Goal: Transaction & Acquisition: Purchase product/service

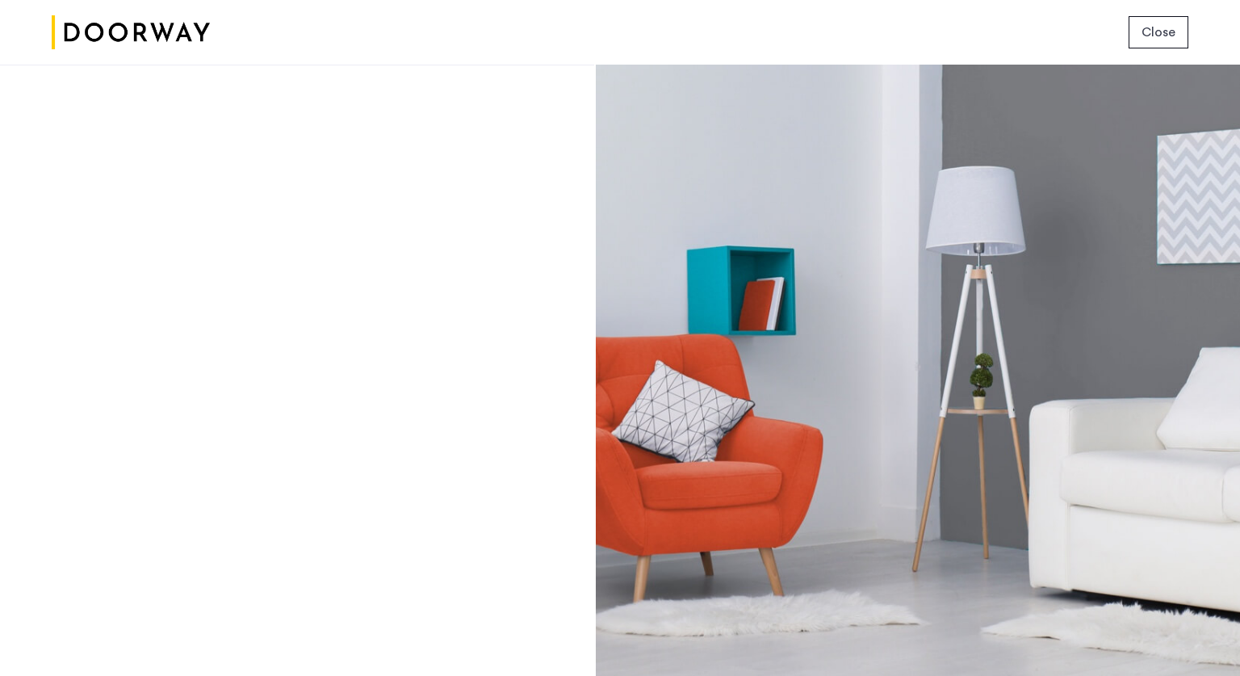
click at [1145, 21] on button "Close" at bounding box center [1159, 32] width 60 height 32
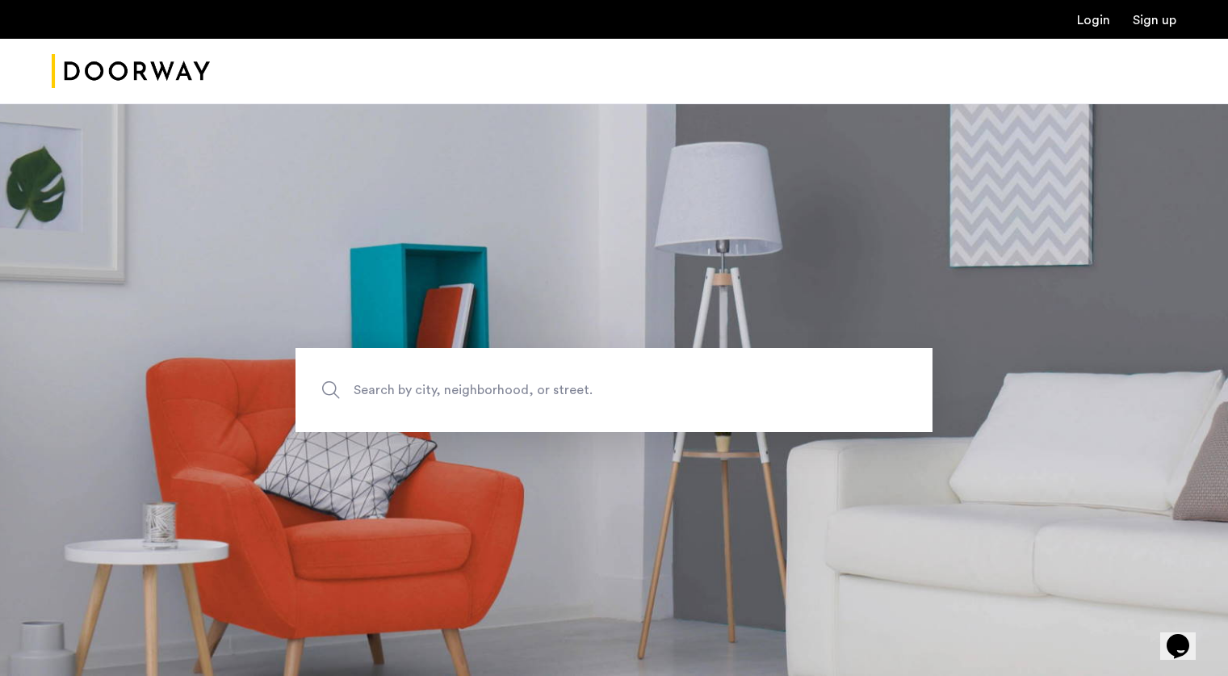
click at [1101, 20] on link "Login" at bounding box center [1093, 20] width 33 height 13
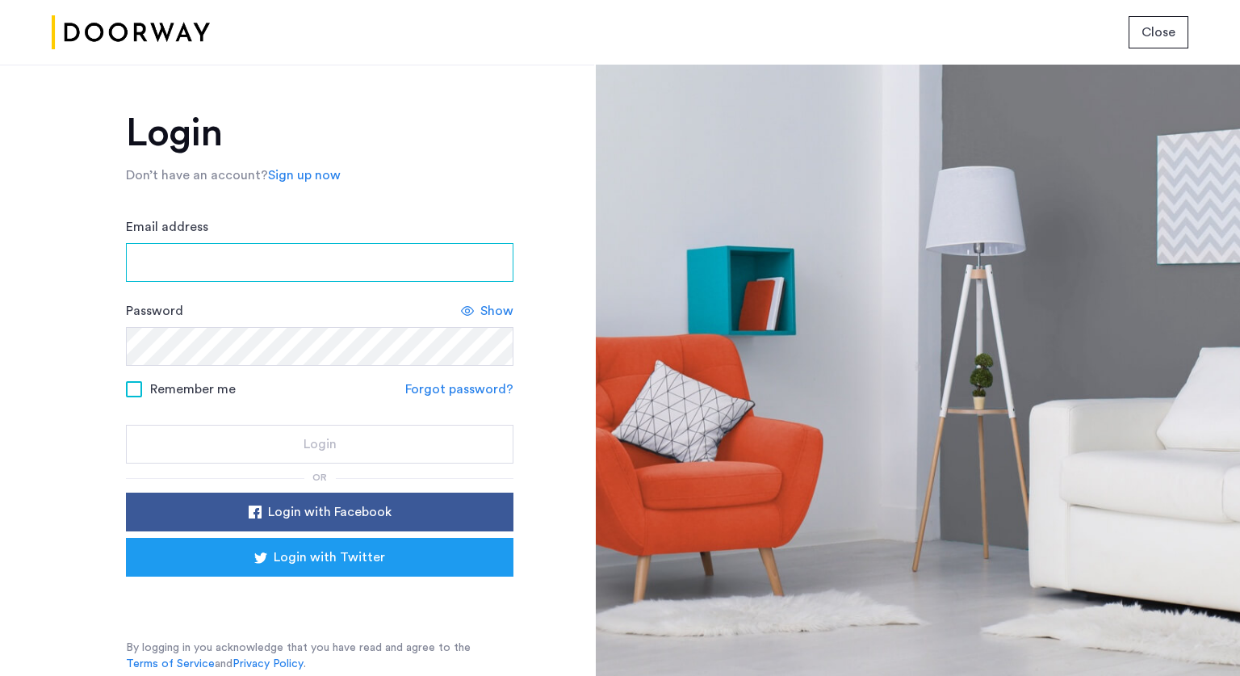
click at [422, 258] on input "Email address" at bounding box center [320, 262] width 388 height 39
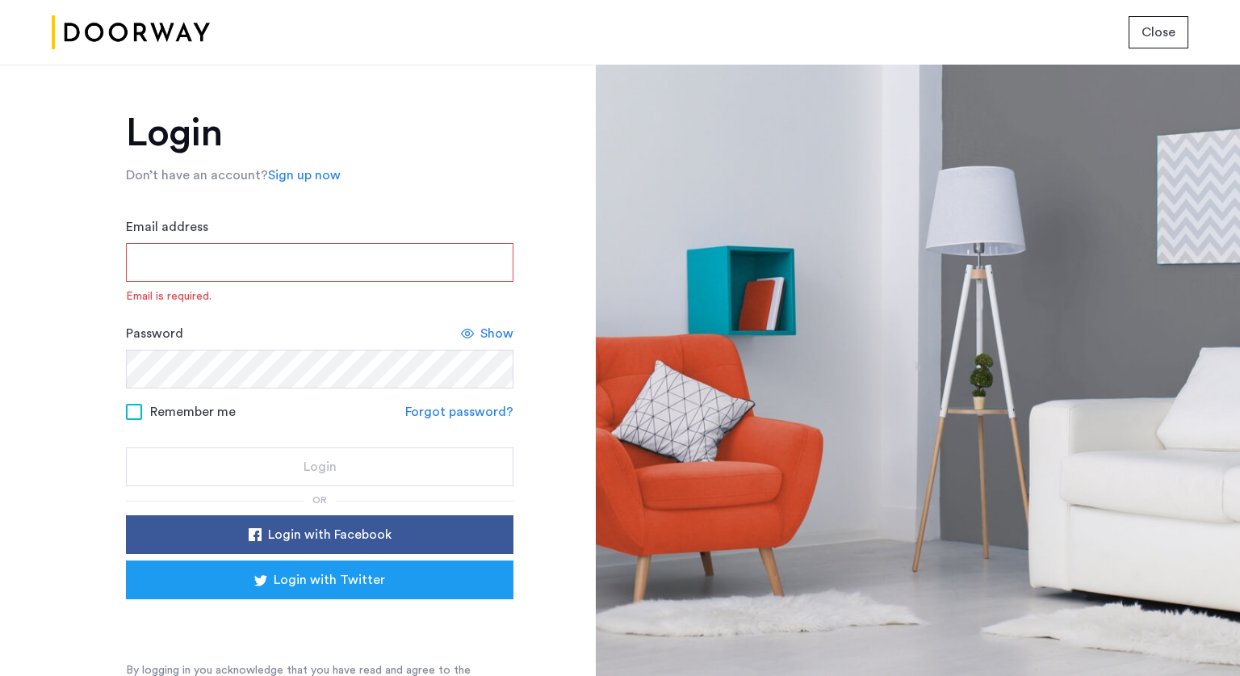
click at [1154, 29] on span "Close" at bounding box center [1159, 32] width 34 height 19
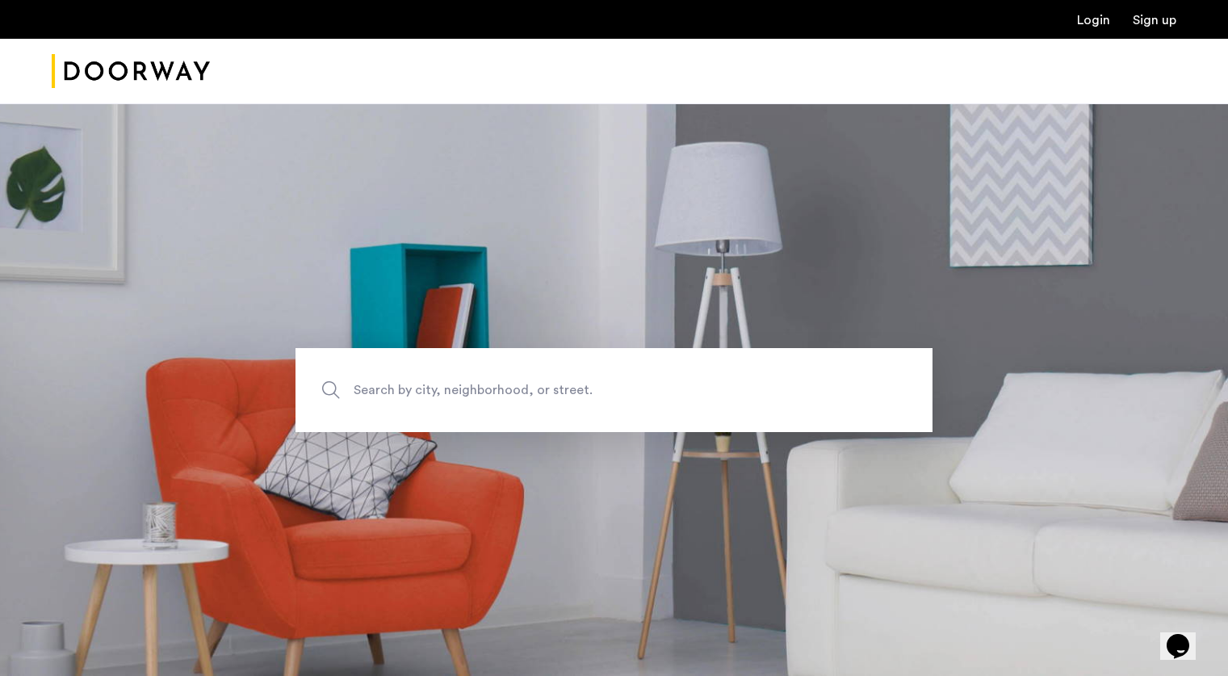
click at [730, 383] on span "Search by city, neighborhood, or street." at bounding box center [577, 390] width 446 height 22
click at [730, 383] on input "Search by city, neighborhood, or street." at bounding box center [613, 390] width 637 height 84
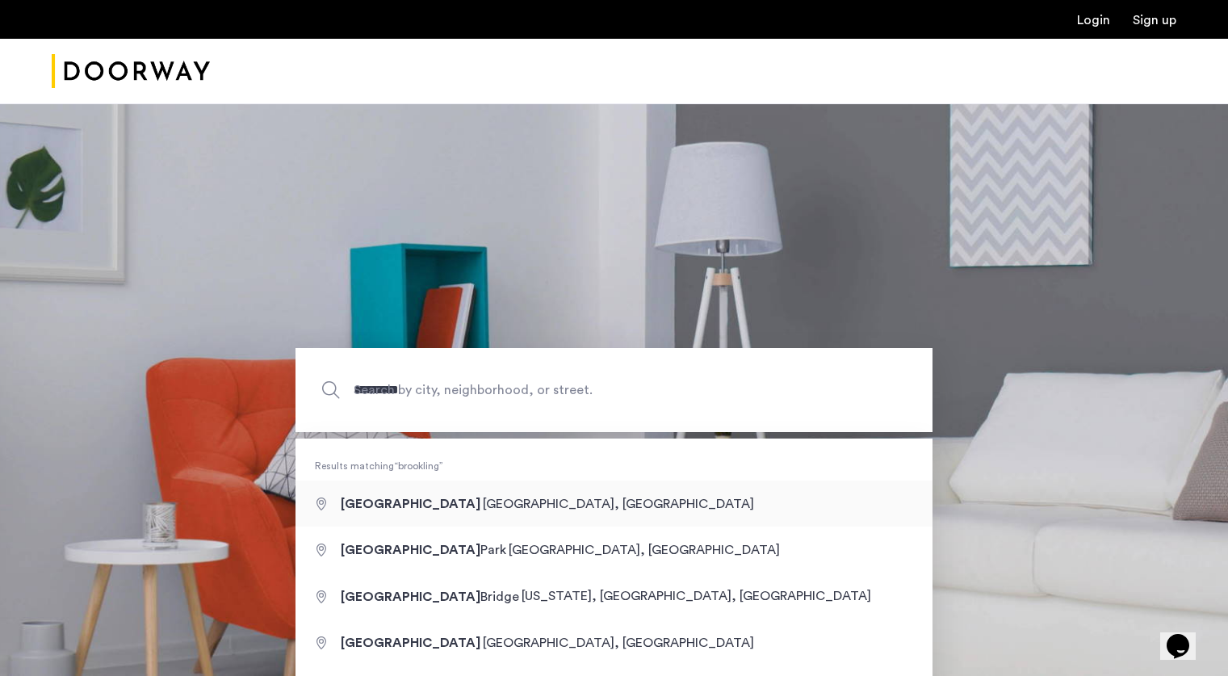
type input "**********"
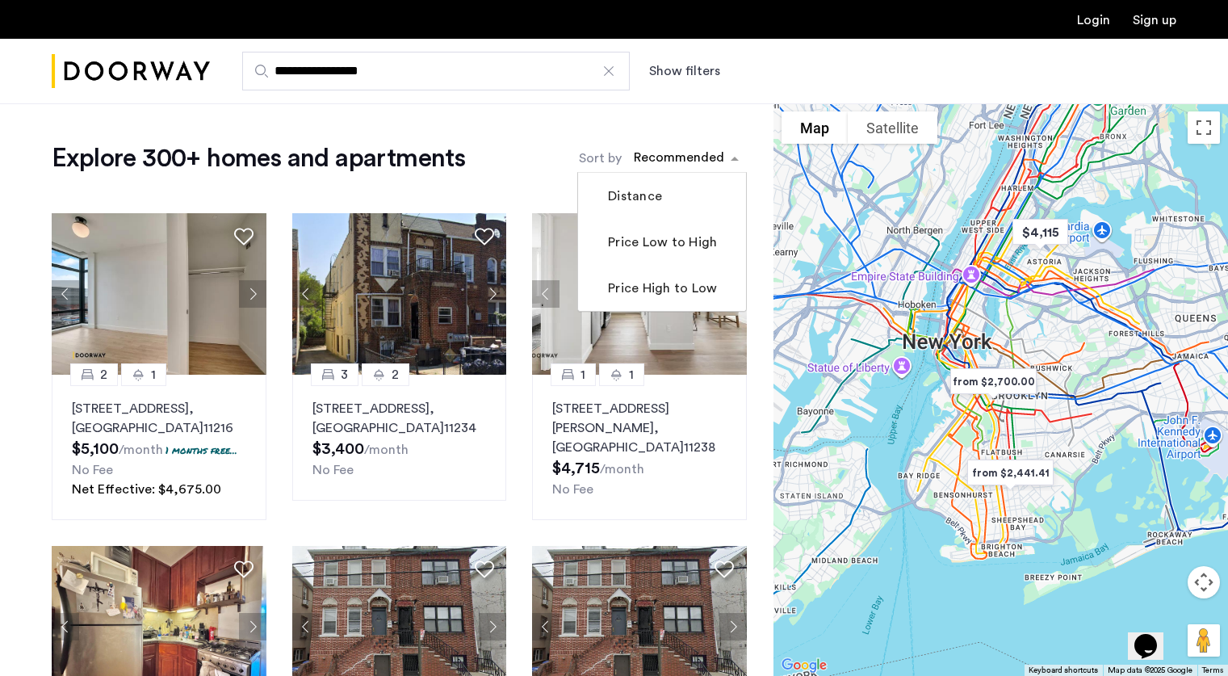
click at [731, 157] on span "sort-apartment" at bounding box center [737, 158] width 20 height 19
click at [691, 235] on label "Price Low to High" at bounding box center [661, 242] width 112 height 19
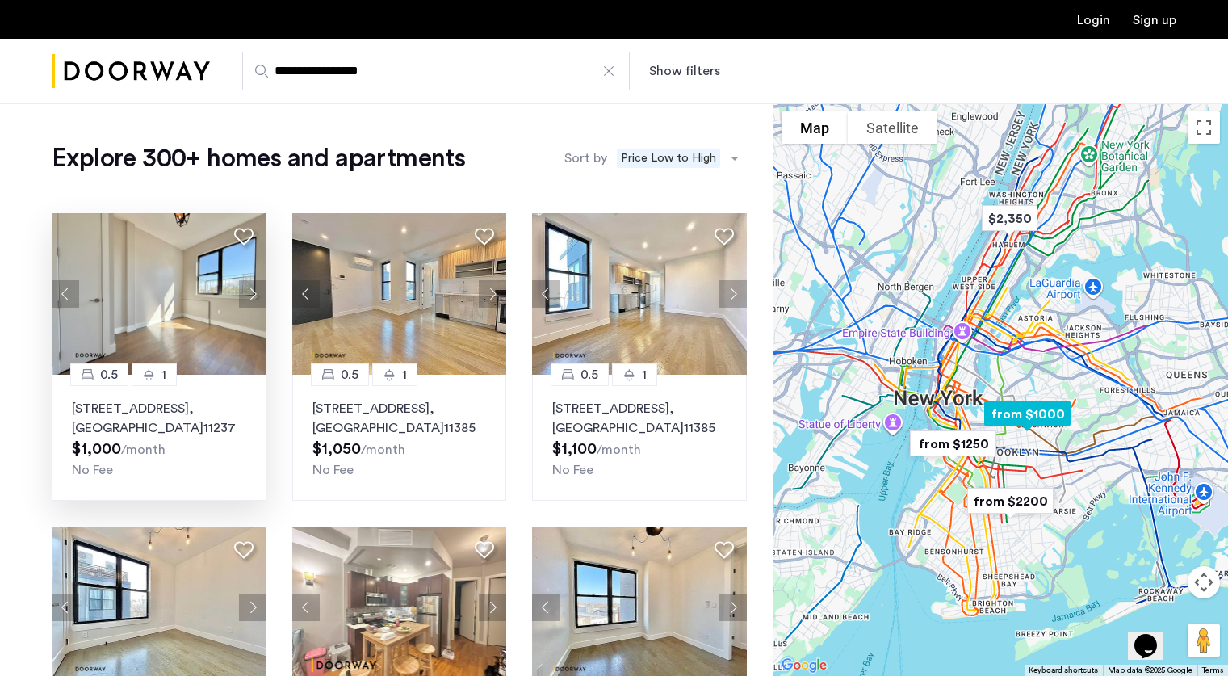
click at [256, 291] on button "Next apartment" at bounding box center [252, 293] width 27 height 27
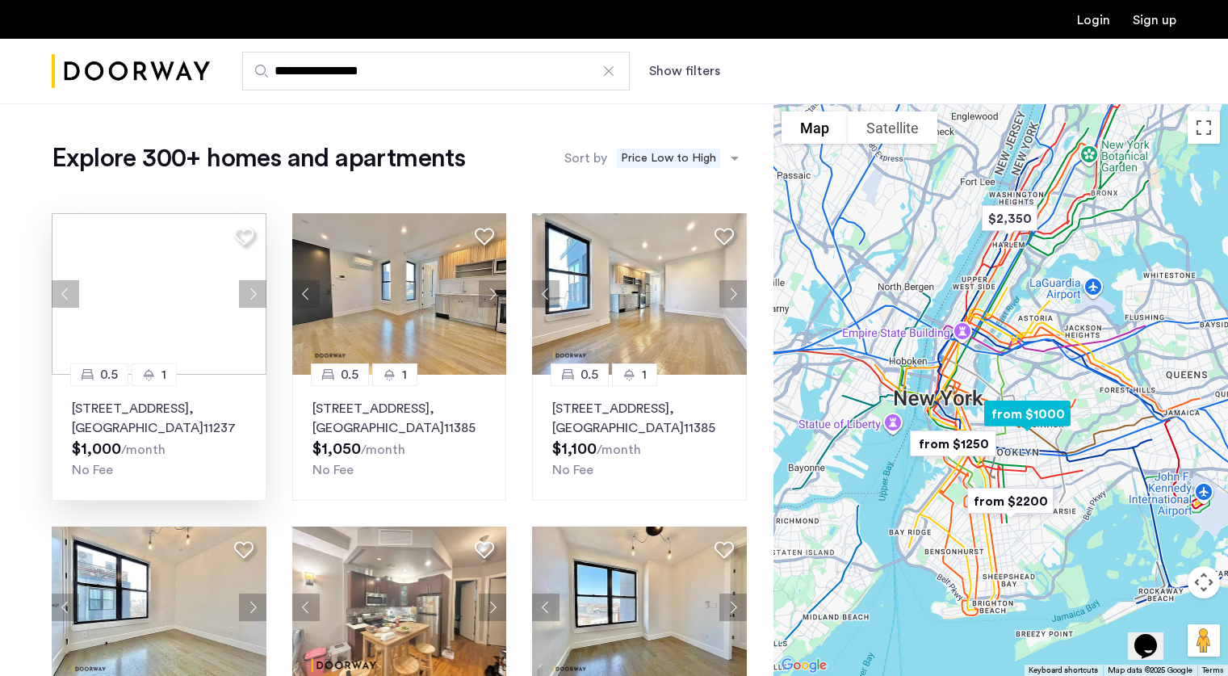
click at [114, 315] on img at bounding box center [159, 293] width 215 height 161
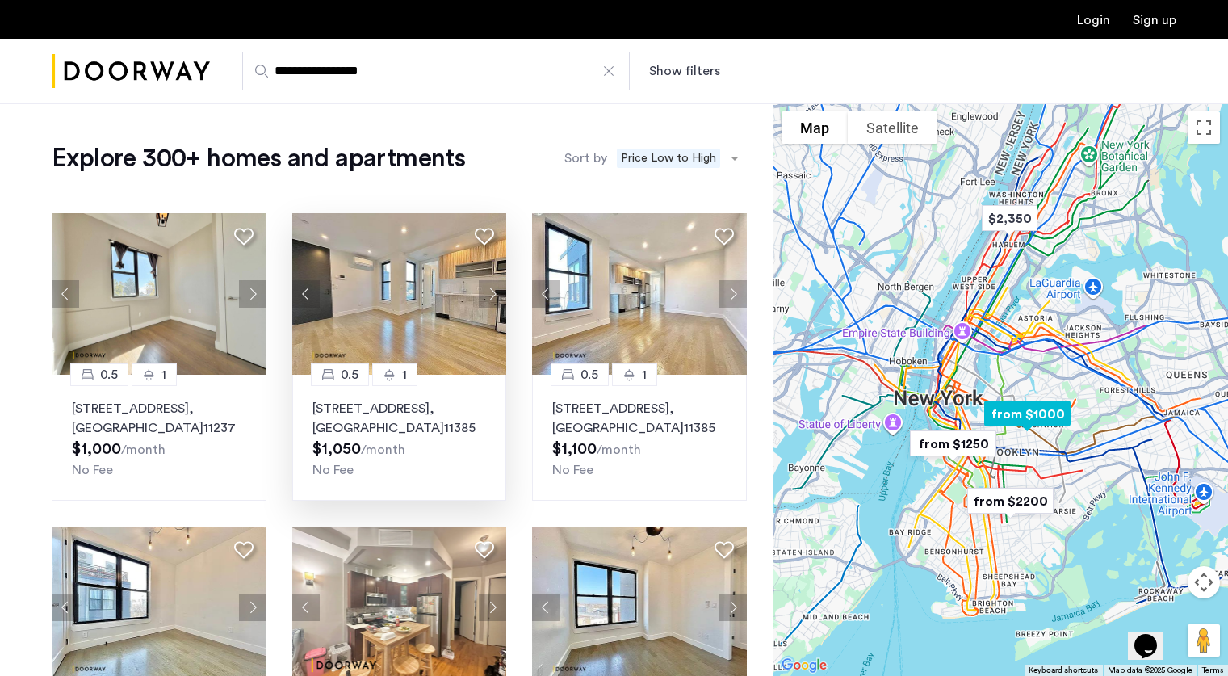
click at [442, 315] on img at bounding box center [399, 293] width 215 height 161
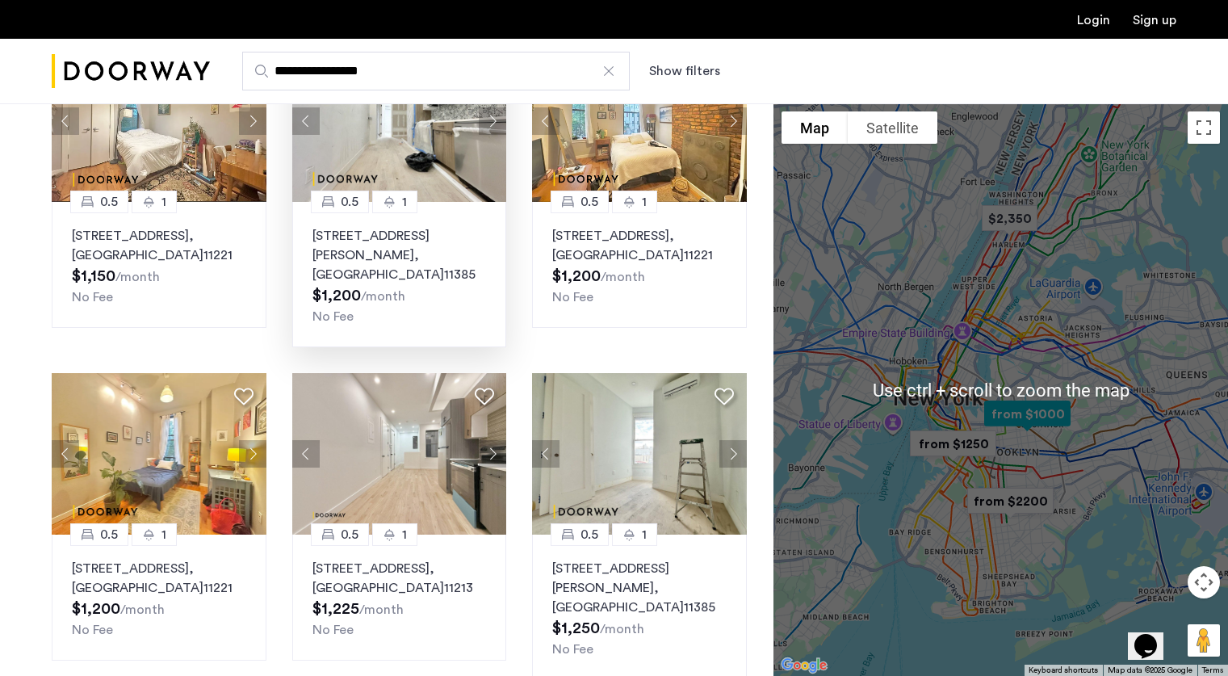
scroll to position [807, 0]
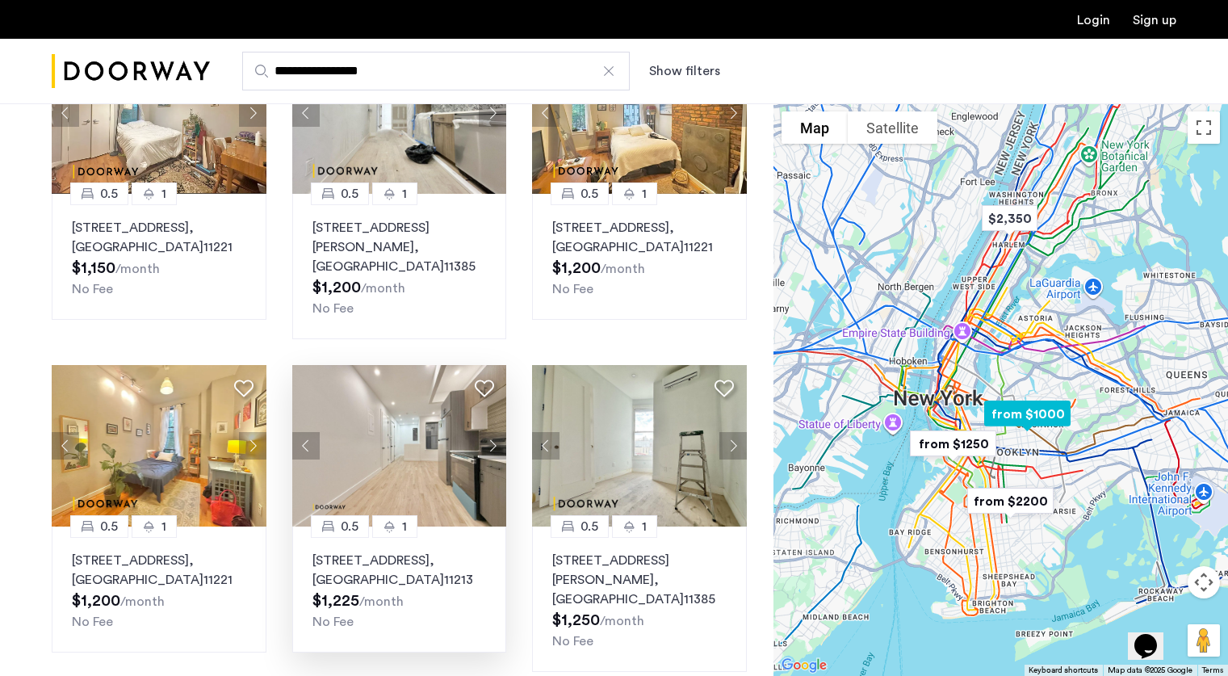
click at [455, 442] on img at bounding box center [399, 445] width 215 height 161
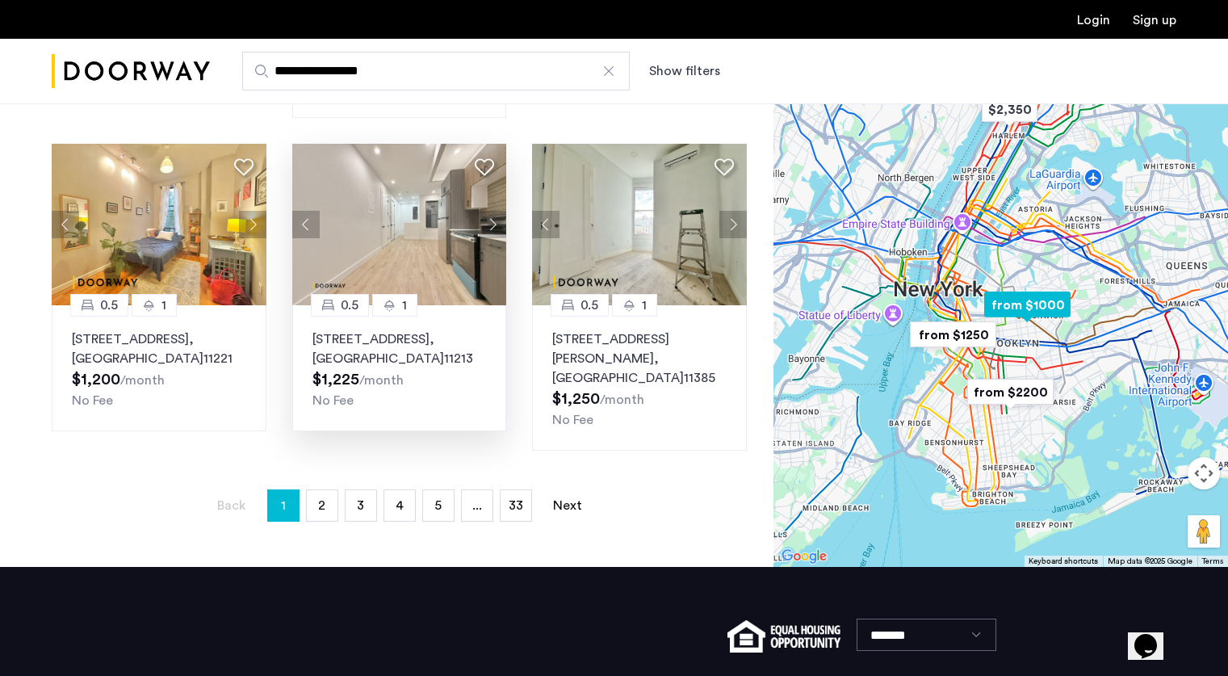
scroll to position [1116, 0]
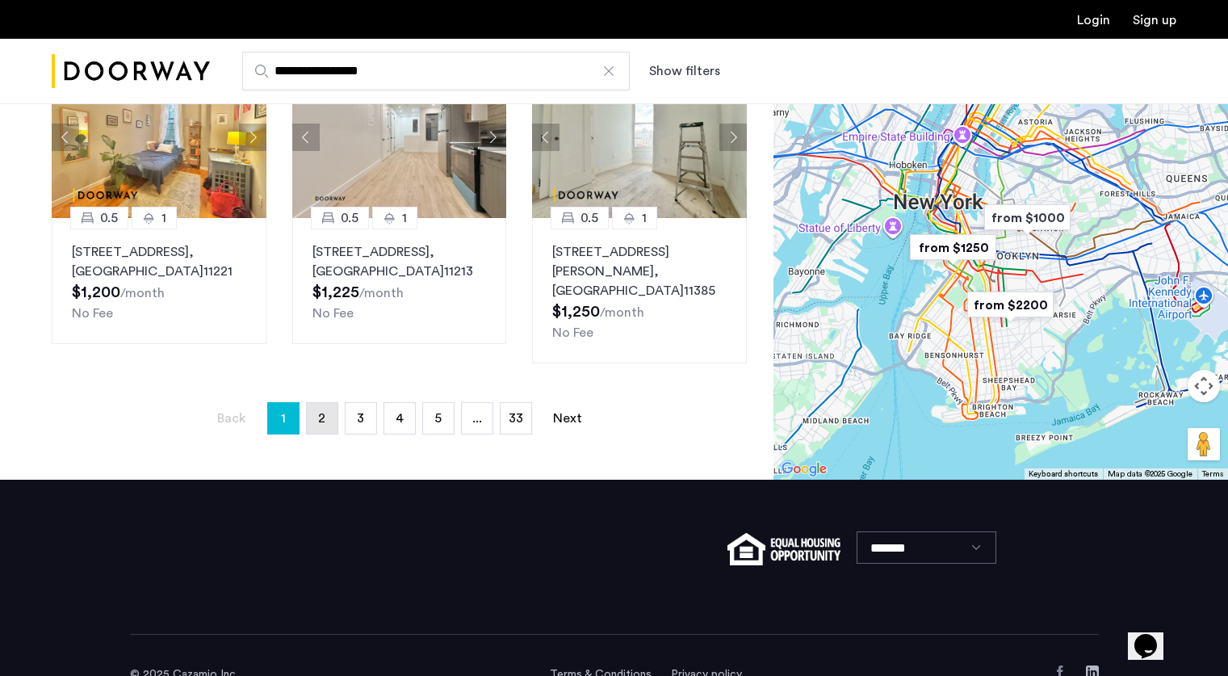
click at [332, 403] on link "page 2" at bounding box center [322, 418] width 31 height 31
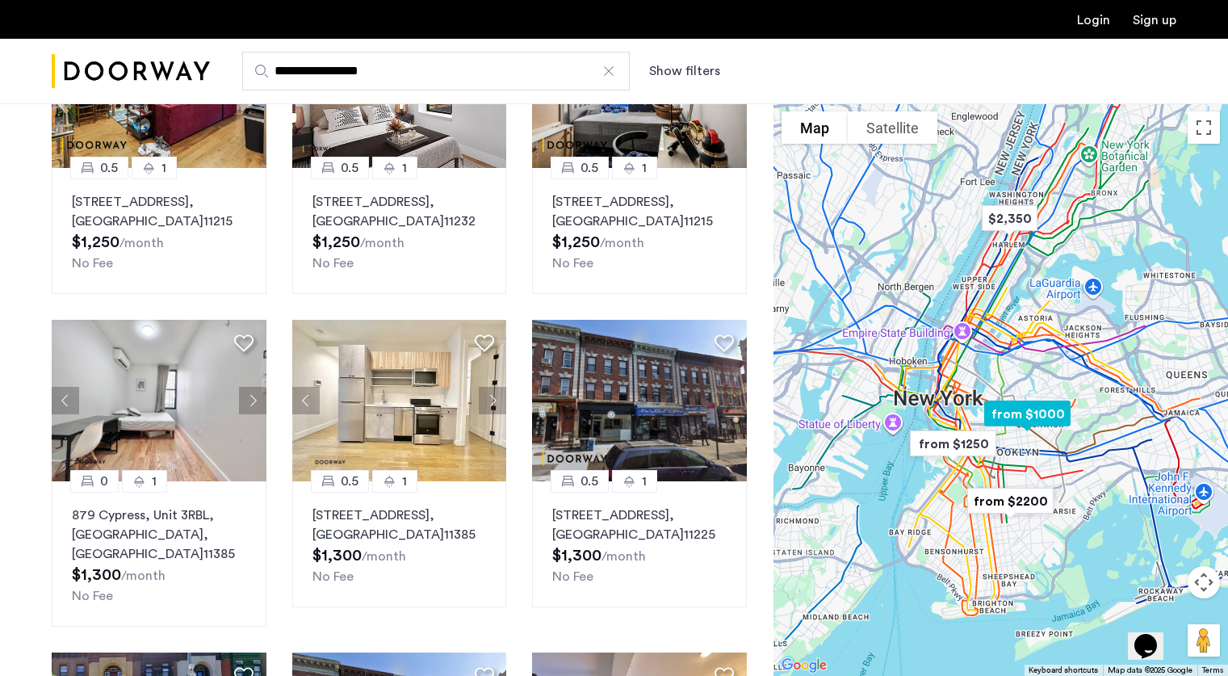
scroll to position [207, 0]
click at [408, 405] on img at bounding box center [399, 399] width 215 height 161
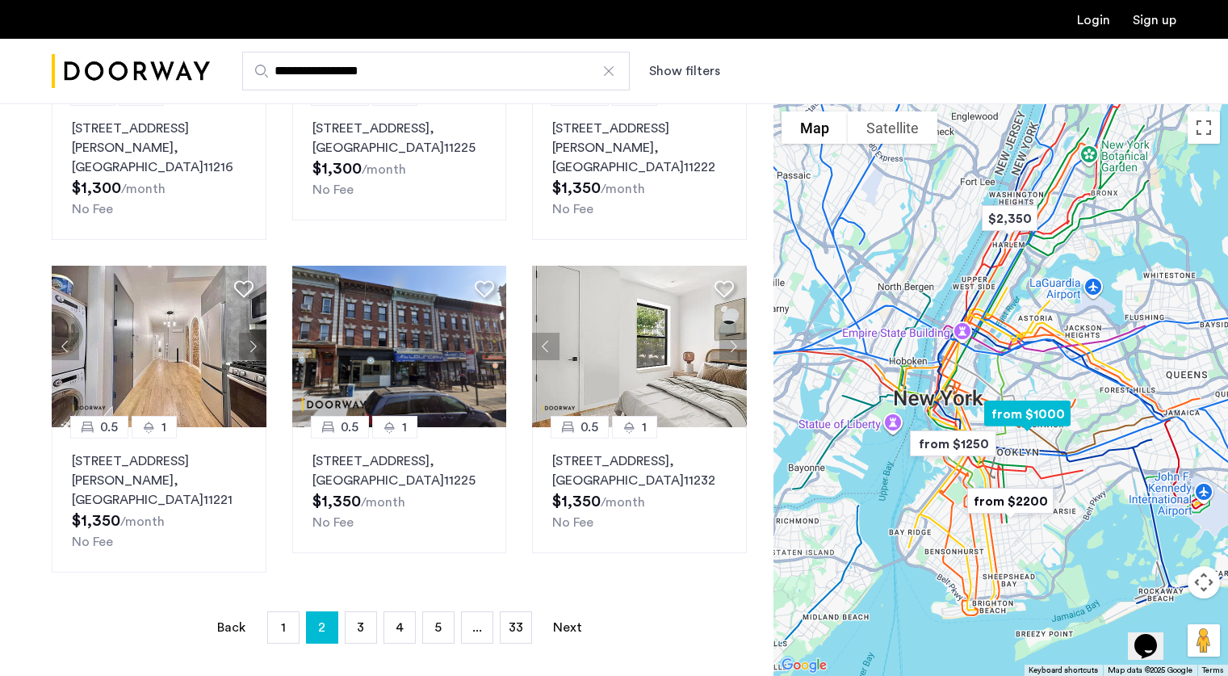
scroll to position [927, 0]
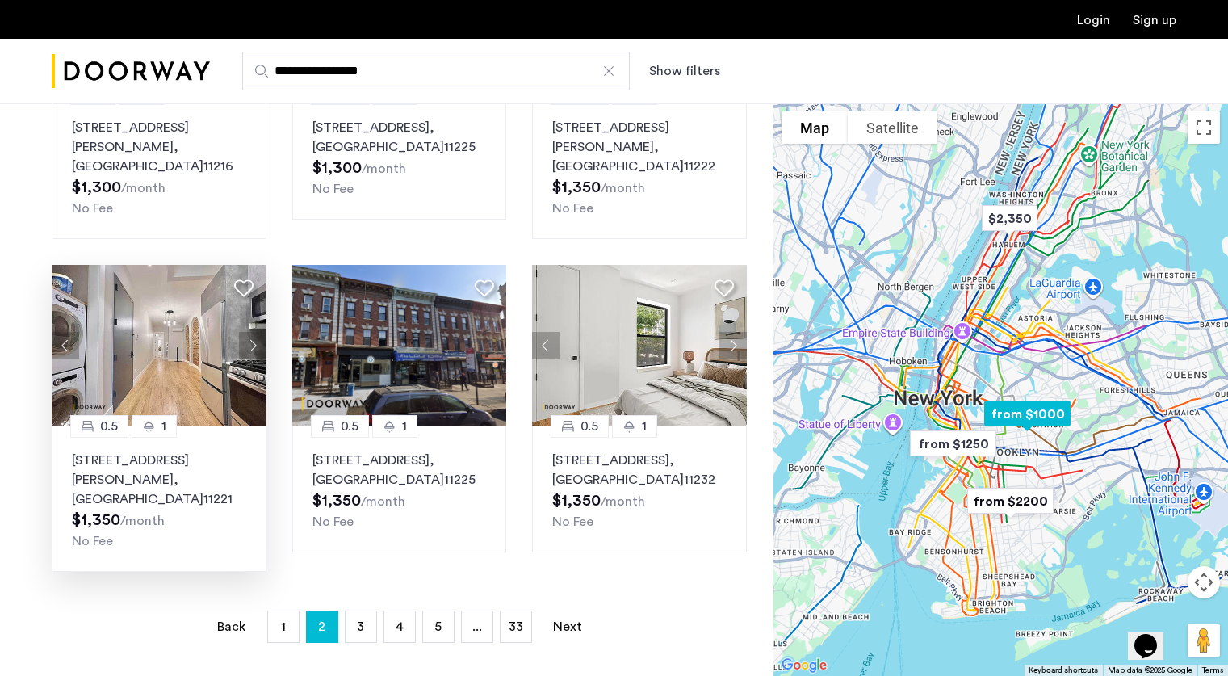
click at [154, 531] on div "No Fee" at bounding box center [159, 540] width 174 height 19
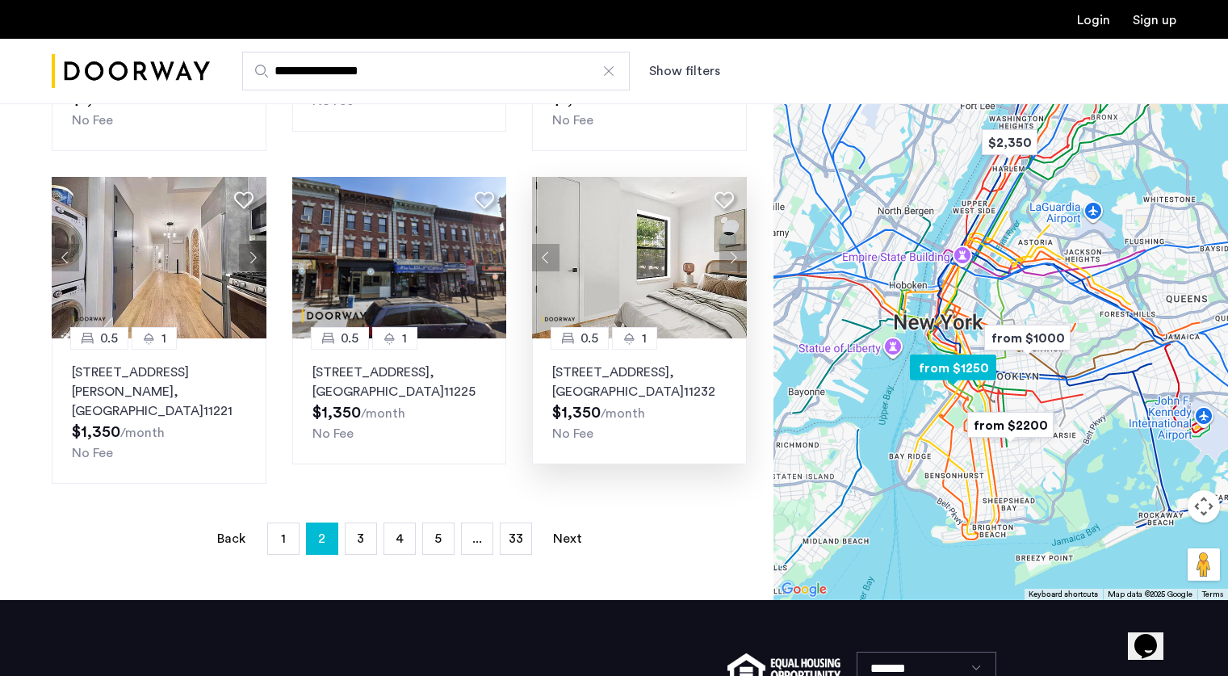
scroll to position [1018, 0]
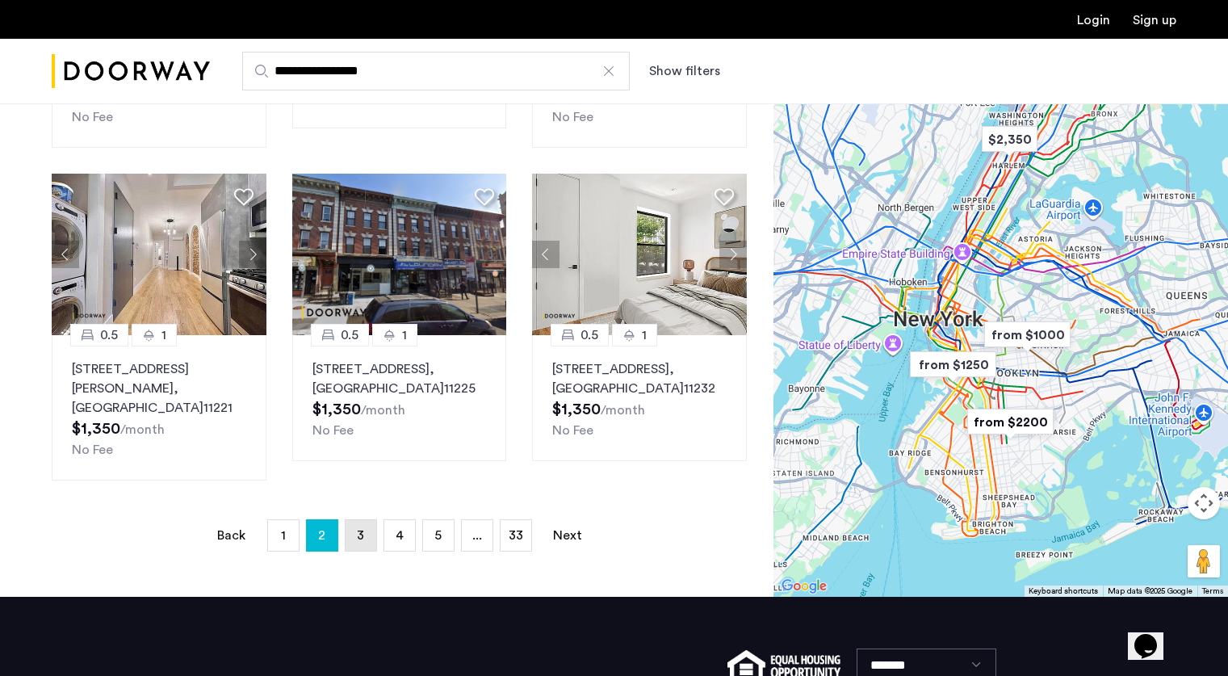
click at [354, 520] on link "page 3" at bounding box center [361, 535] width 31 height 31
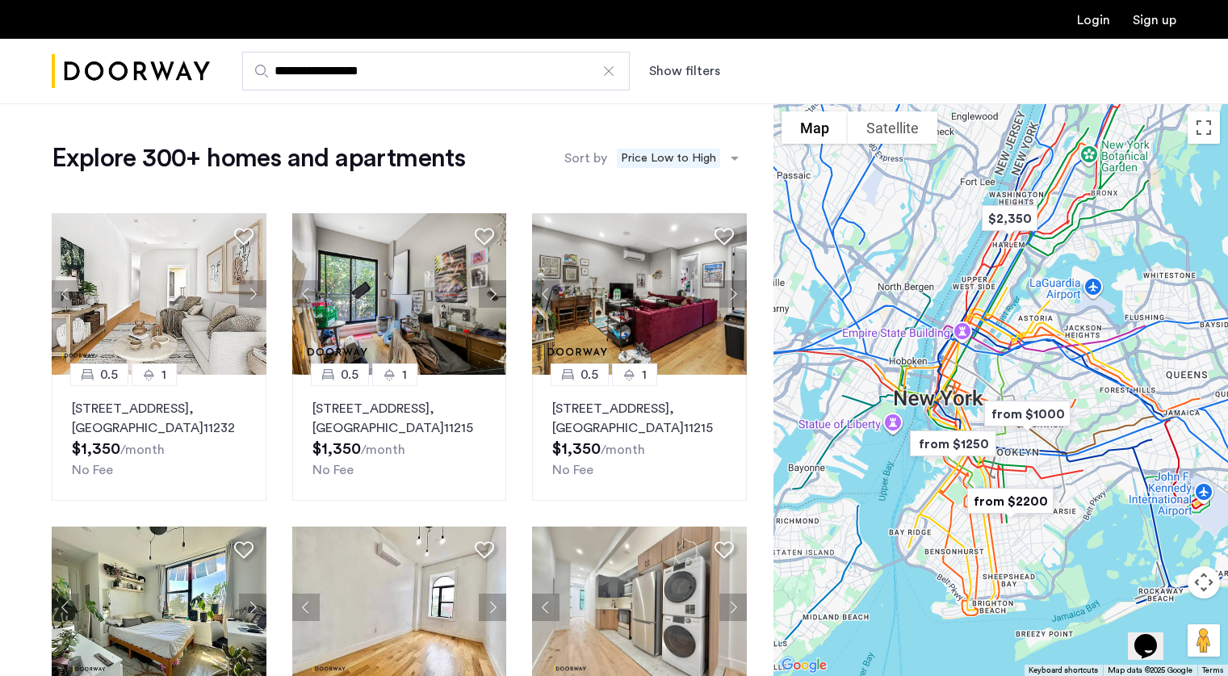
click at [693, 71] on button "Show filters" at bounding box center [684, 70] width 71 height 19
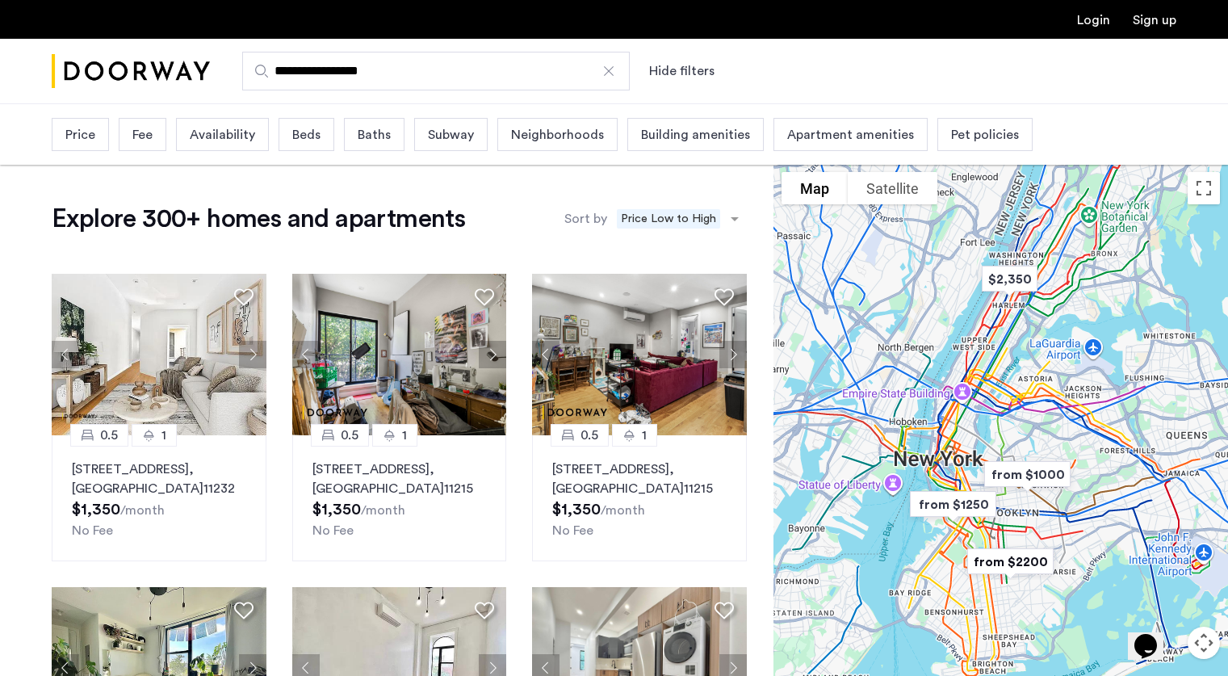
click at [314, 140] on span "Beds" at bounding box center [306, 134] width 28 height 19
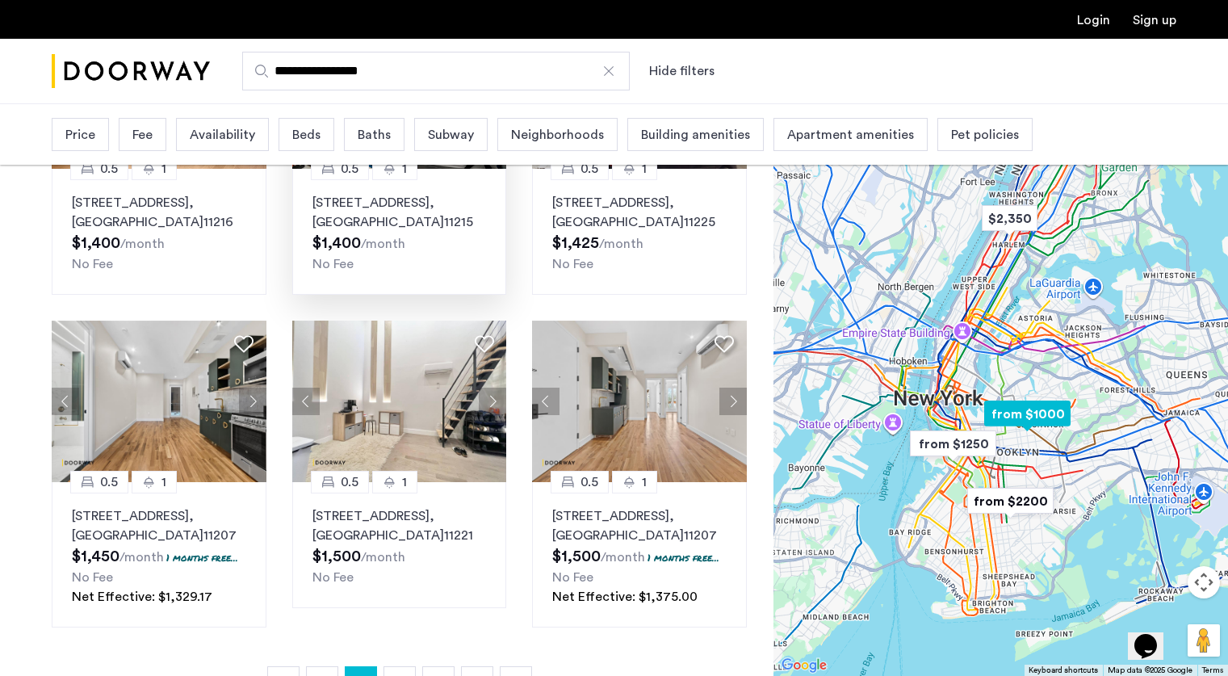
scroll to position [913, 0]
click at [388, 353] on img at bounding box center [399, 400] width 215 height 161
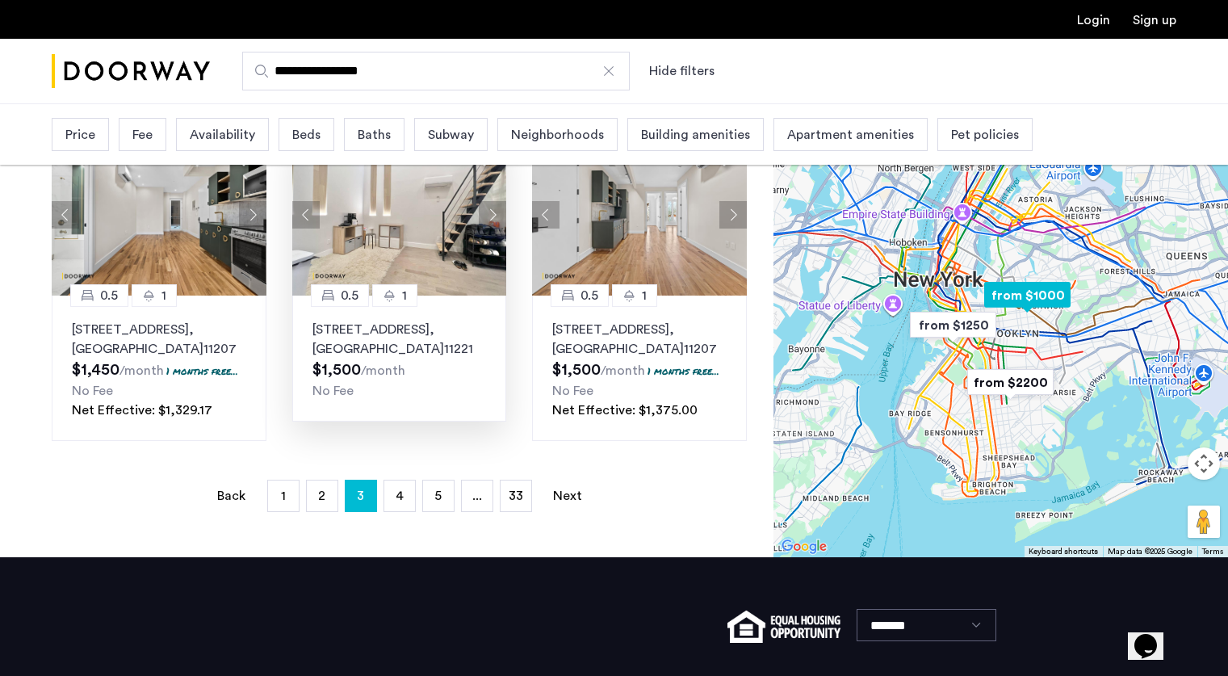
scroll to position [1100, 0]
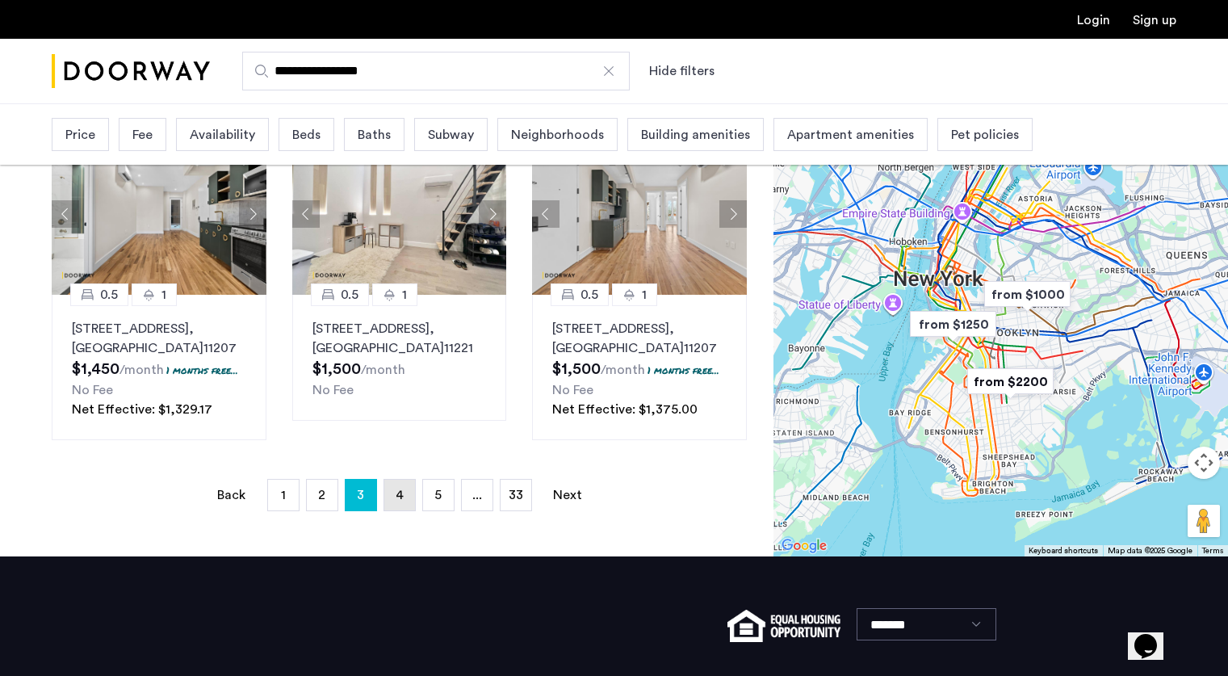
click at [409, 480] on link "page 4" at bounding box center [399, 495] width 31 height 31
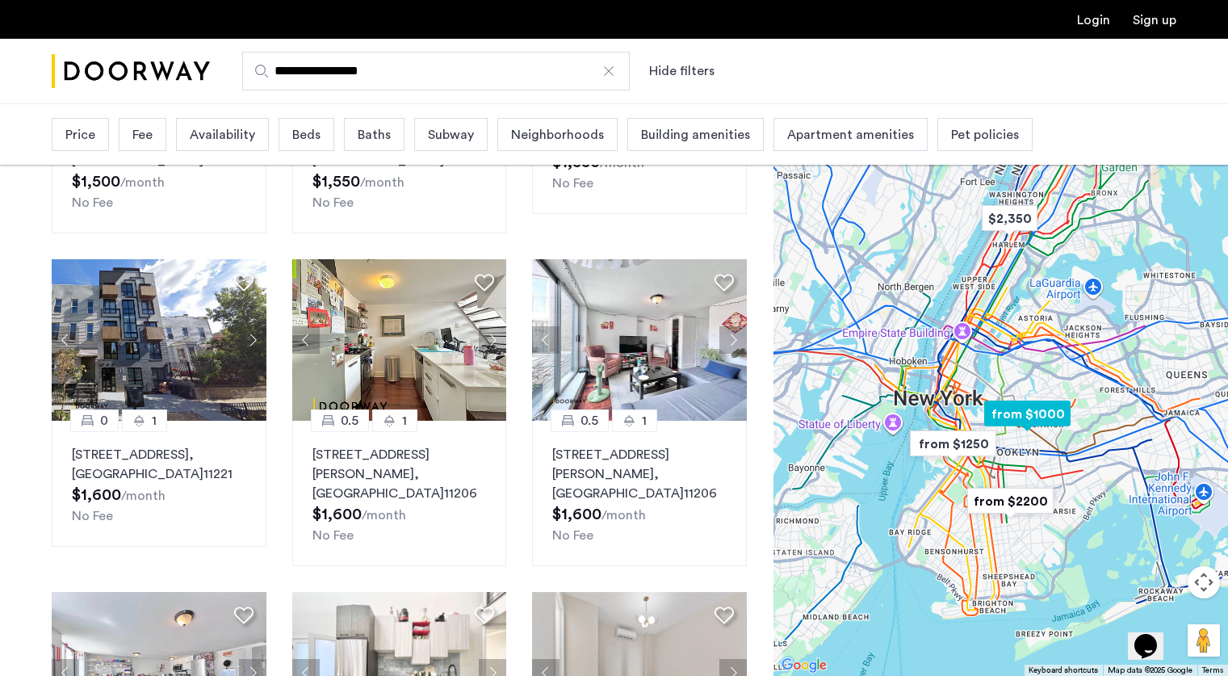
scroll to position [348, 0]
click at [120, 355] on img at bounding box center [159, 338] width 215 height 161
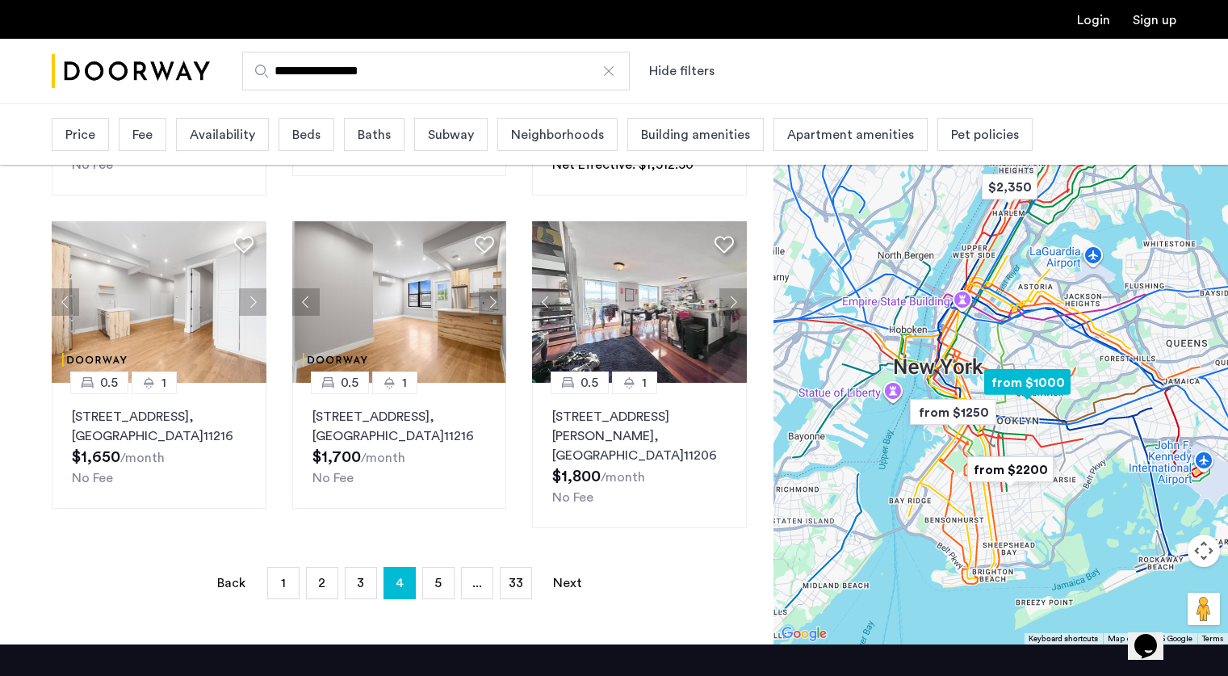
scroll to position [1051, 0]
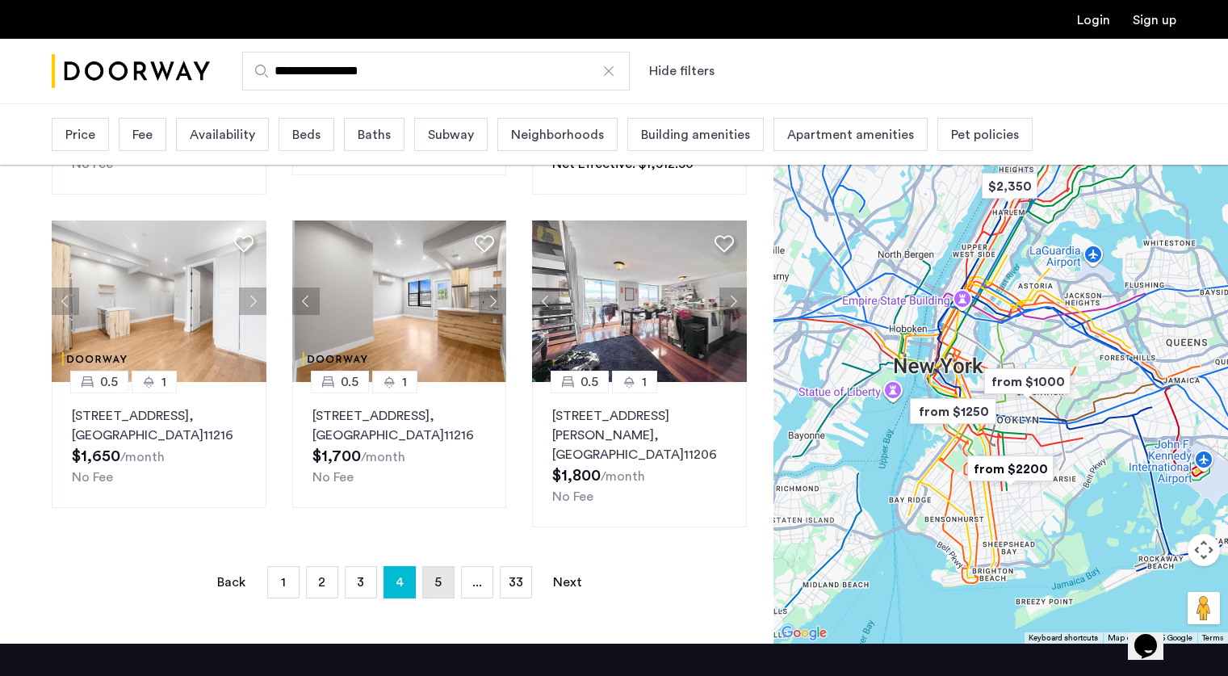
click at [431, 593] on link "page 5" at bounding box center [438, 582] width 31 height 31
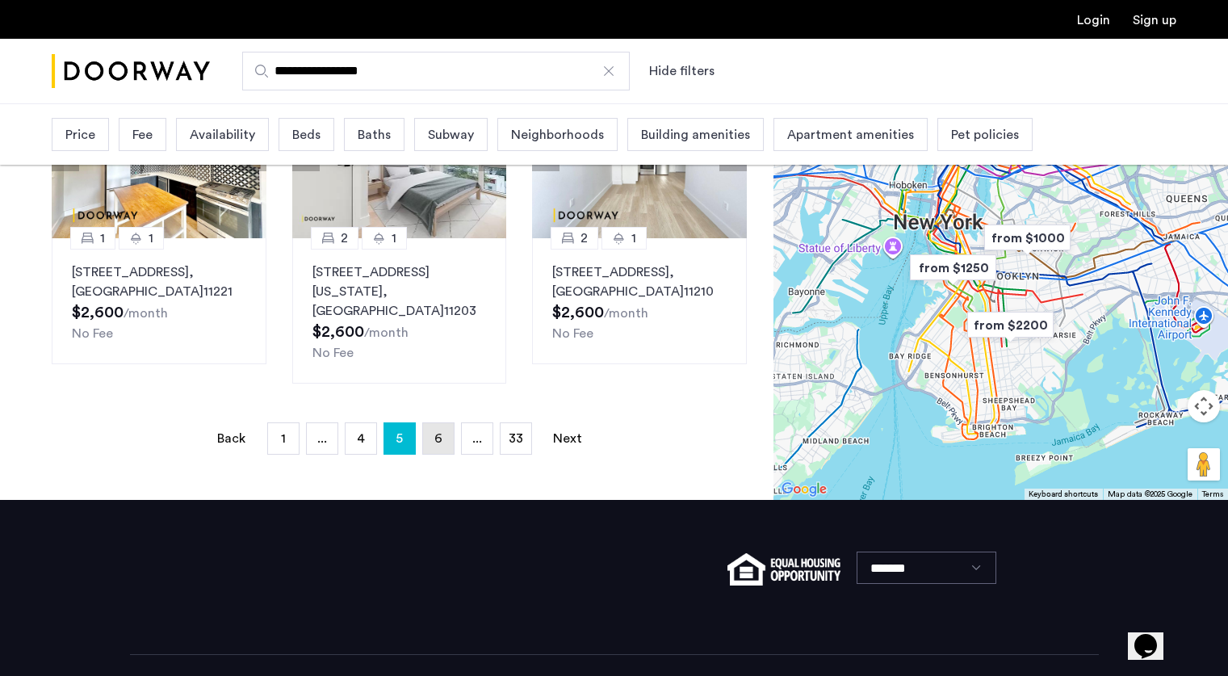
scroll to position [1196, 0]
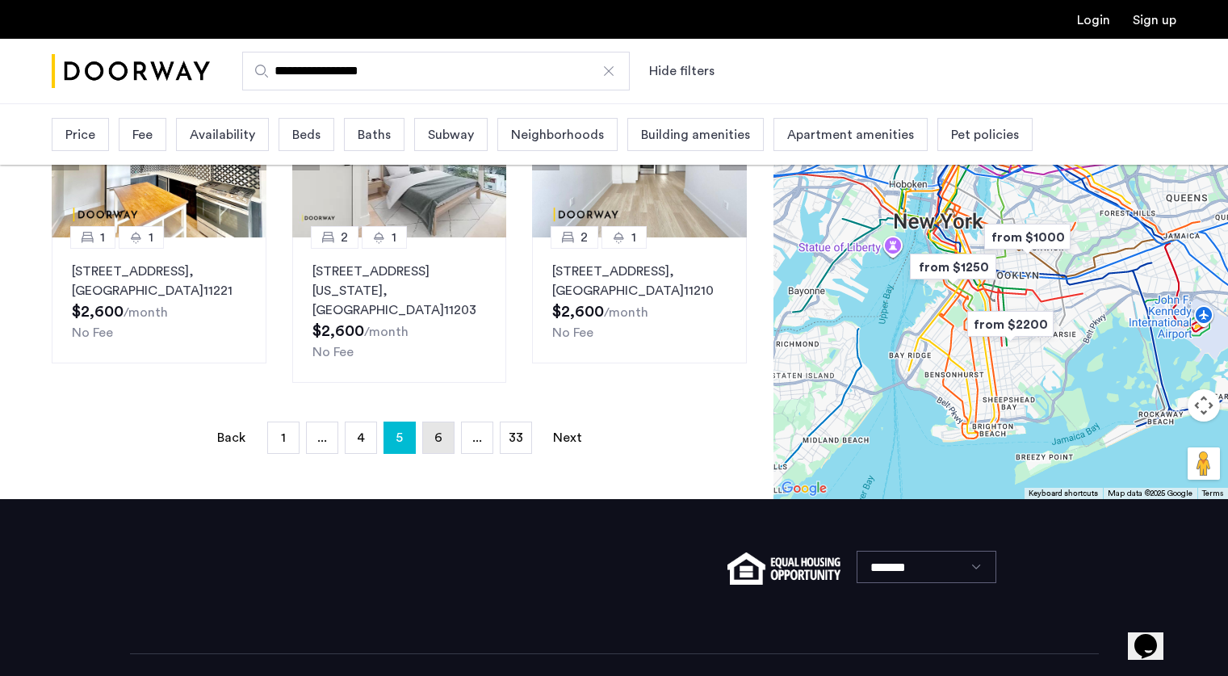
click at [442, 422] on link "page 6" at bounding box center [438, 437] width 31 height 31
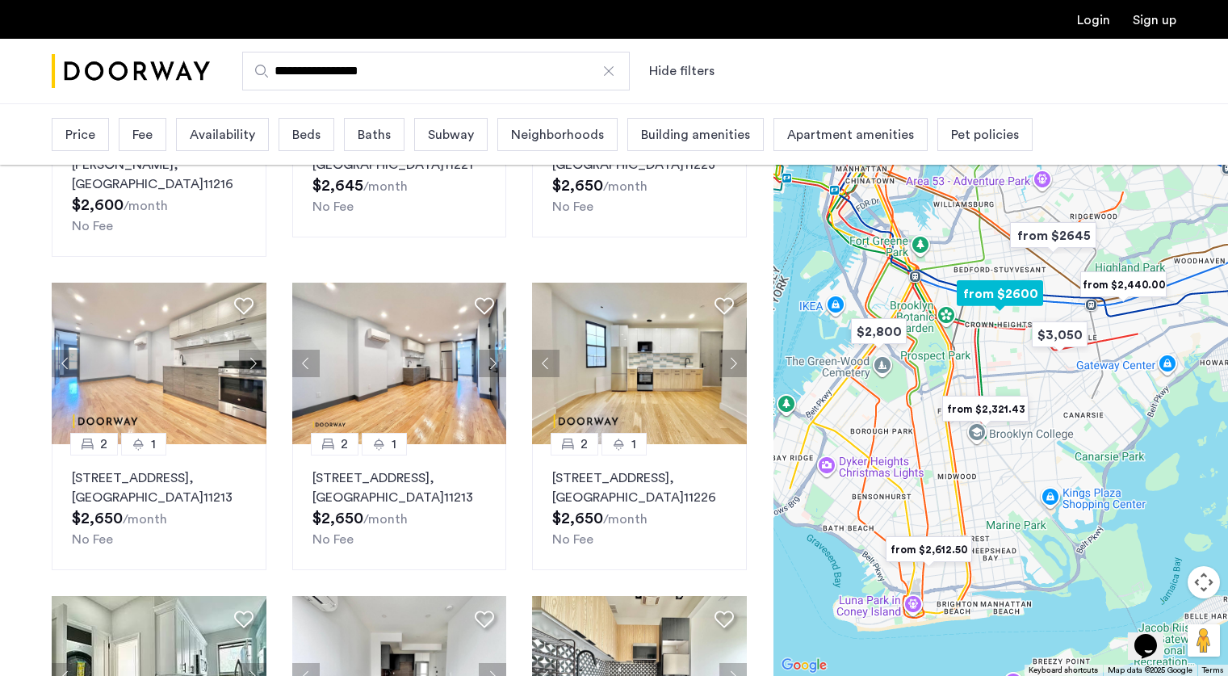
scroll to position [325, 0]
click at [149, 358] on img at bounding box center [159, 362] width 215 height 161
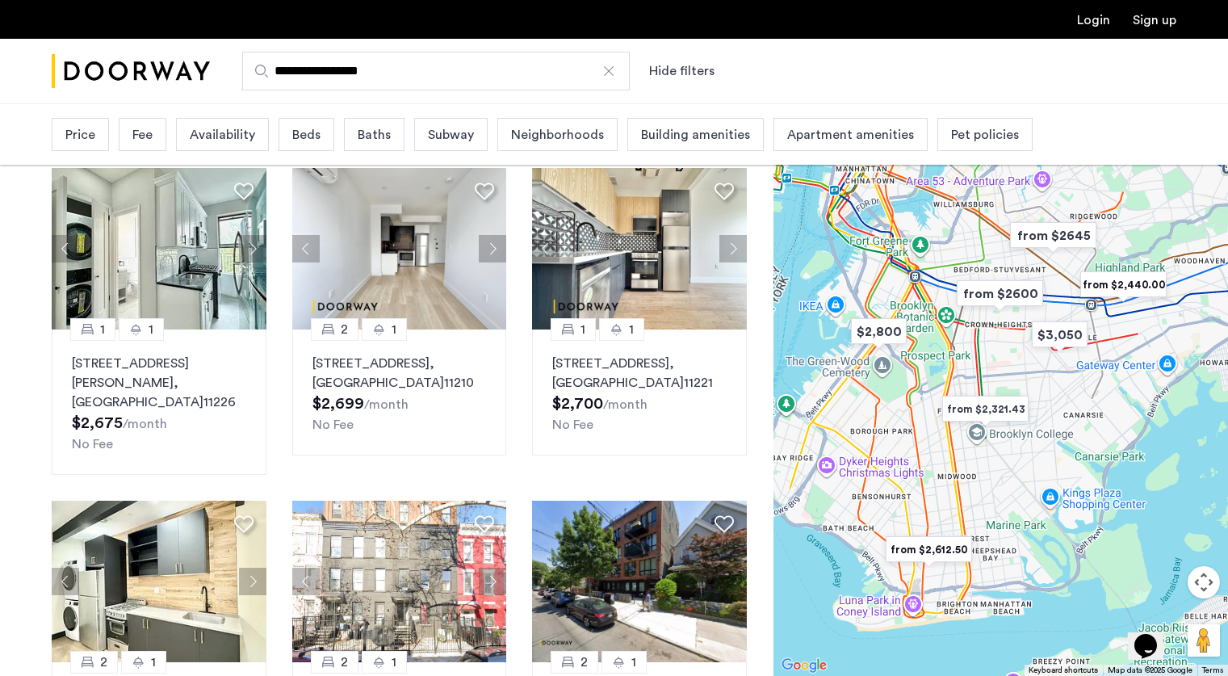
scroll to position [752, 0]
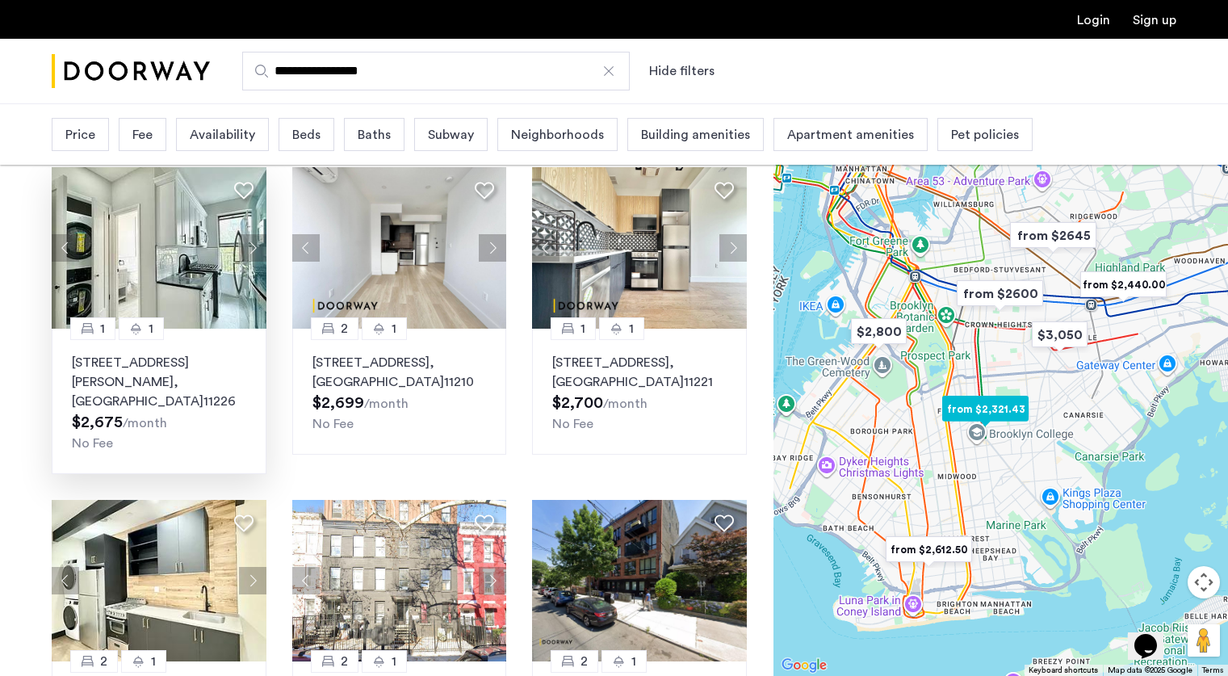
click at [159, 317] on div "1" at bounding box center [141, 328] width 45 height 23
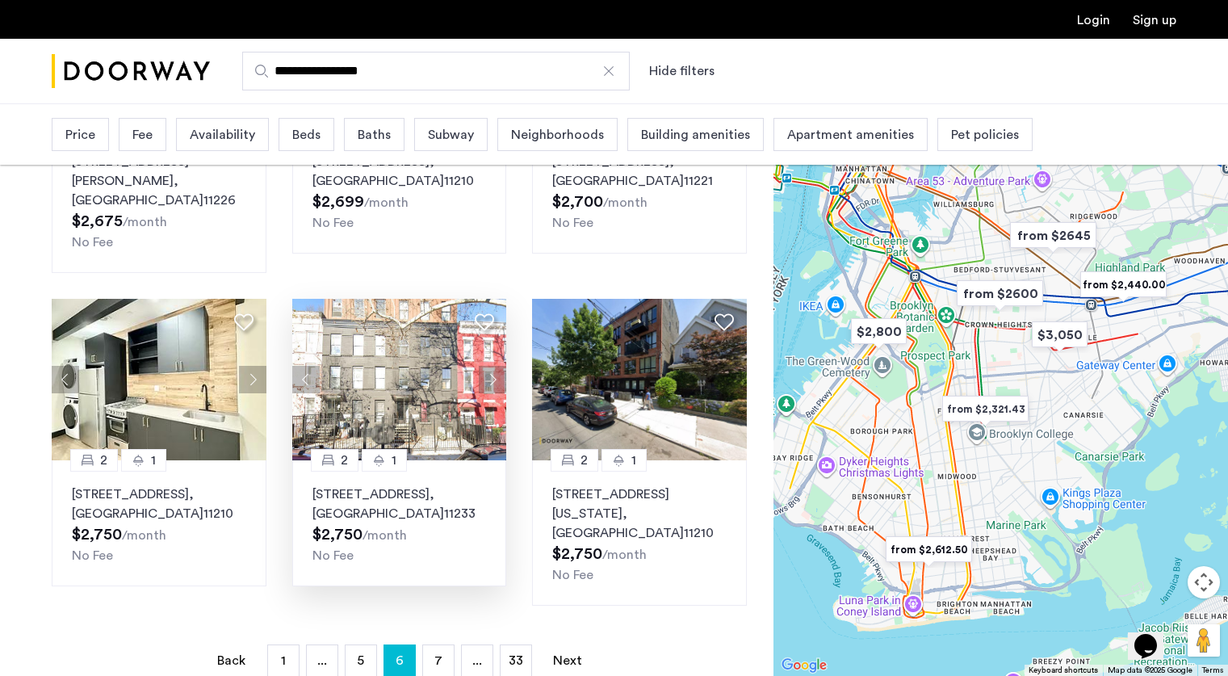
scroll to position [953, 0]
click at [438, 655] on span "7" at bounding box center [438, 661] width 8 height 13
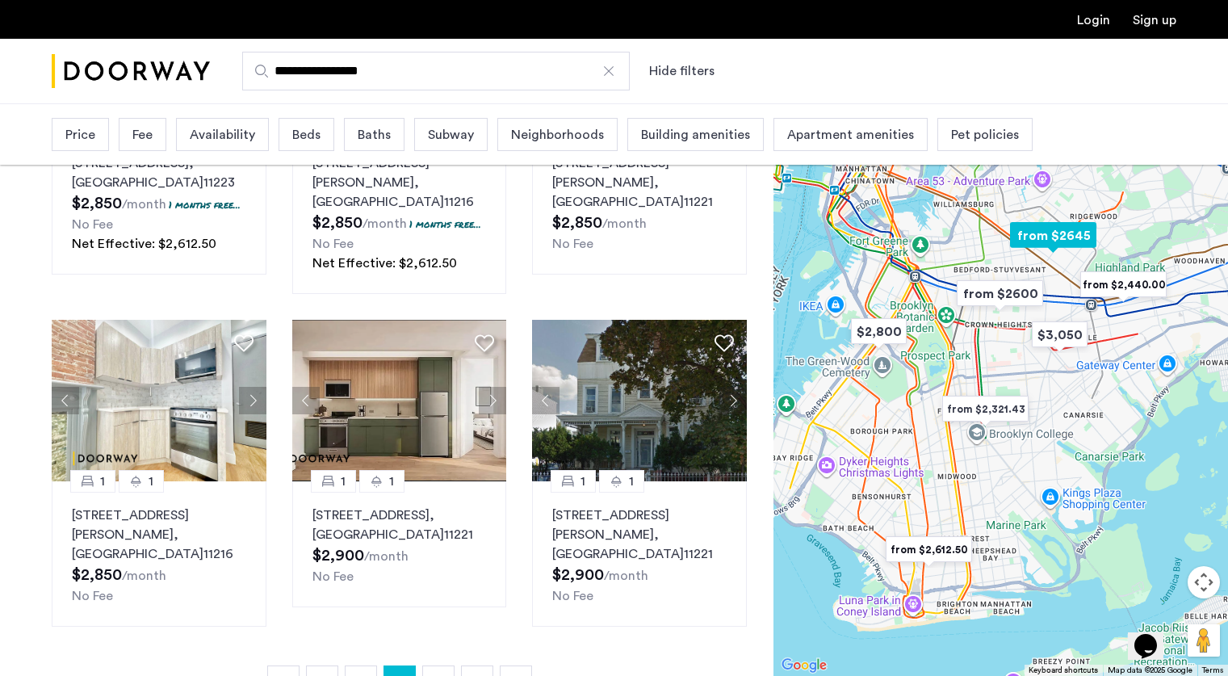
scroll to position [953, 0]
click at [354, 665] on link "page 6" at bounding box center [361, 680] width 31 height 31
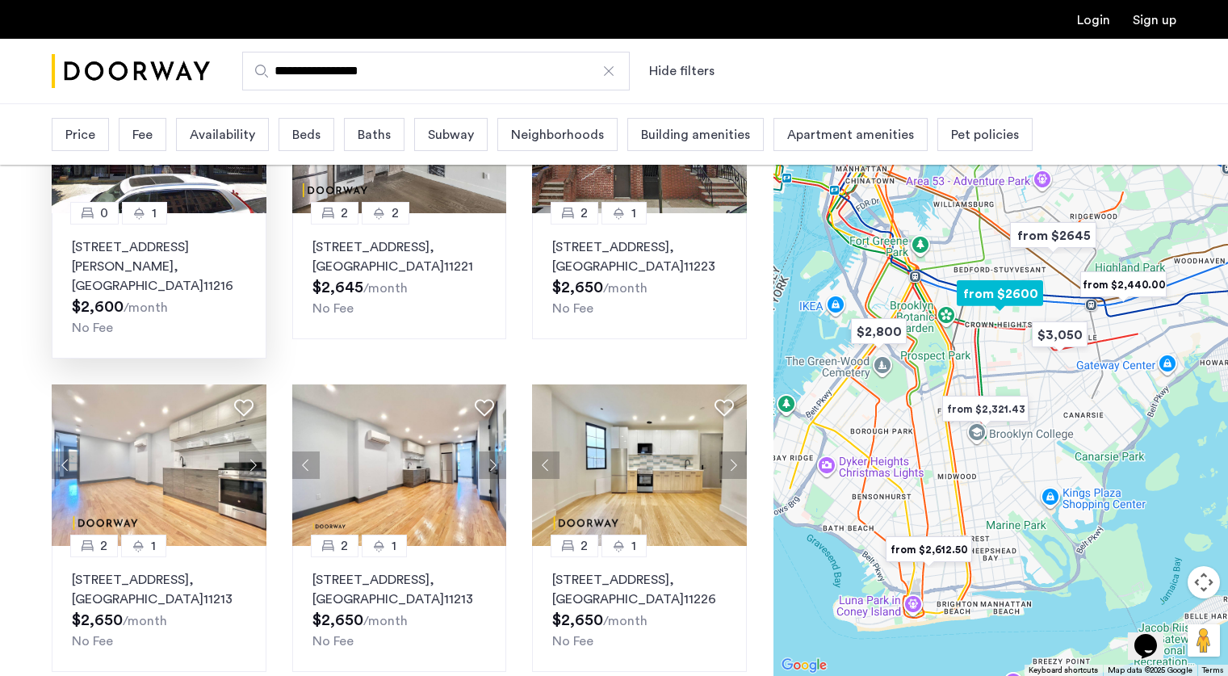
scroll to position [218, 0]
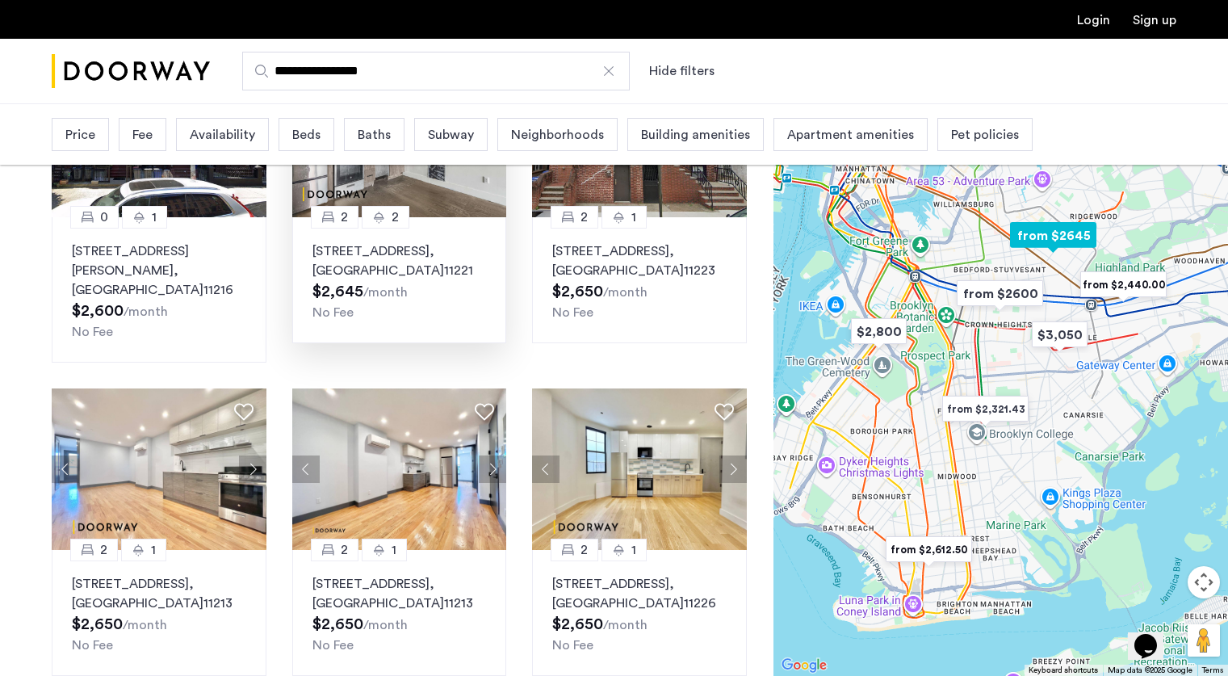
click at [383, 219] on icon at bounding box center [378, 217] width 13 height 13
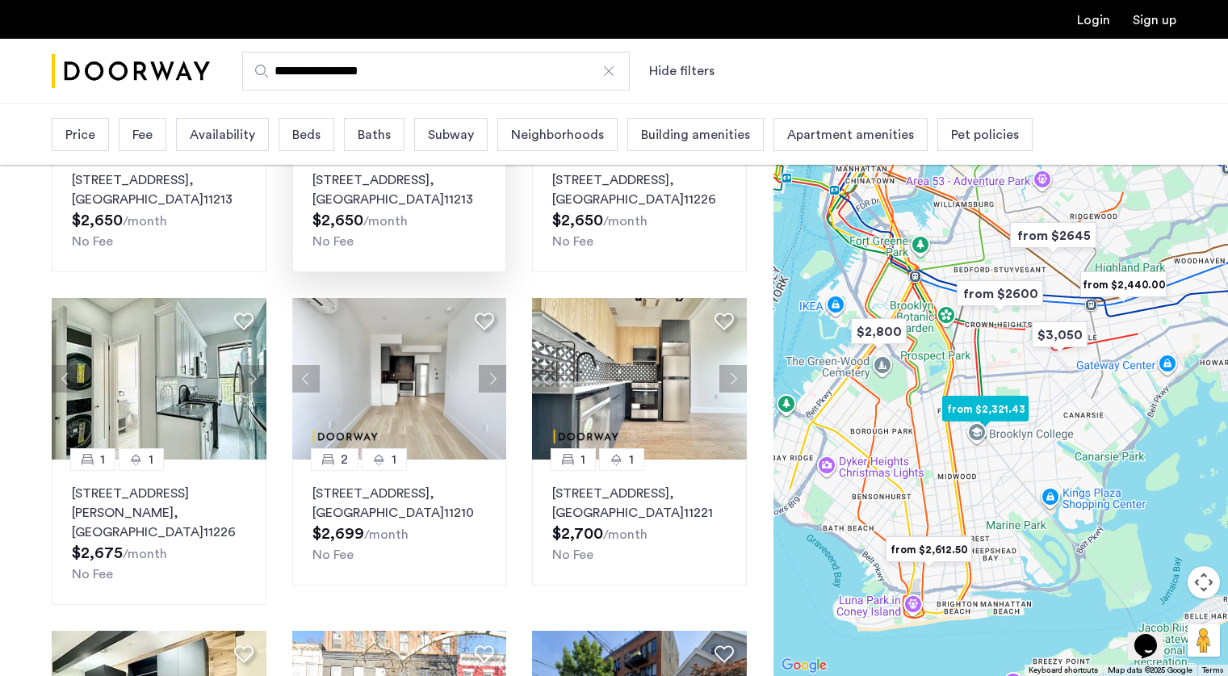
scroll to position [621, 0]
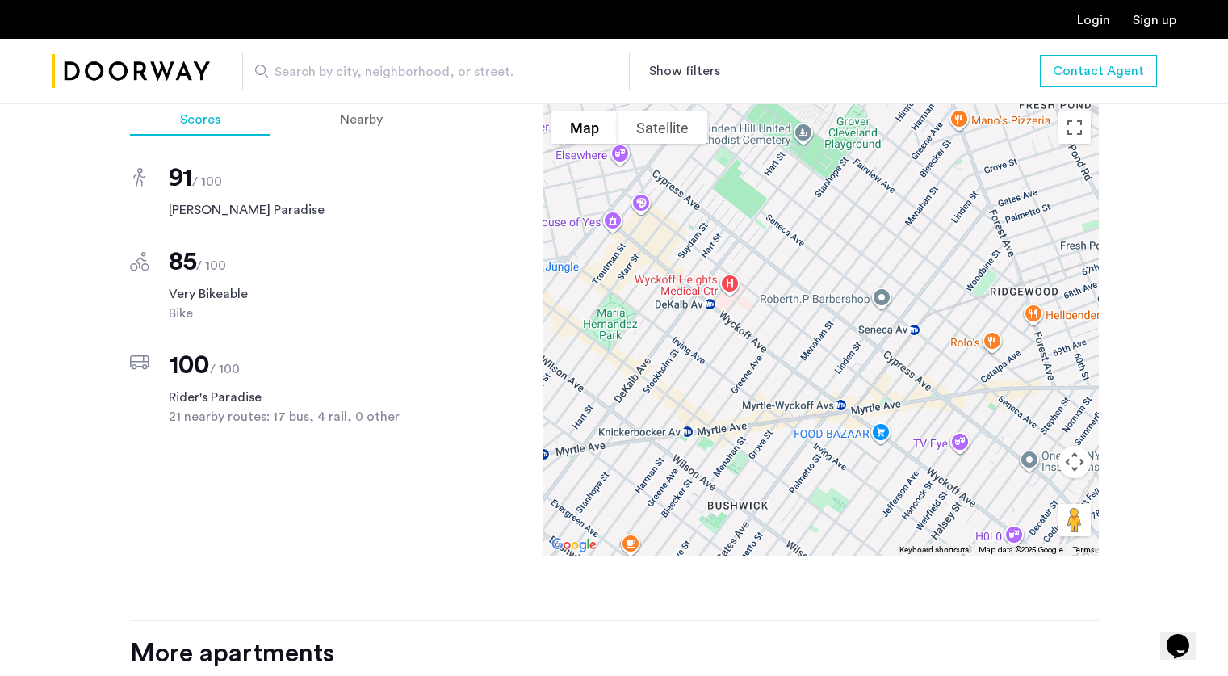
scroll to position [1427, 0]
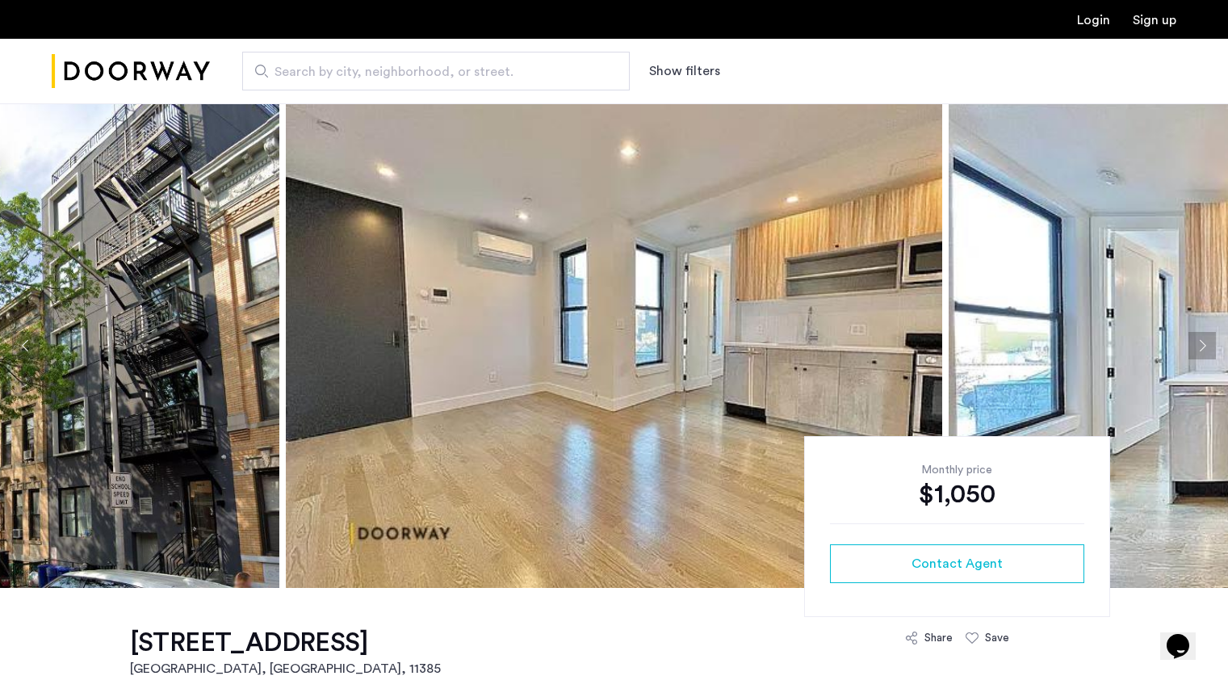
click at [1201, 352] on button "Next apartment" at bounding box center [1201, 345] width 27 height 27
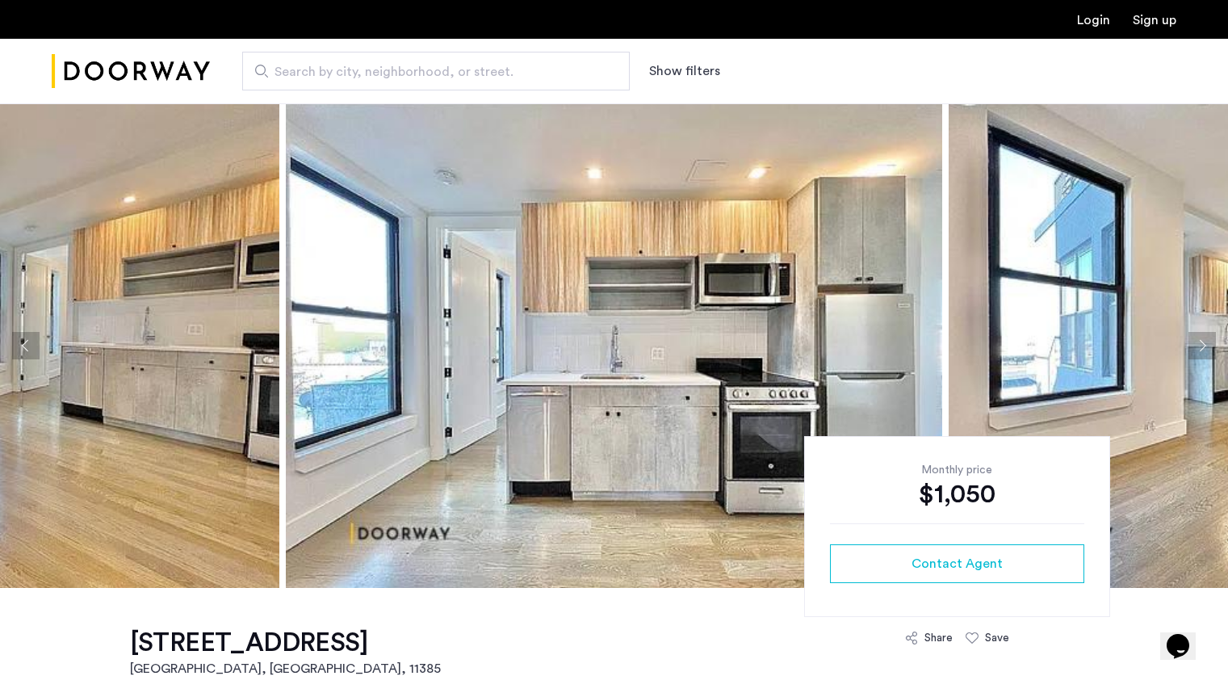
click at [1201, 352] on button "Next apartment" at bounding box center [1201, 345] width 27 height 27
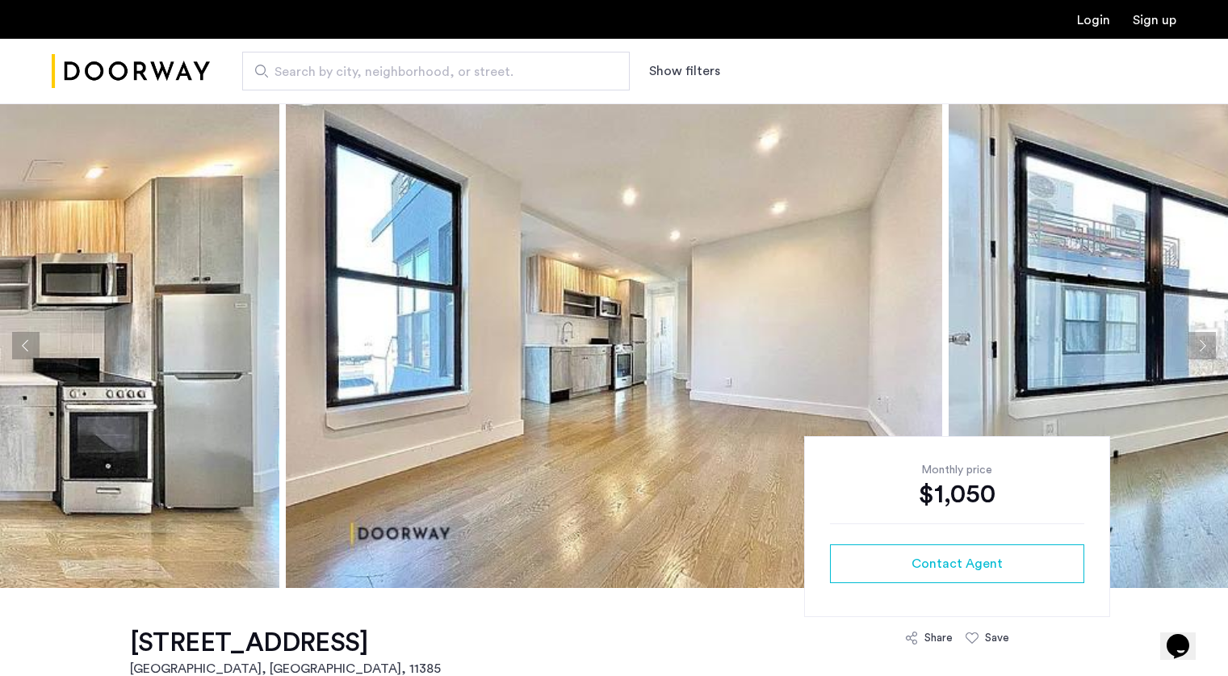
click at [1201, 352] on button "Next apartment" at bounding box center [1201, 345] width 27 height 27
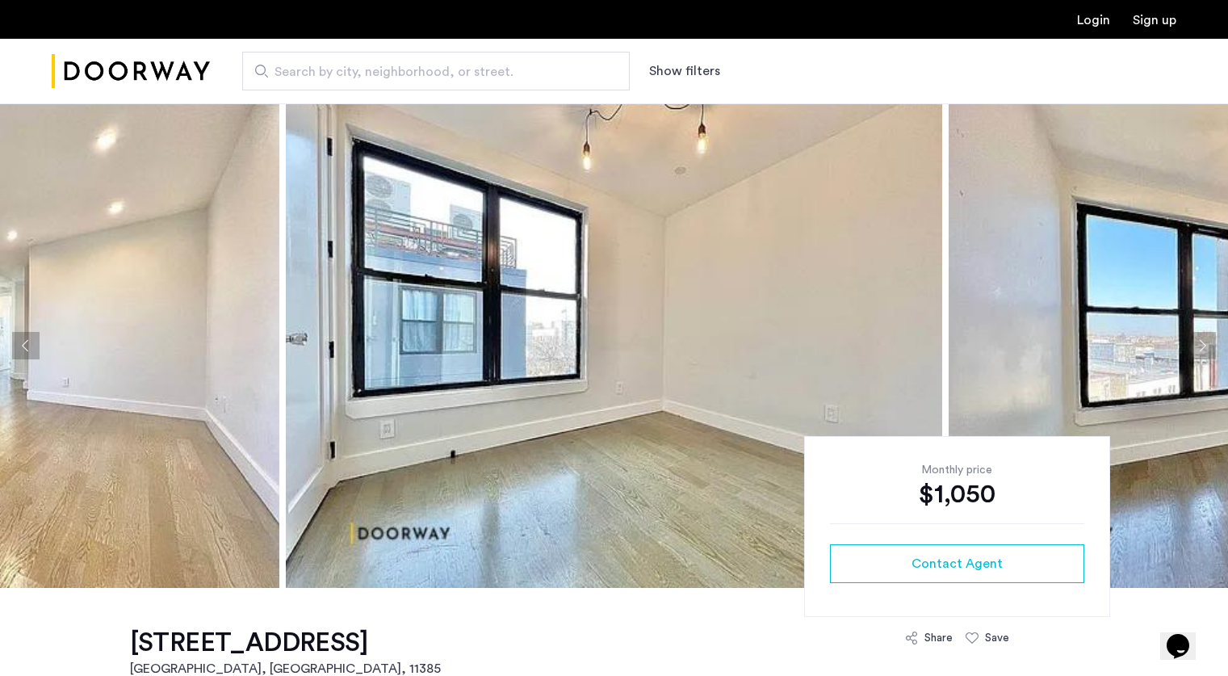
click at [1201, 352] on button "Next apartment" at bounding box center [1201, 345] width 27 height 27
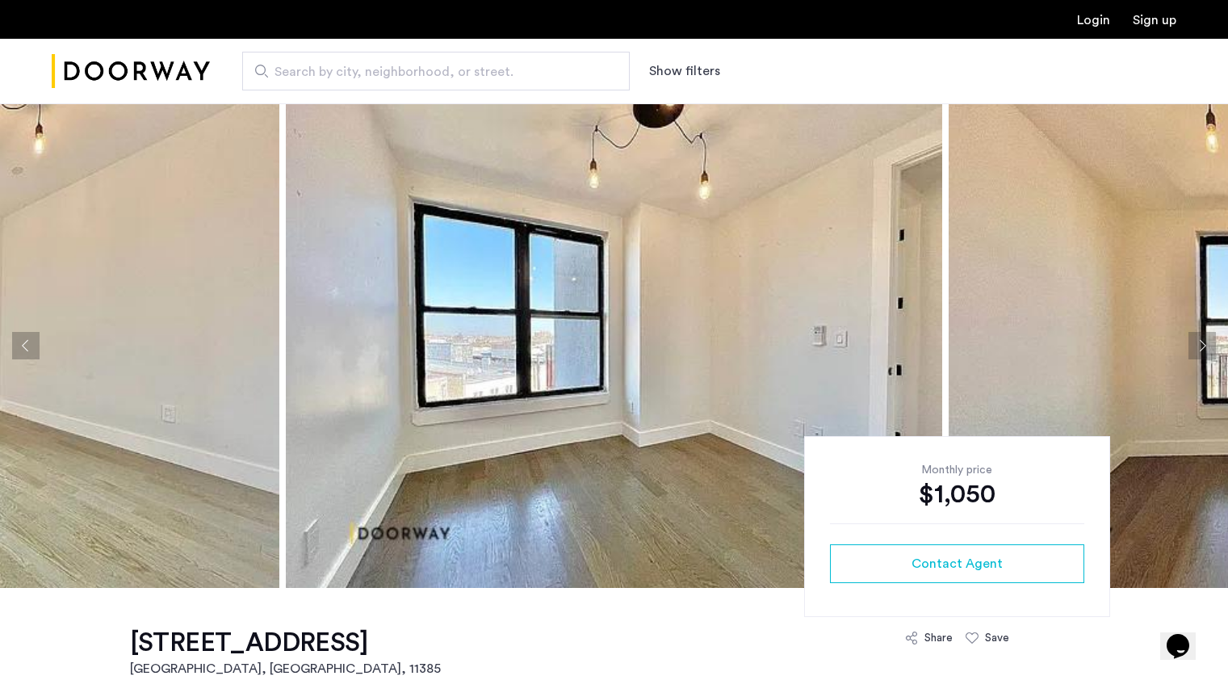
click at [1201, 352] on button "Next apartment" at bounding box center [1201, 345] width 27 height 27
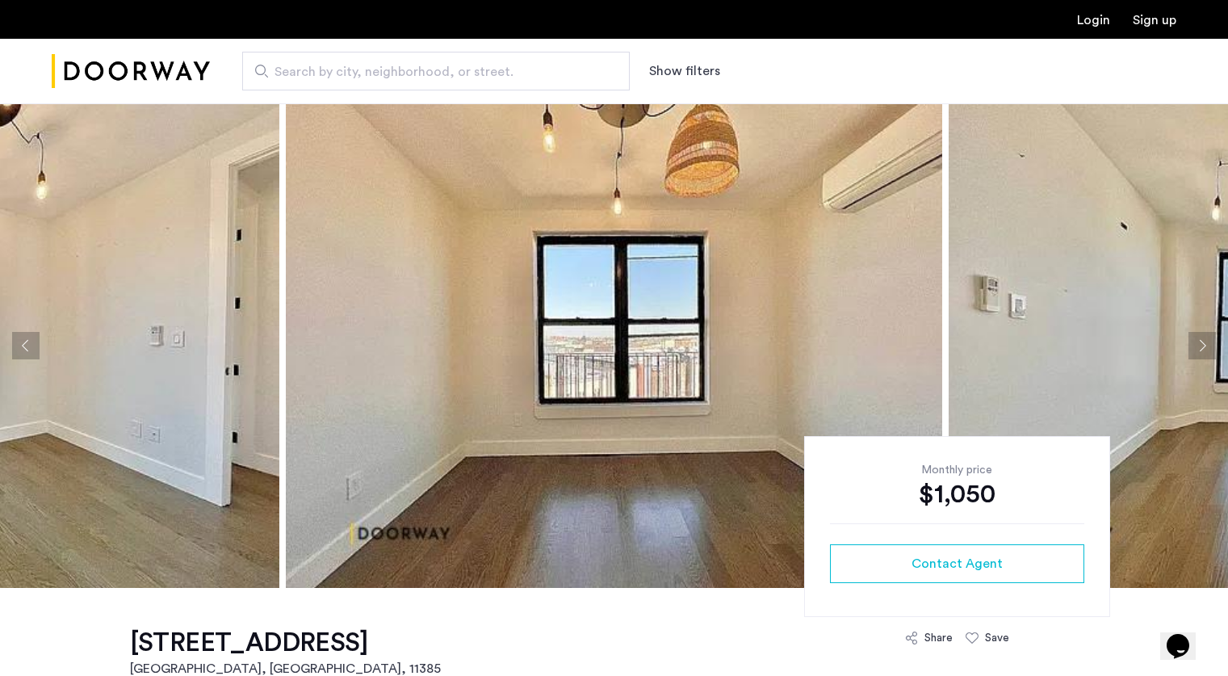
click at [1201, 352] on button "Next apartment" at bounding box center [1201, 345] width 27 height 27
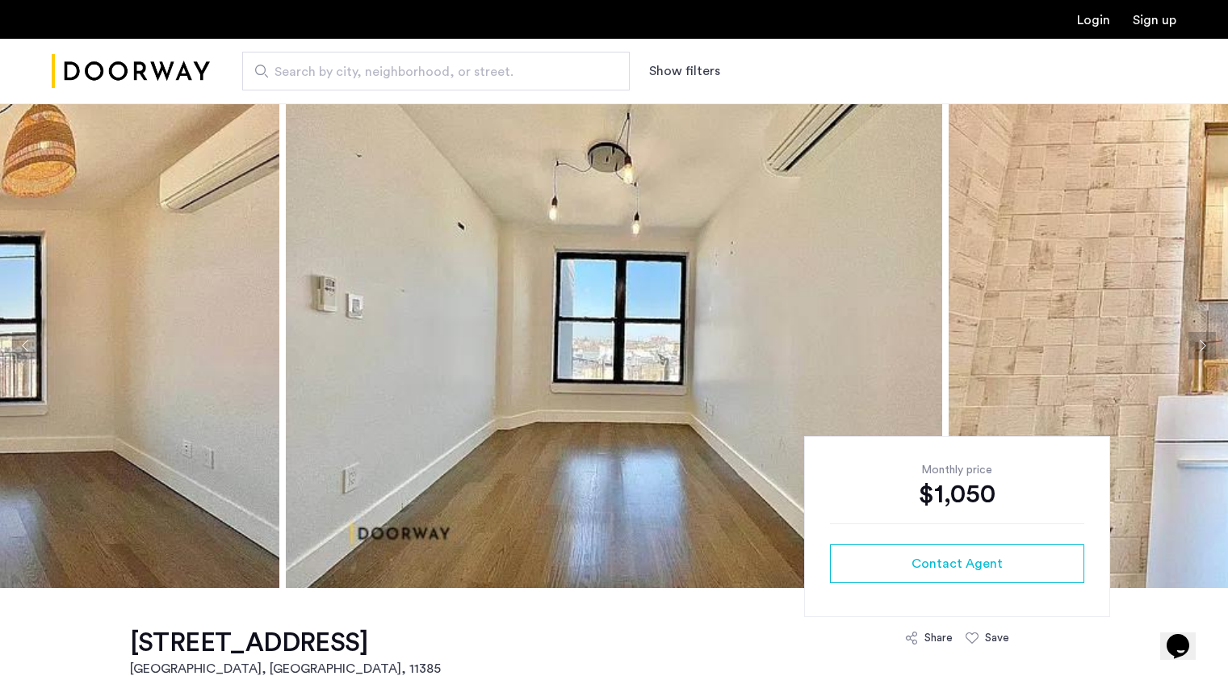
click at [1201, 352] on button "Next apartment" at bounding box center [1201, 345] width 27 height 27
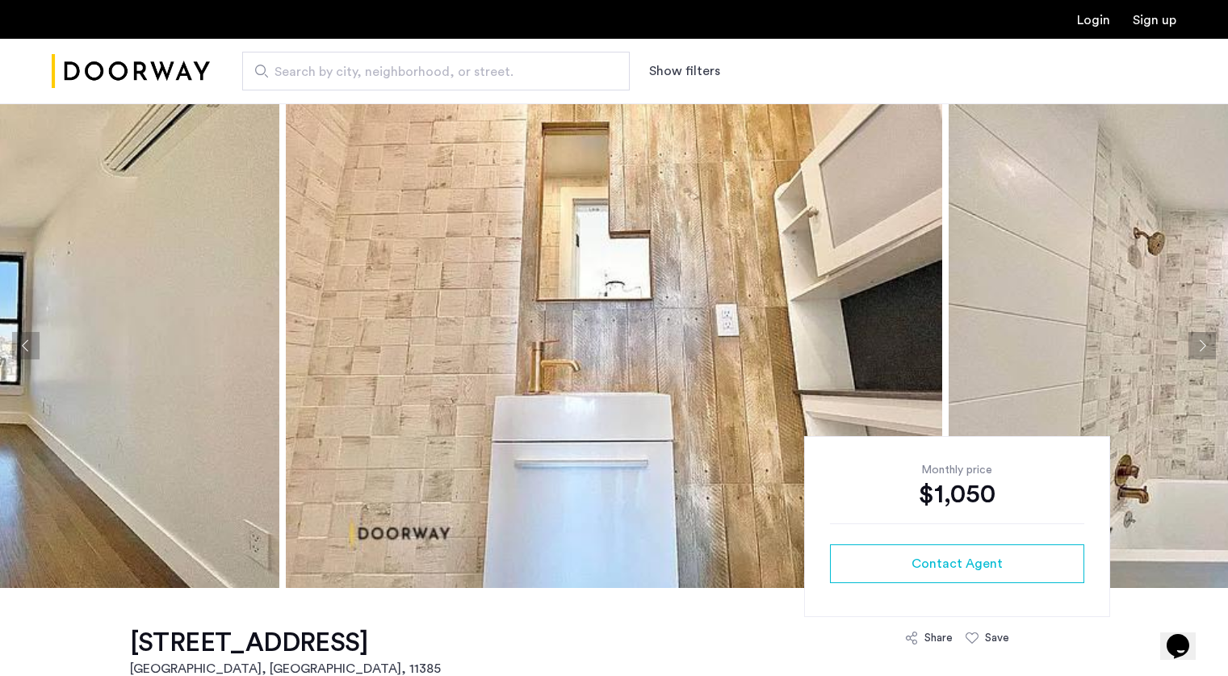
click at [1201, 352] on button "Next apartment" at bounding box center [1201, 345] width 27 height 27
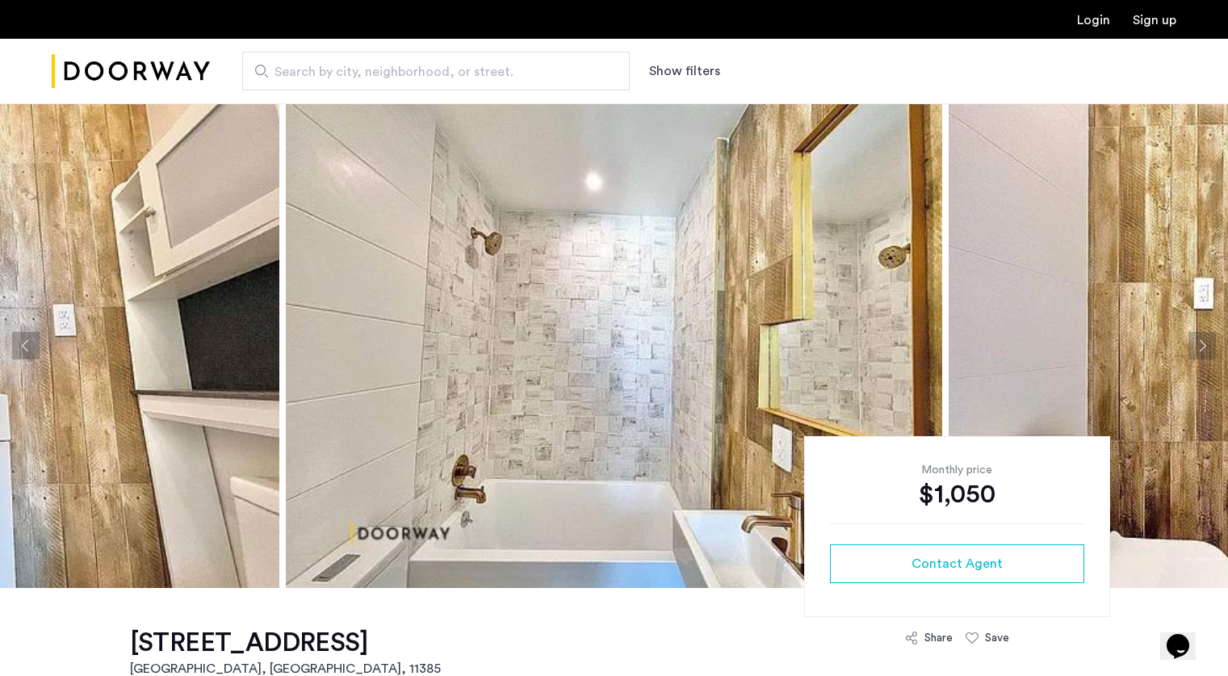
click at [1201, 352] on button "Next apartment" at bounding box center [1201, 345] width 27 height 27
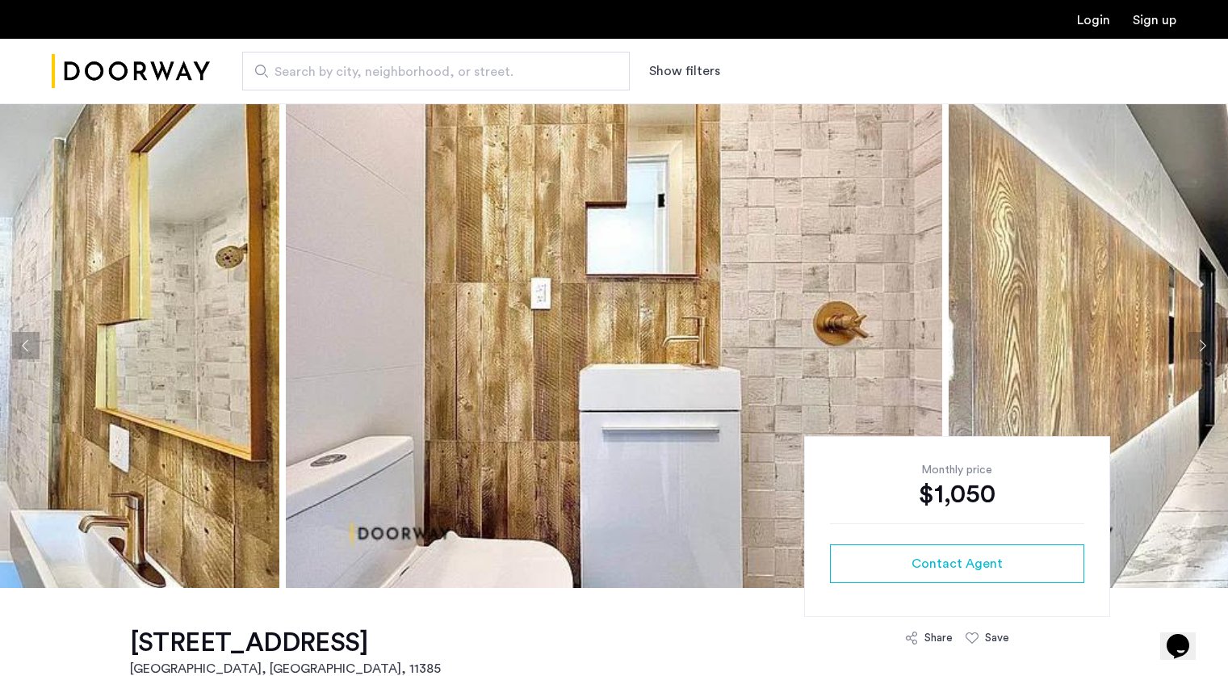
click at [1201, 352] on button "Next apartment" at bounding box center [1201, 345] width 27 height 27
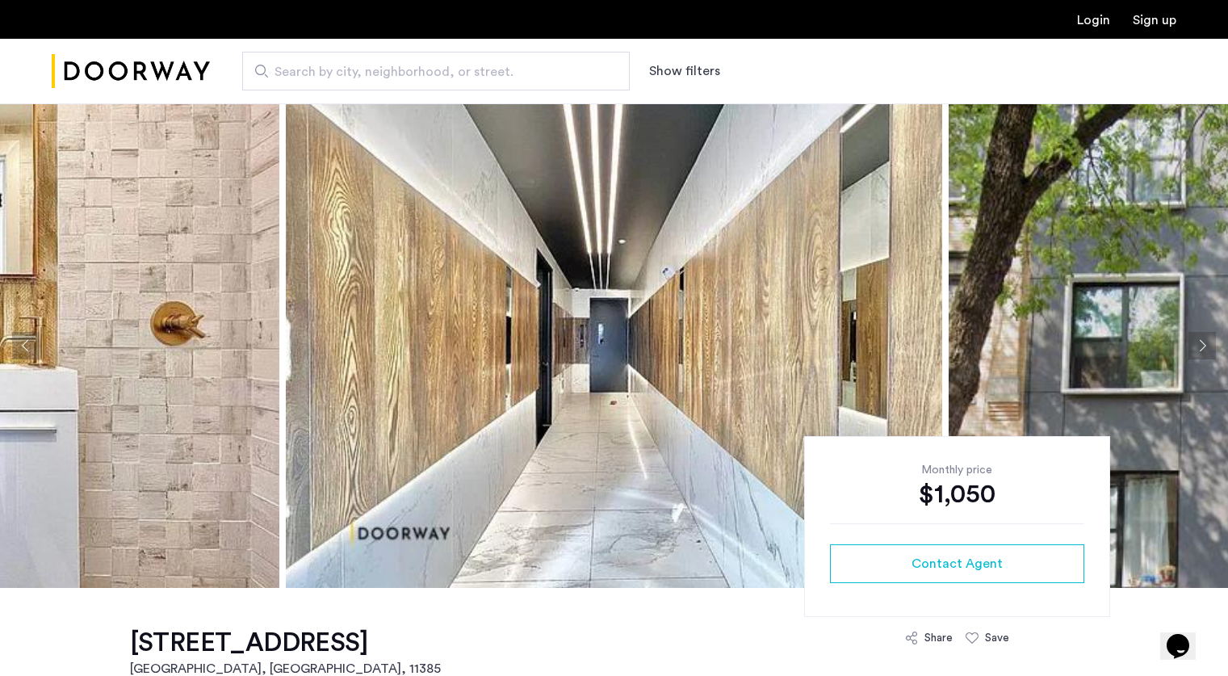
click at [1201, 352] on button "Next apartment" at bounding box center [1201, 345] width 27 height 27
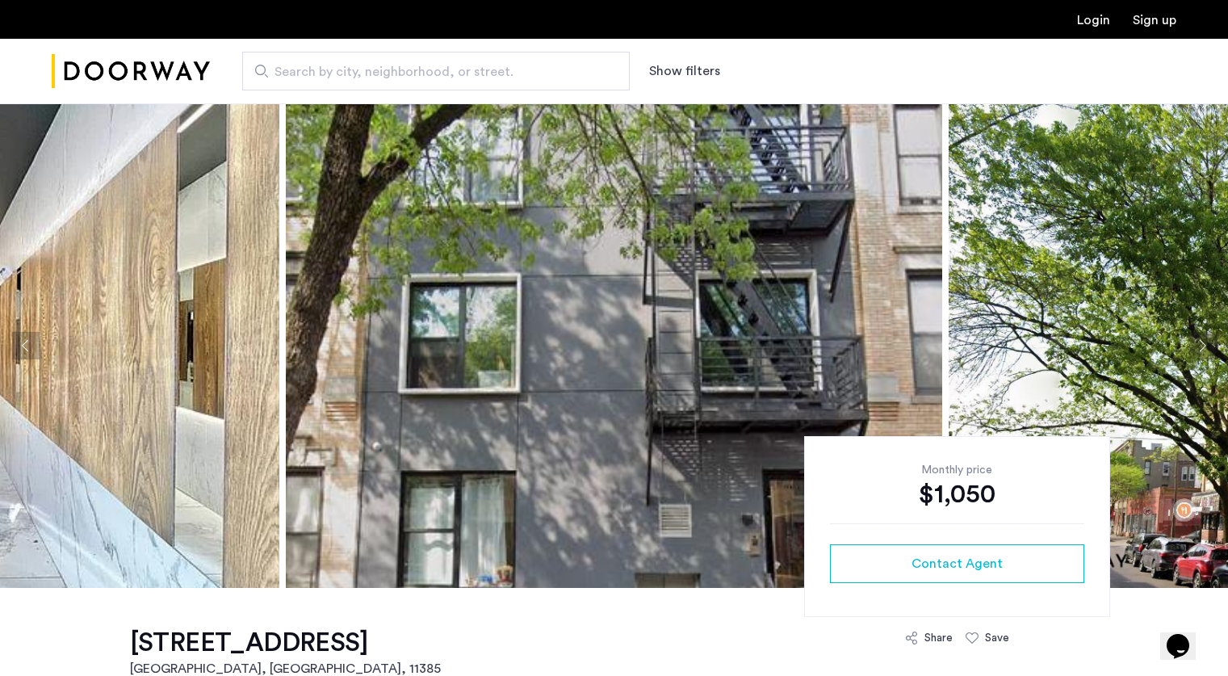
click at [1201, 352] on button "Next apartment" at bounding box center [1201, 345] width 27 height 27
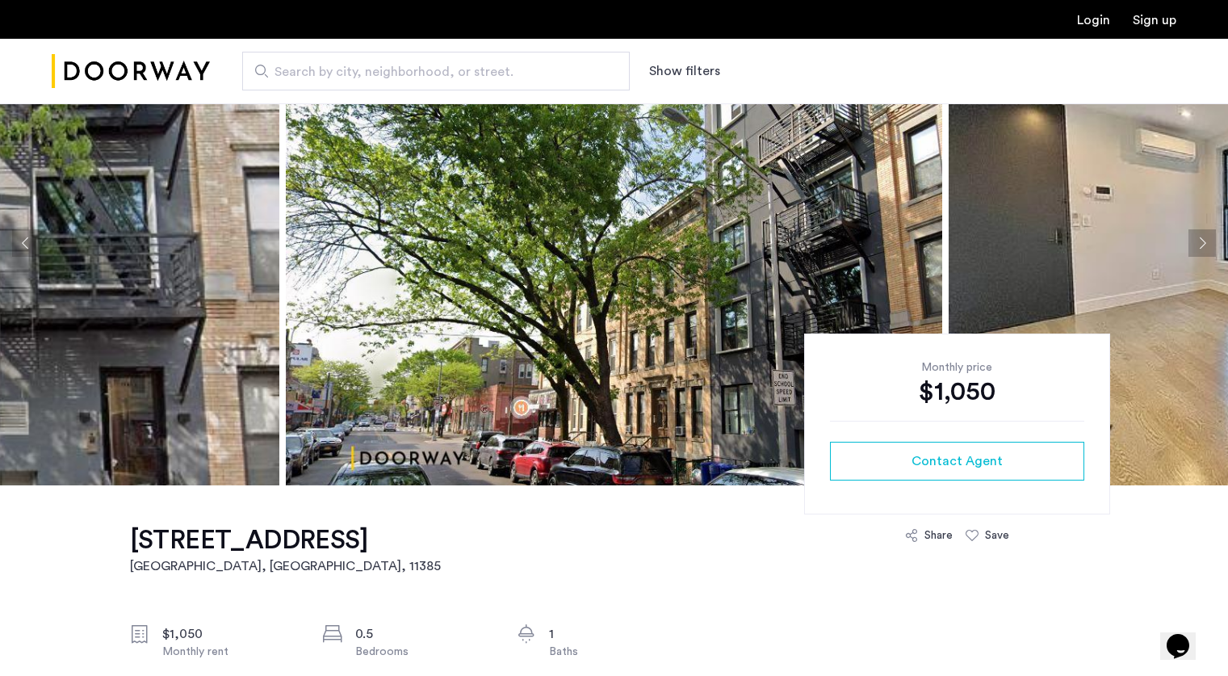
scroll to position [106, 0]
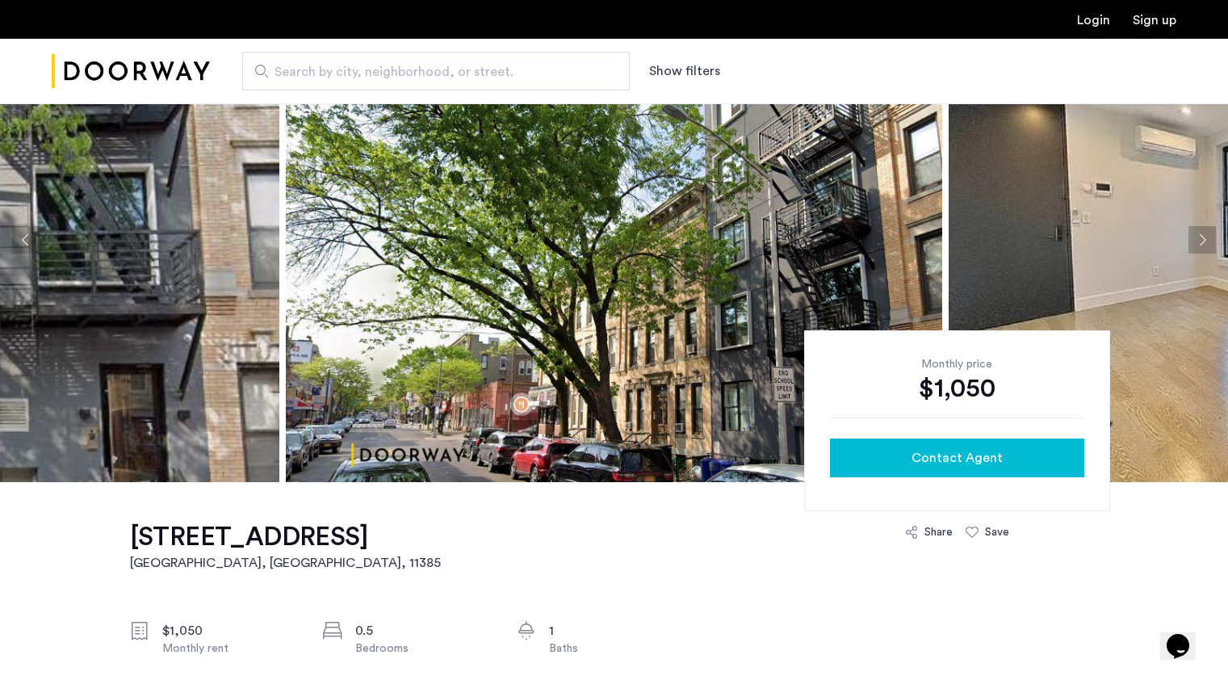
click at [915, 459] on span "Contact Agent" at bounding box center [956, 457] width 91 height 19
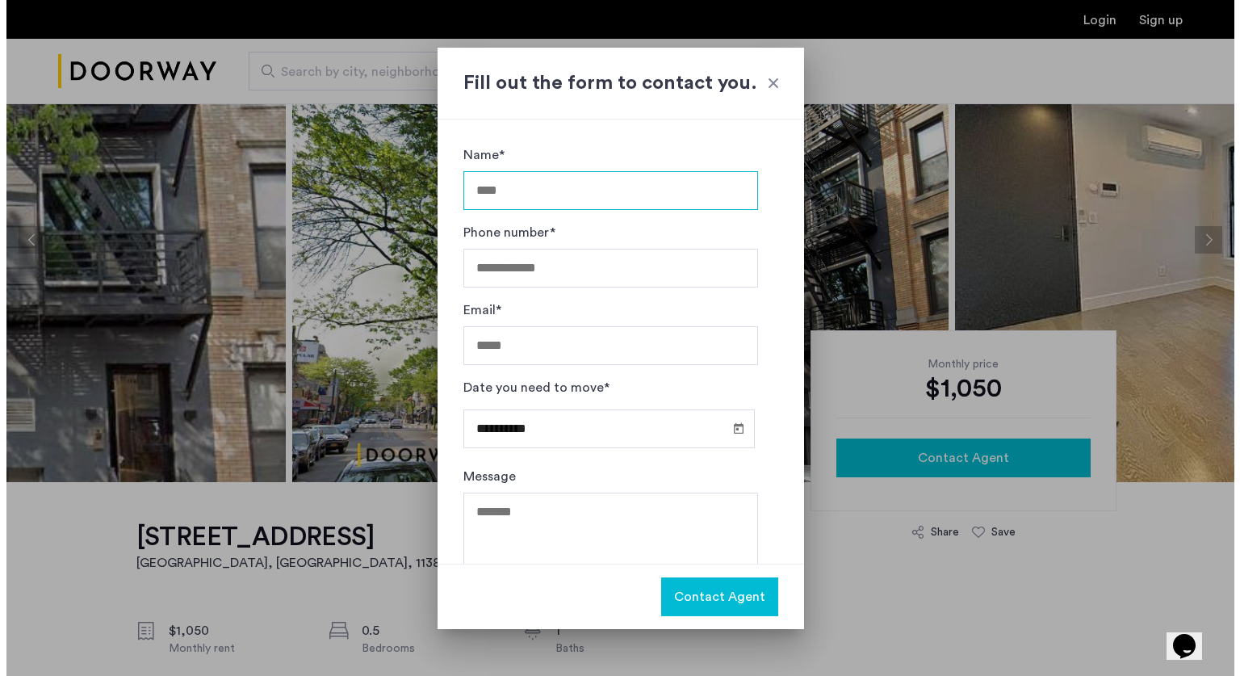
scroll to position [0, 0]
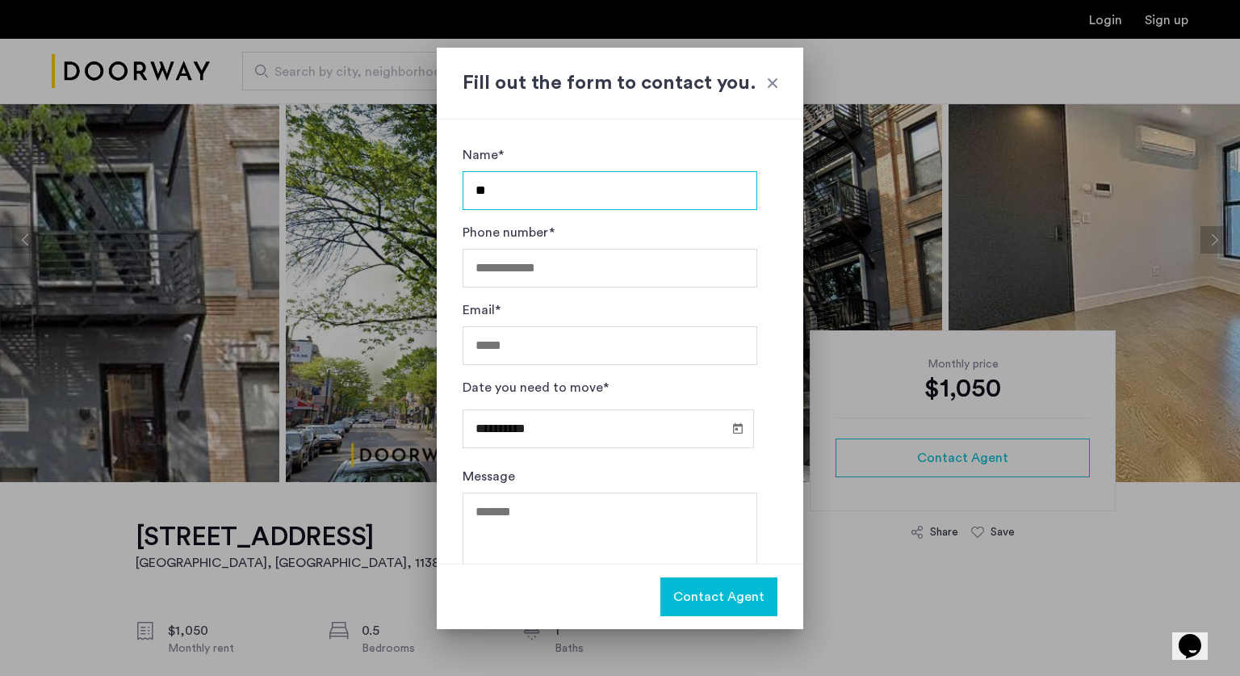
type input "*"
type input "*********"
click at [773, 83] on div at bounding box center [773, 83] width 16 height 16
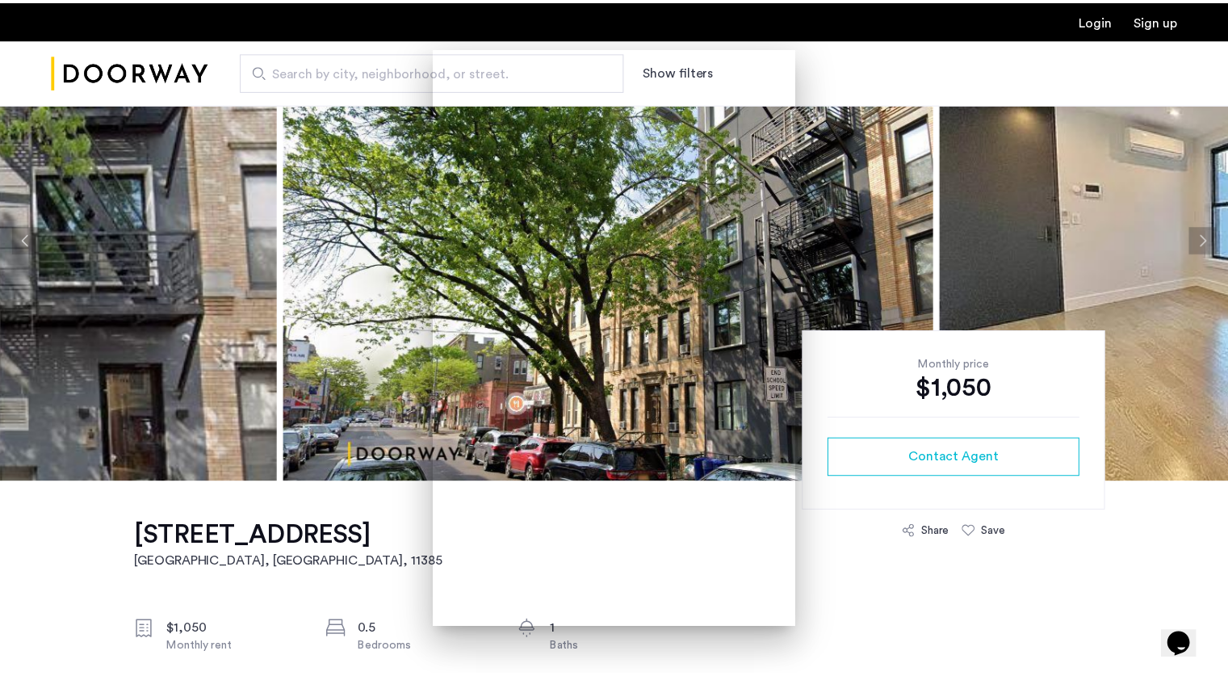
scroll to position [106, 0]
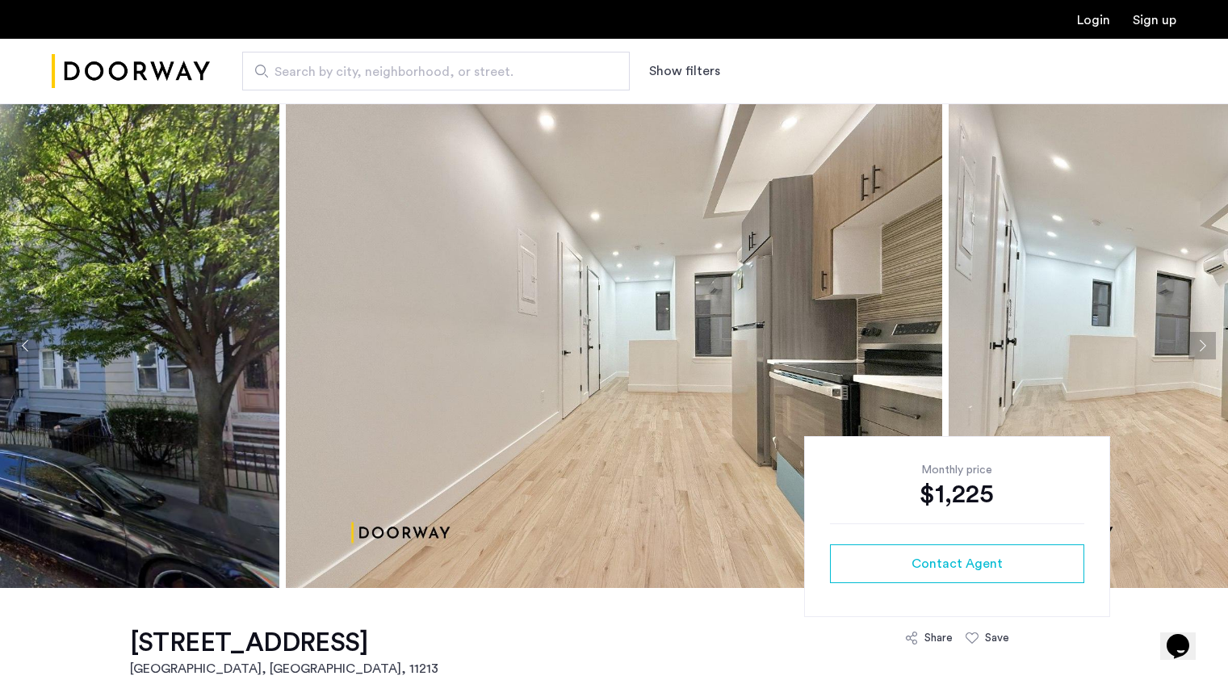
click at [1203, 340] on button "Next apartment" at bounding box center [1201, 345] width 27 height 27
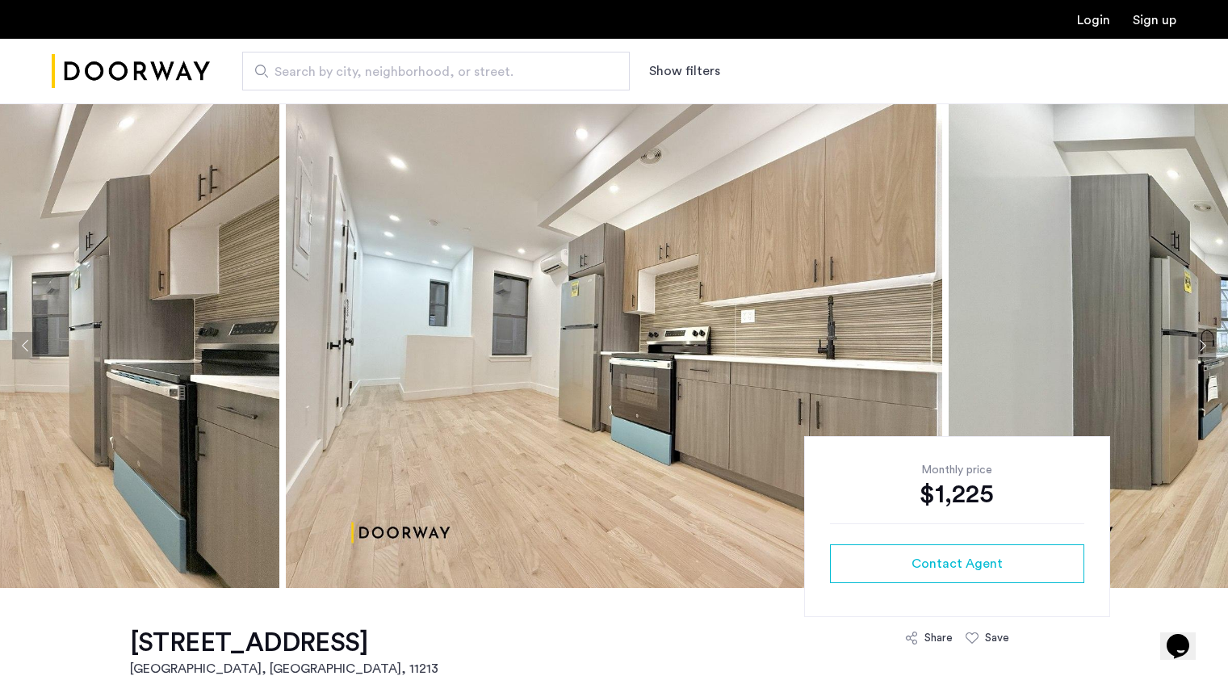
click at [1203, 340] on button "Next apartment" at bounding box center [1201, 345] width 27 height 27
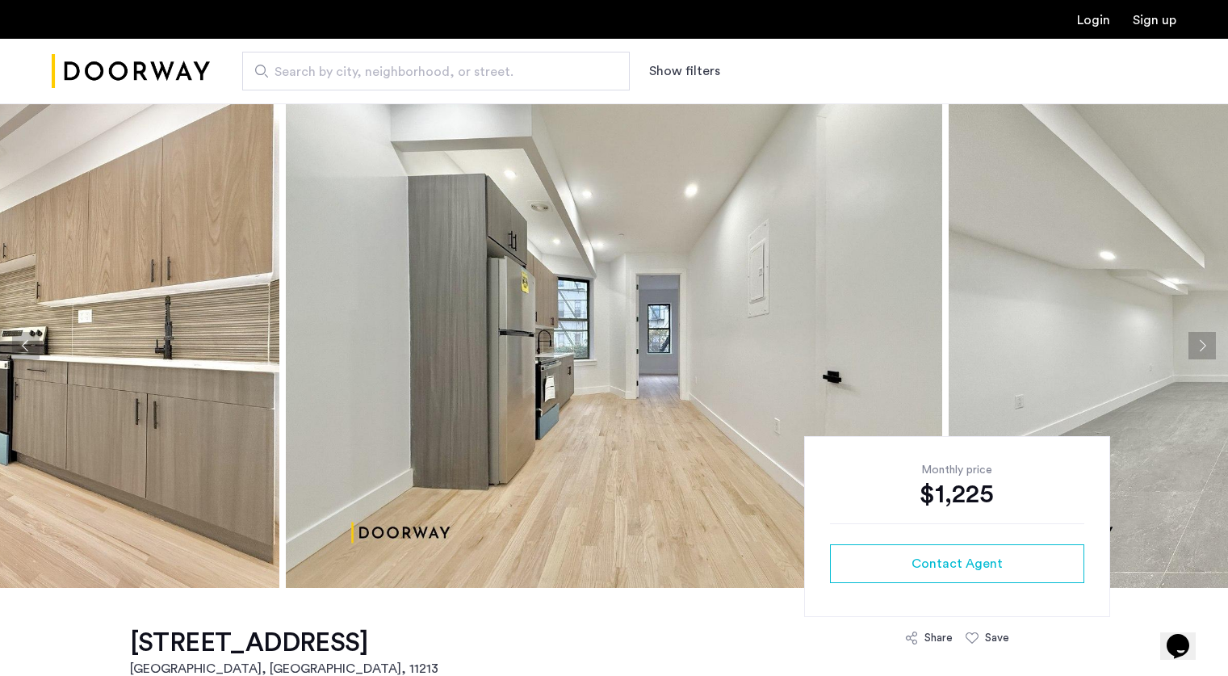
click at [1203, 340] on button "Next apartment" at bounding box center [1201, 345] width 27 height 27
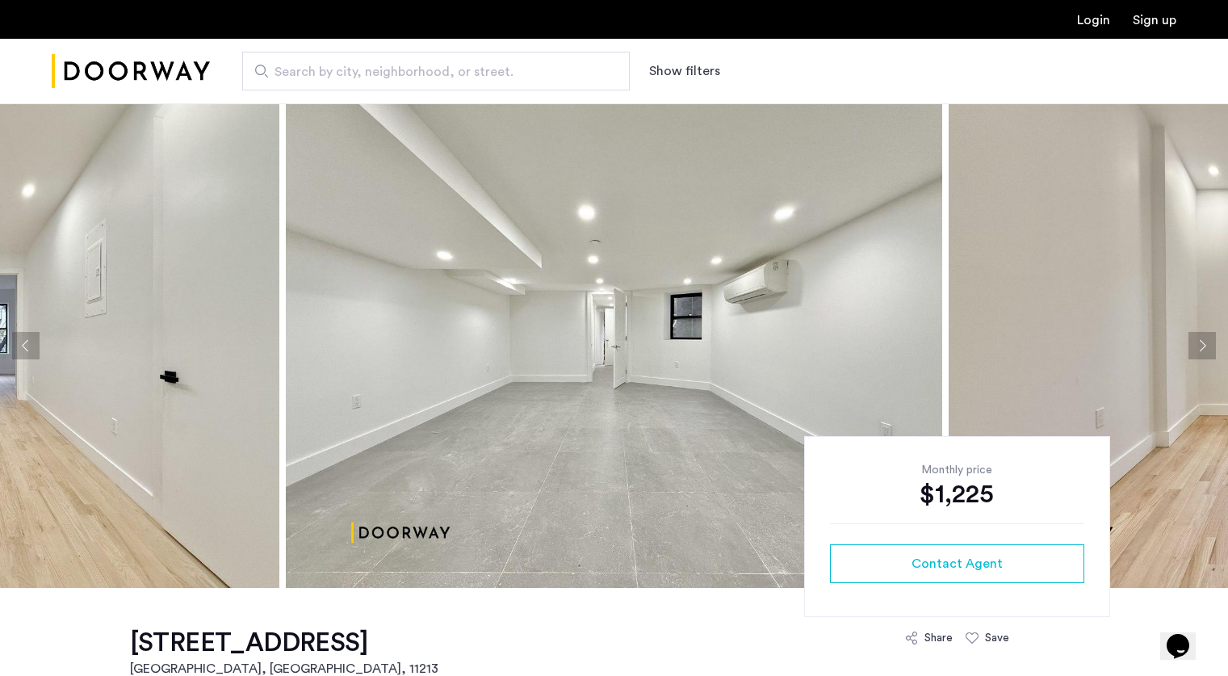
click at [1203, 340] on button "Next apartment" at bounding box center [1201, 345] width 27 height 27
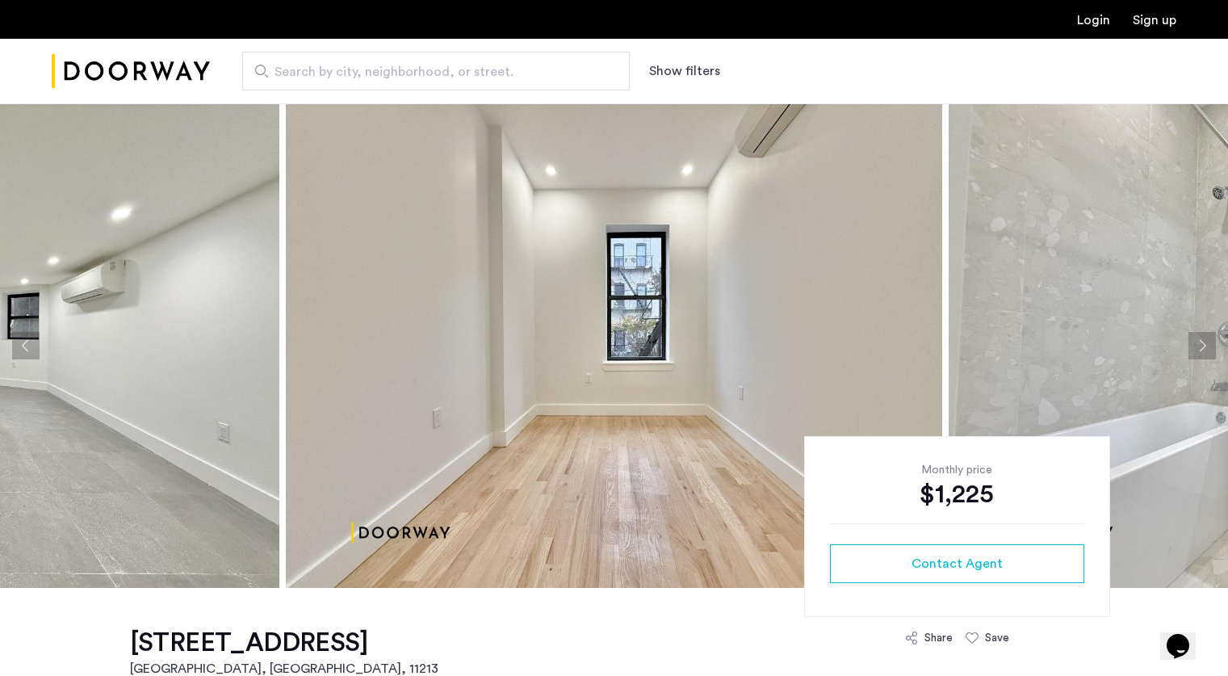
click at [1203, 340] on button "Next apartment" at bounding box center [1201, 345] width 27 height 27
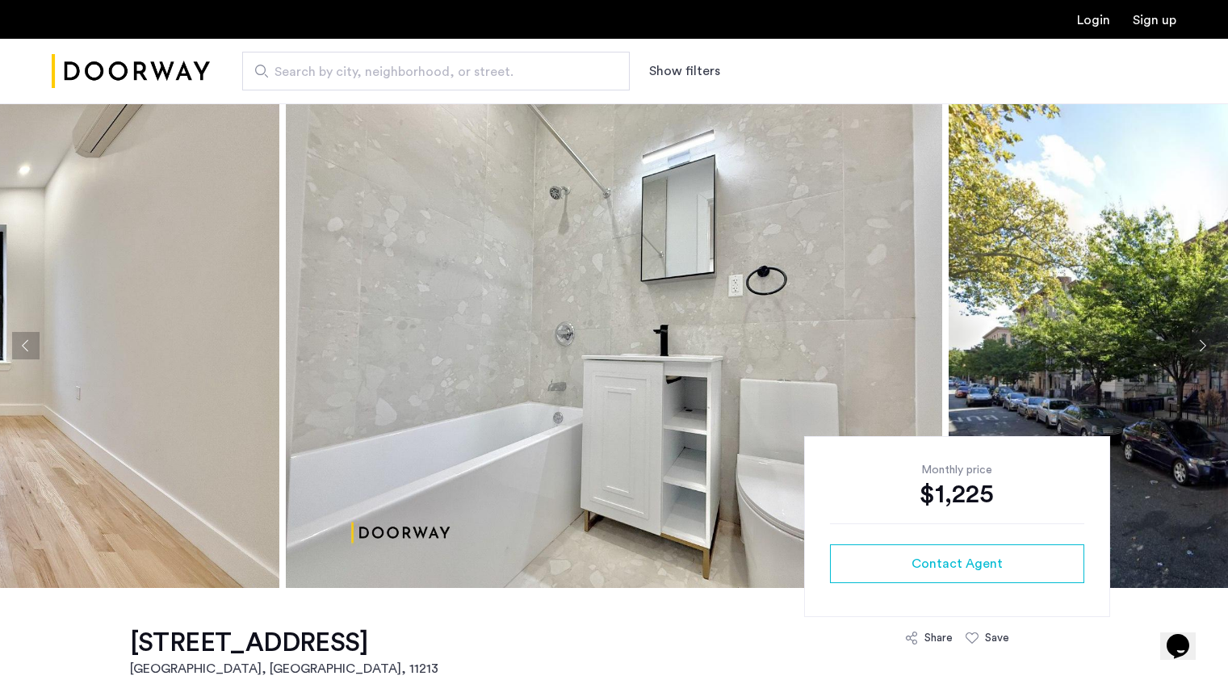
click at [1203, 340] on button "Next apartment" at bounding box center [1201, 345] width 27 height 27
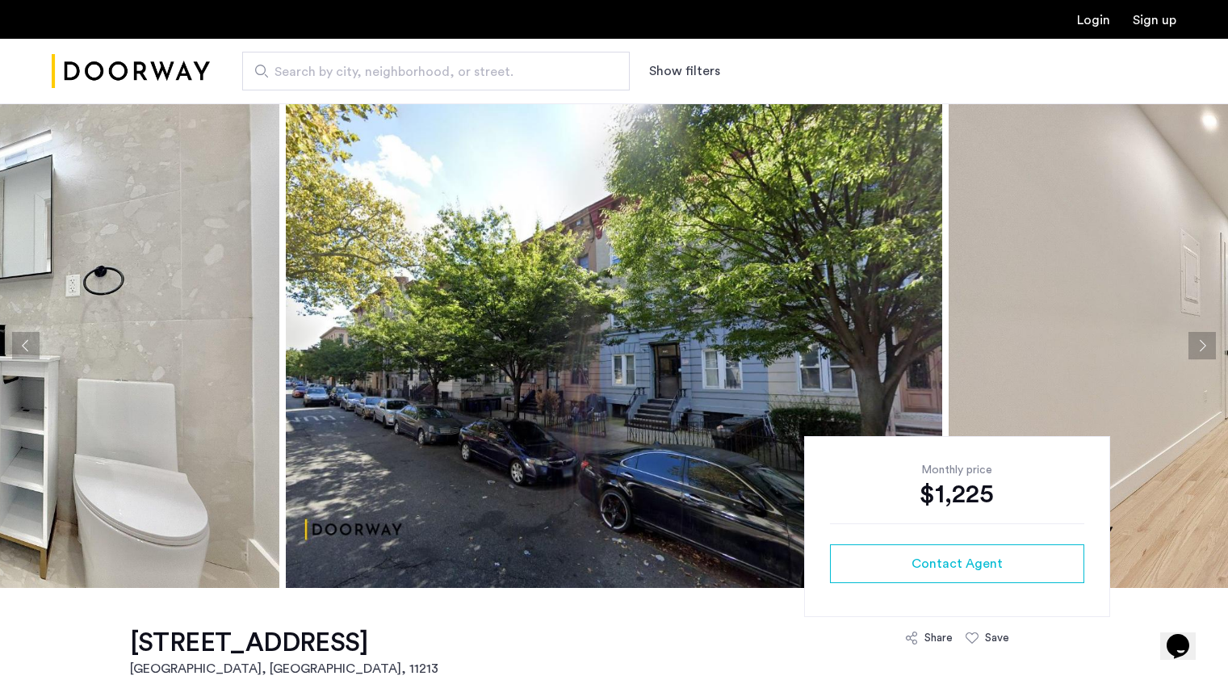
click at [1203, 340] on button "Next apartment" at bounding box center [1201, 345] width 27 height 27
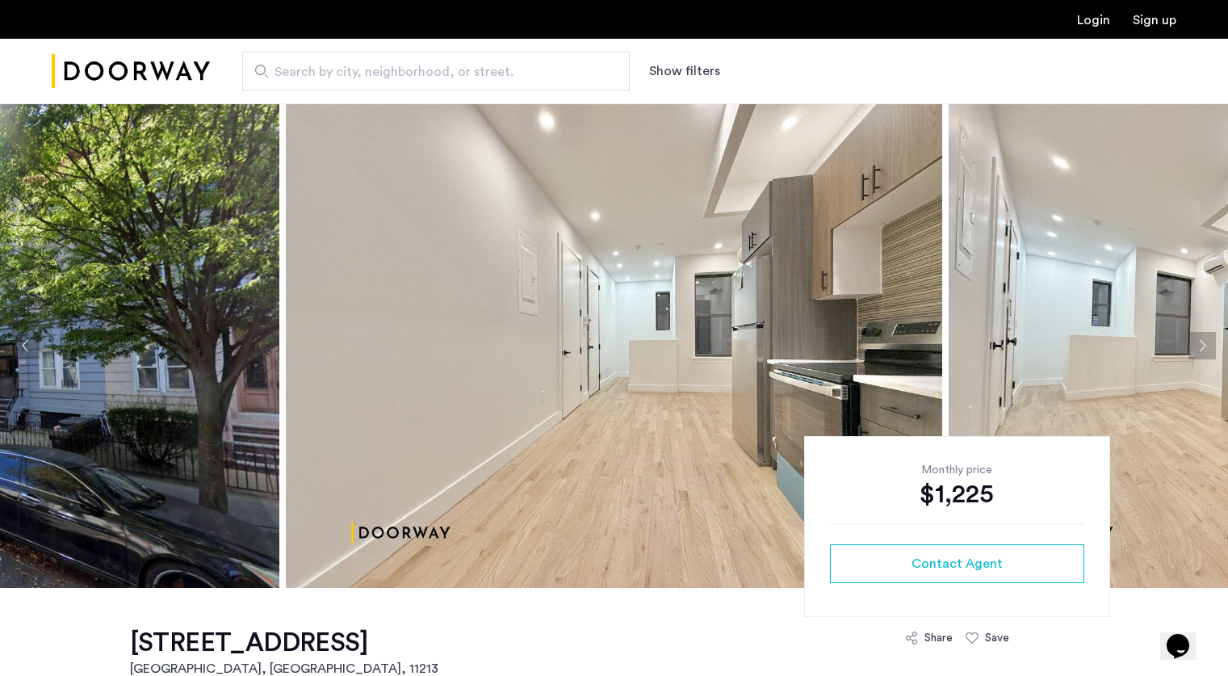
click at [1203, 340] on button "Next apartment" at bounding box center [1201, 345] width 27 height 27
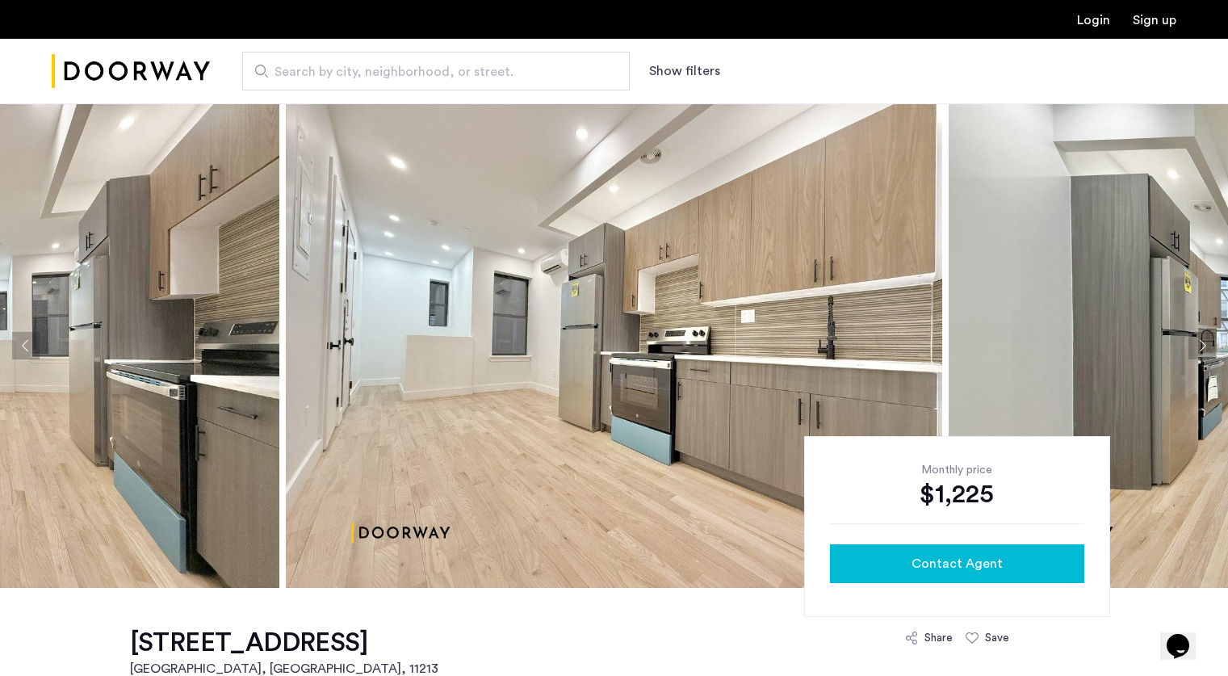
click at [923, 568] on span "Contact Agent" at bounding box center [956, 563] width 91 height 19
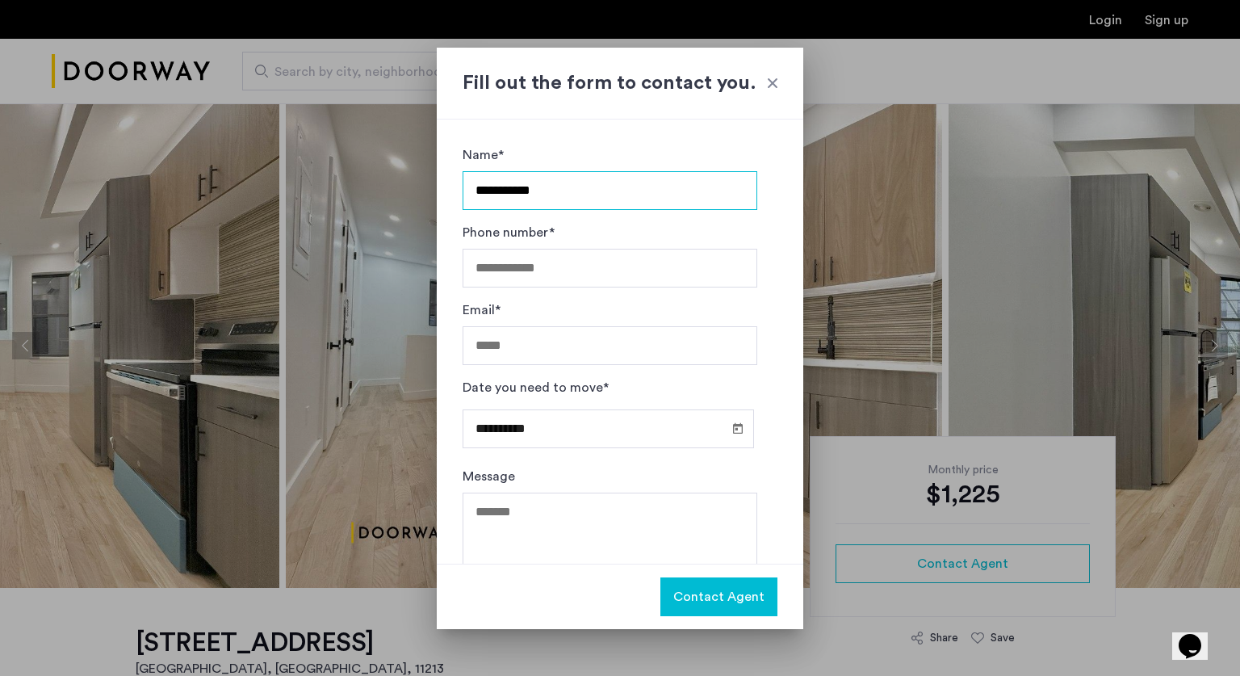
type input "**********"
type input "*"
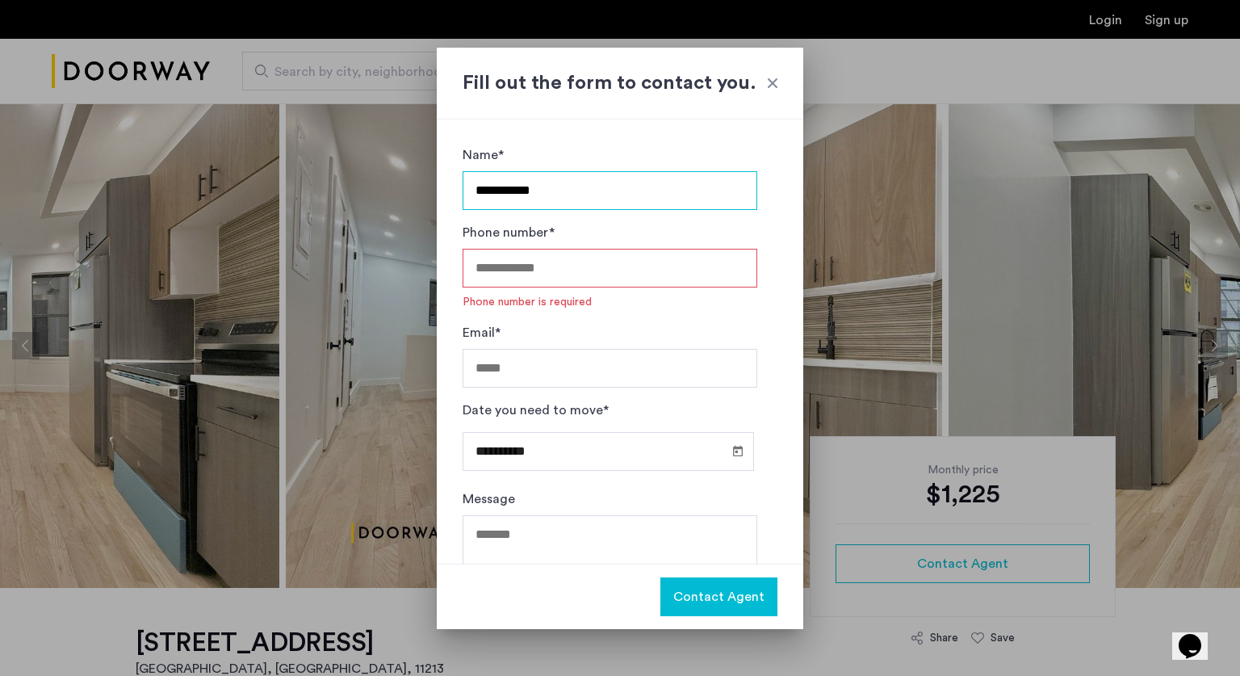
click at [610, 191] on input "**********" at bounding box center [610, 190] width 295 height 39
type input "**********"
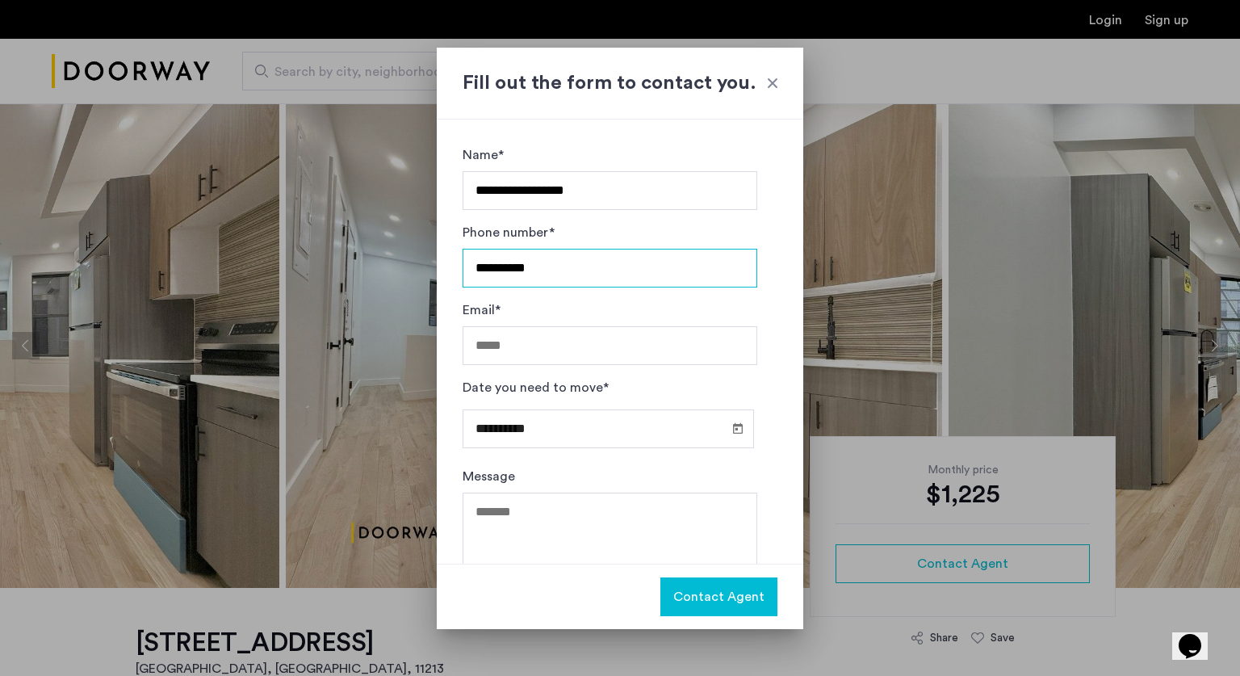
type input "**********"
click at [496, 341] on input "Email*" at bounding box center [610, 345] width 295 height 39
type input "**********"
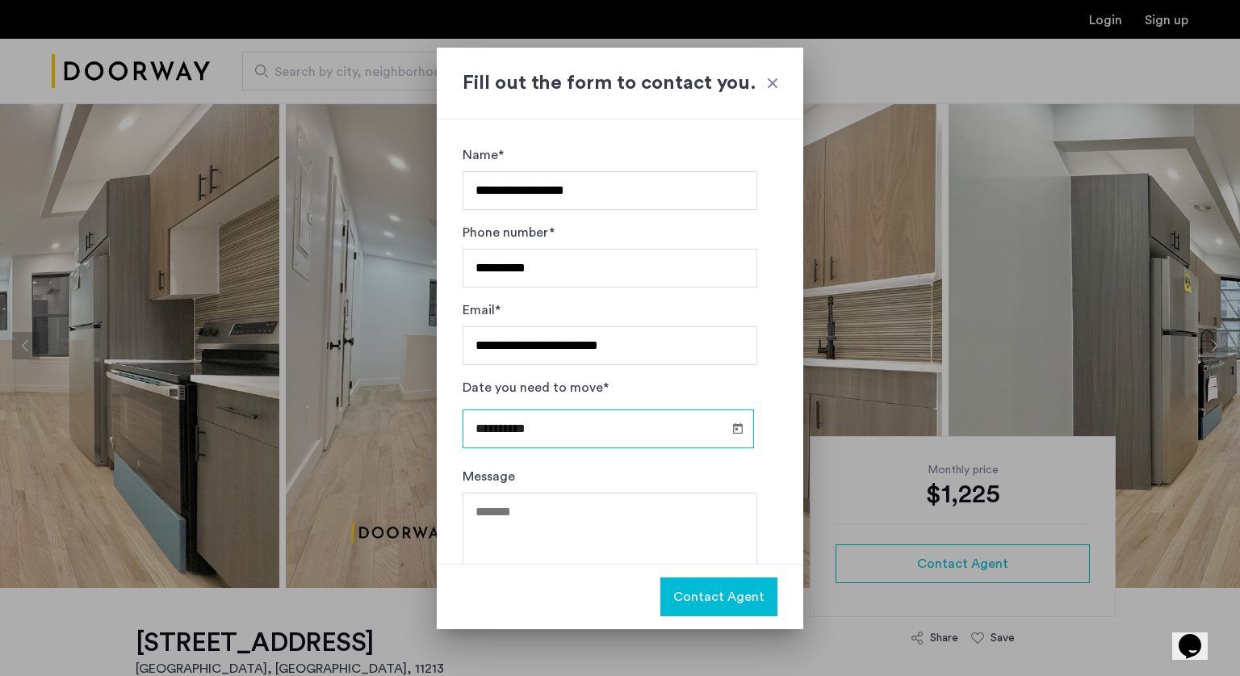
click at [653, 433] on input "**********" at bounding box center [608, 428] width 291 height 39
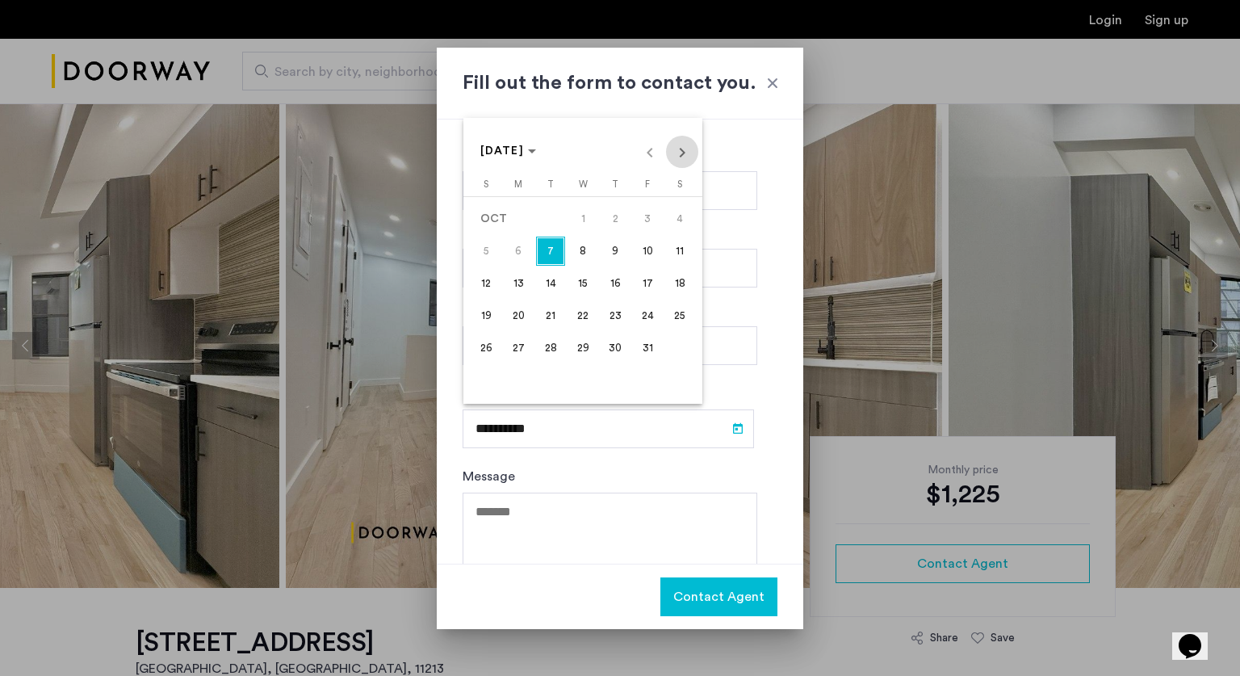
click at [680, 157] on span "Next month" at bounding box center [682, 152] width 32 height 32
click at [648, 155] on span "Previous month" at bounding box center [650, 152] width 32 height 32
click at [547, 313] on span "21" at bounding box center [550, 315] width 29 height 29
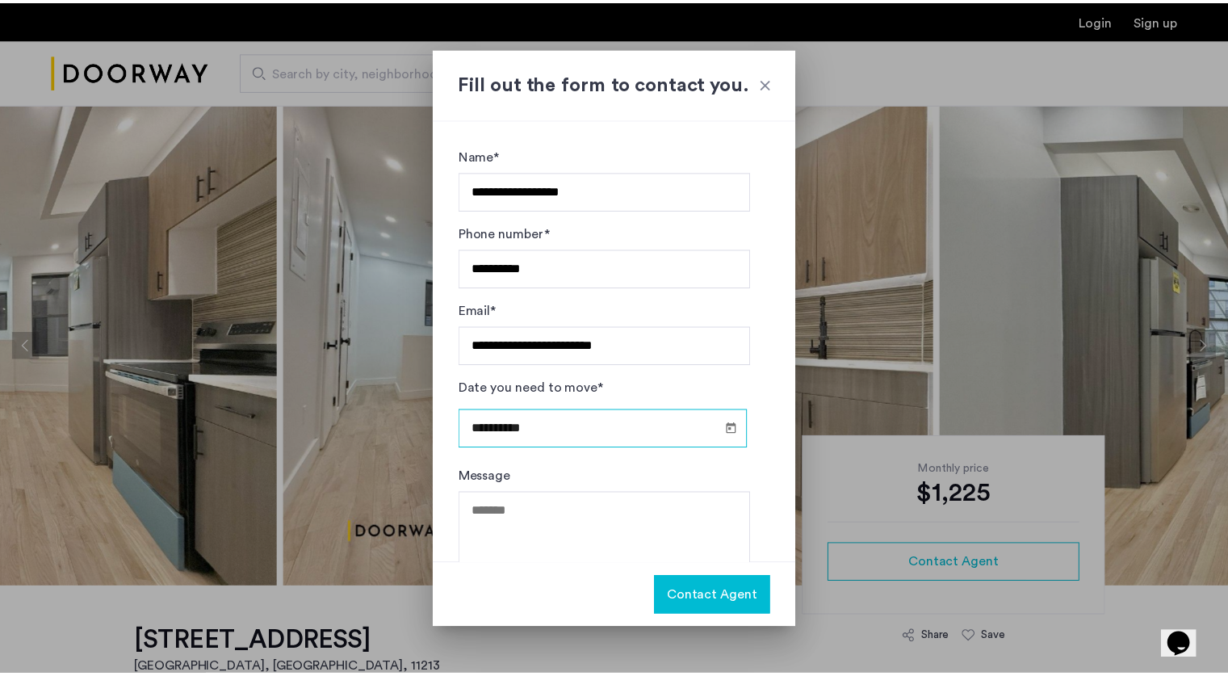
scroll to position [44, 0]
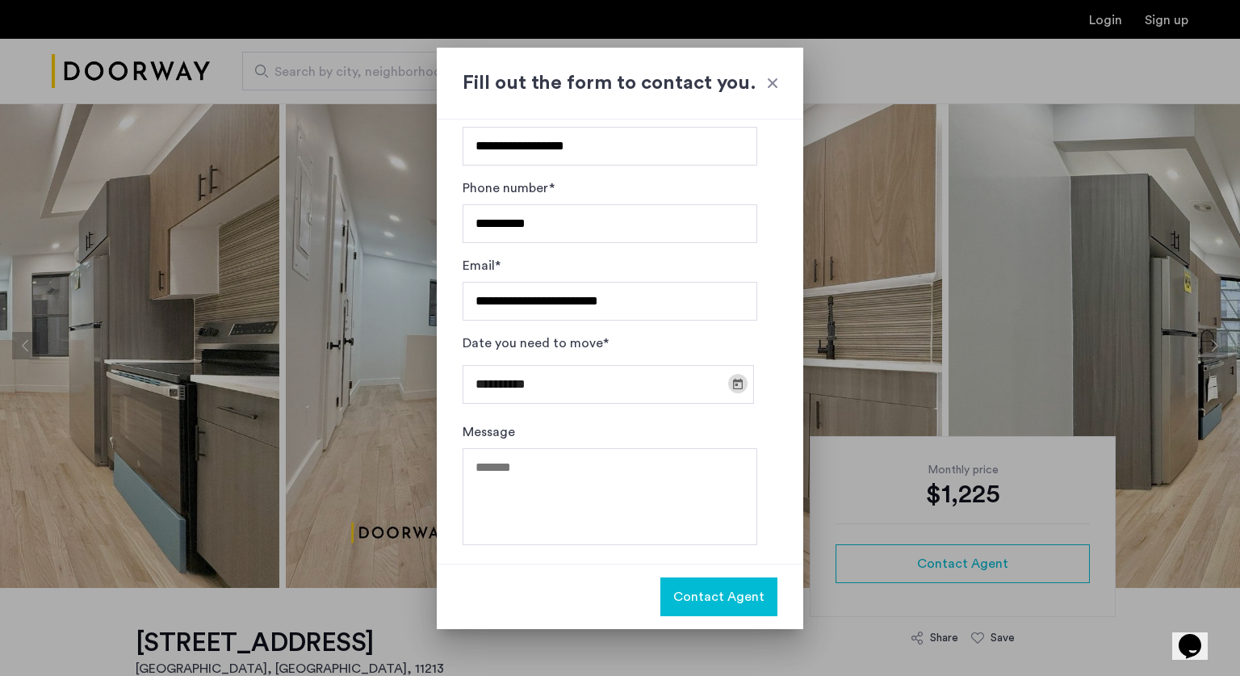
click at [736, 382] on span "Open calendar" at bounding box center [738, 383] width 39 height 39
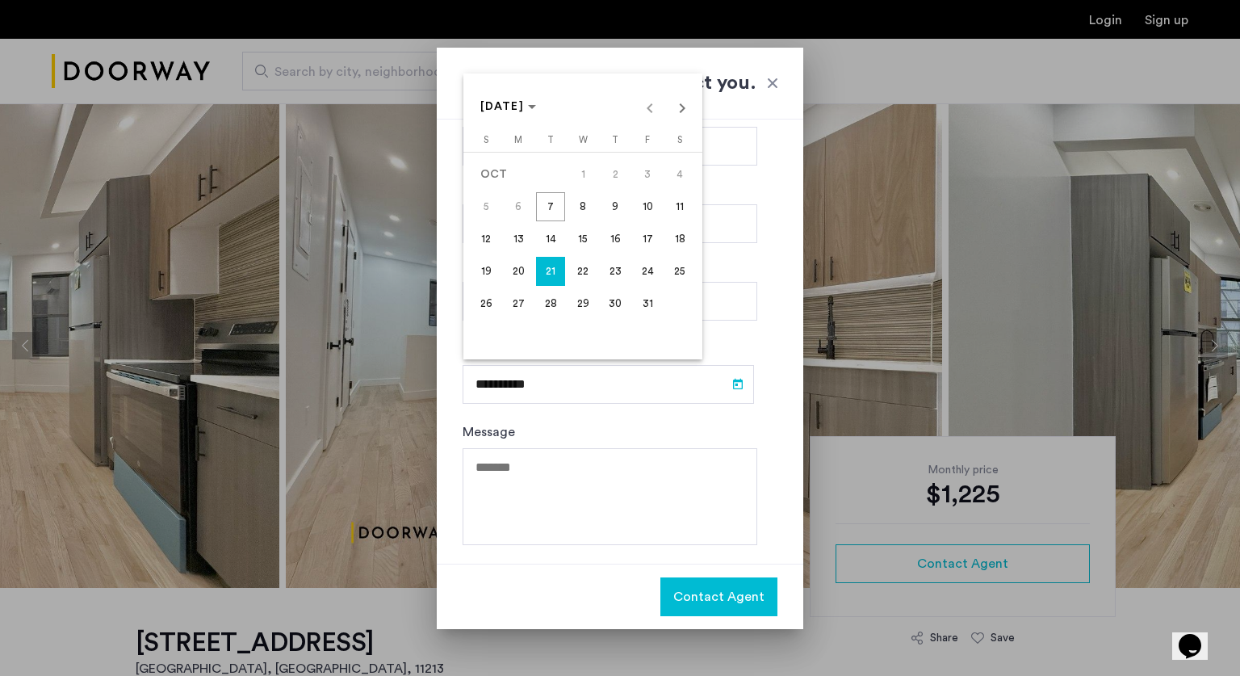
click at [586, 237] on span "15" at bounding box center [582, 238] width 29 height 29
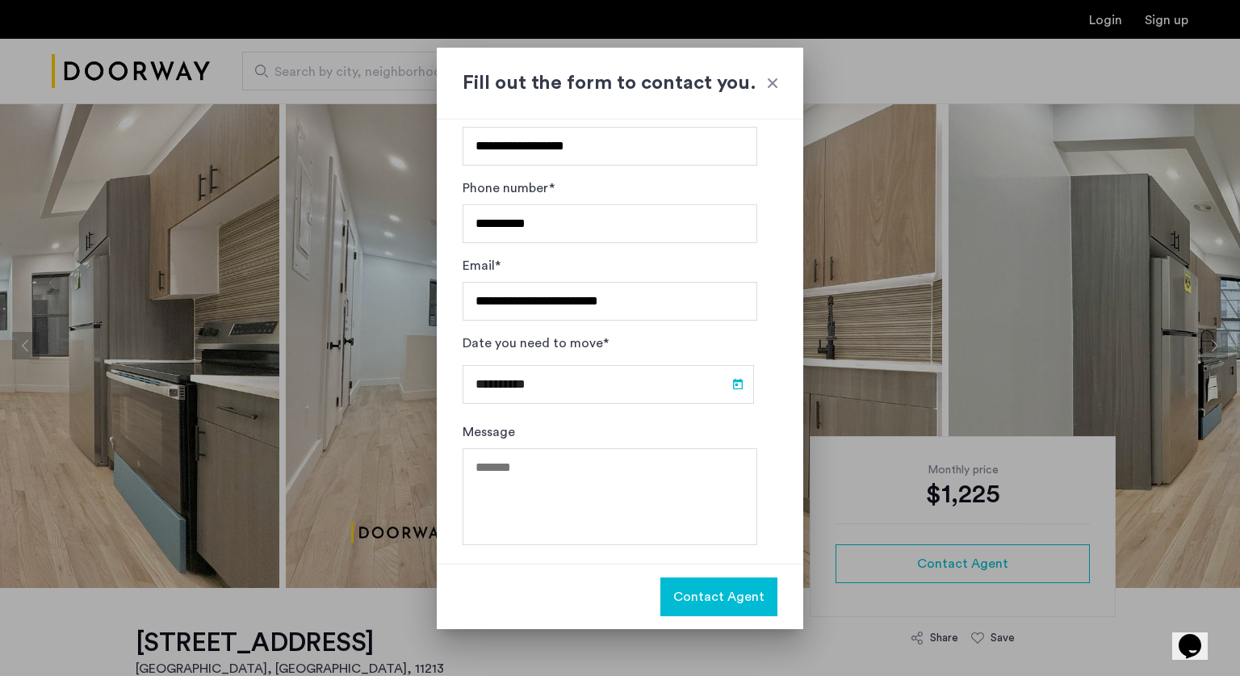
type input "**********"
click at [564, 479] on textarea "Message" at bounding box center [610, 496] width 295 height 97
click at [523, 470] on textarea "Message" at bounding box center [610, 496] width 295 height 97
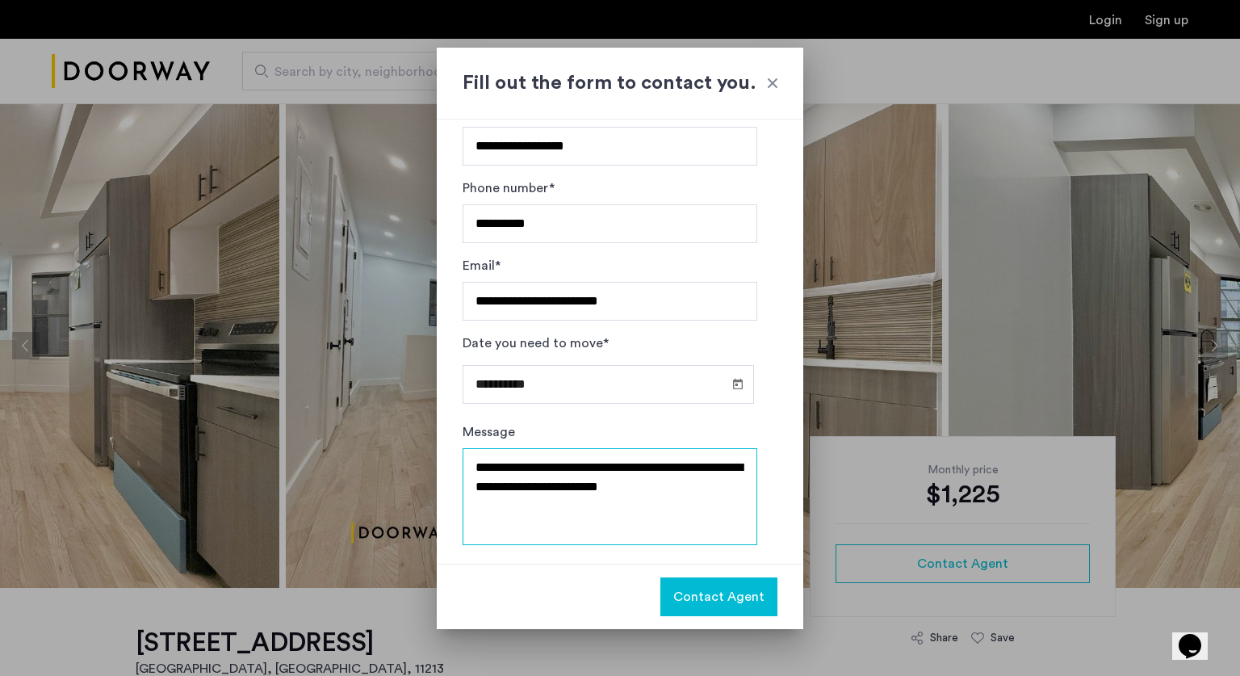
type textarea "**********"
click at [749, 602] on span "Contact Agent" at bounding box center [718, 596] width 91 height 19
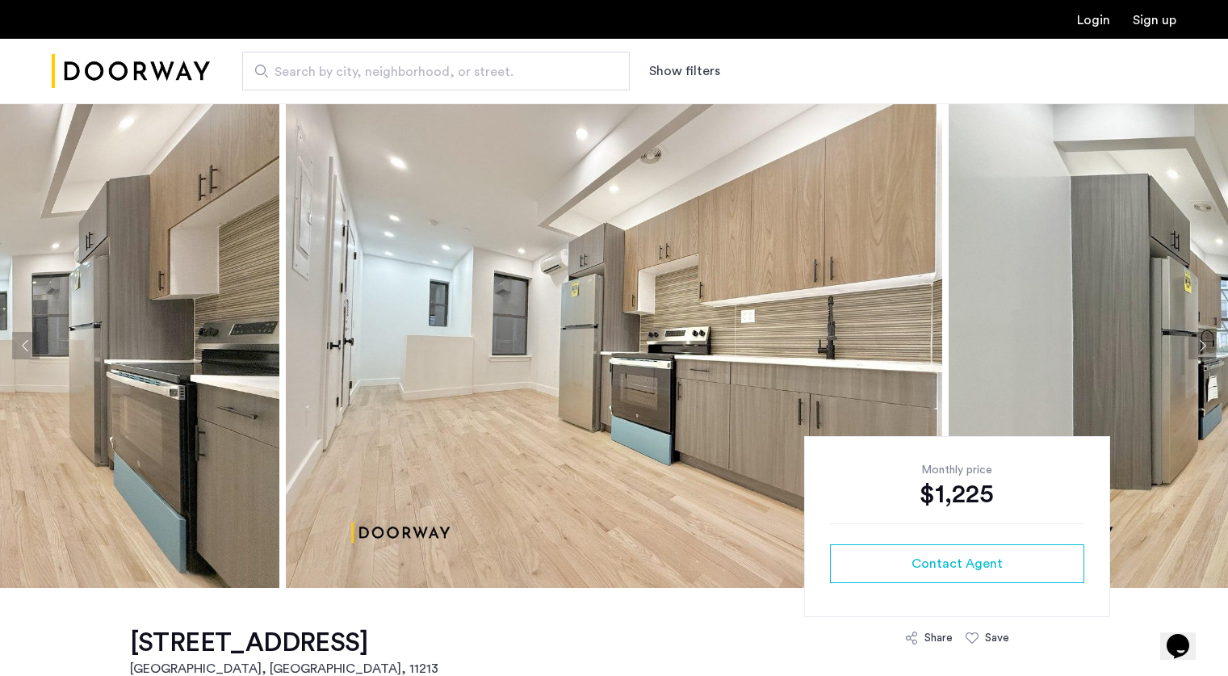
click at [1196, 354] on button "Next apartment" at bounding box center [1201, 345] width 27 height 27
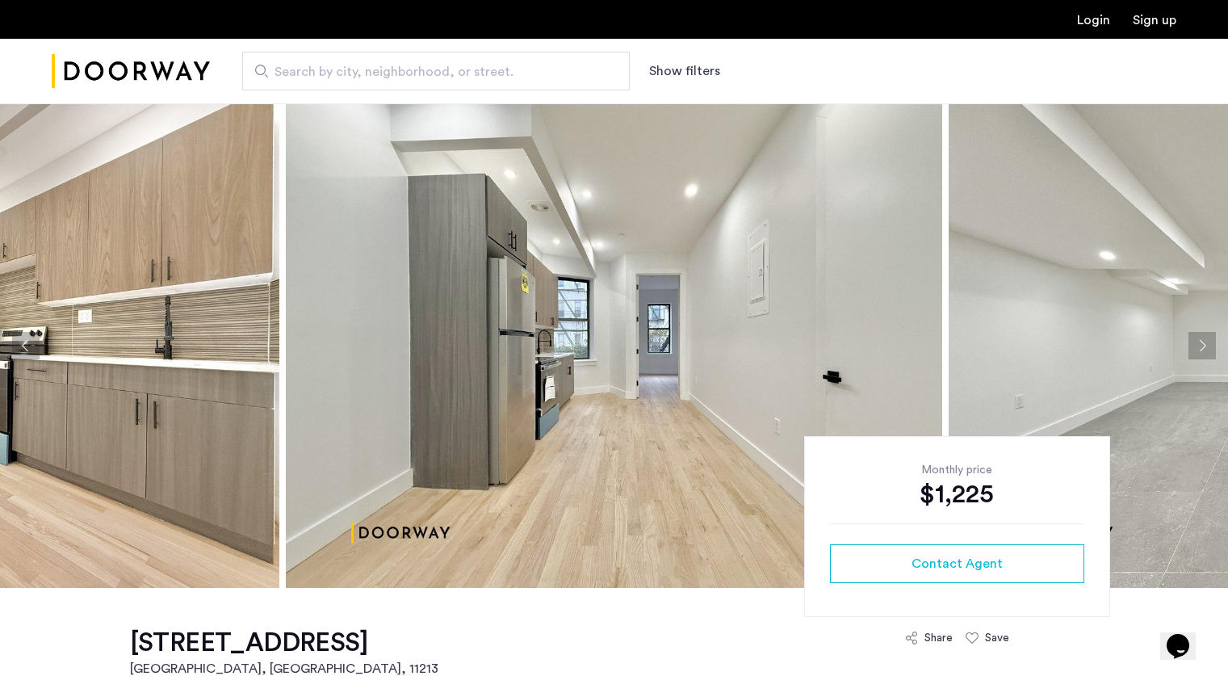
click at [1196, 354] on button "Next apartment" at bounding box center [1201, 345] width 27 height 27
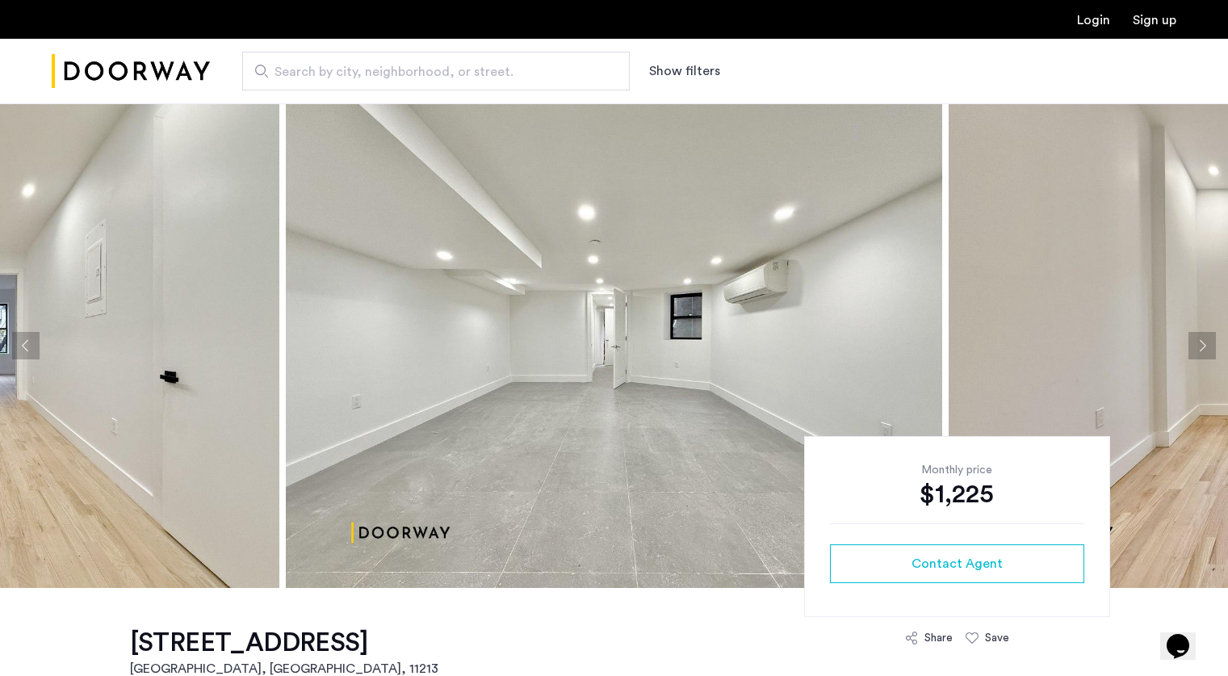
click at [1196, 354] on button "Next apartment" at bounding box center [1201, 345] width 27 height 27
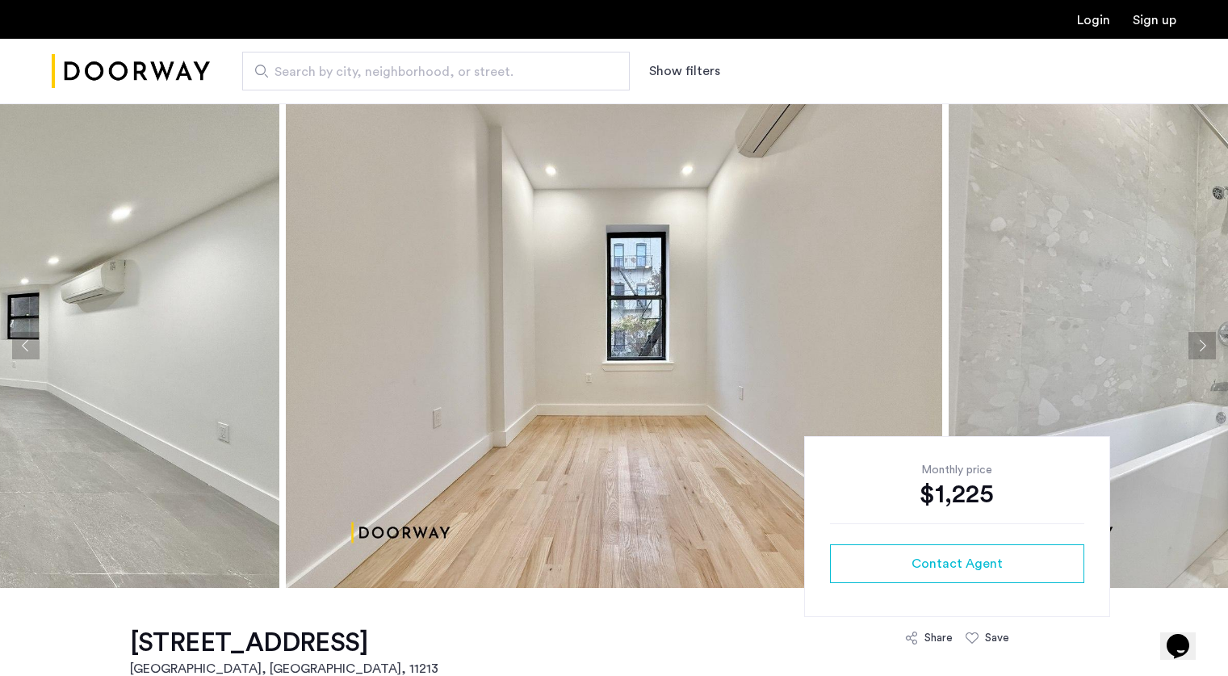
click at [1196, 354] on button "Next apartment" at bounding box center [1201, 345] width 27 height 27
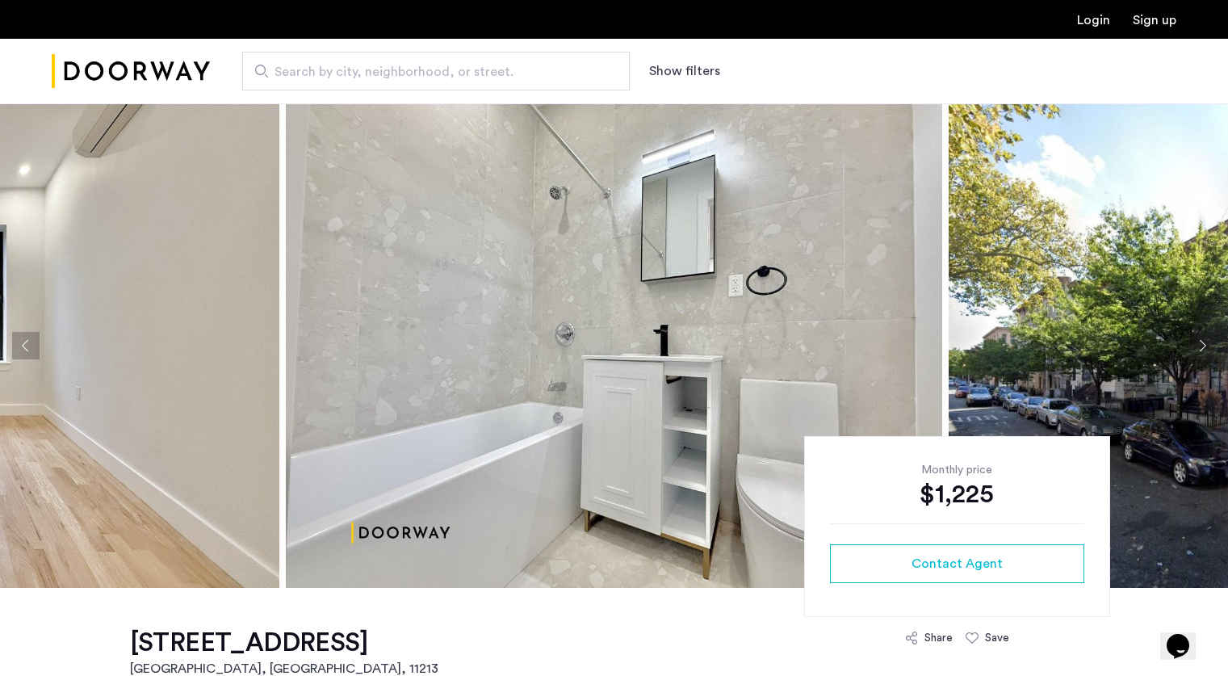
click at [1196, 354] on button "Next apartment" at bounding box center [1201, 345] width 27 height 27
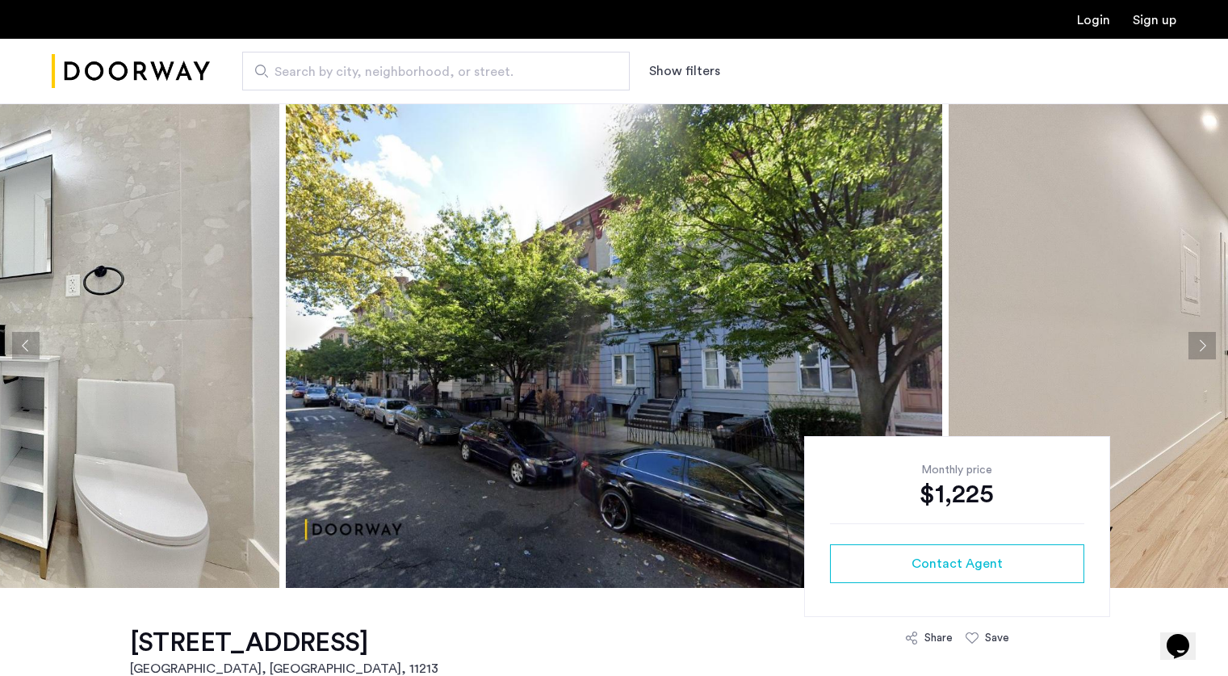
click at [1205, 343] on button "Next apartment" at bounding box center [1201, 345] width 27 height 27
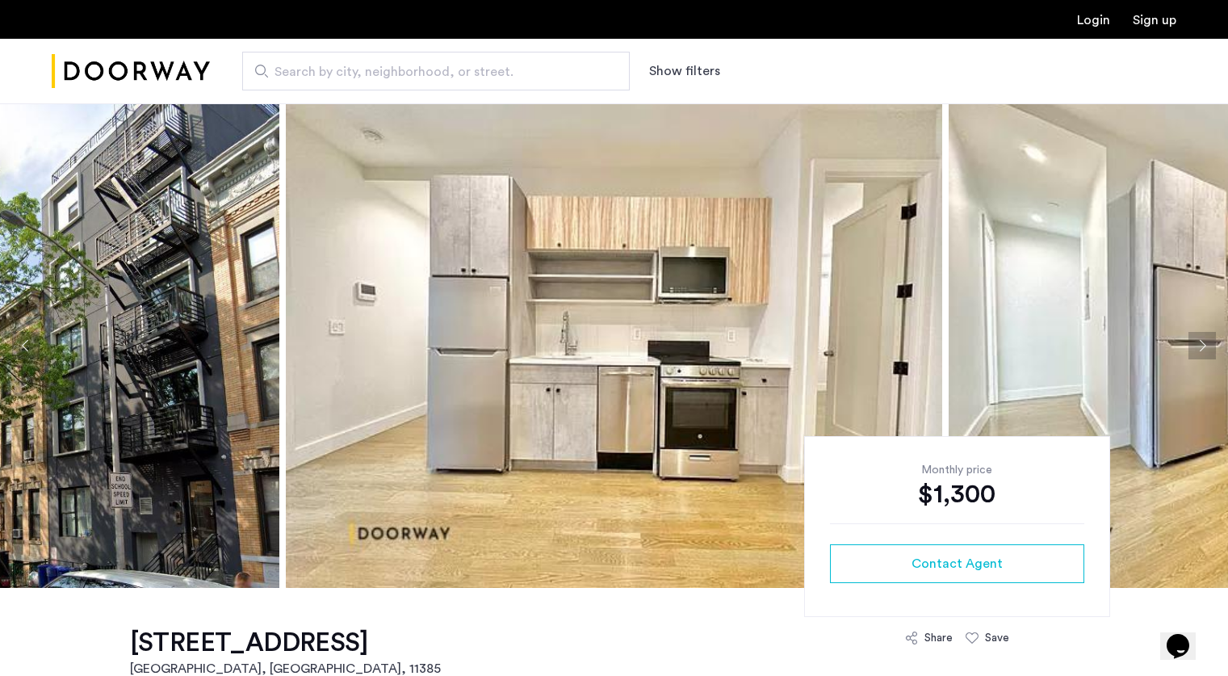
click at [1203, 337] on button "Next apartment" at bounding box center [1201, 345] width 27 height 27
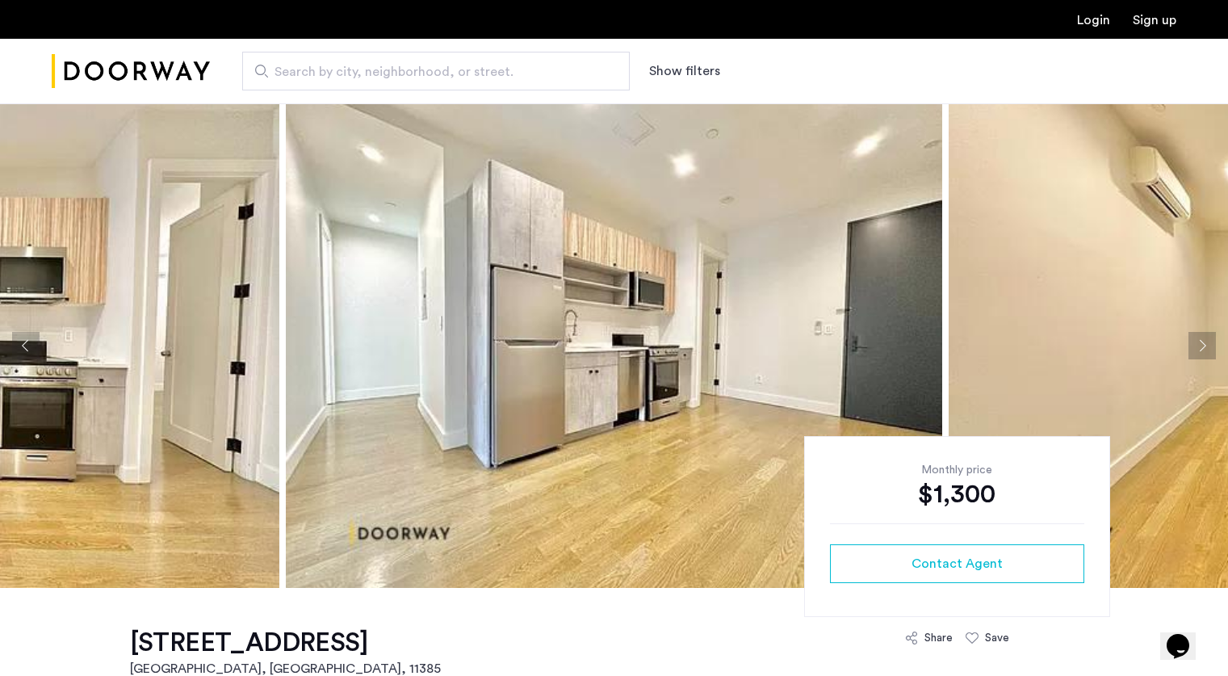
click at [1203, 337] on button "Next apartment" at bounding box center [1201, 345] width 27 height 27
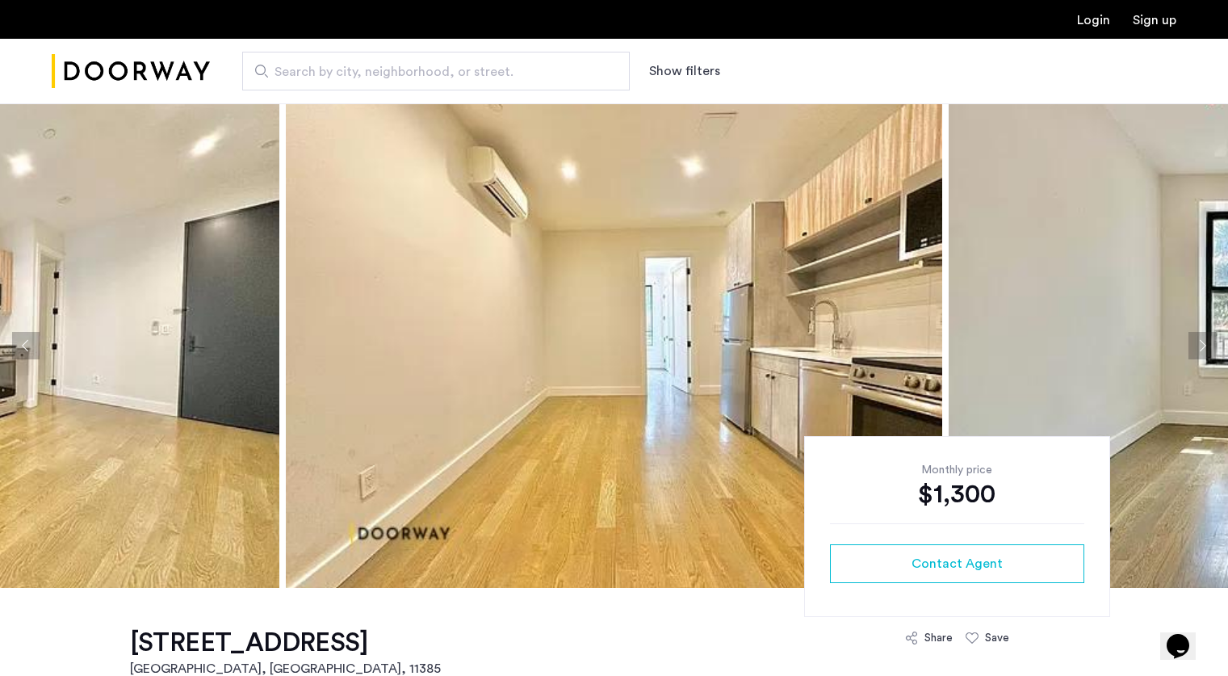
click at [1203, 337] on button "Next apartment" at bounding box center [1201, 345] width 27 height 27
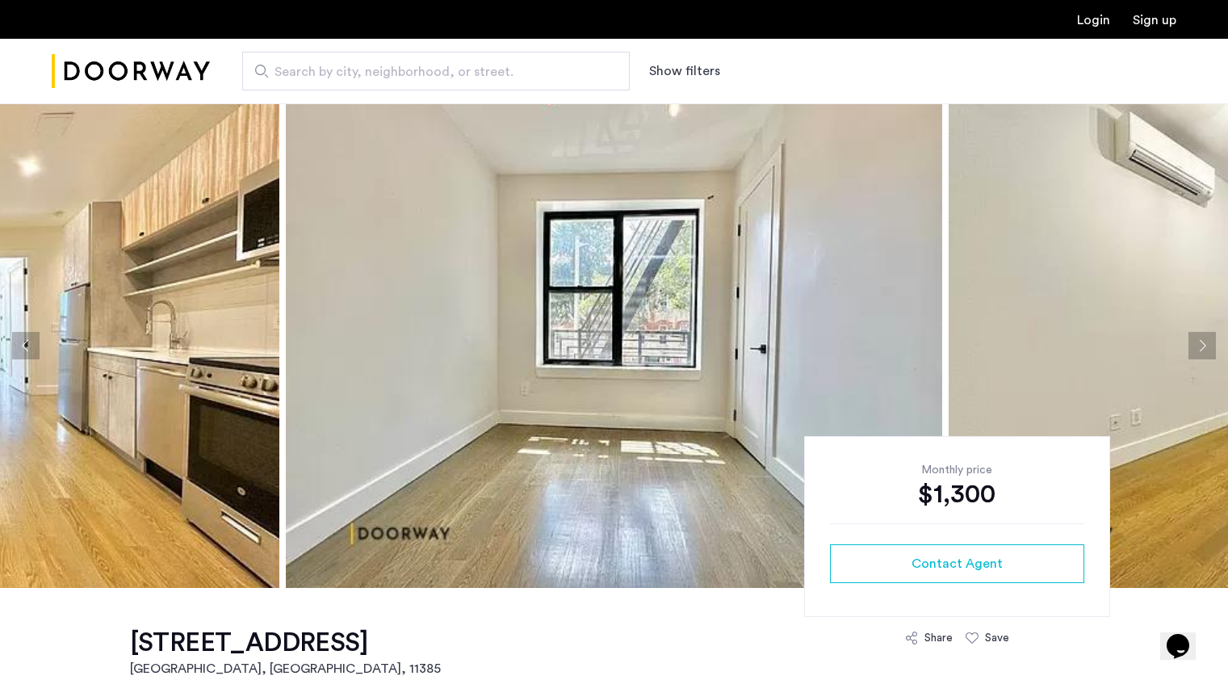
click at [1203, 337] on button "Next apartment" at bounding box center [1201, 345] width 27 height 27
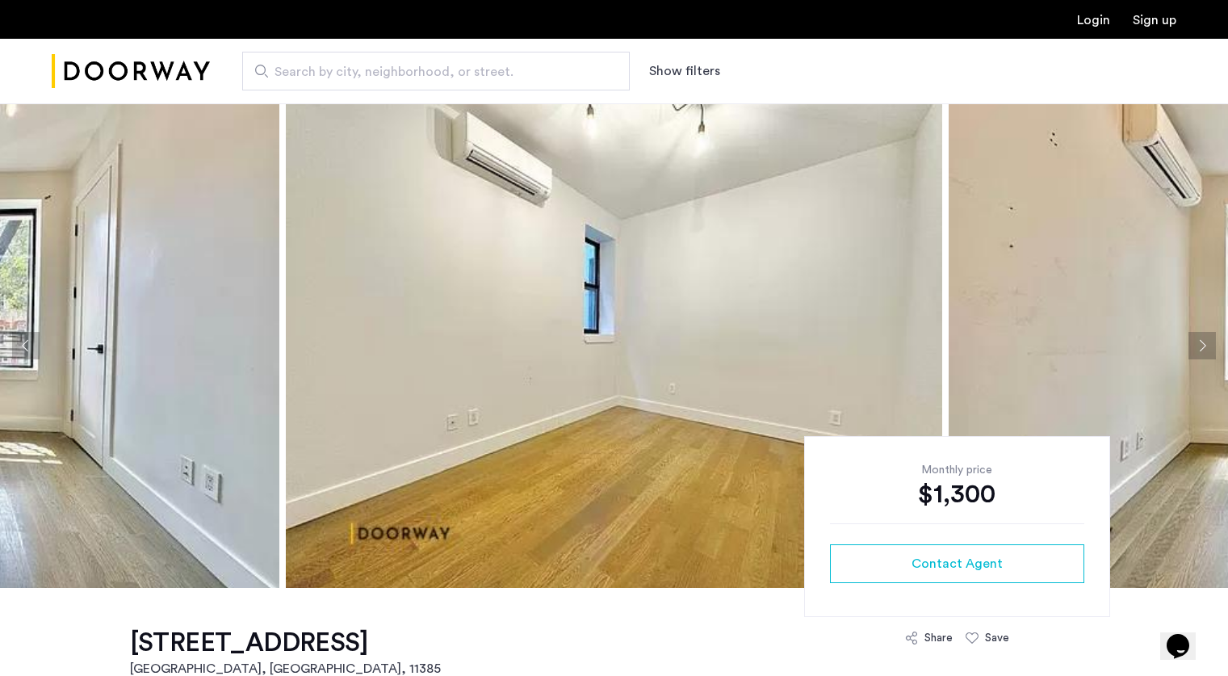
click at [1203, 337] on button "Next apartment" at bounding box center [1201, 345] width 27 height 27
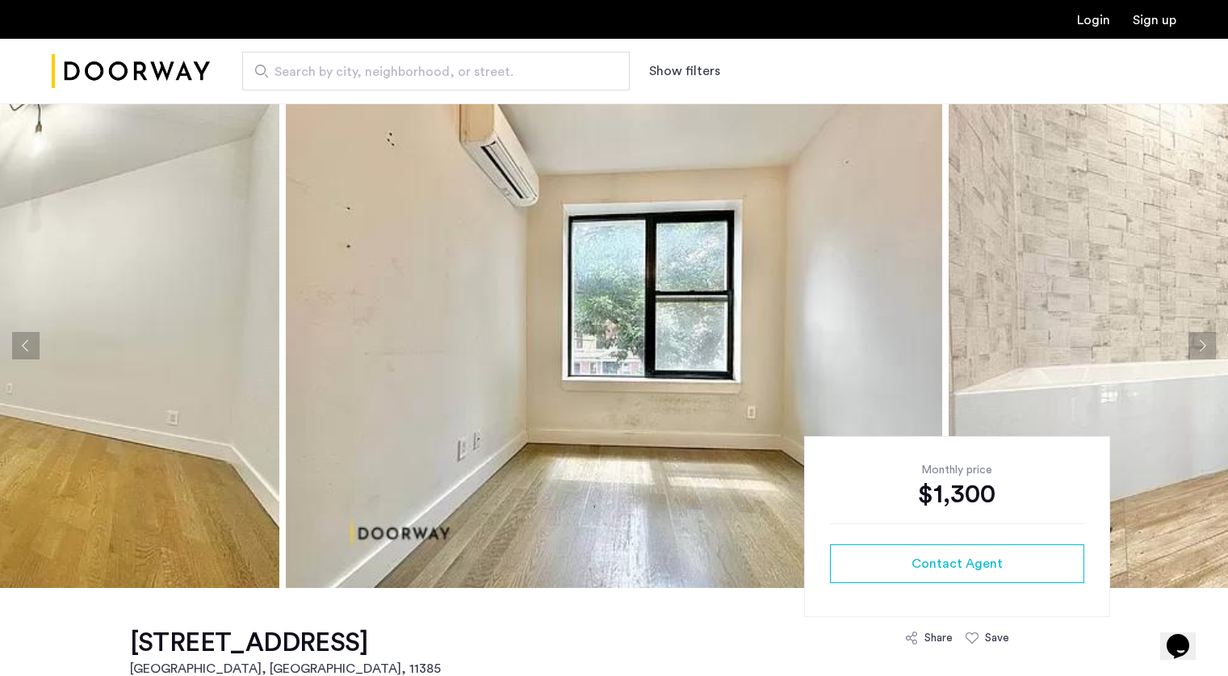
click at [1203, 337] on button "Next apartment" at bounding box center [1201, 345] width 27 height 27
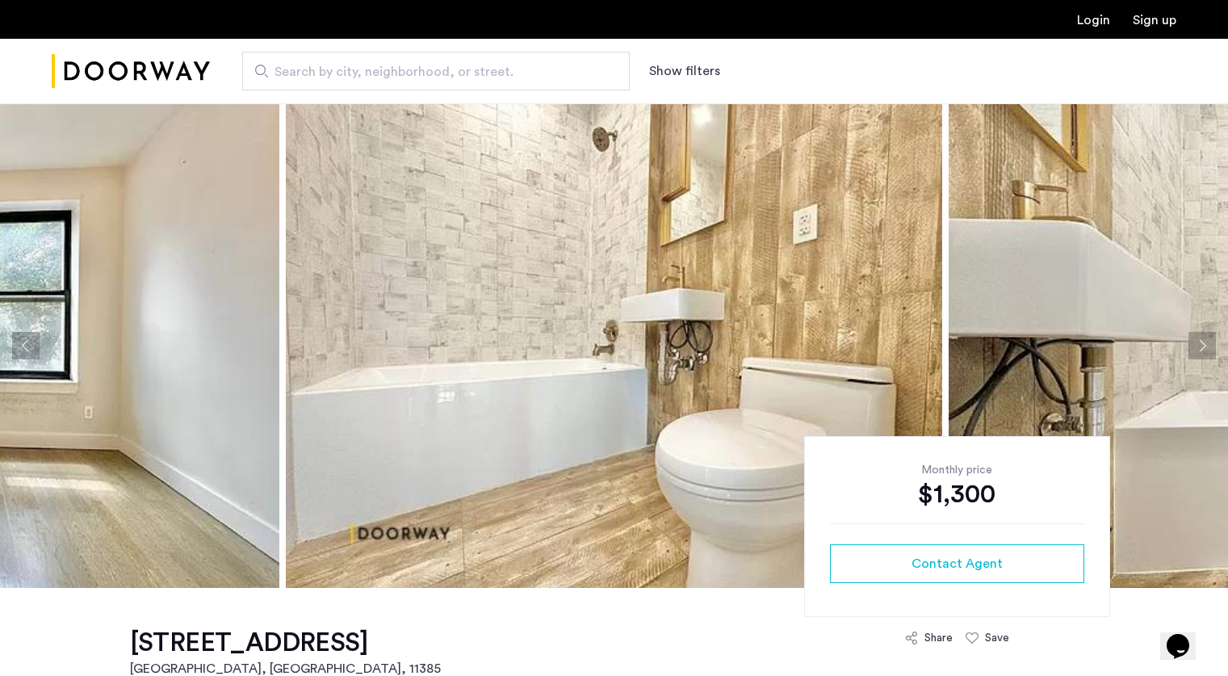
click at [1203, 337] on button "Next apartment" at bounding box center [1201, 345] width 27 height 27
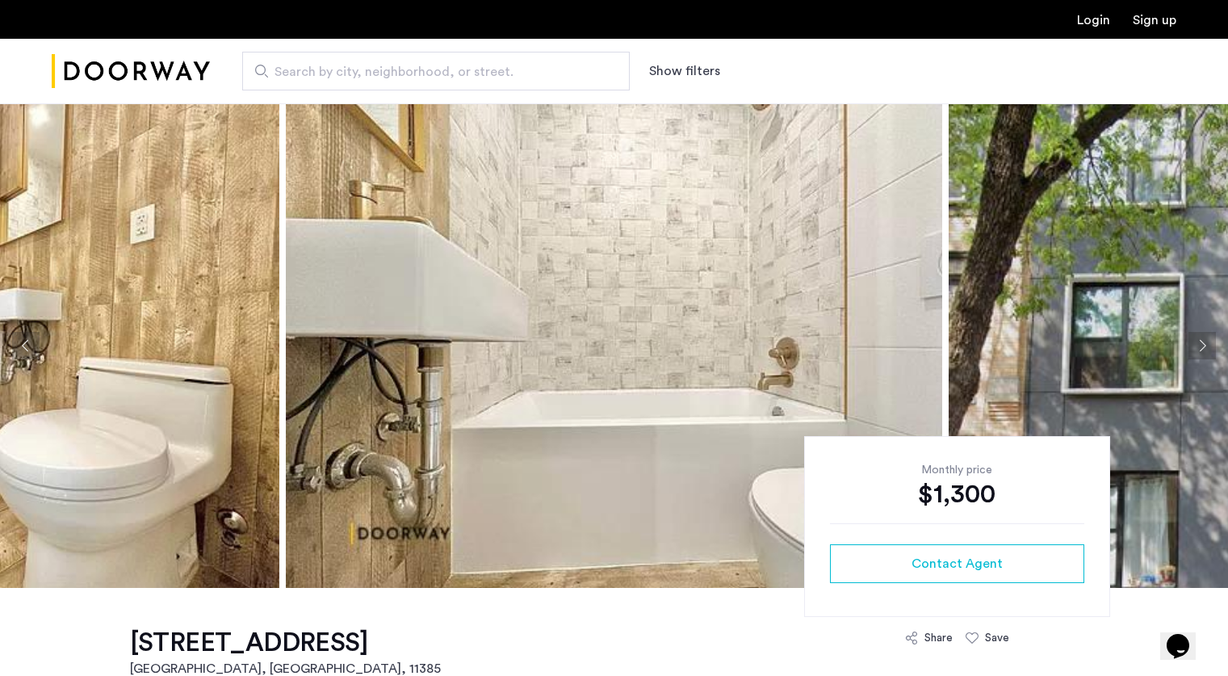
click at [1203, 337] on button "Next apartment" at bounding box center [1201, 345] width 27 height 27
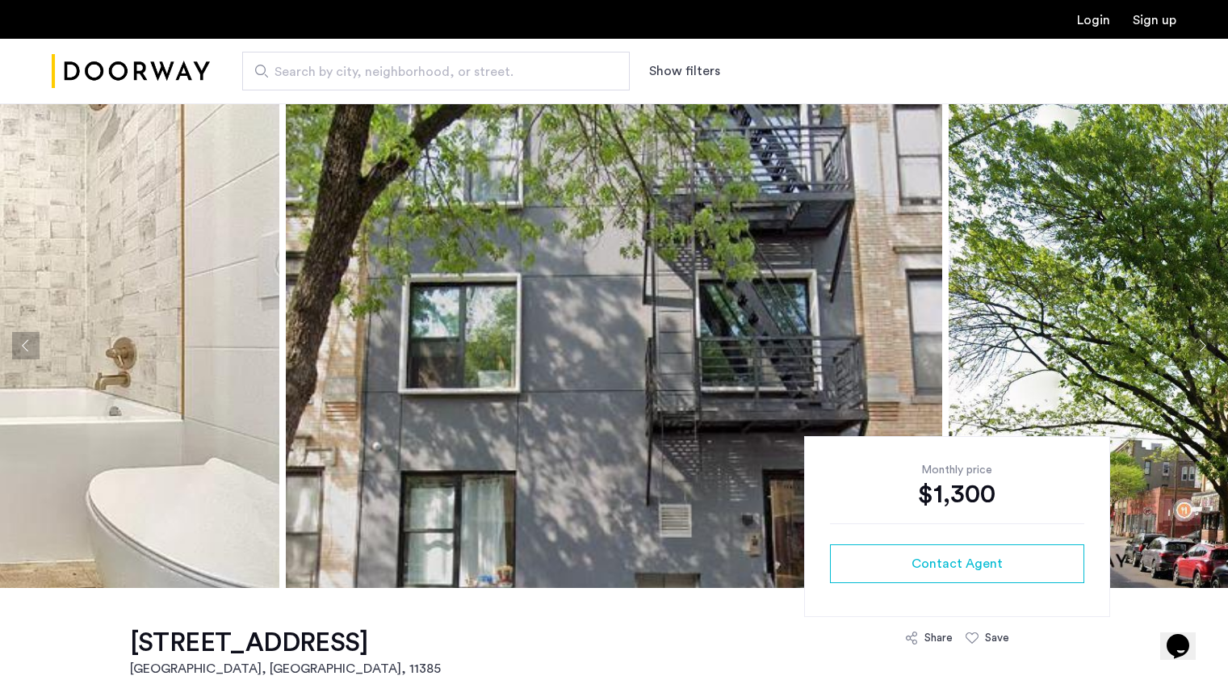
click at [1203, 337] on button "Next apartment" at bounding box center [1201, 345] width 27 height 27
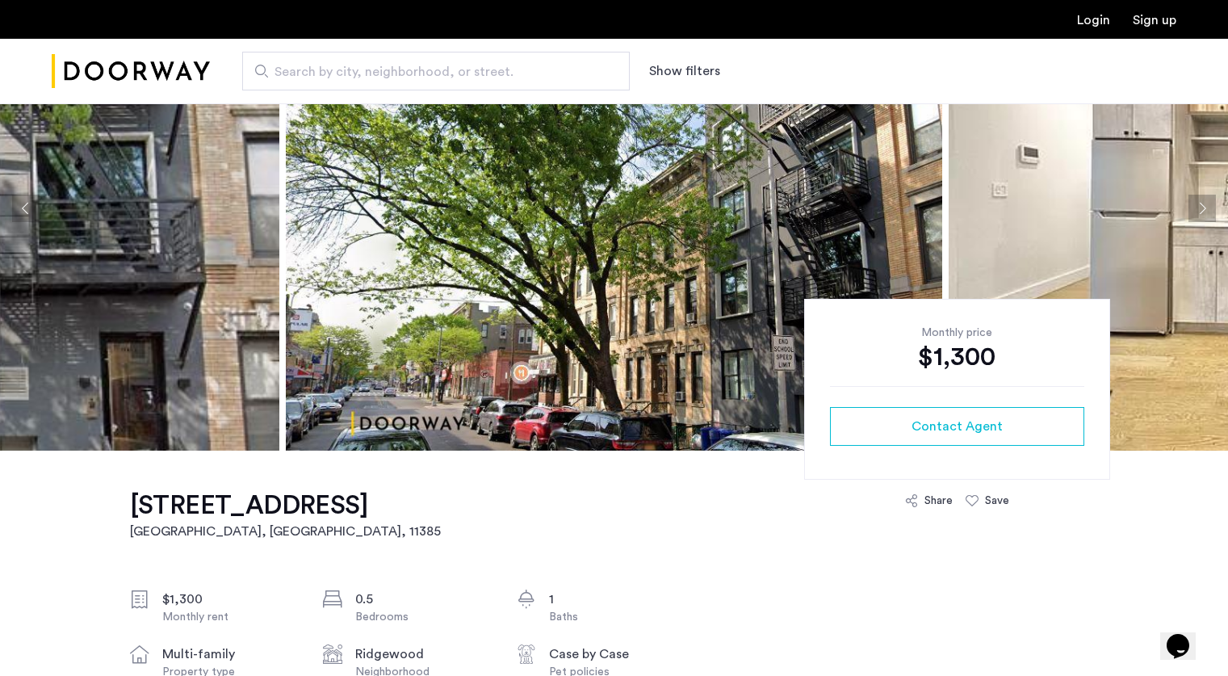
scroll to position [141, 0]
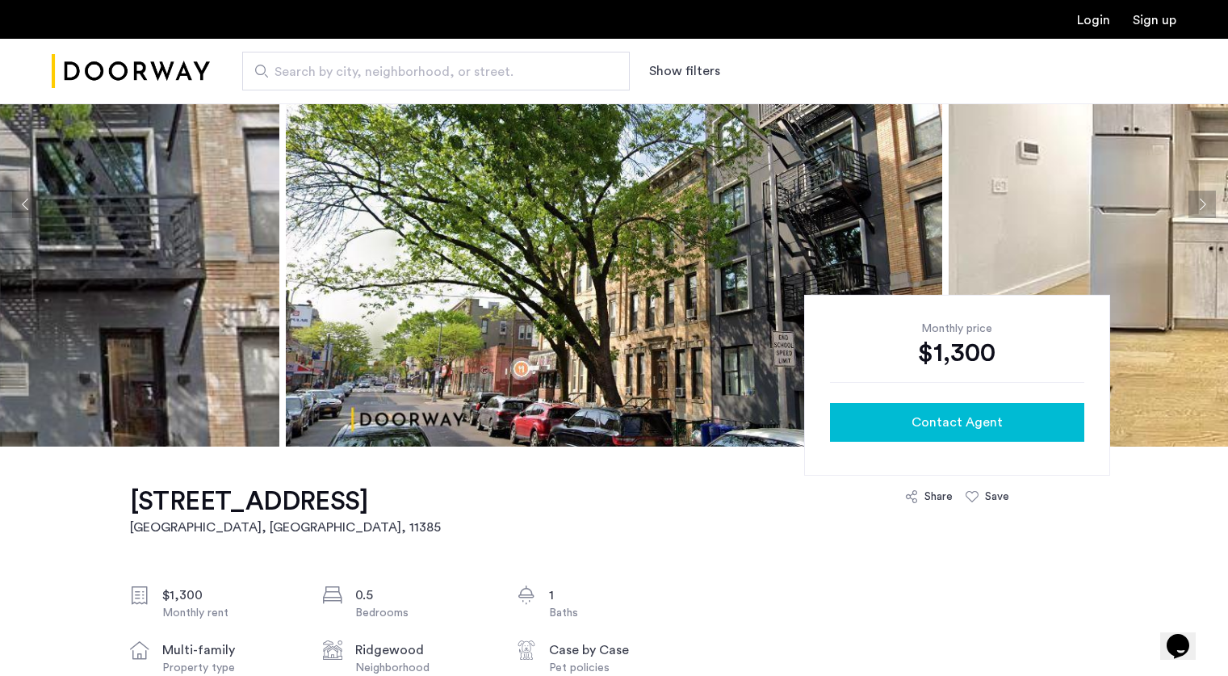
click at [914, 419] on span "Contact Agent" at bounding box center [956, 422] width 91 height 19
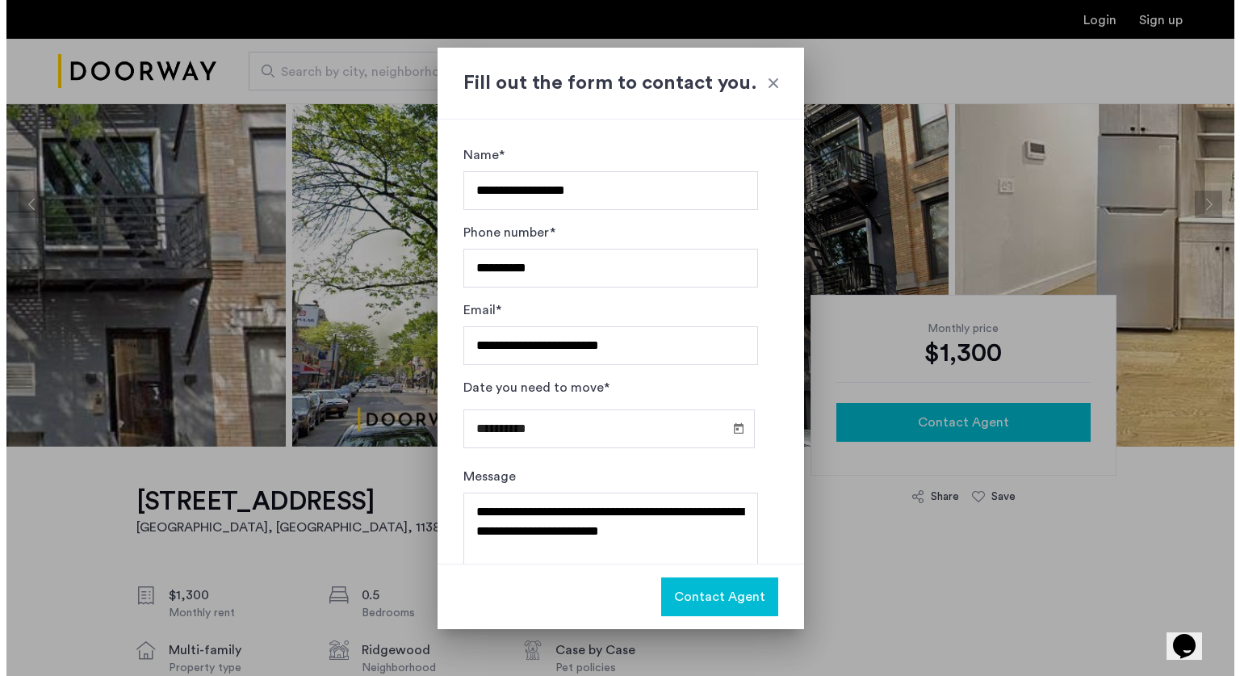
scroll to position [0, 0]
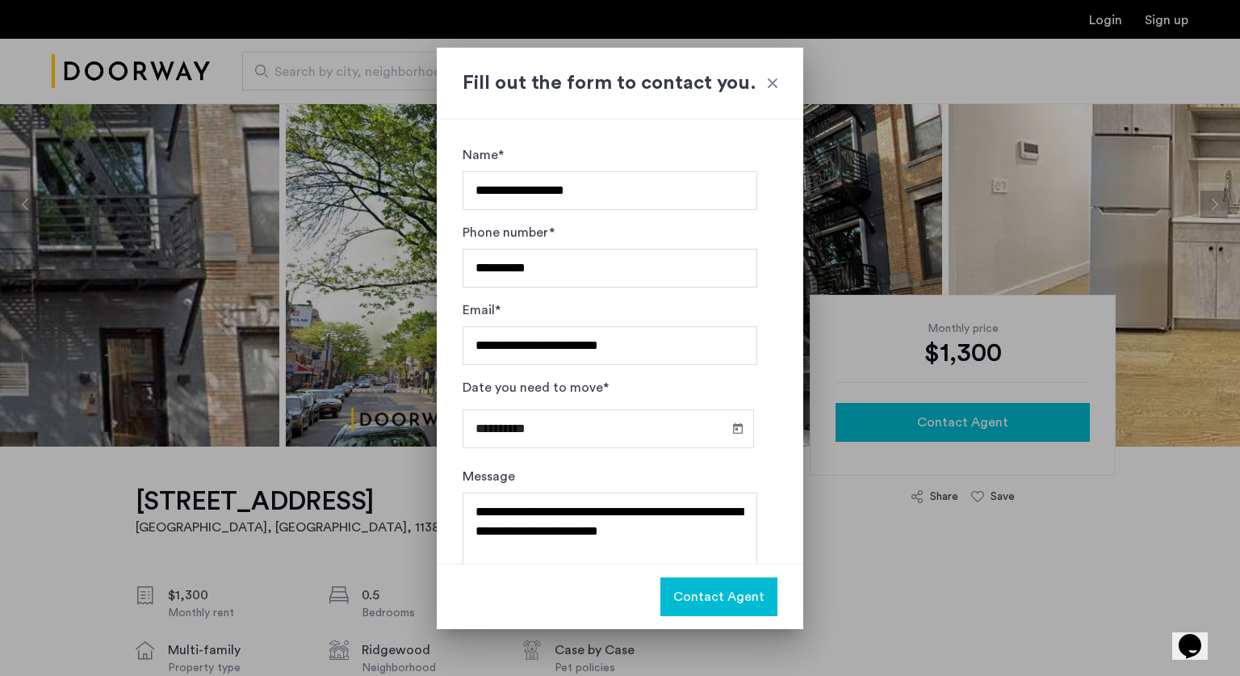
click at [914, 419] on div at bounding box center [620, 338] width 1240 height 676
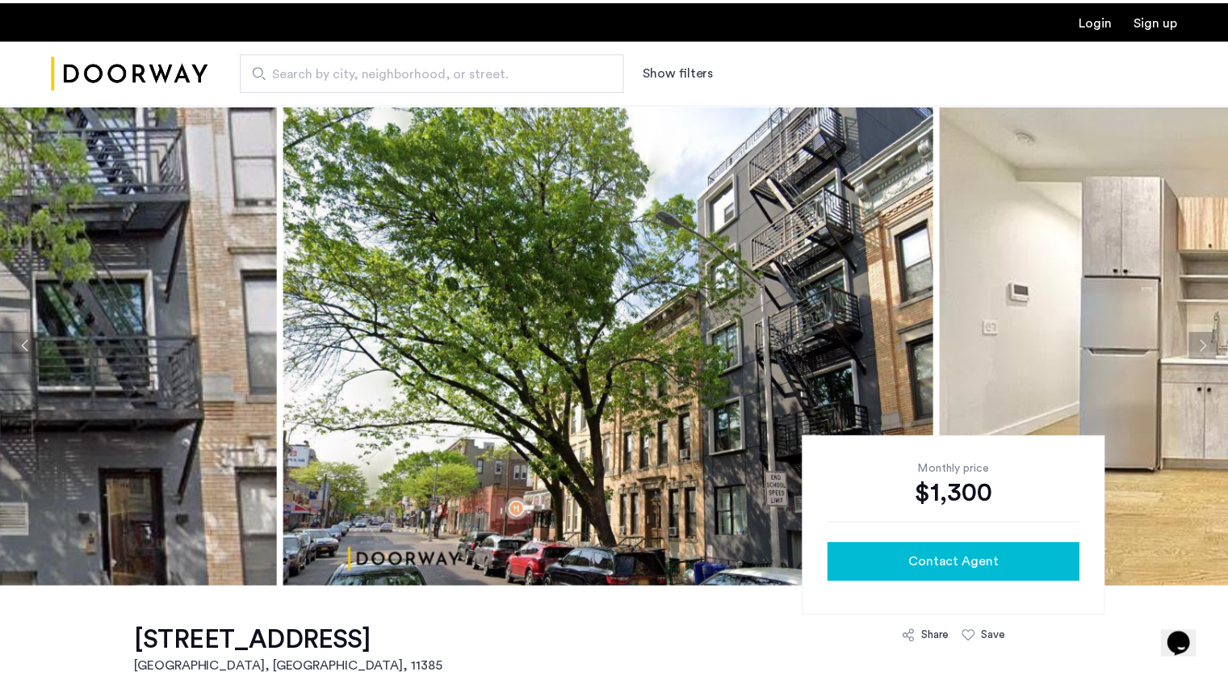
scroll to position [141, 0]
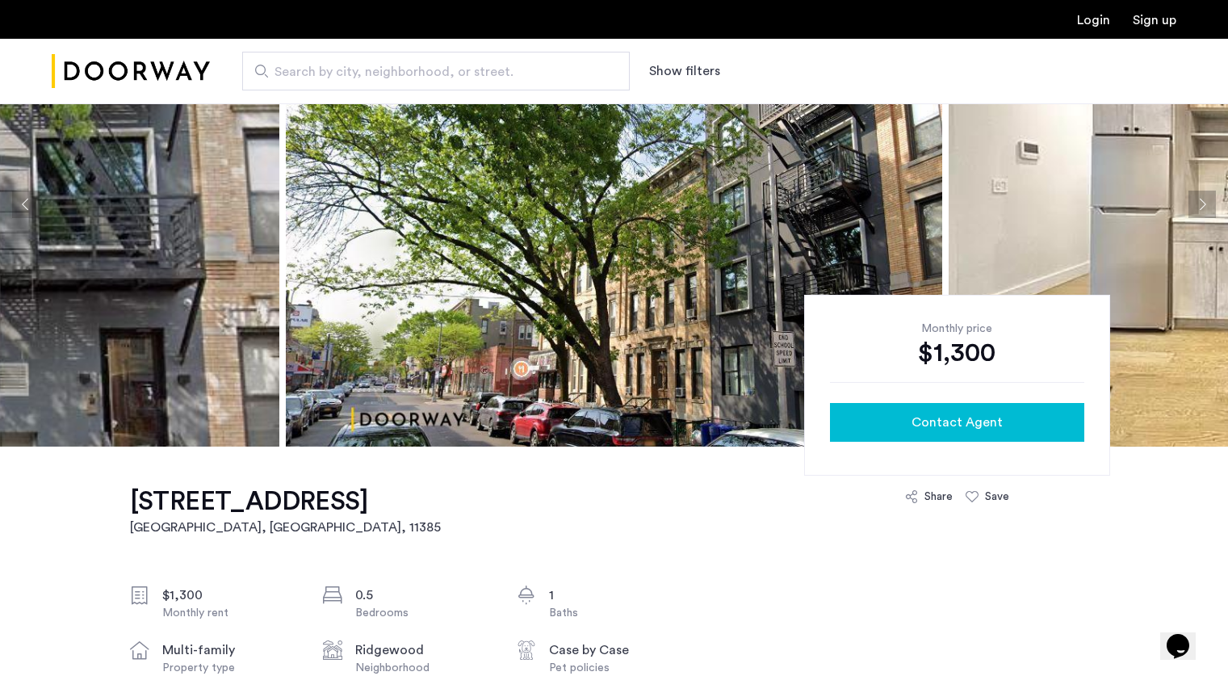
click at [914, 419] on span "Contact Agent" at bounding box center [956, 422] width 91 height 19
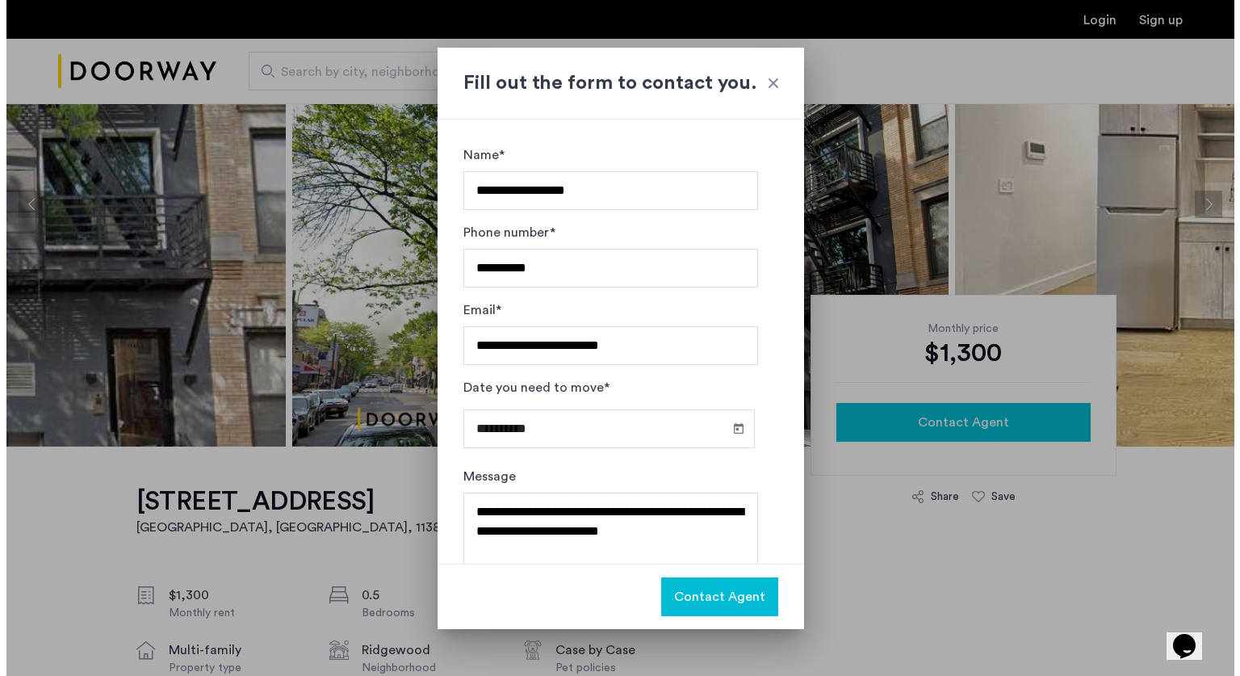
scroll to position [0, 0]
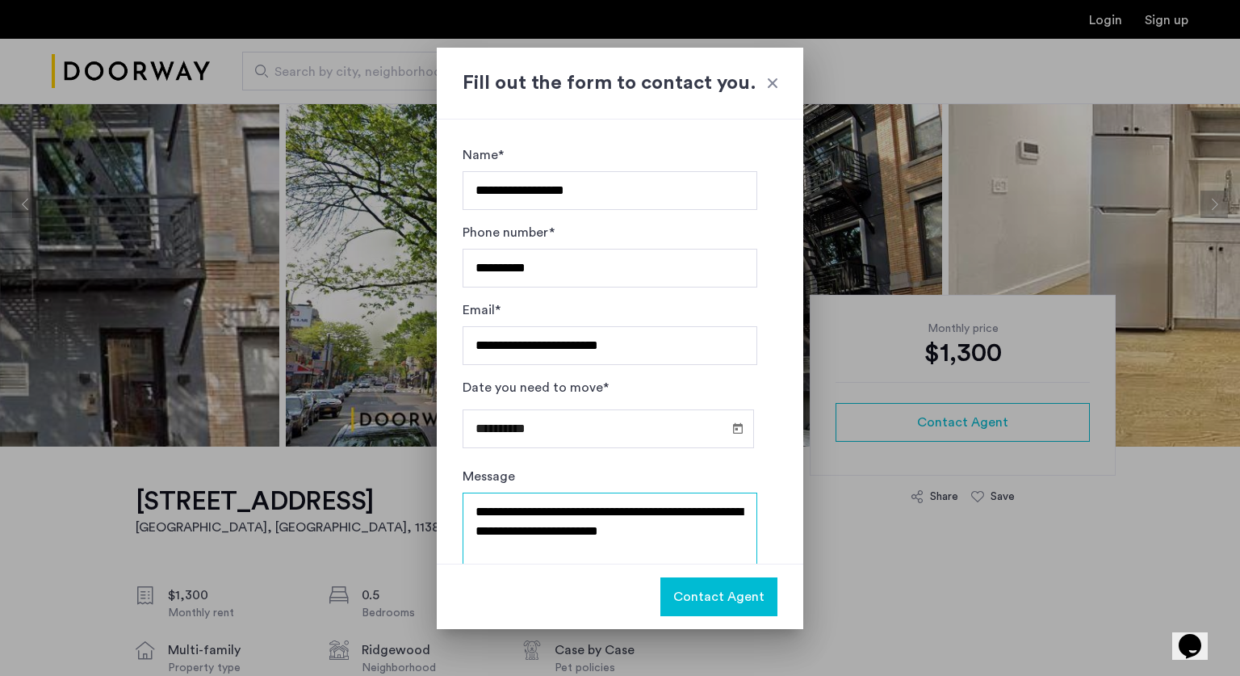
click at [686, 529] on textarea "**********" at bounding box center [610, 540] width 295 height 97
type textarea "**********"
click at [400, 525] on div at bounding box center [620, 338] width 1240 height 676
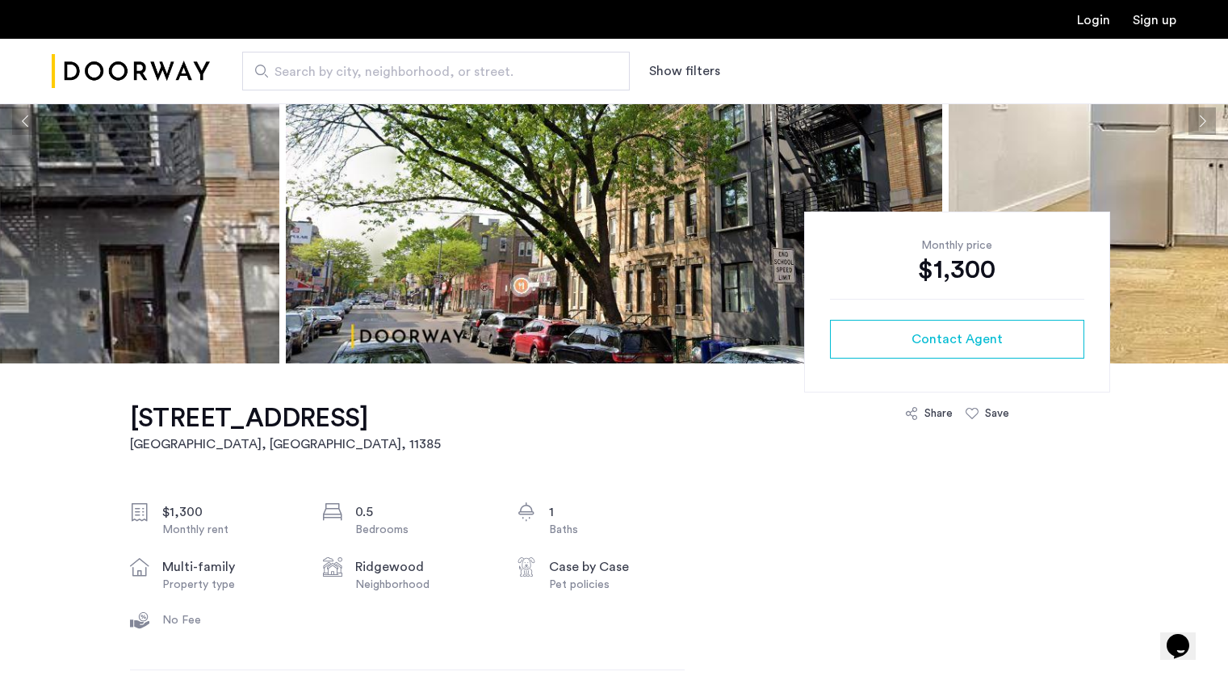
scroll to position [224, 0]
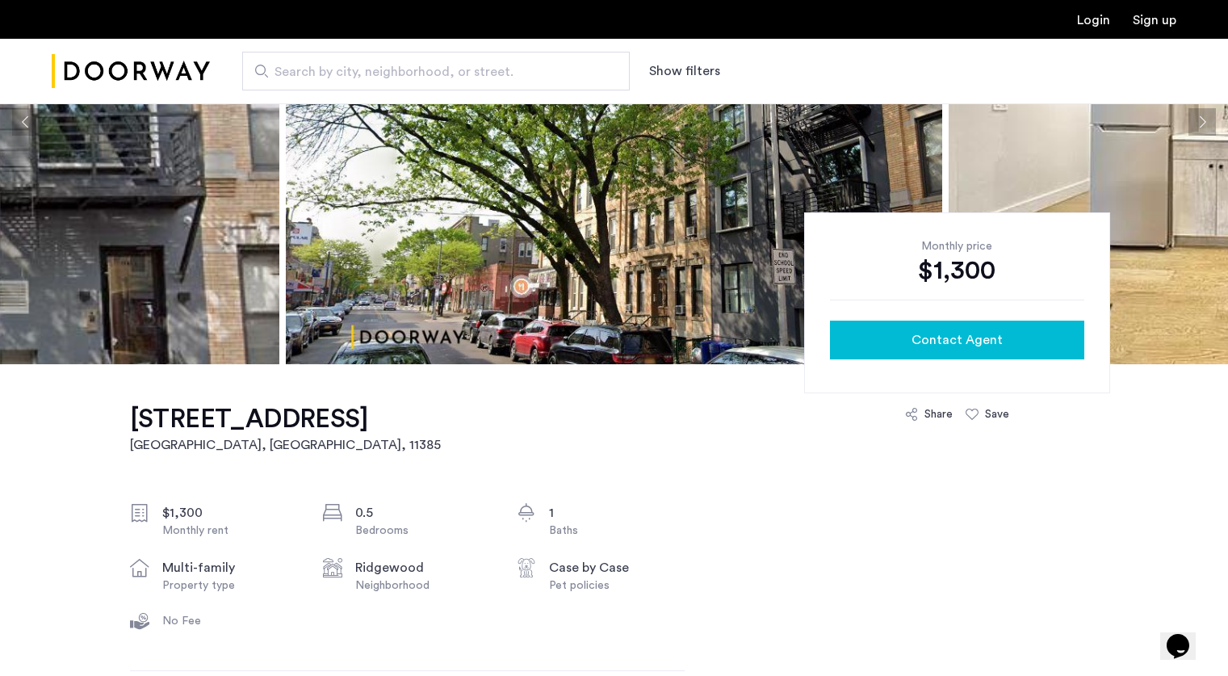
click at [929, 359] on button "Contact Agent" at bounding box center [957, 340] width 254 height 39
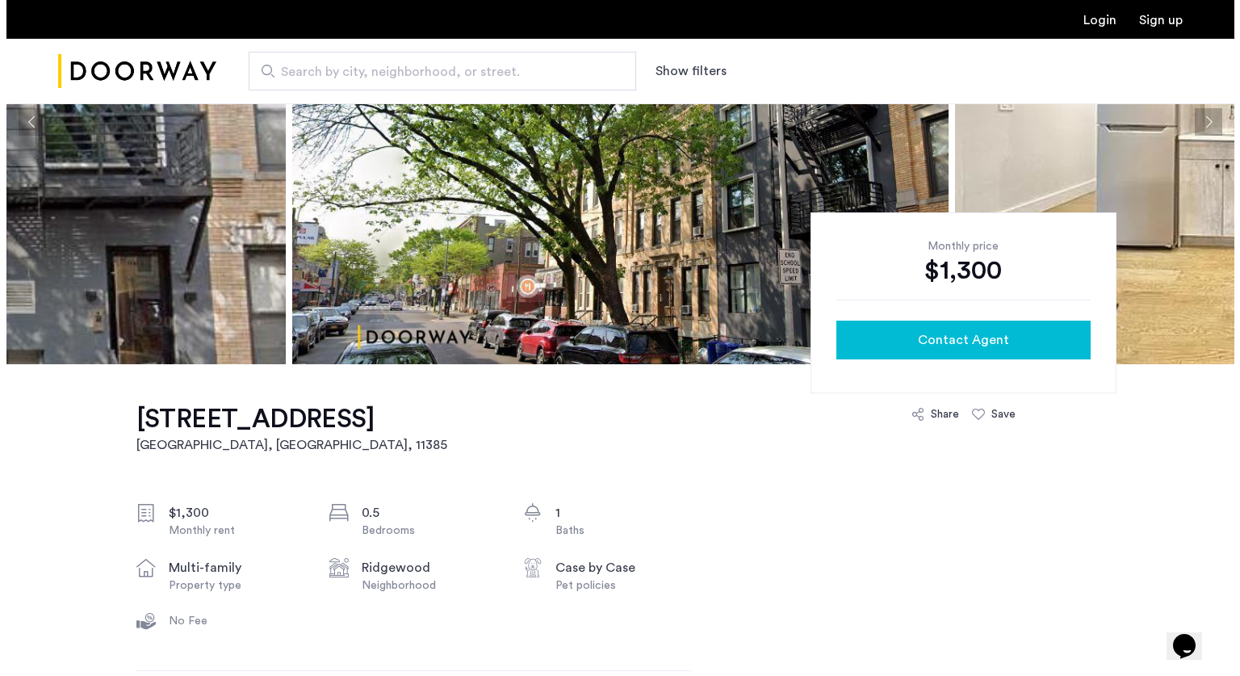
scroll to position [0, 0]
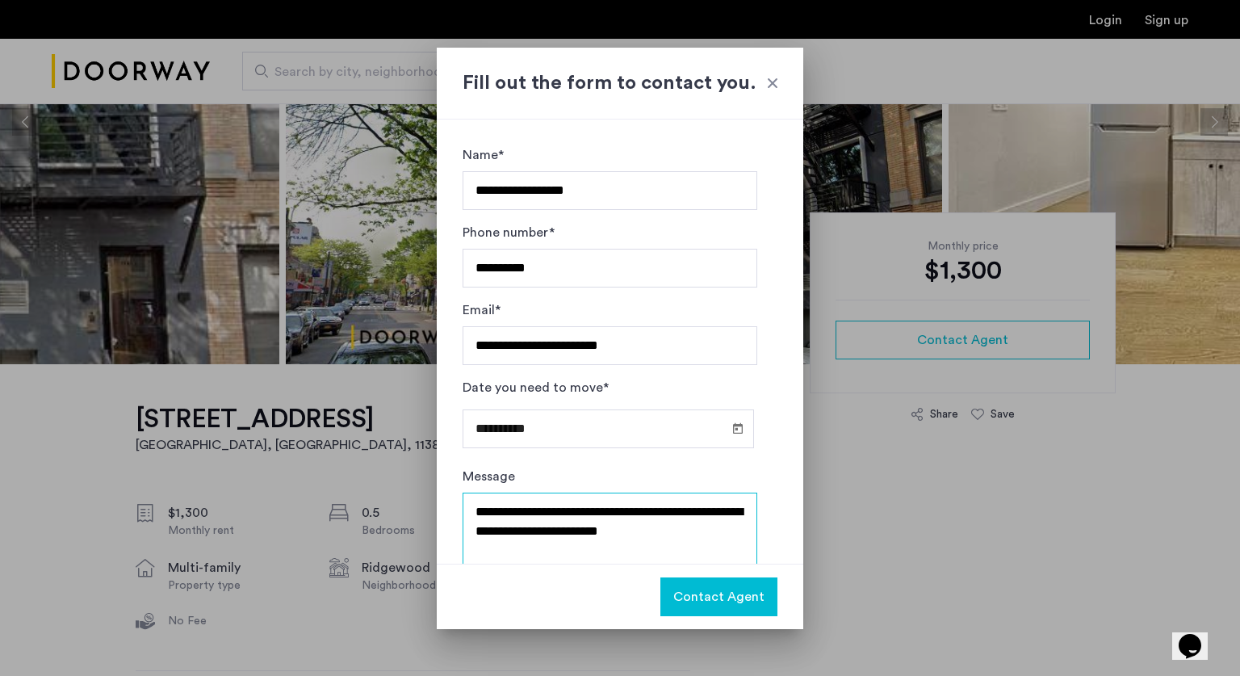
click at [685, 538] on textarea "**********" at bounding box center [610, 540] width 295 height 97
type textarea "**********"
click at [698, 593] on span "Contact Agent" at bounding box center [718, 596] width 91 height 19
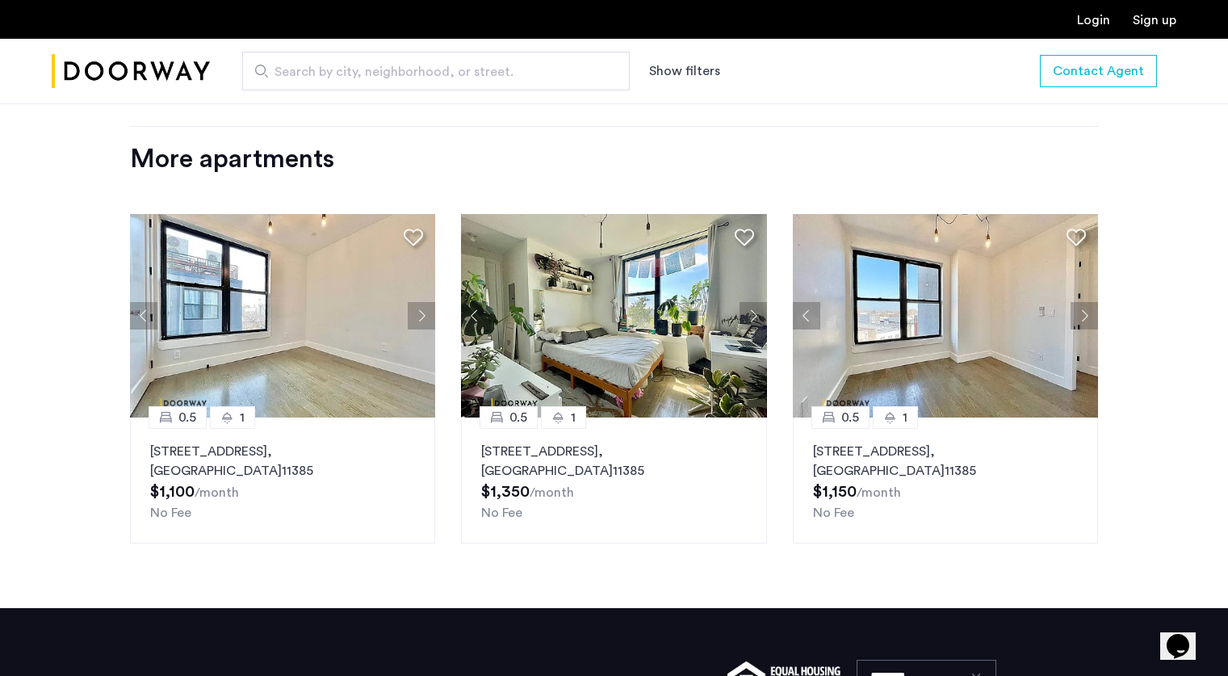
scroll to position [1597, 0]
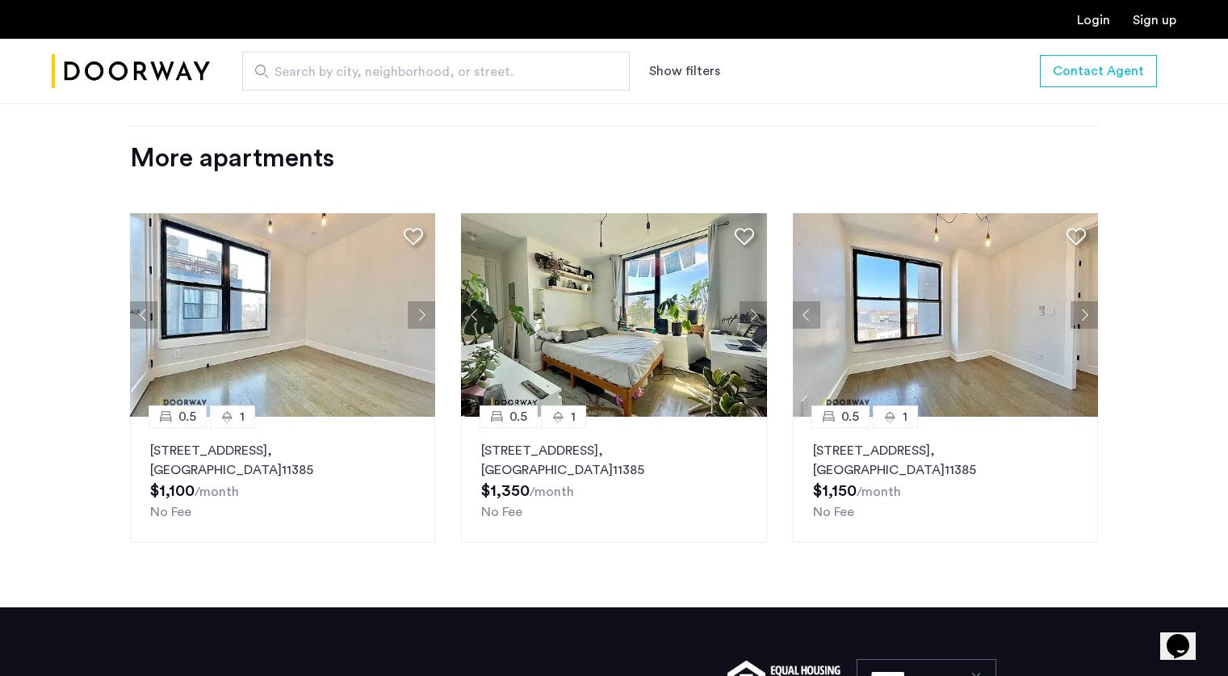
click at [636, 76] on div "Search by city, neighborhood, or street. Show filters" at bounding box center [625, 71] width 830 height 39
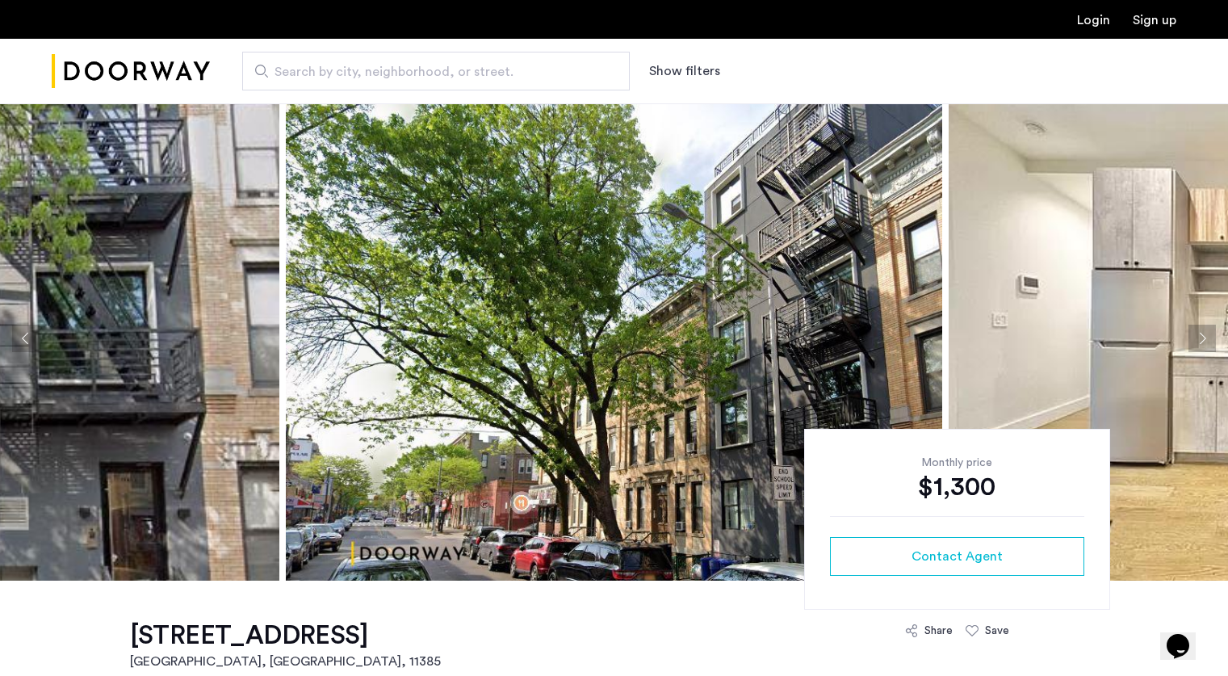
scroll to position [0, 0]
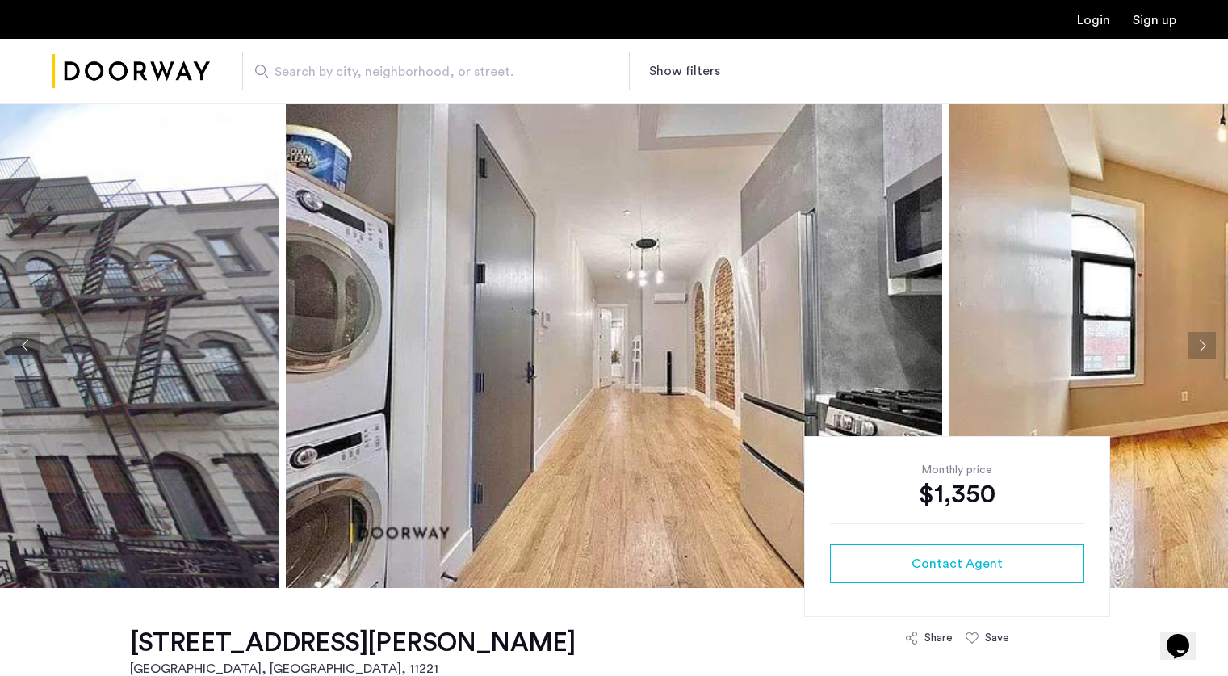
click at [1201, 350] on button "Next apartment" at bounding box center [1201, 345] width 27 height 27
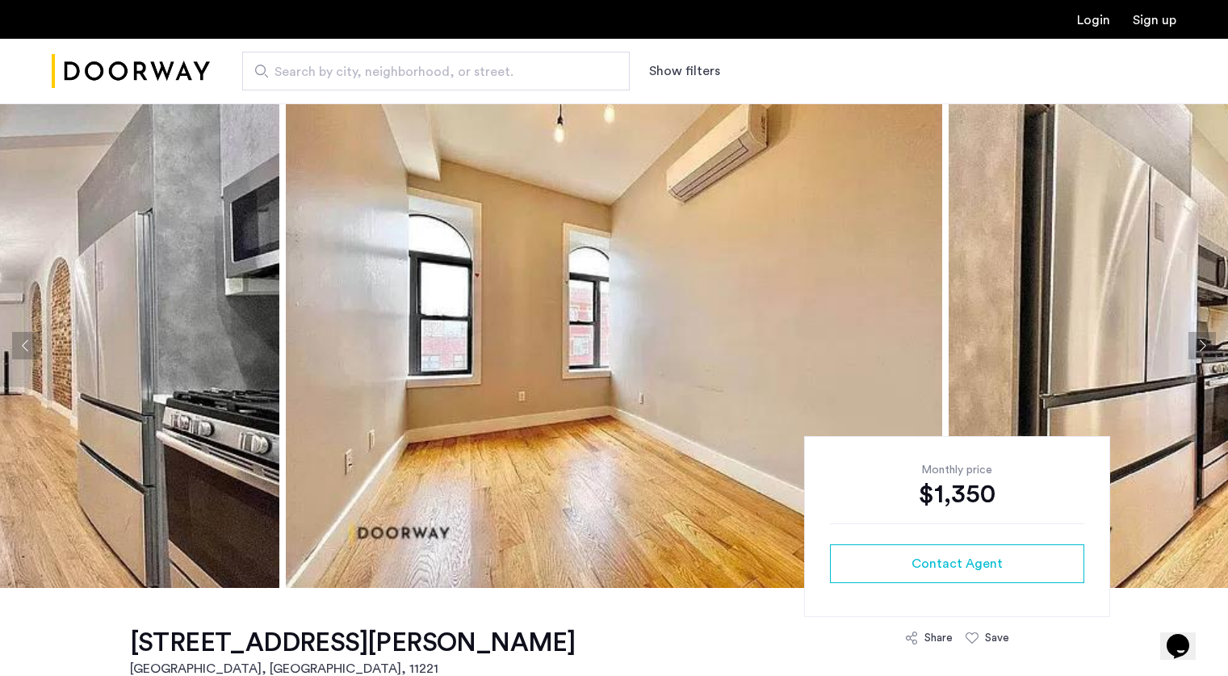
click at [1201, 350] on button "Next apartment" at bounding box center [1201, 345] width 27 height 27
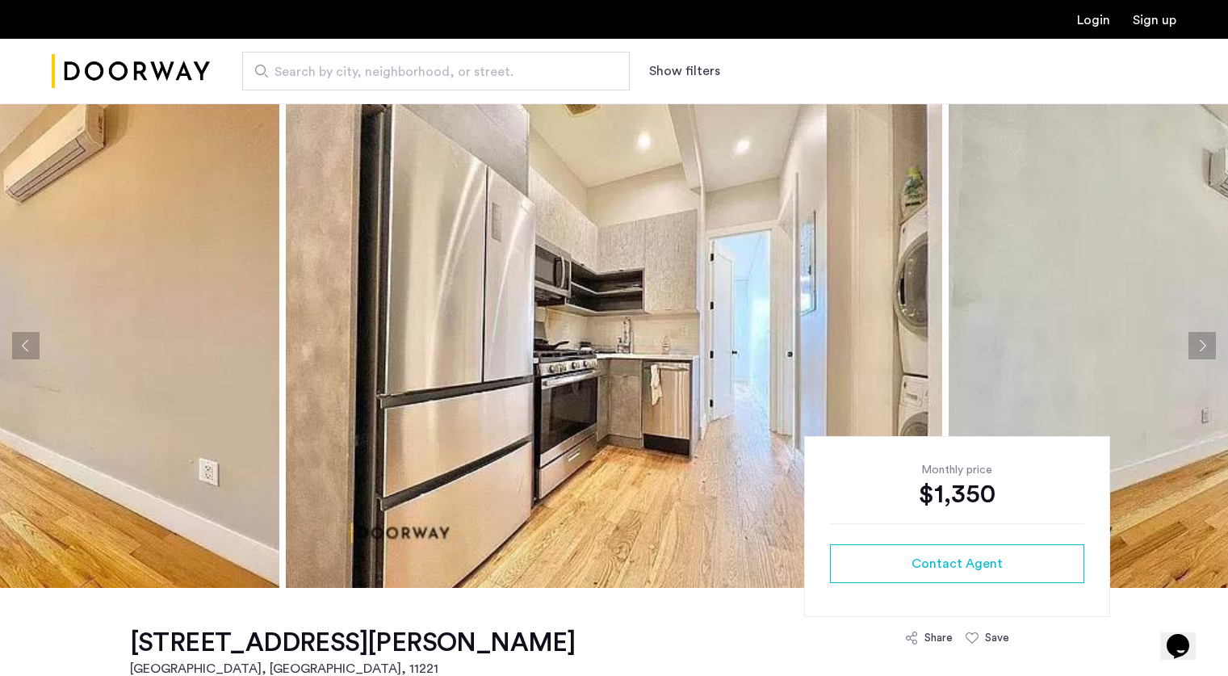
click at [1201, 350] on button "Next apartment" at bounding box center [1201, 345] width 27 height 27
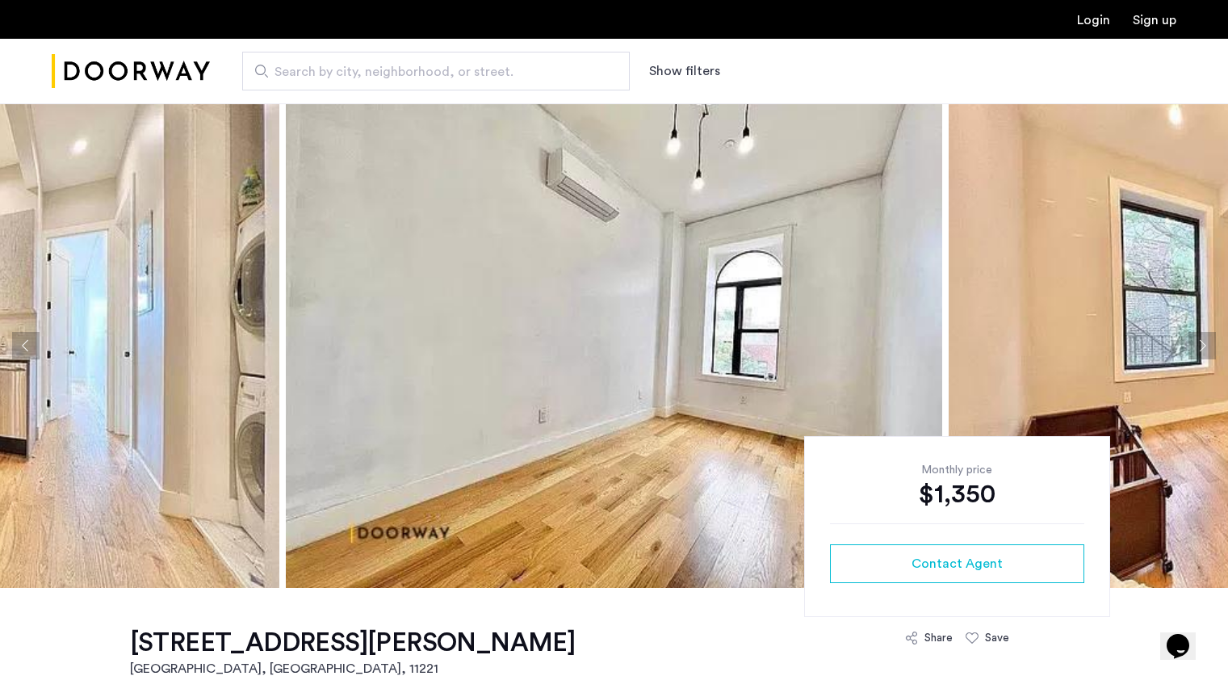
click at [1201, 350] on button "Next apartment" at bounding box center [1201, 345] width 27 height 27
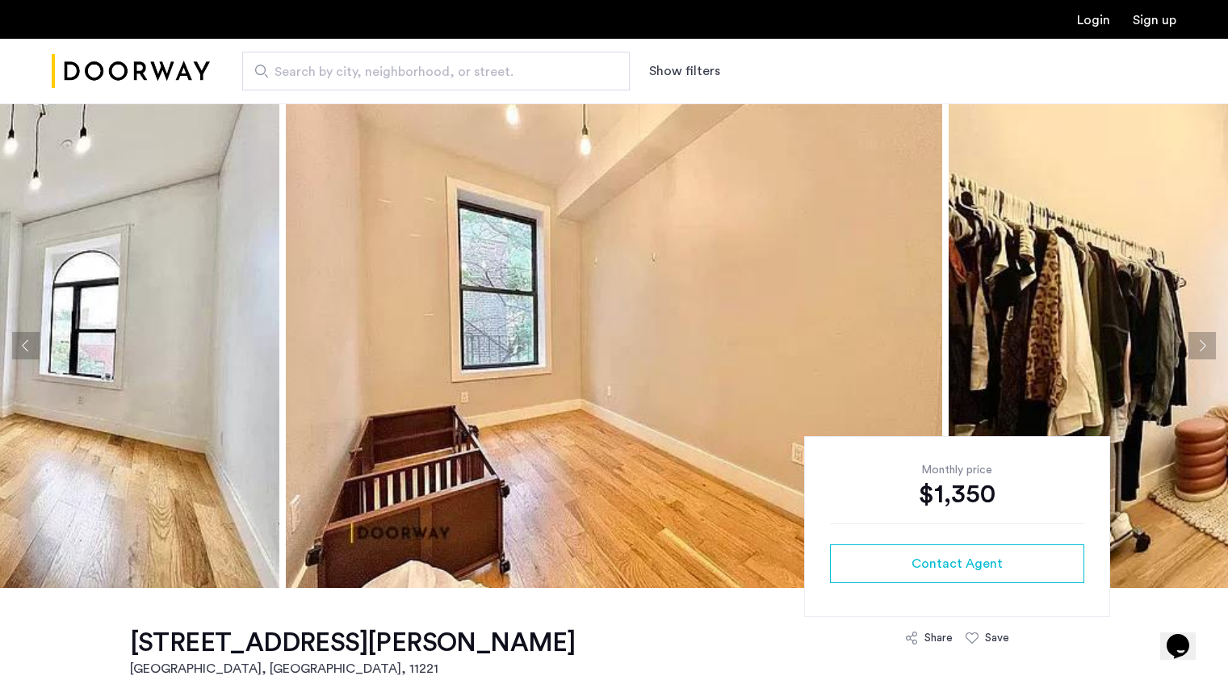
click at [1201, 350] on button "Next apartment" at bounding box center [1201, 345] width 27 height 27
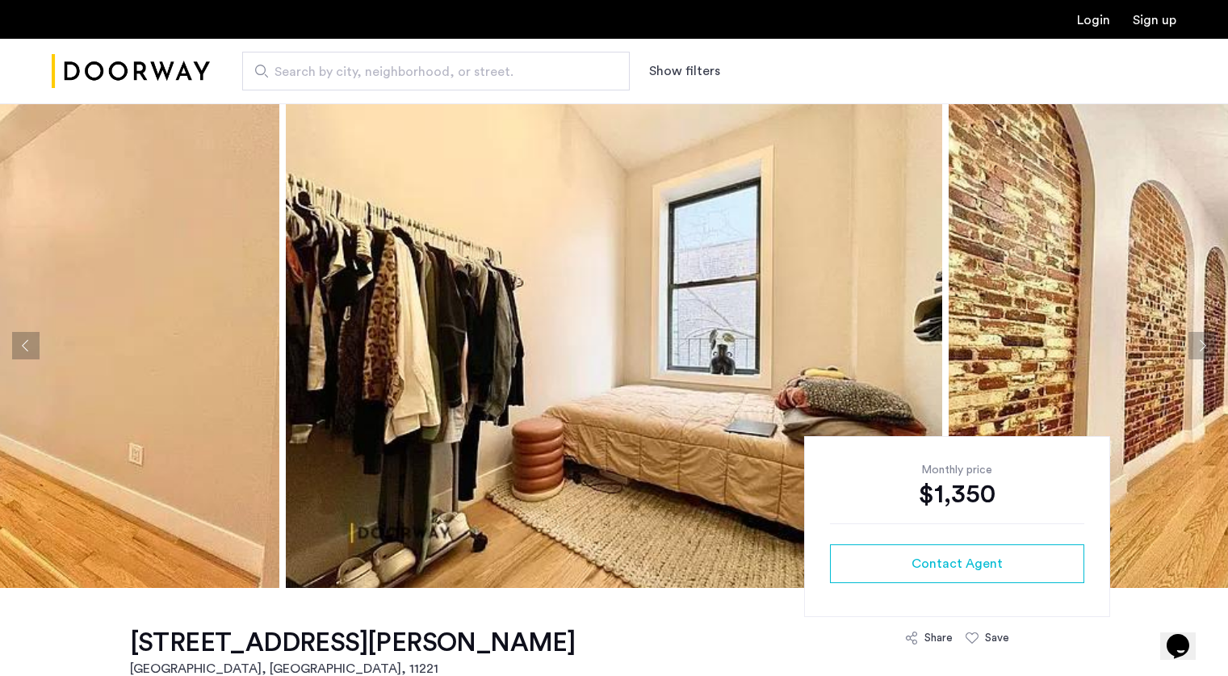
click at [1201, 350] on button "Next apartment" at bounding box center [1201, 345] width 27 height 27
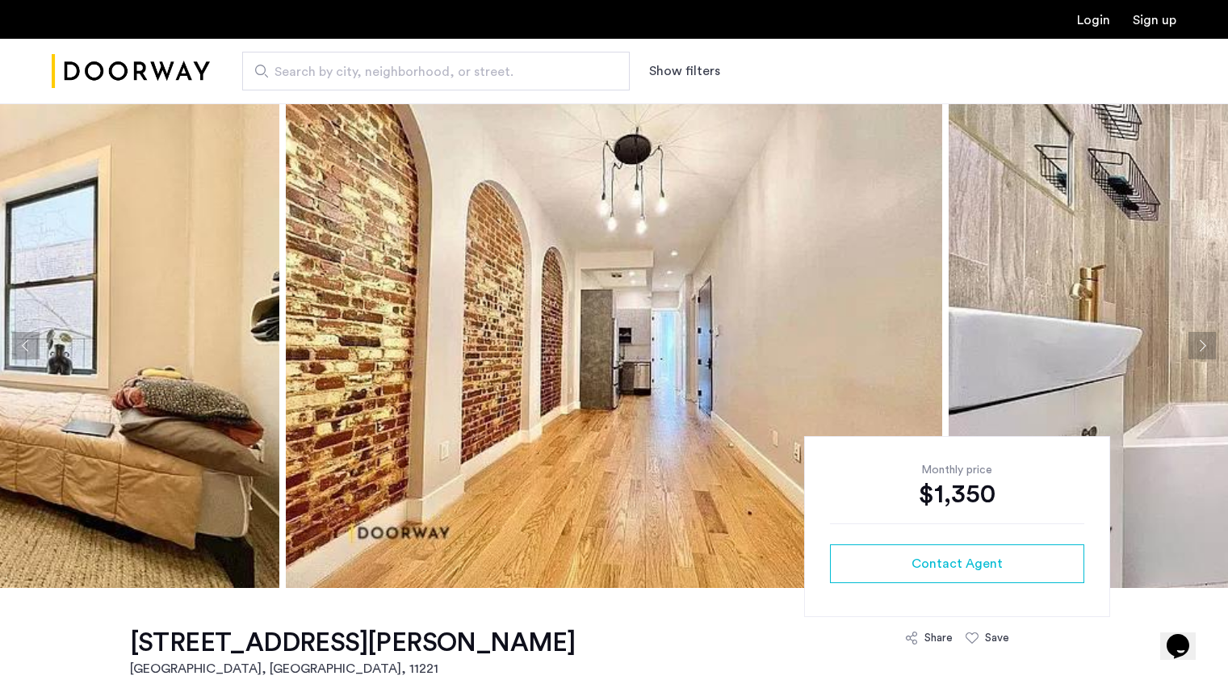
click at [1201, 350] on button "Next apartment" at bounding box center [1201, 345] width 27 height 27
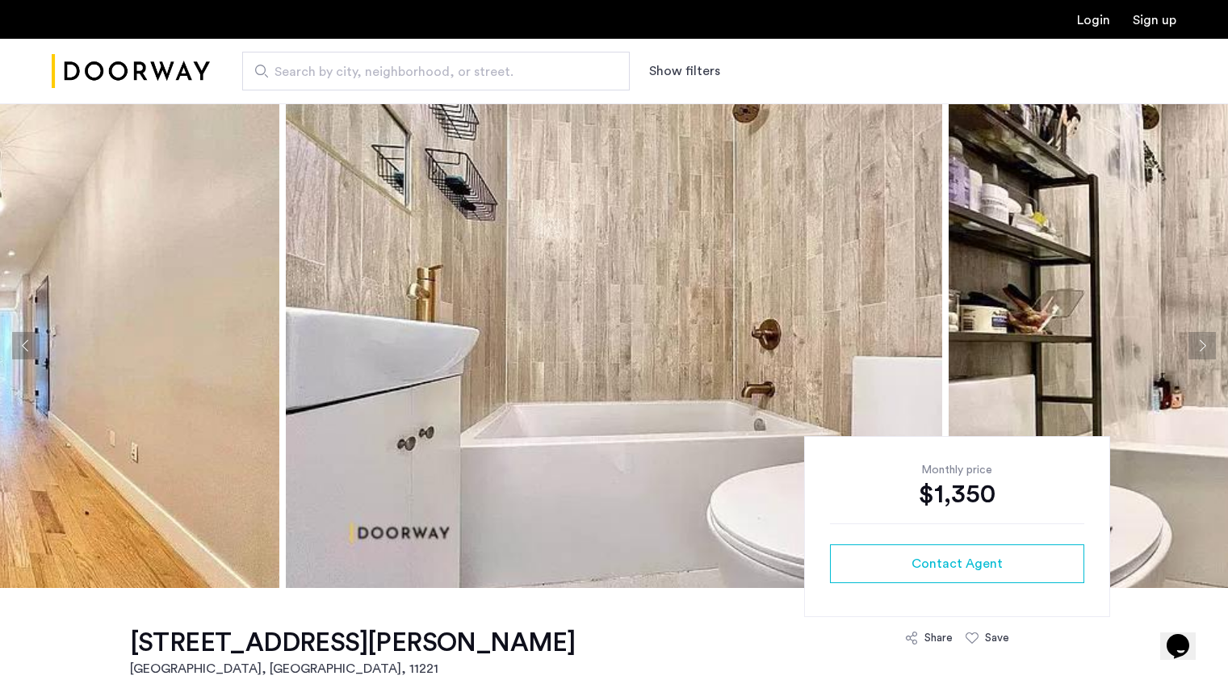
click at [1201, 350] on button "Next apartment" at bounding box center [1201, 345] width 27 height 27
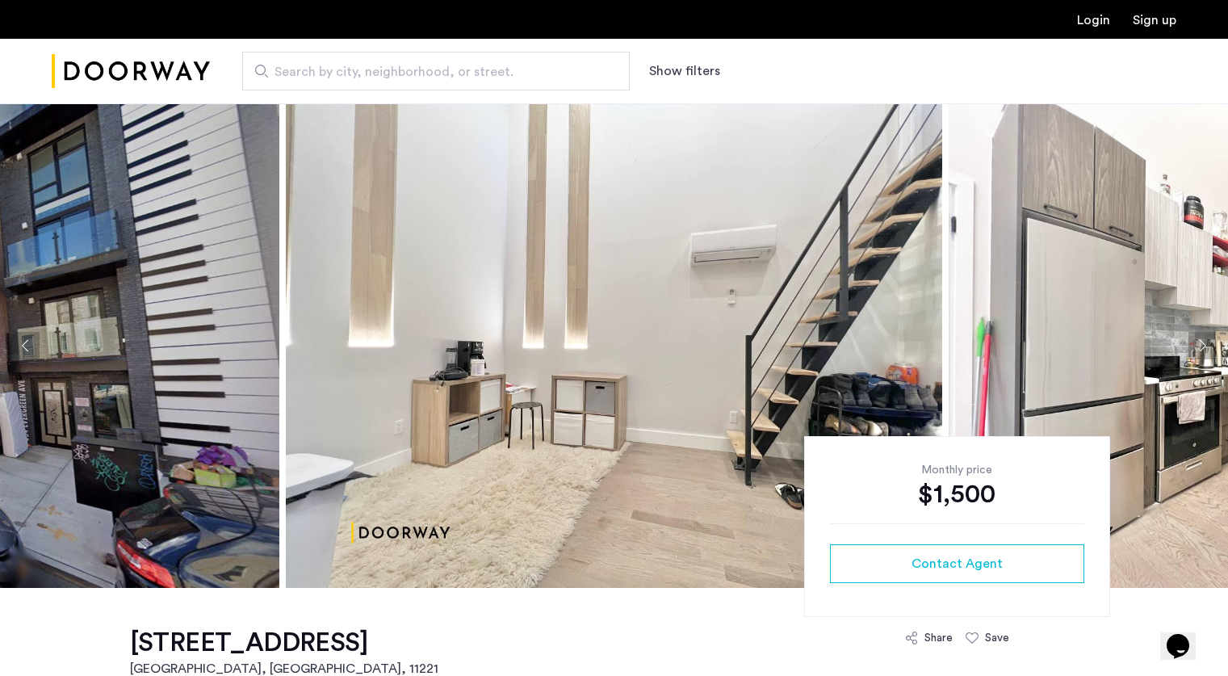
click at [1207, 344] on button "Next apartment" at bounding box center [1201, 345] width 27 height 27
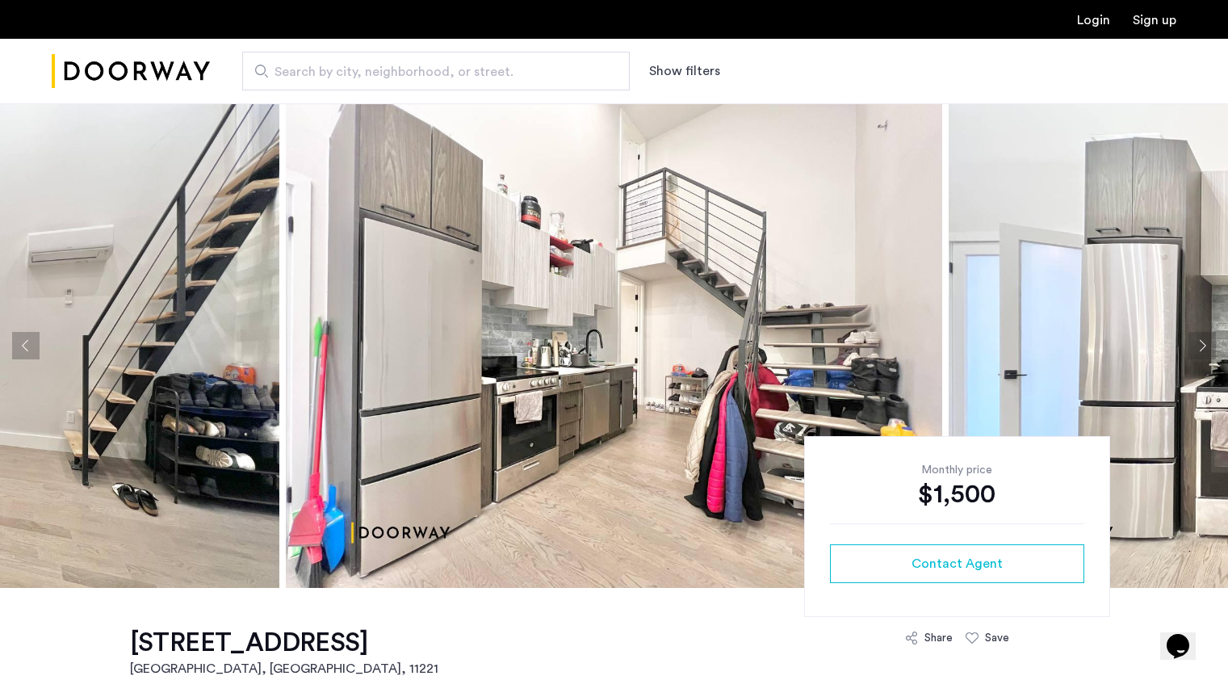
click at [1207, 344] on button "Next apartment" at bounding box center [1201, 345] width 27 height 27
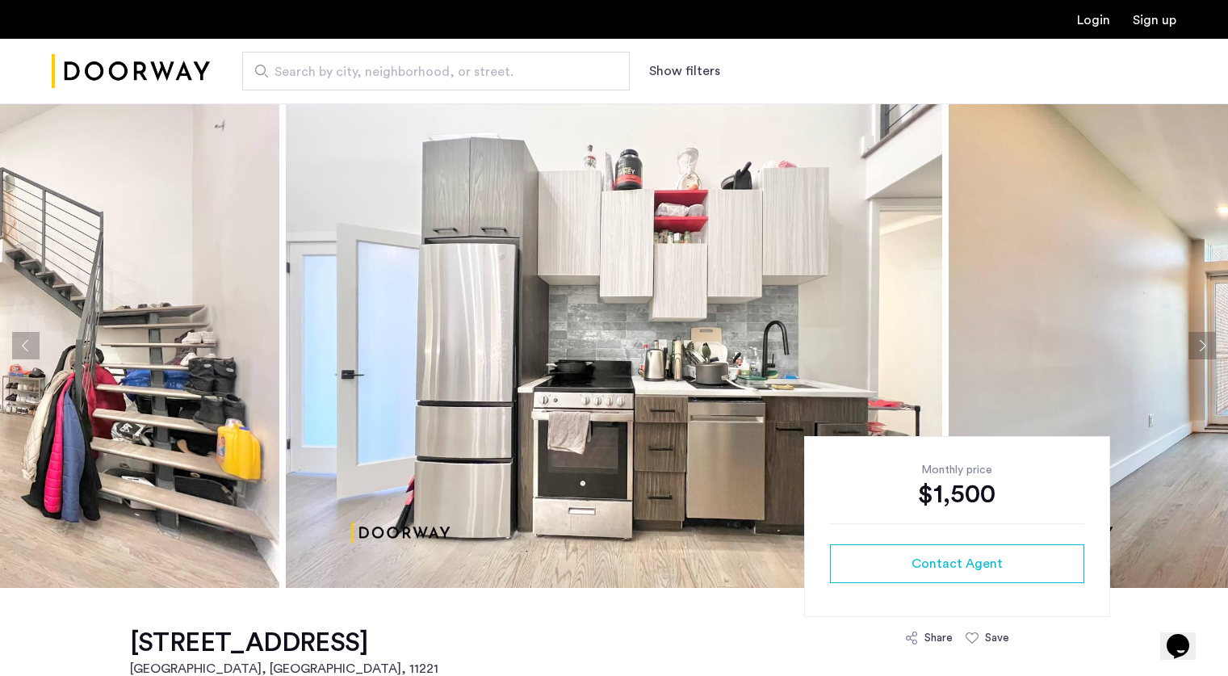
click at [1207, 344] on button "Next apartment" at bounding box center [1201, 345] width 27 height 27
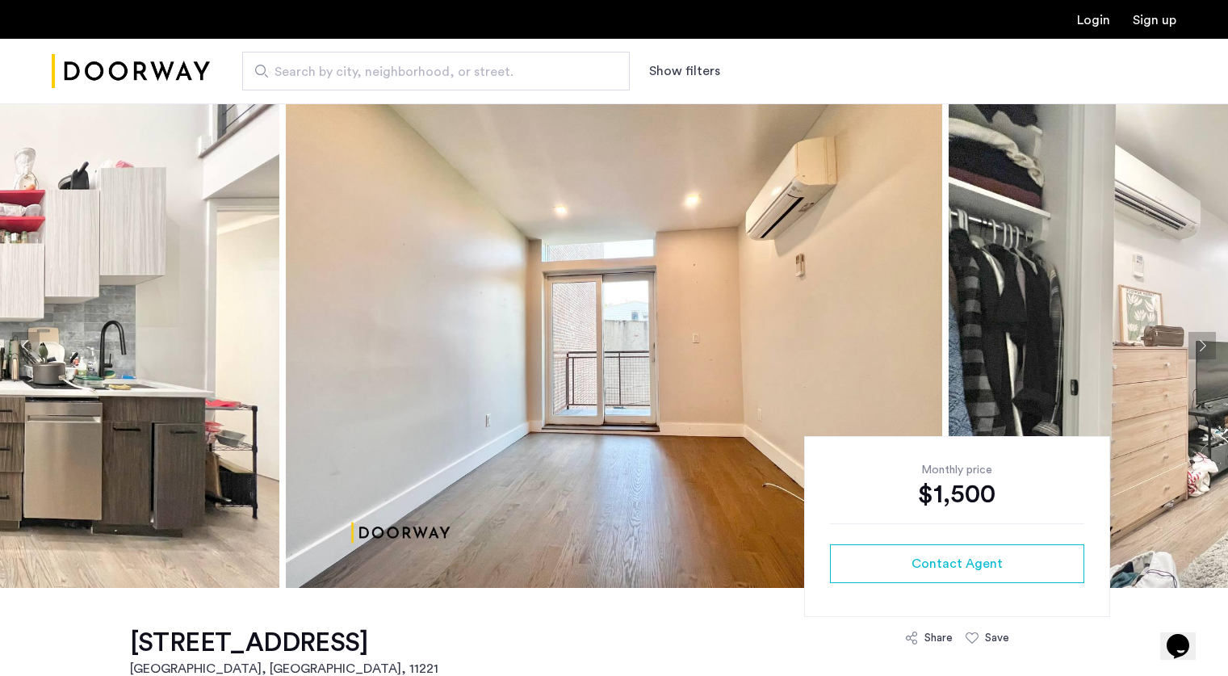
click at [1207, 344] on button "Next apartment" at bounding box center [1201, 345] width 27 height 27
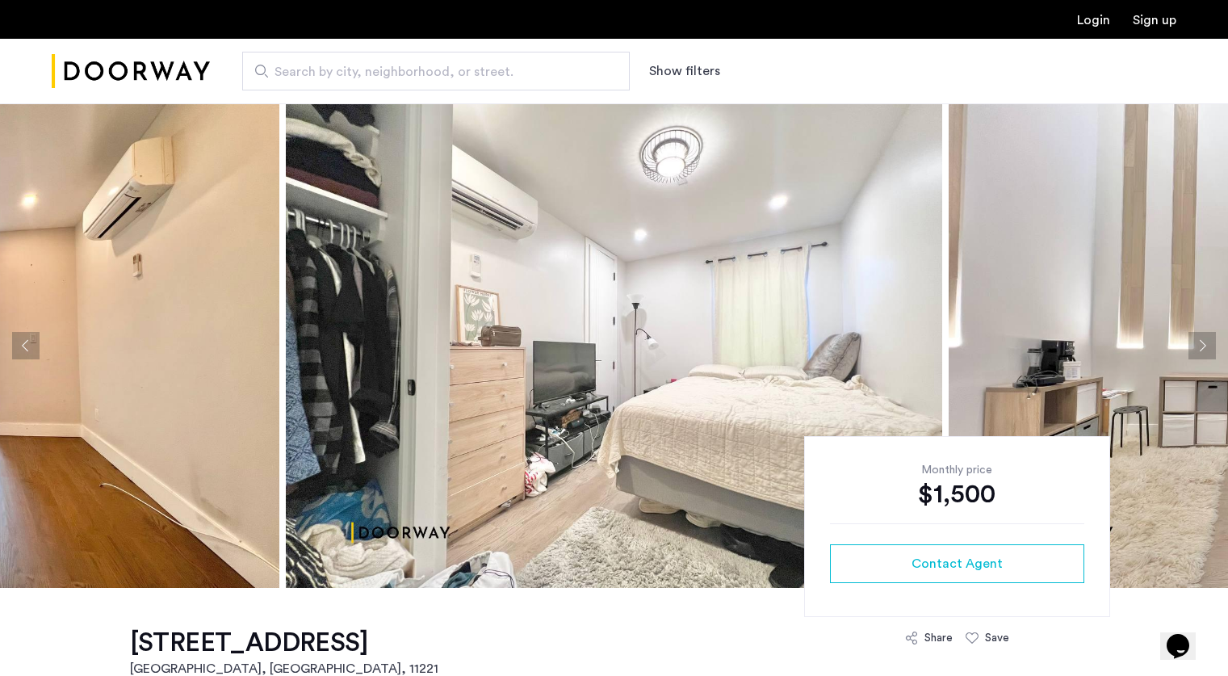
click at [1207, 344] on button "Next apartment" at bounding box center [1201, 345] width 27 height 27
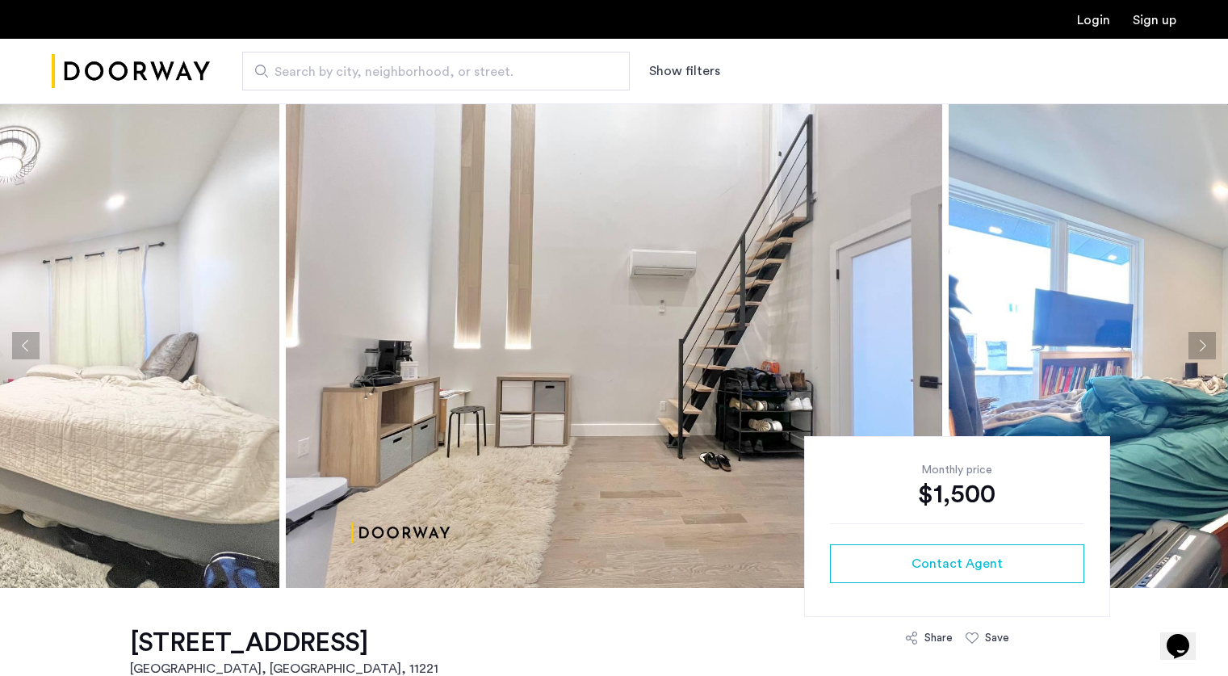
click at [1207, 344] on button "Next apartment" at bounding box center [1201, 345] width 27 height 27
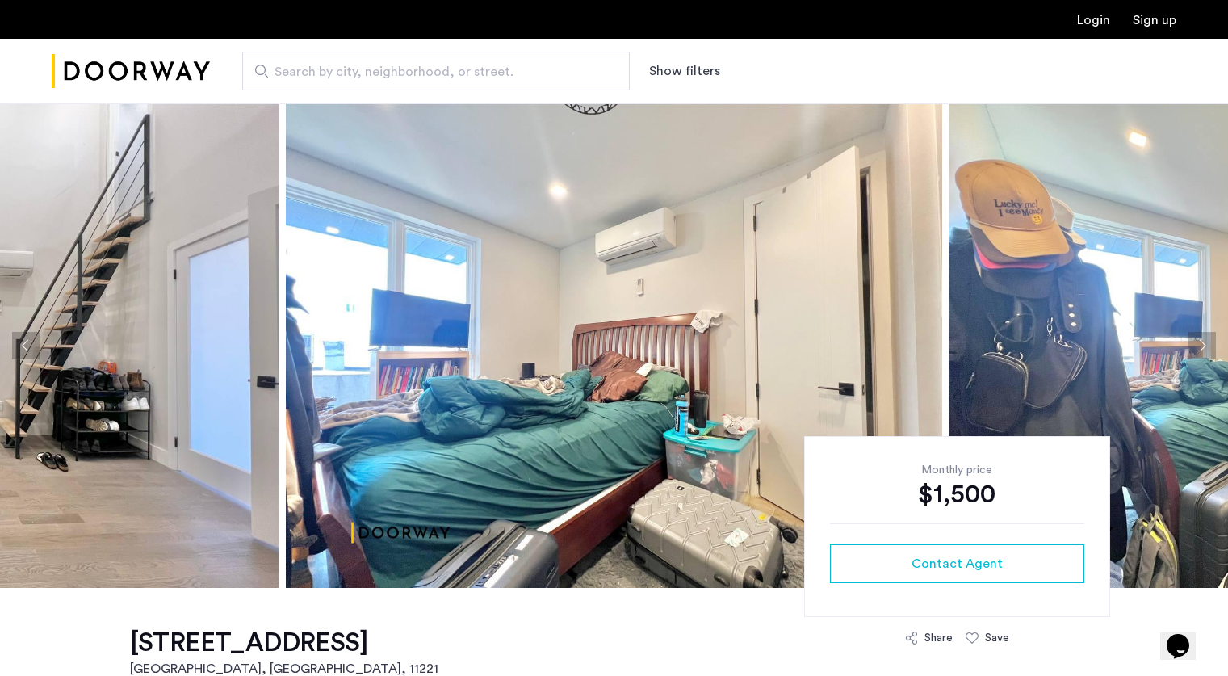
click at [1207, 344] on button "Next apartment" at bounding box center [1201, 345] width 27 height 27
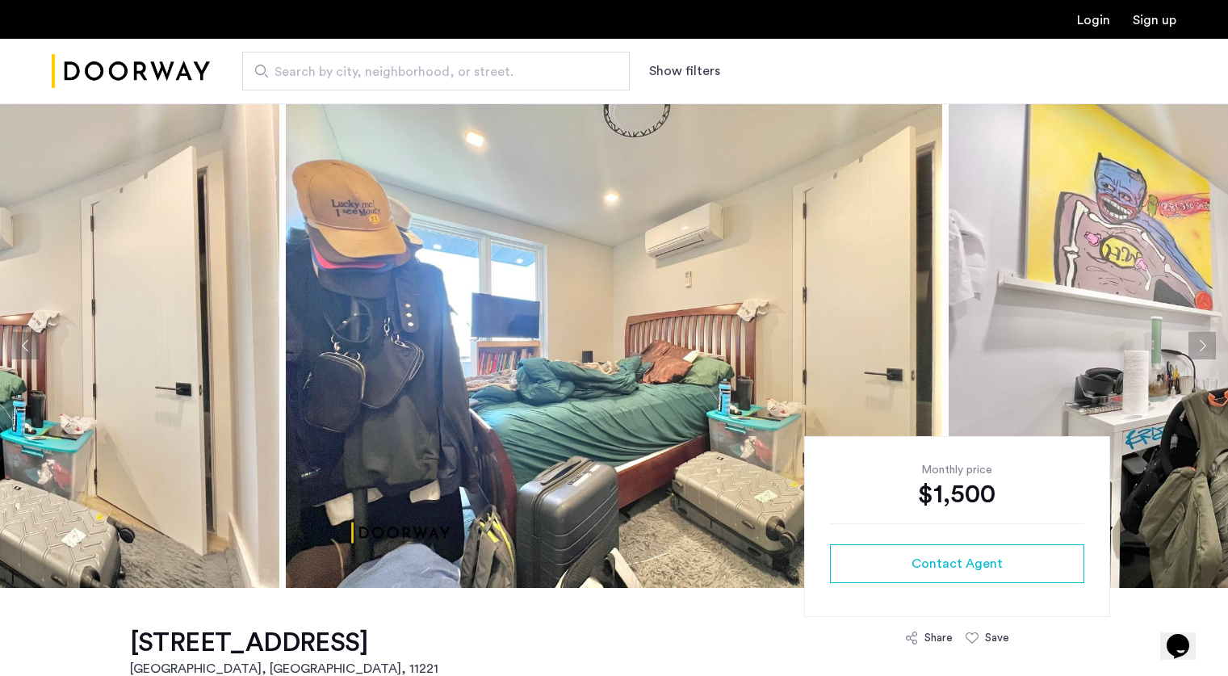
click at [1207, 344] on button "Next apartment" at bounding box center [1201, 345] width 27 height 27
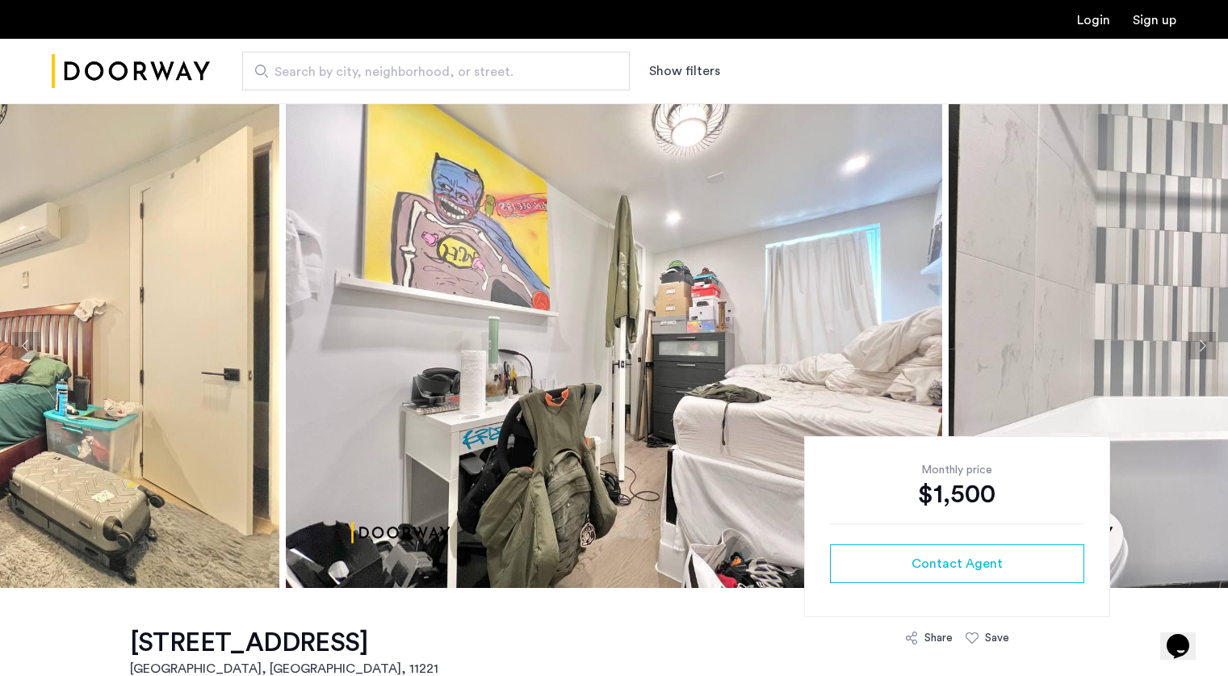
click at [1207, 344] on button "Next apartment" at bounding box center [1201, 345] width 27 height 27
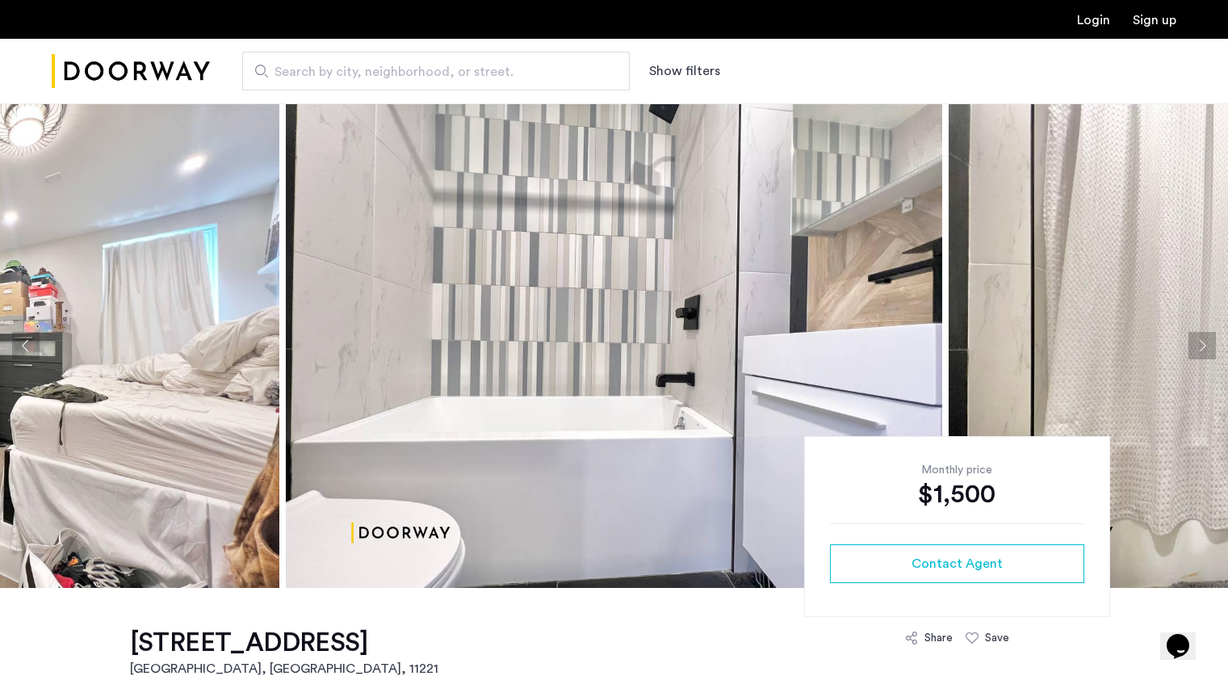
click at [1207, 344] on button "Next apartment" at bounding box center [1201, 345] width 27 height 27
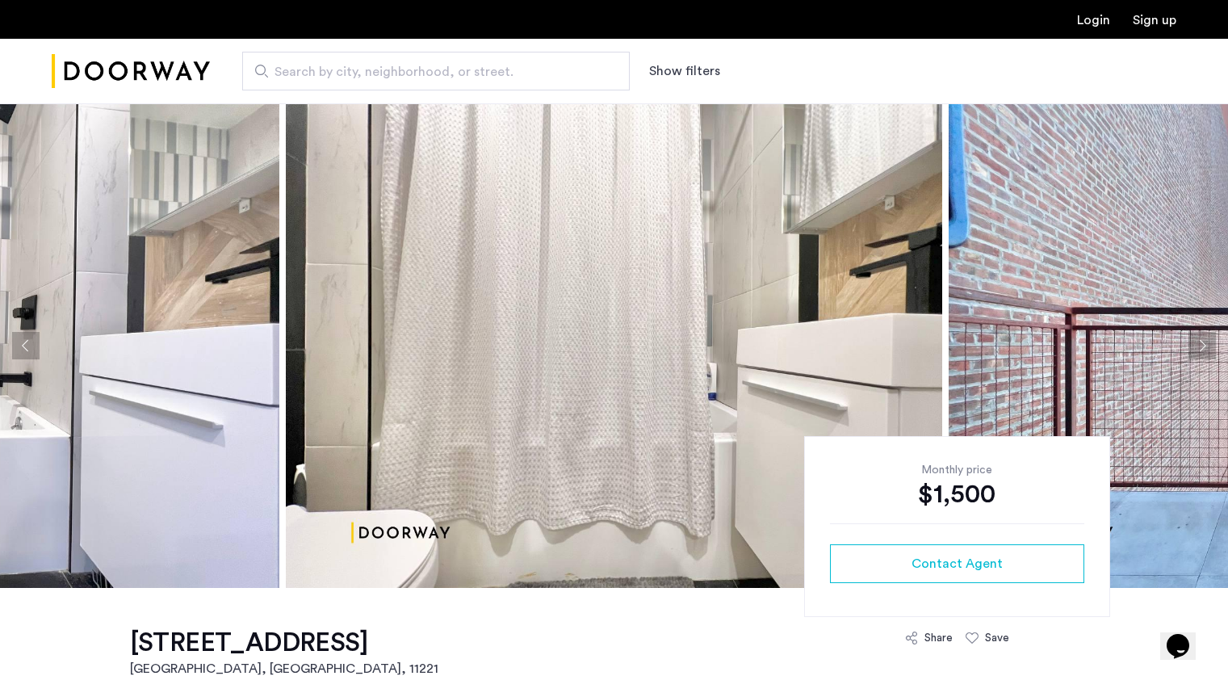
click at [1207, 344] on button "Next apartment" at bounding box center [1201, 345] width 27 height 27
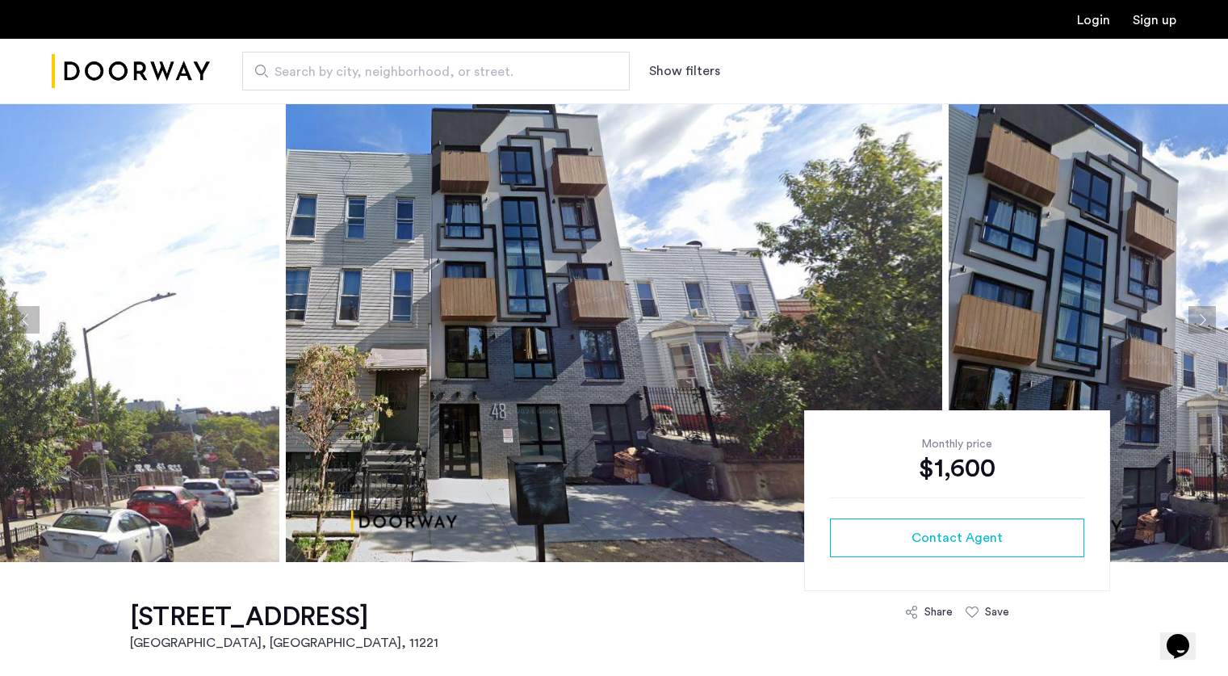
scroll to position [23, 0]
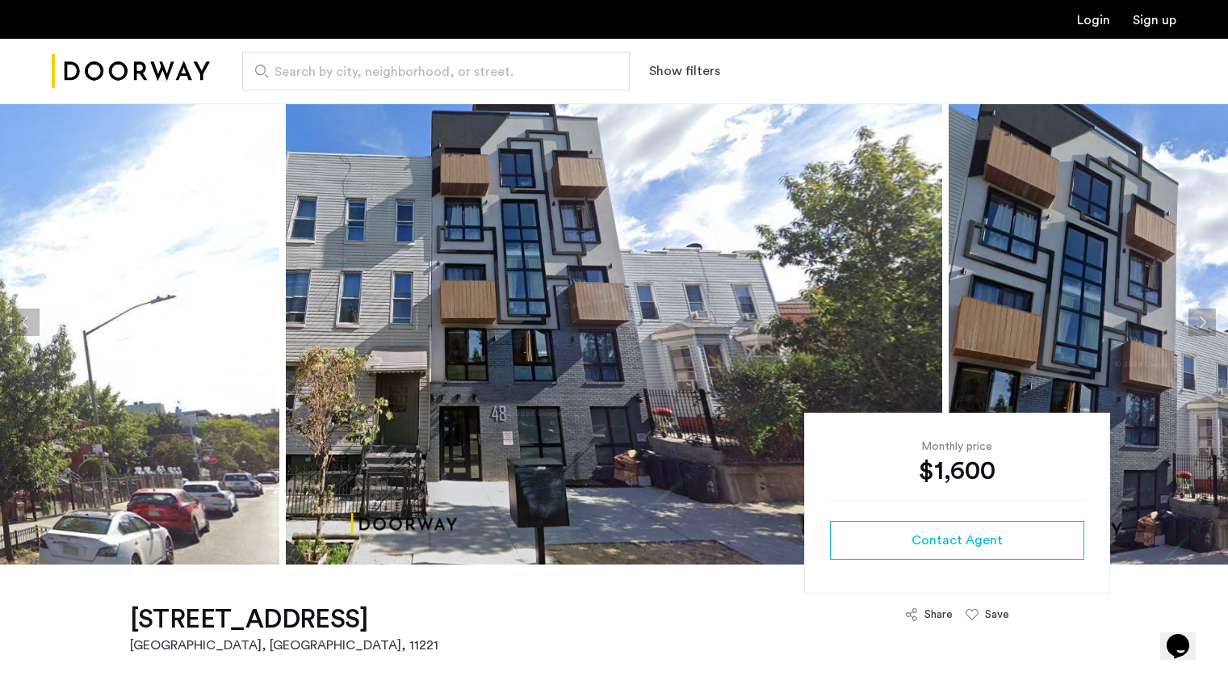
click at [1208, 323] on button "Next apartment" at bounding box center [1201, 321] width 27 height 27
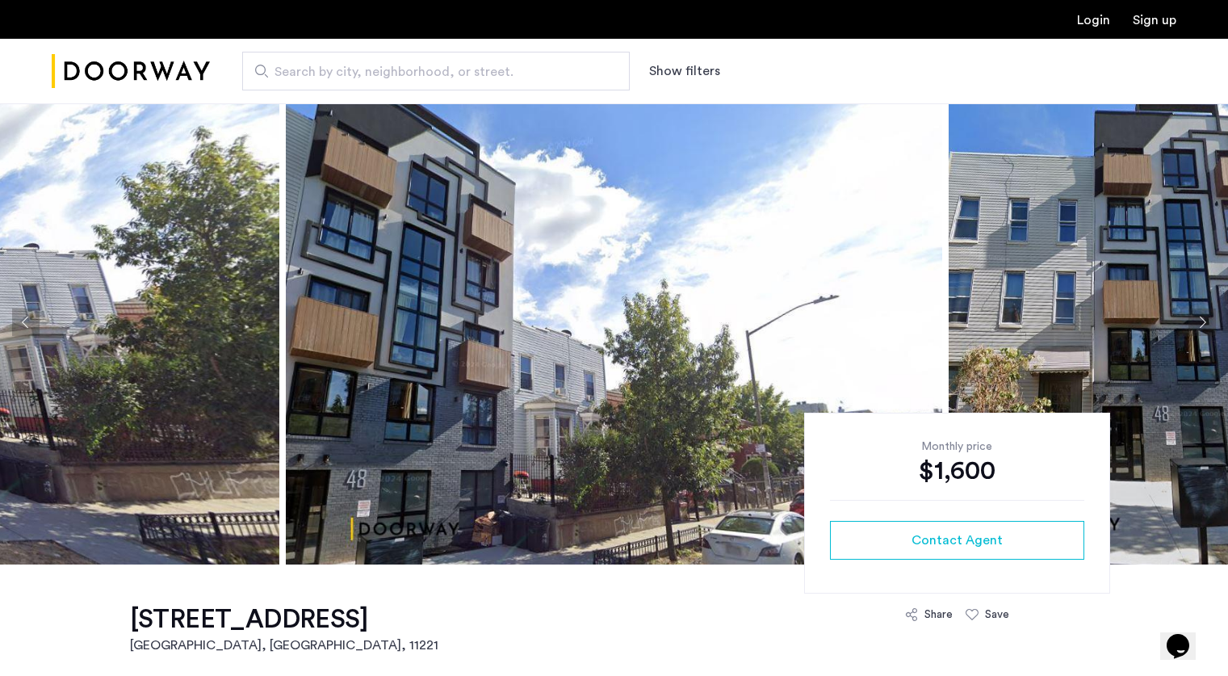
click at [1208, 323] on button "Next apartment" at bounding box center [1201, 321] width 27 height 27
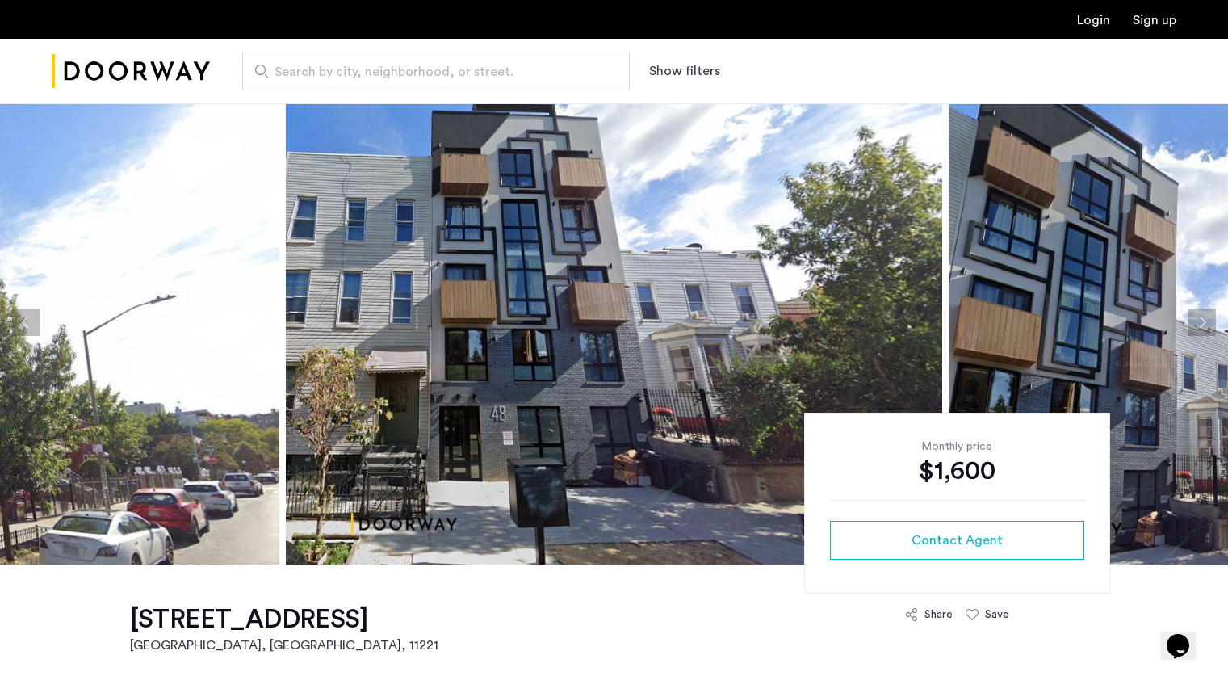
click at [1208, 323] on button "Next apartment" at bounding box center [1201, 321] width 27 height 27
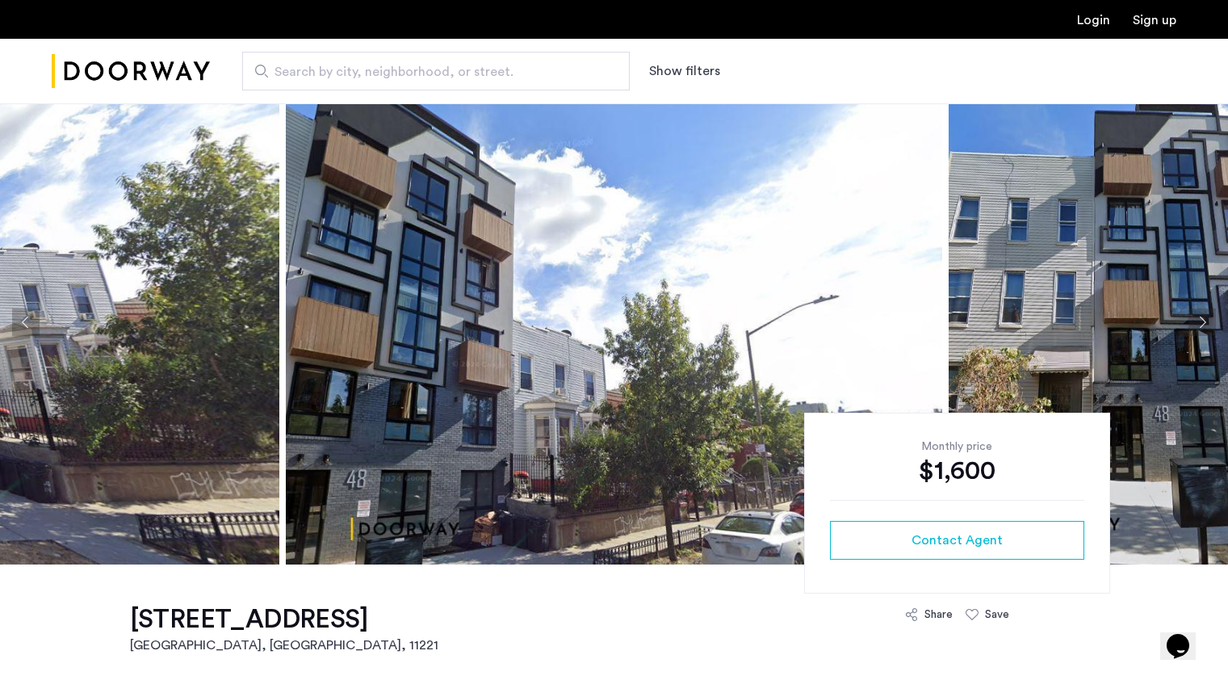
click at [1208, 323] on button "Next apartment" at bounding box center [1201, 321] width 27 height 27
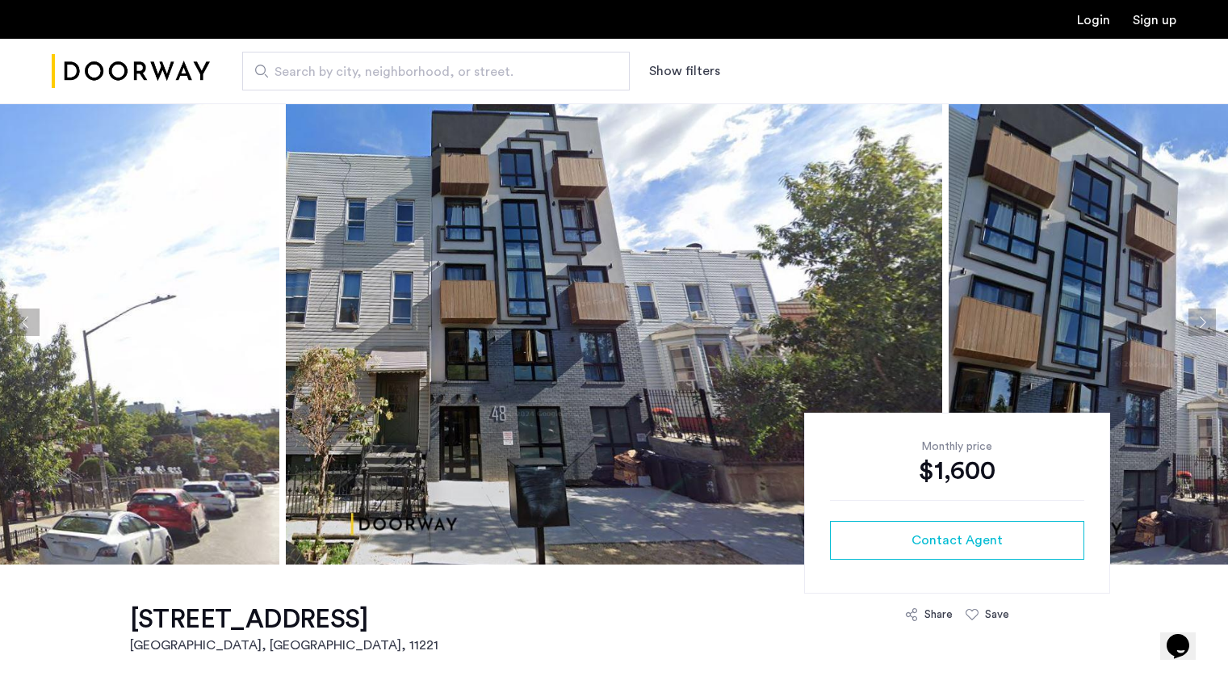
click at [1208, 323] on button "Next apartment" at bounding box center [1201, 321] width 27 height 27
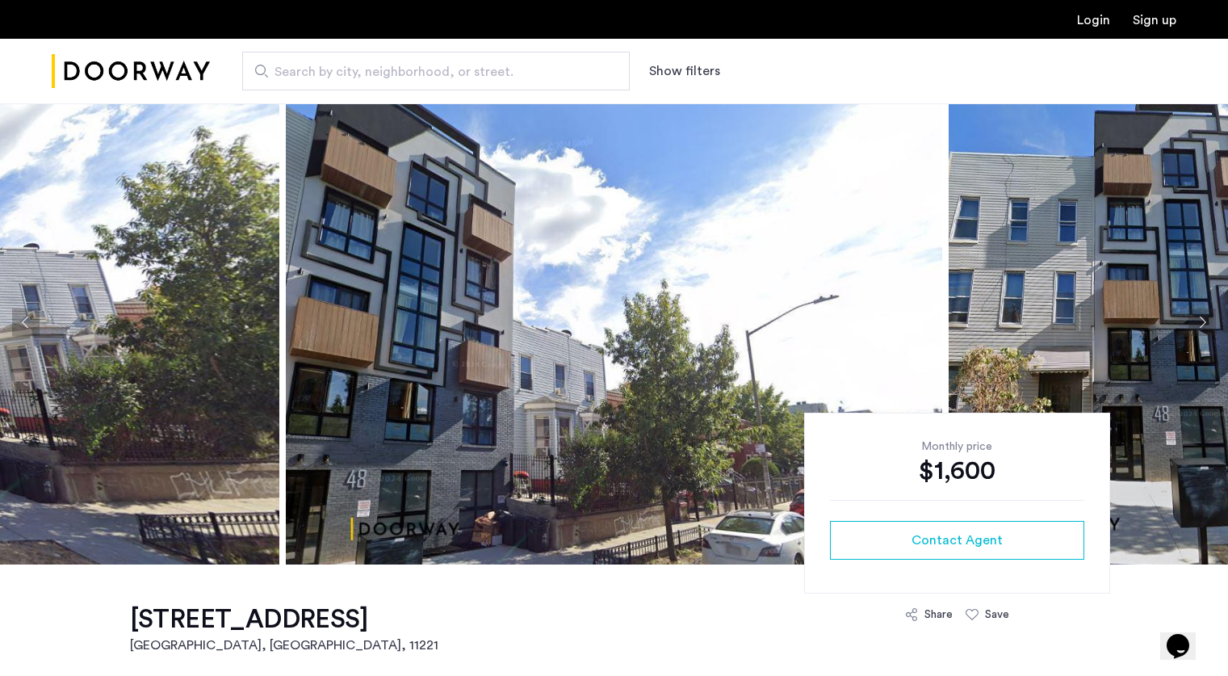
click at [1208, 323] on button "Next apartment" at bounding box center [1201, 321] width 27 height 27
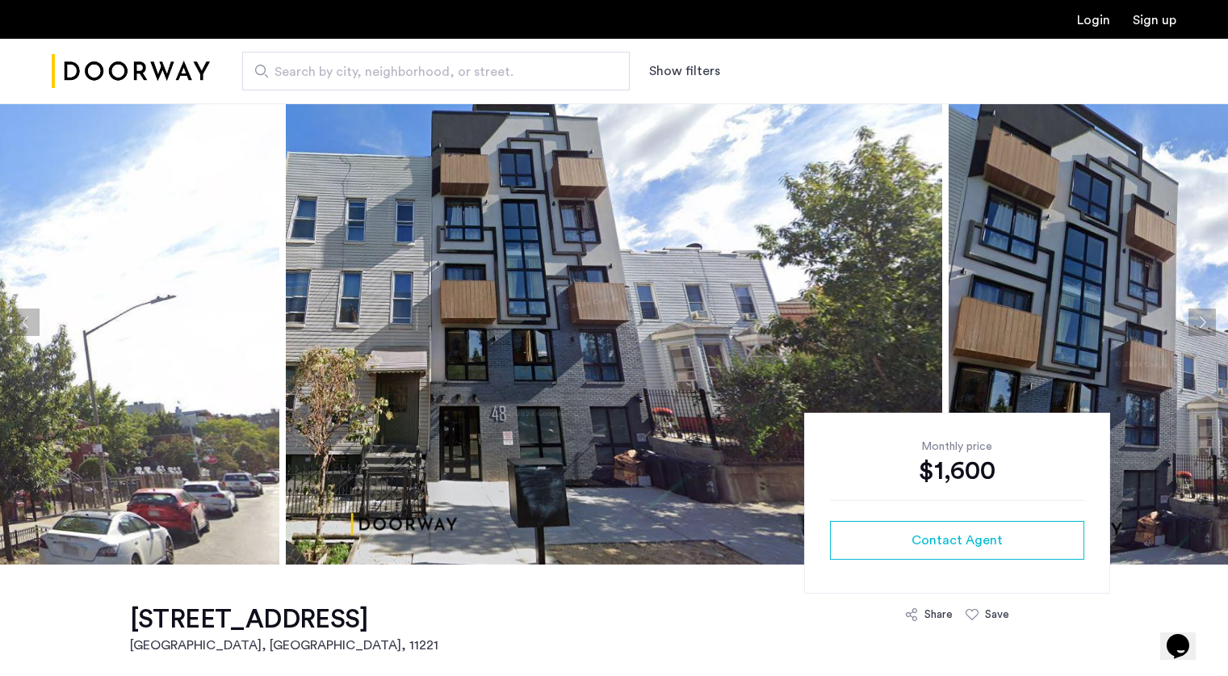
click at [1208, 323] on button "Next apartment" at bounding box center [1201, 321] width 27 height 27
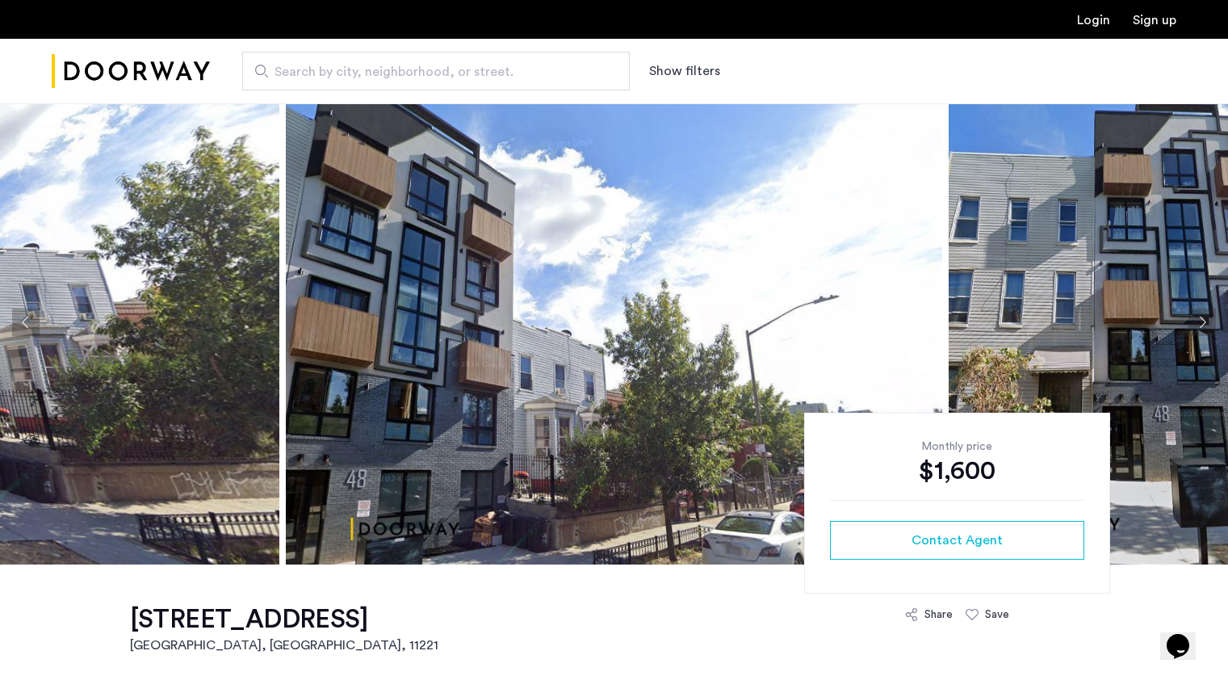
click at [1208, 323] on button "Next apartment" at bounding box center [1201, 321] width 27 height 27
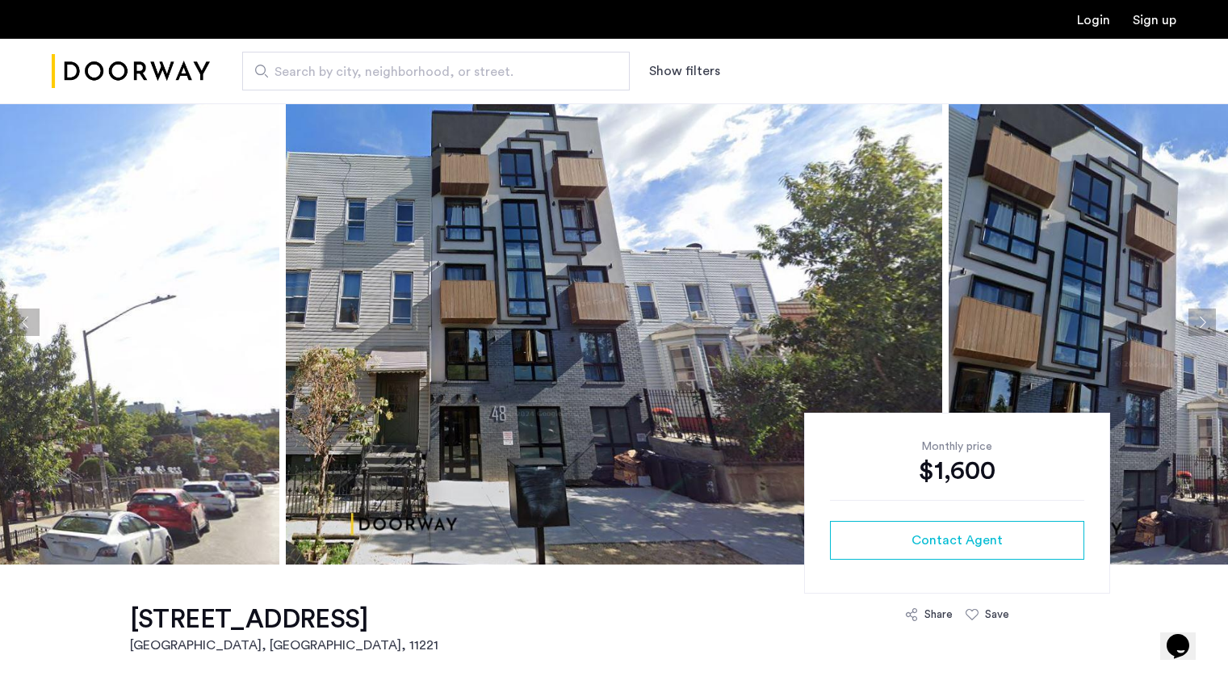
click at [1208, 323] on button "Next apartment" at bounding box center [1201, 321] width 27 height 27
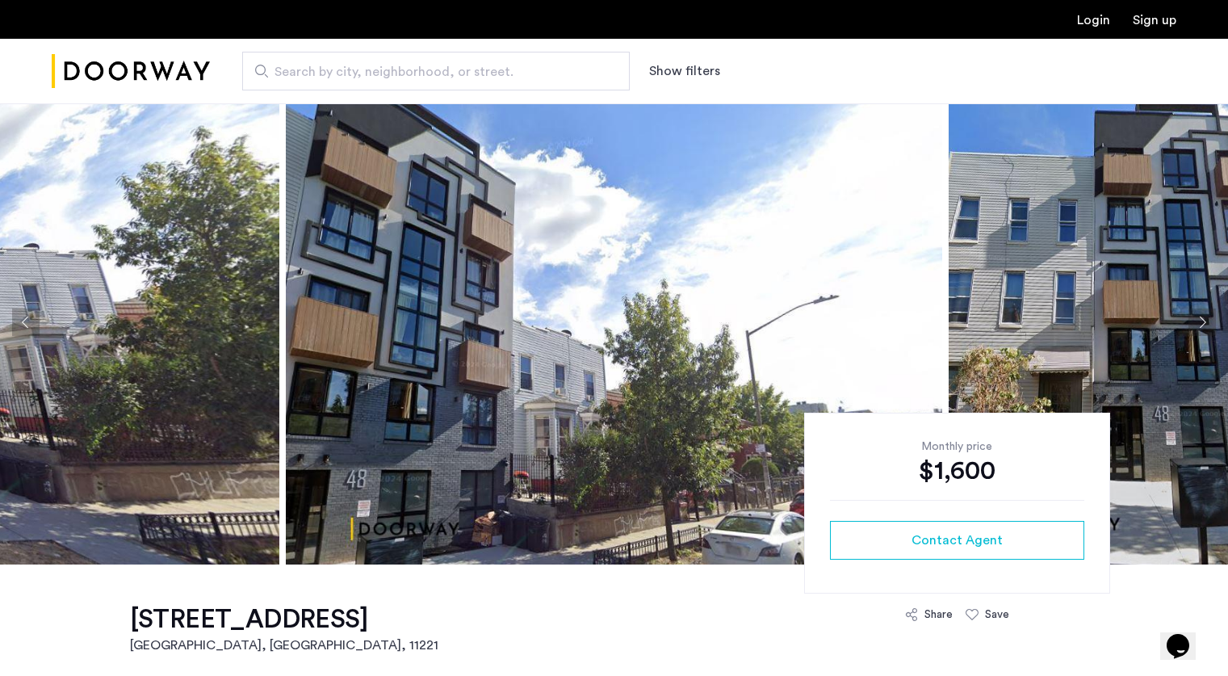
click at [1208, 323] on button "Next apartment" at bounding box center [1201, 321] width 27 height 27
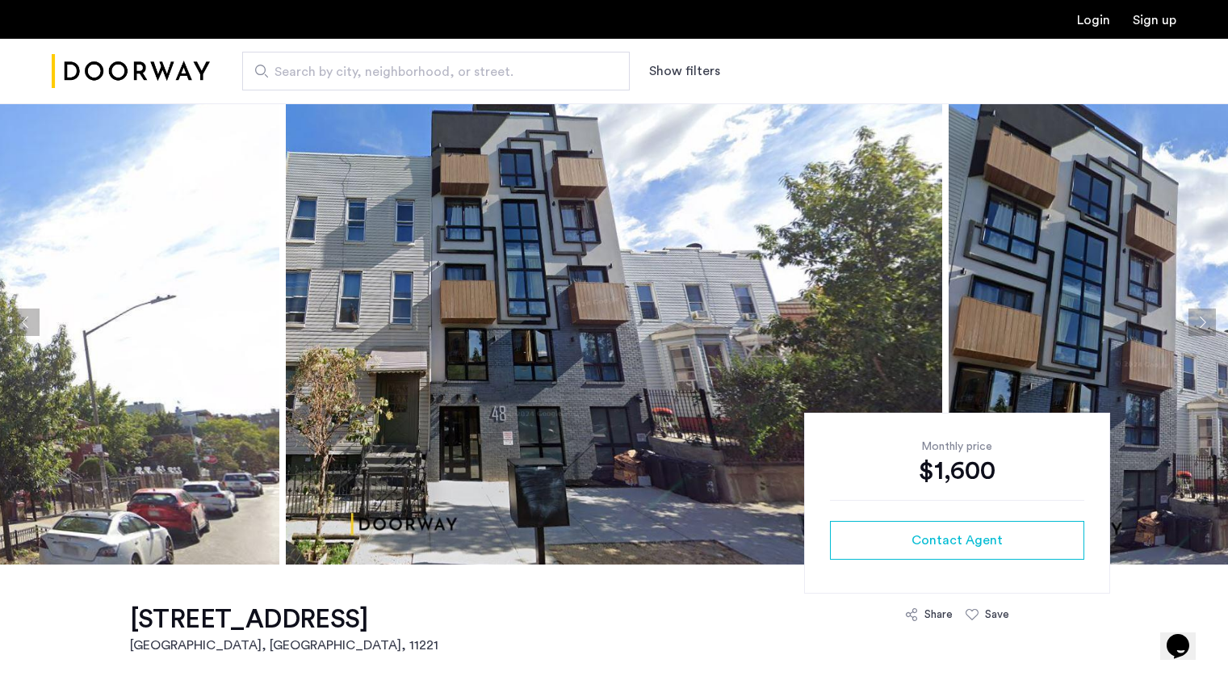
click at [1208, 323] on button "Next apartment" at bounding box center [1201, 321] width 27 height 27
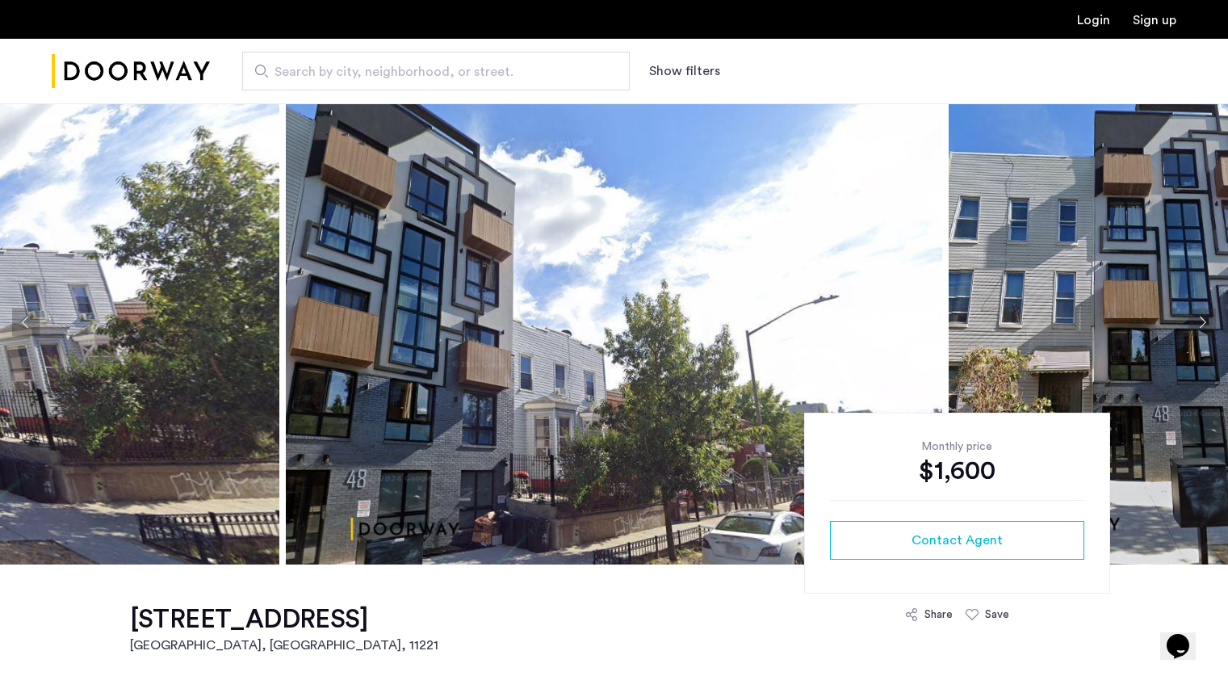
click at [1208, 323] on button "Next apartment" at bounding box center [1201, 321] width 27 height 27
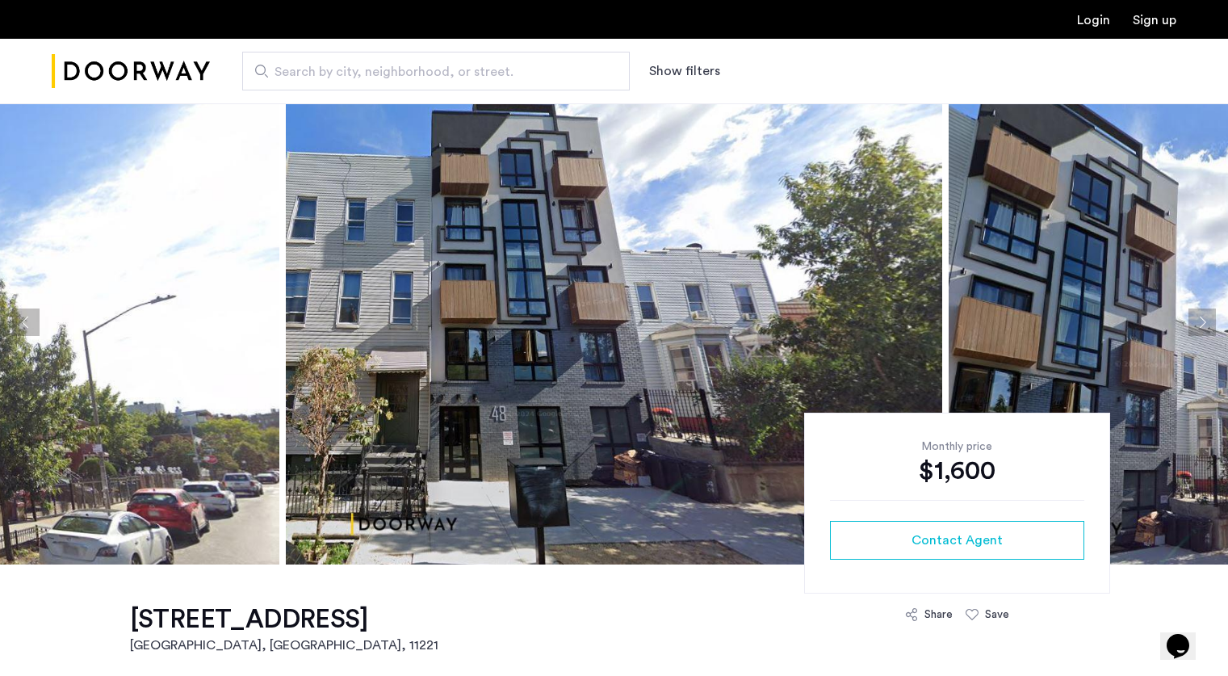
click at [1208, 323] on button "Next apartment" at bounding box center [1201, 321] width 27 height 27
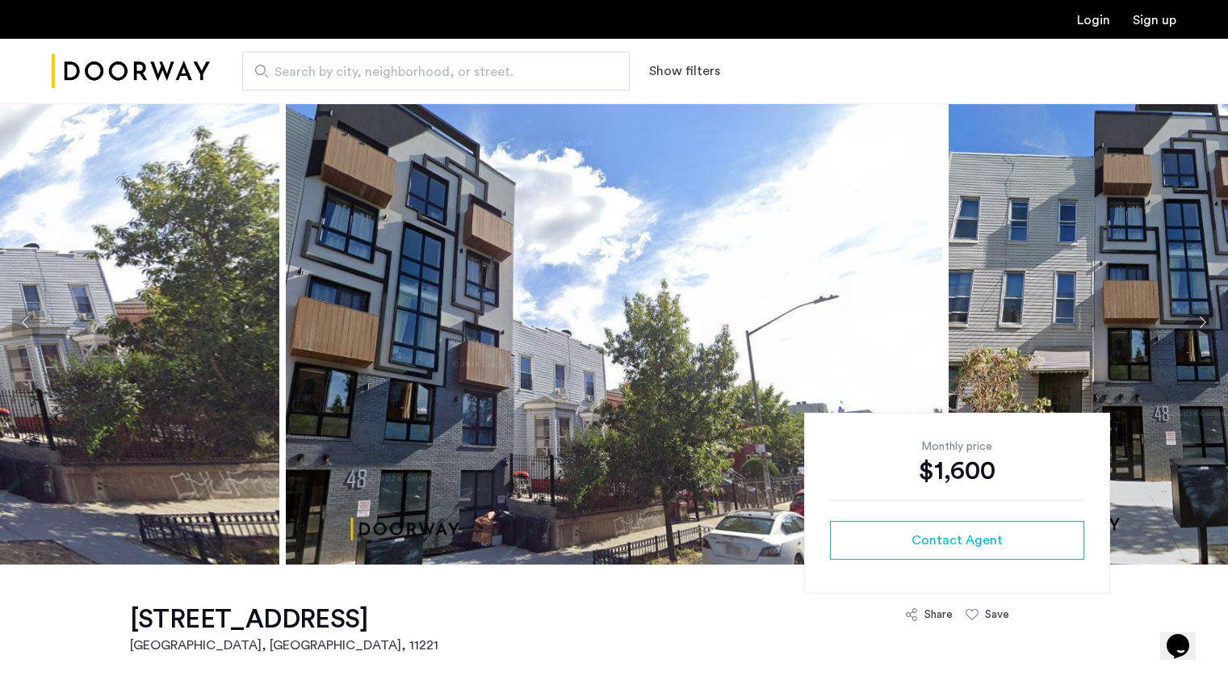
click at [1208, 323] on button "Next apartment" at bounding box center [1201, 321] width 27 height 27
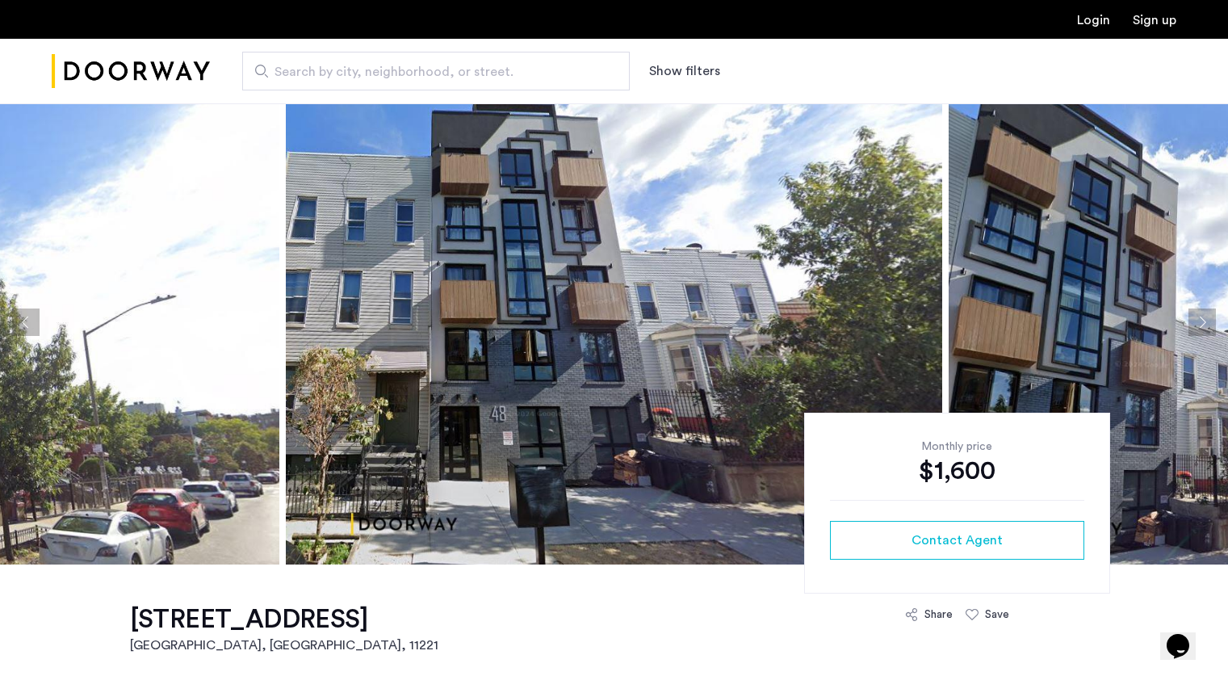
click at [1208, 323] on button "Next apartment" at bounding box center [1201, 321] width 27 height 27
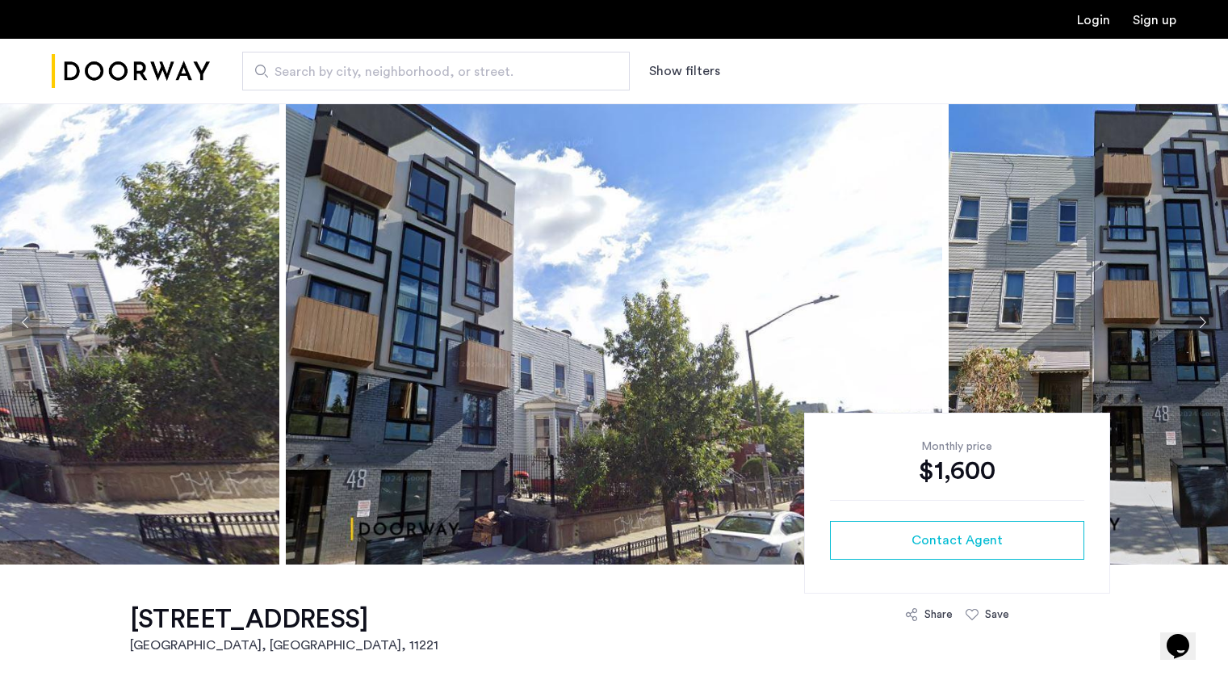
click at [1208, 323] on button "Next apartment" at bounding box center [1201, 321] width 27 height 27
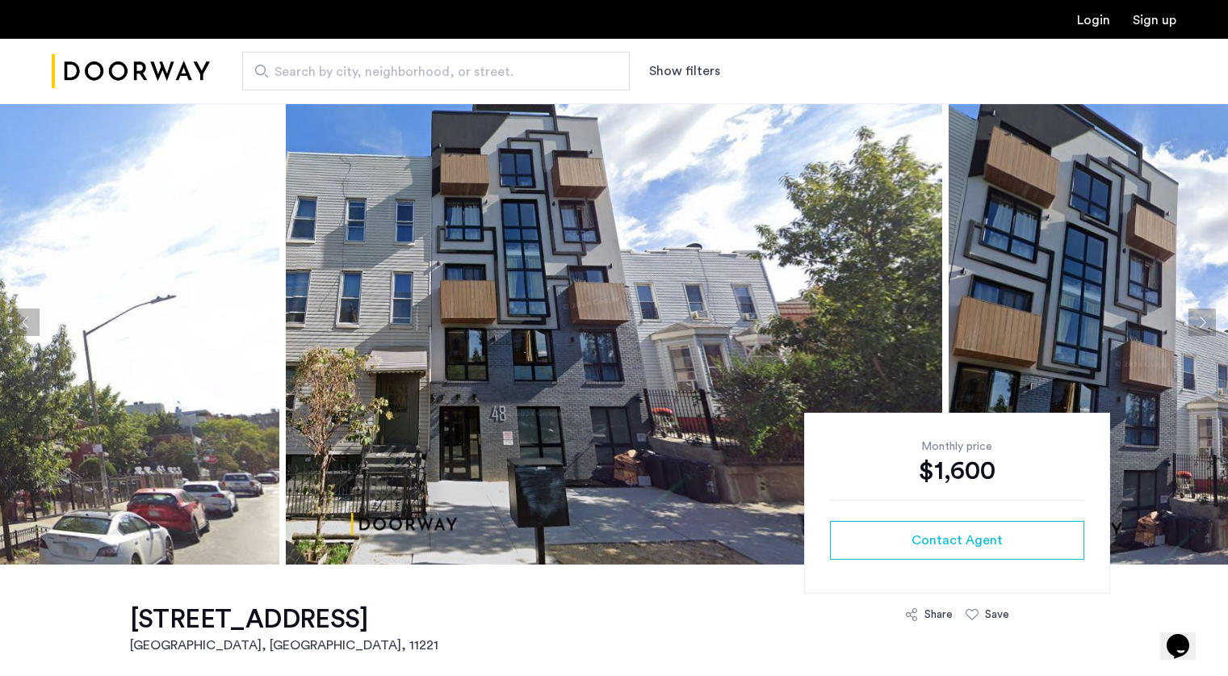
click at [1208, 323] on button "Next apartment" at bounding box center [1201, 321] width 27 height 27
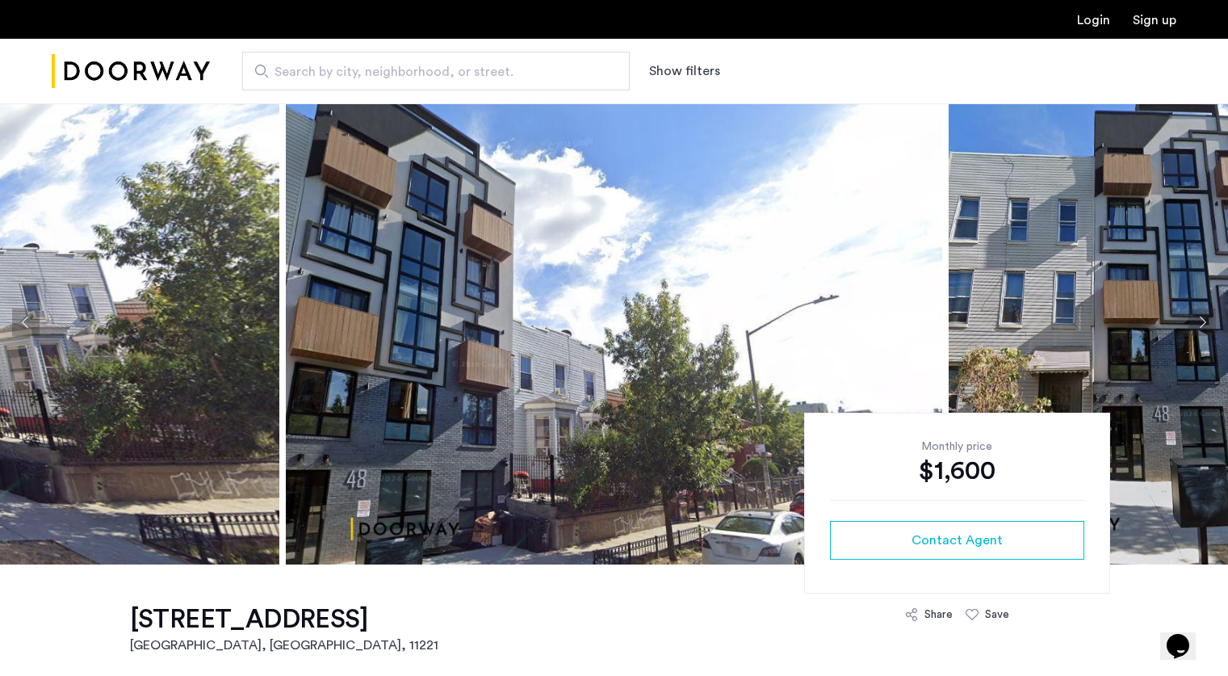
click at [1208, 323] on button "Next apartment" at bounding box center [1201, 321] width 27 height 27
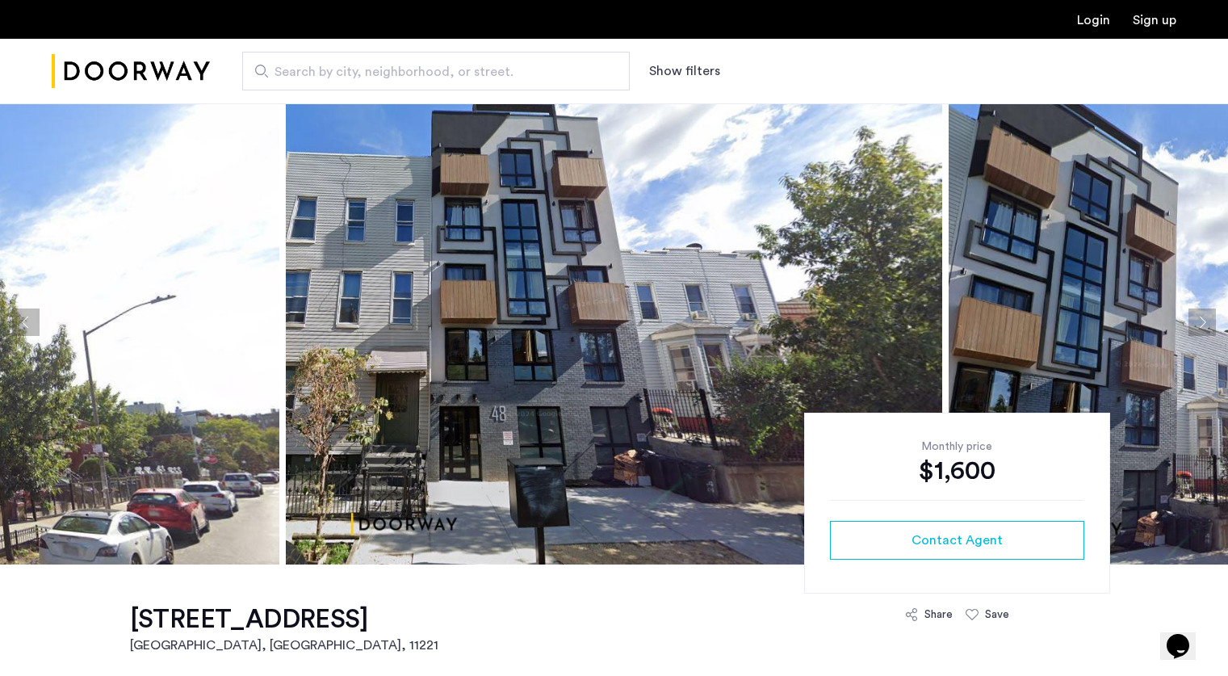
click at [1208, 323] on button "Next apartment" at bounding box center [1201, 321] width 27 height 27
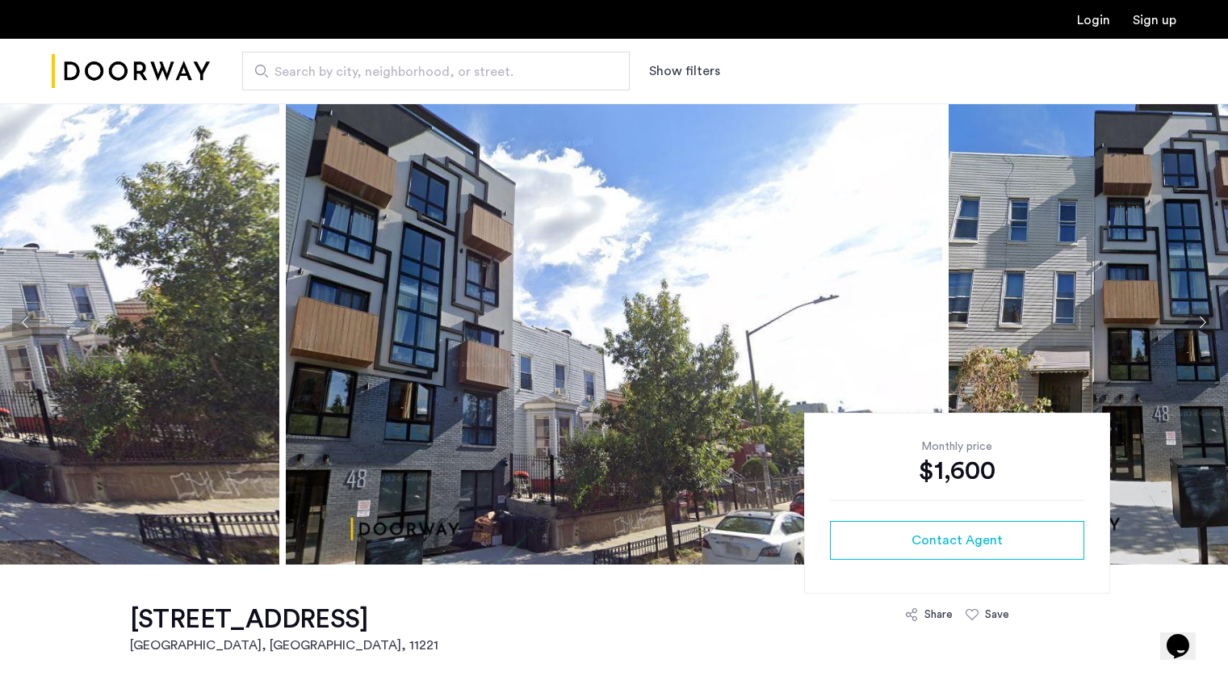
click at [1208, 323] on button "Next apartment" at bounding box center [1201, 321] width 27 height 27
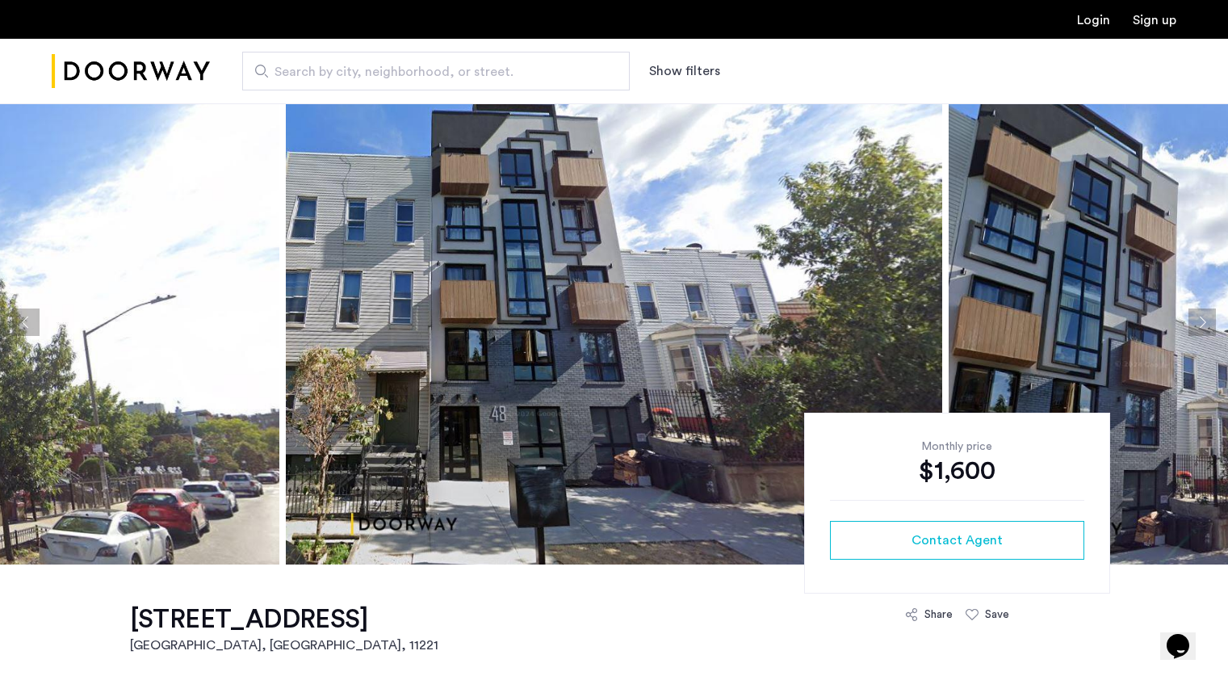
click at [1208, 323] on button "Next apartment" at bounding box center [1201, 321] width 27 height 27
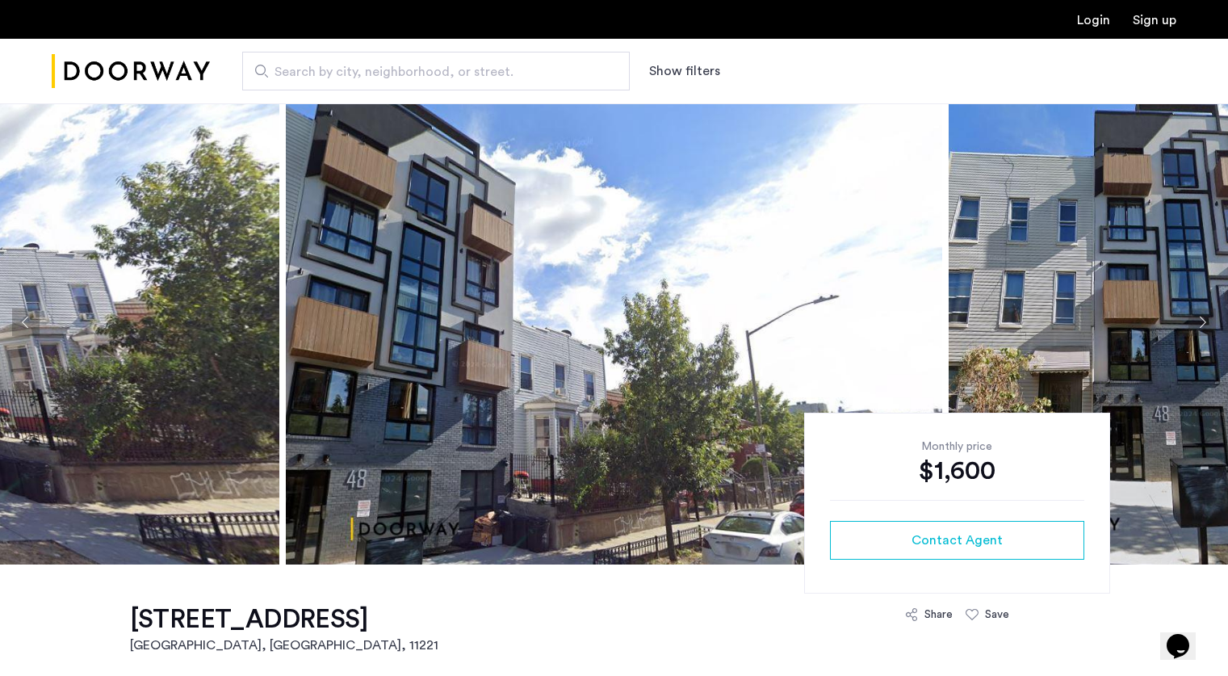
click at [1208, 323] on button "Next apartment" at bounding box center [1201, 321] width 27 height 27
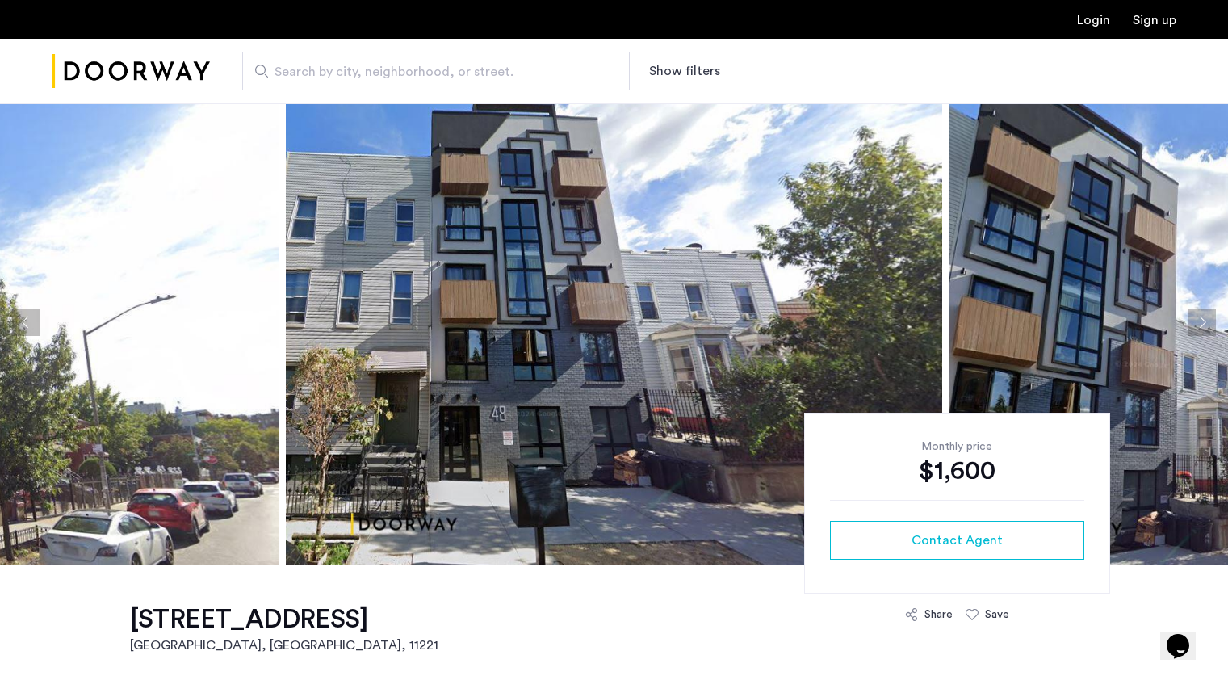
click at [1208, 323] on button "Next apartment" at bounding box center [1201, 321] width 27 height 27
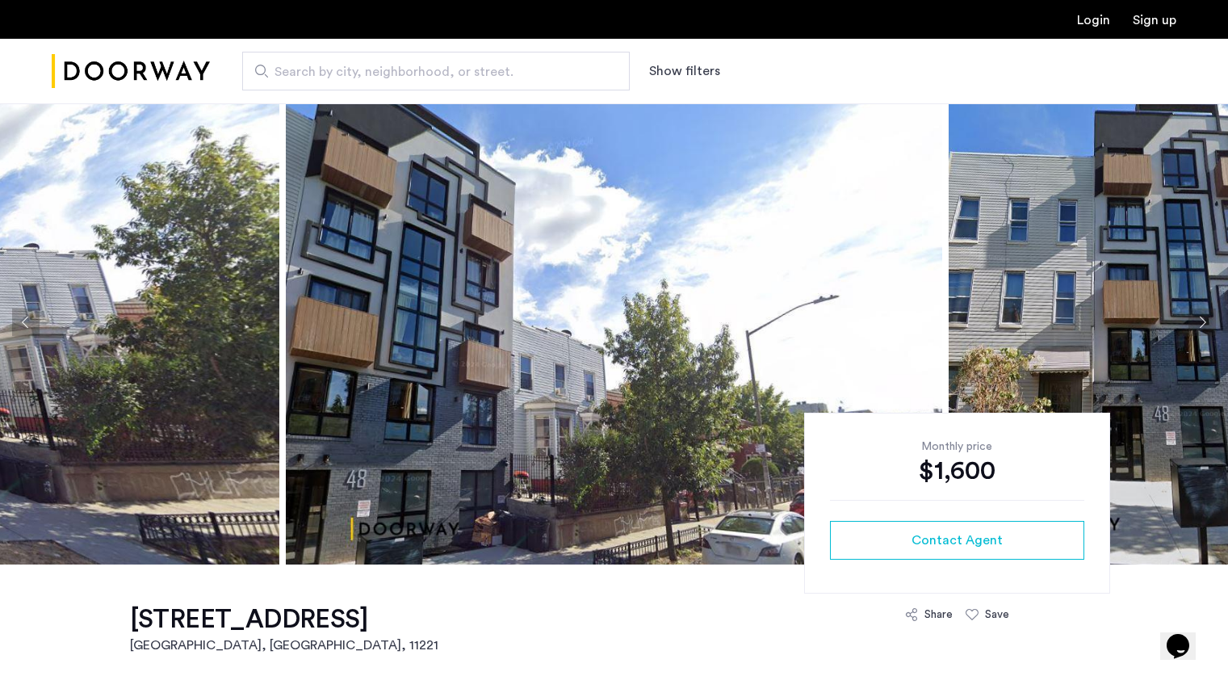
click at [1208, 323] on button "Next apartment" at bounding box center [1201, 321] width 27 height 27
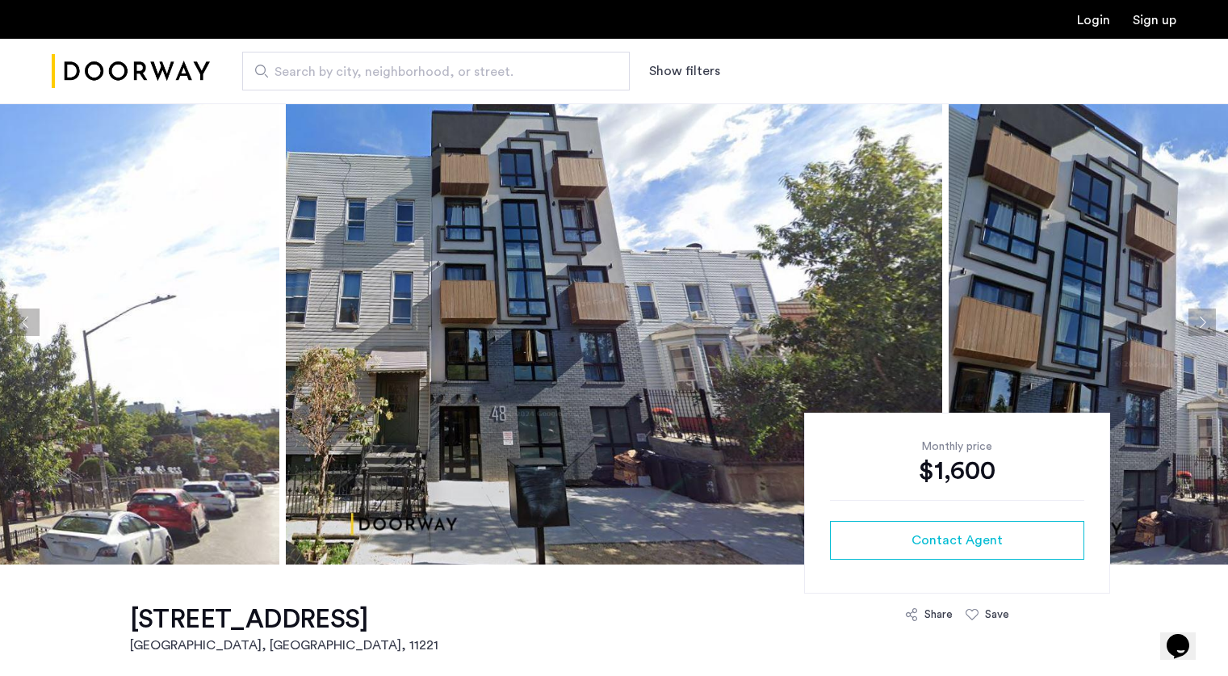
click at [1208, 323] on button "Next apartment" at bounding box center [1201, 321] width 27 height 27
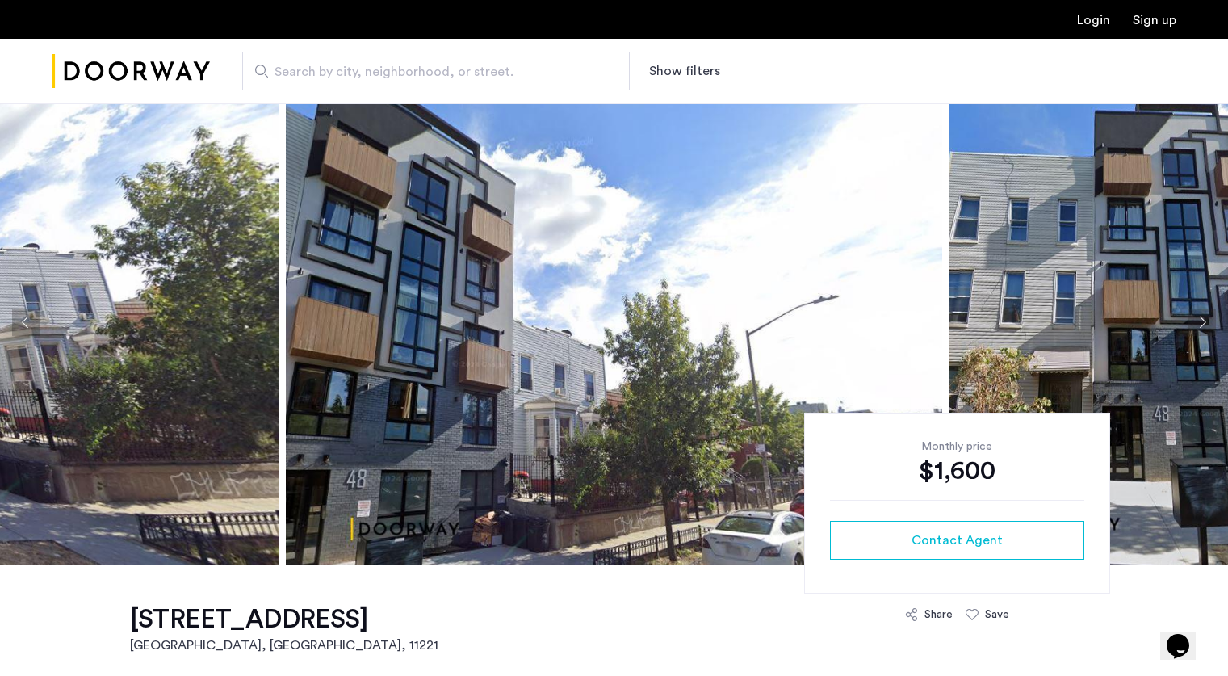
click at [1208, 323] on button "Next apartment" at bounding box center [1201, 321] width 27 height 27
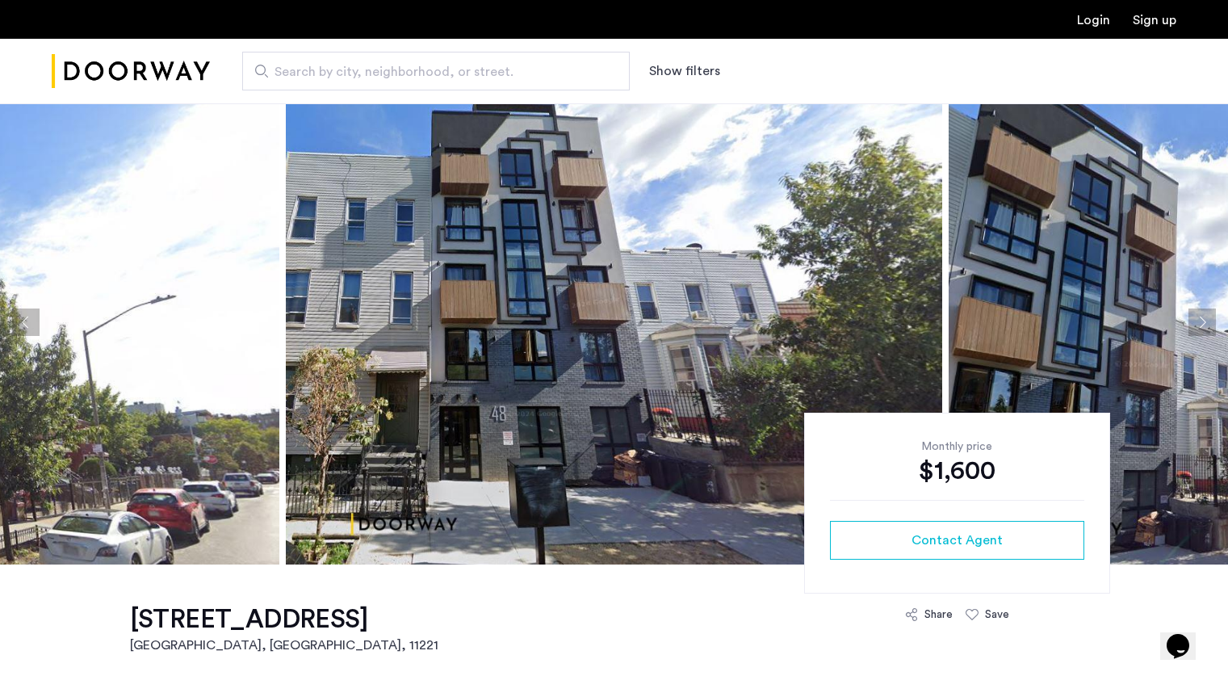
click at [1208, 323] on button "Next apartment" at bounding box center [1201, 321] width 27 height 27
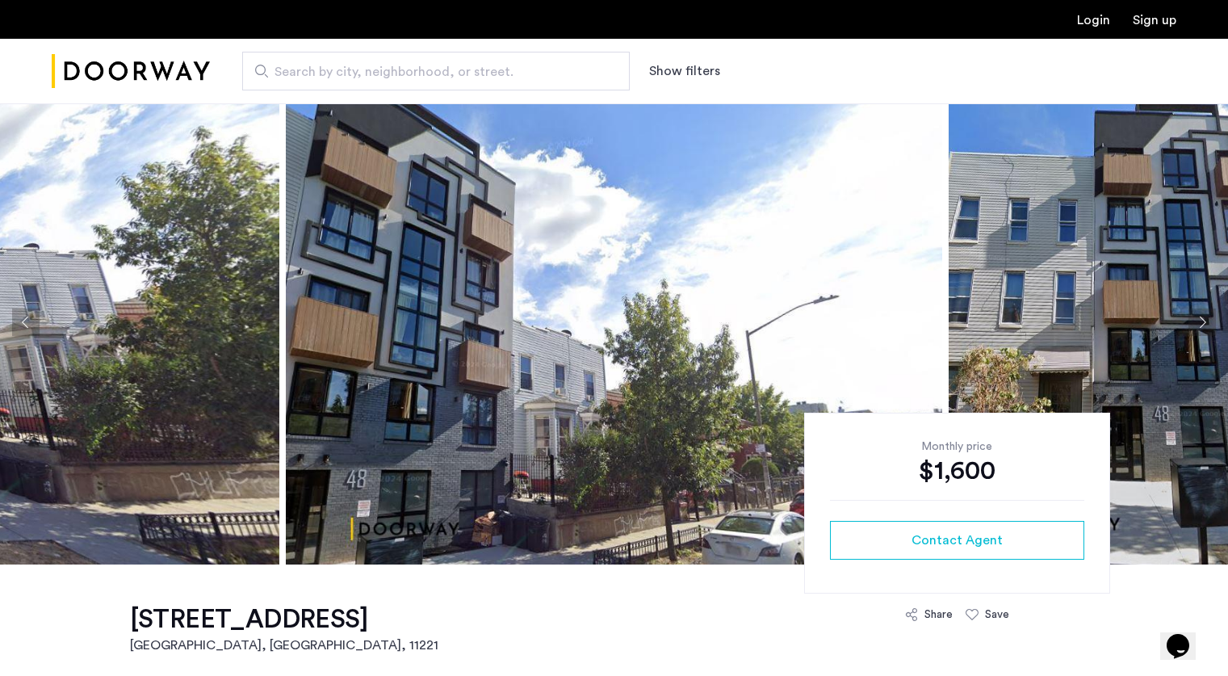
click at [1208, 323] on button "Next apartment" at bounding box center [1201, 321] width 27 height 27
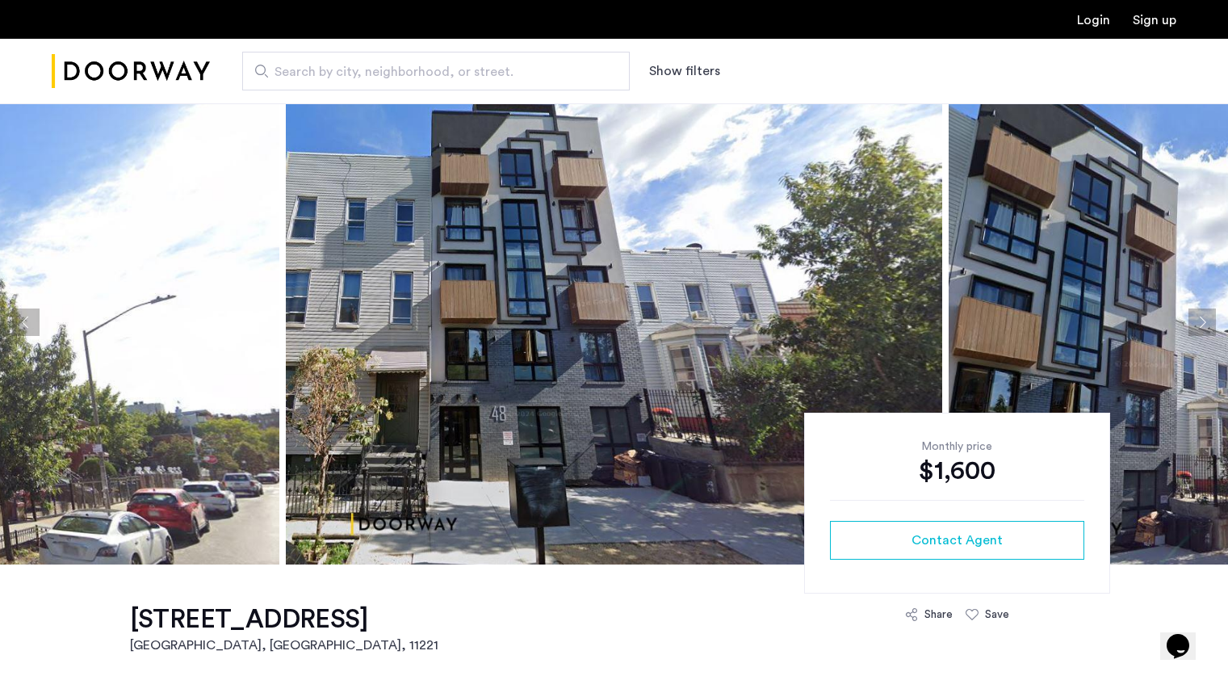
click at [1208, 323] on button "Next apartment" at bounding box center [1201, 321] width 27 height 27
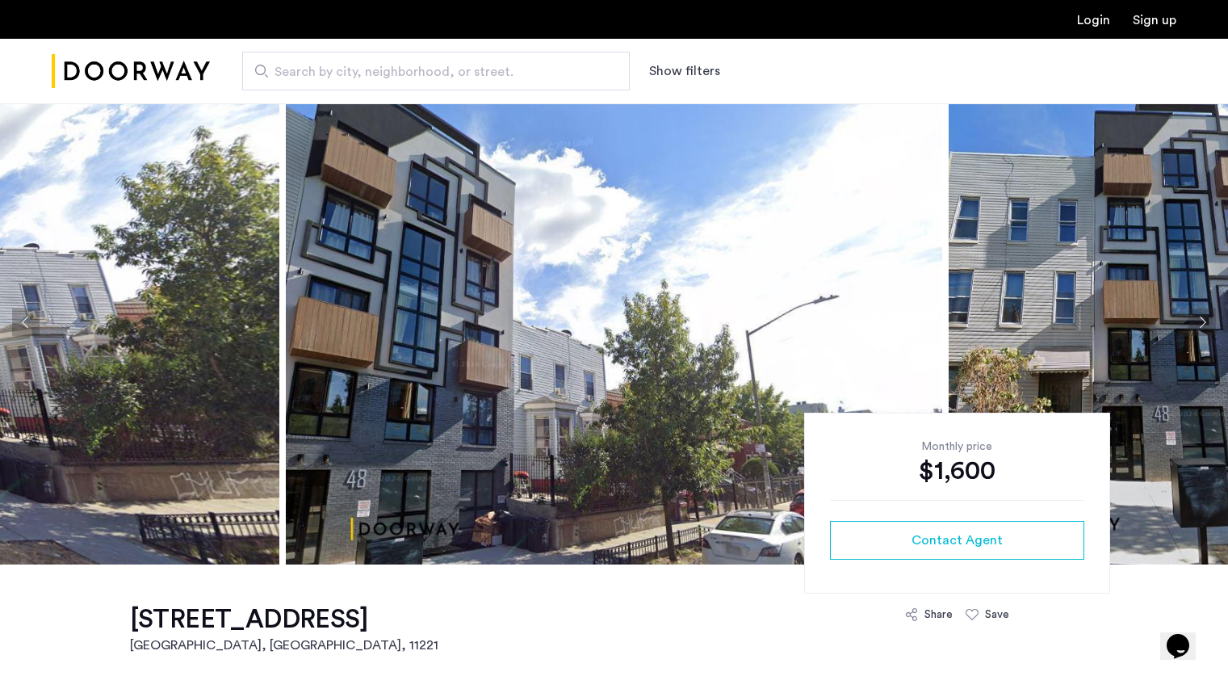
click at [1208, 323] on button "Next apartment" at bounding box center [1201, 321] width 27 height 27
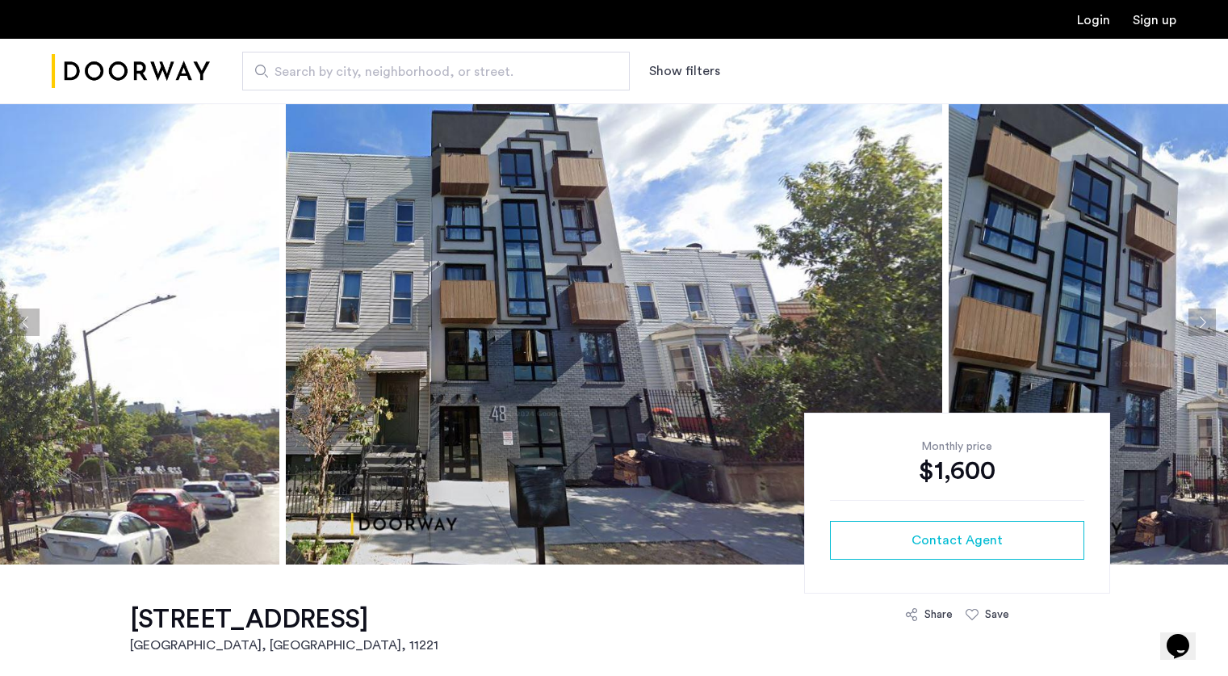
click at [1208, 323] on button "Next apartment" at bounding box center [1201, 321] width 27 height 27
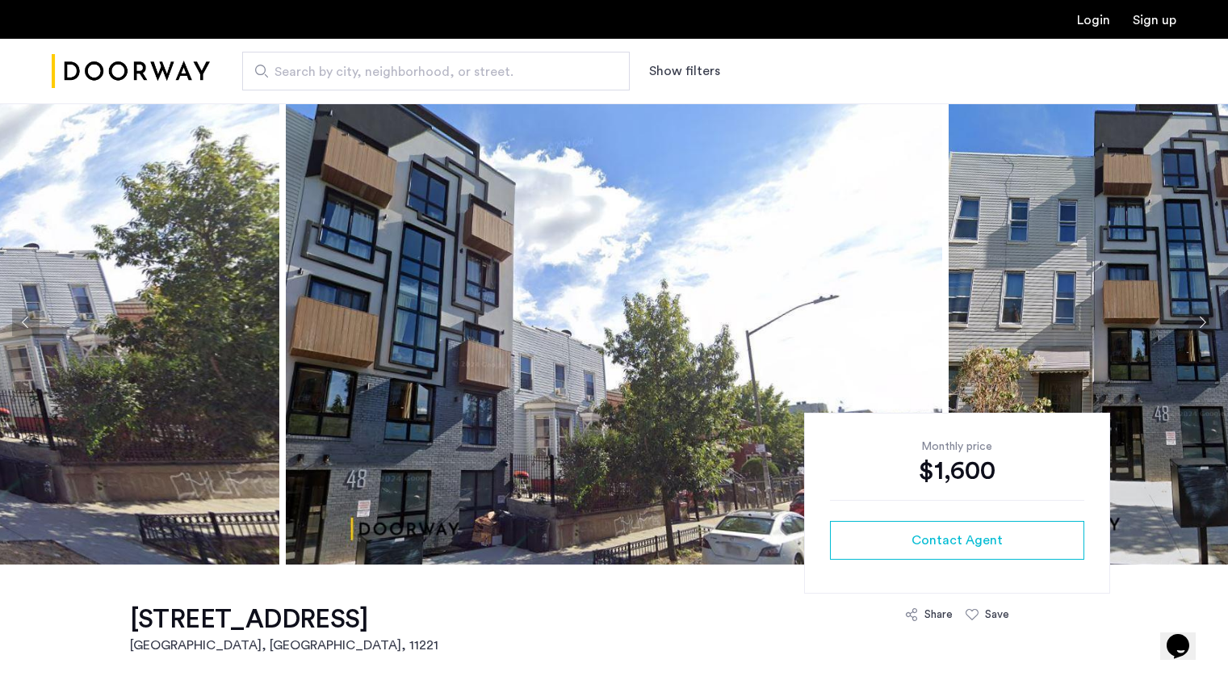
click at [1208, 323] on button "Next apartment" at bounding box center [1201, 321] width 27 height 27
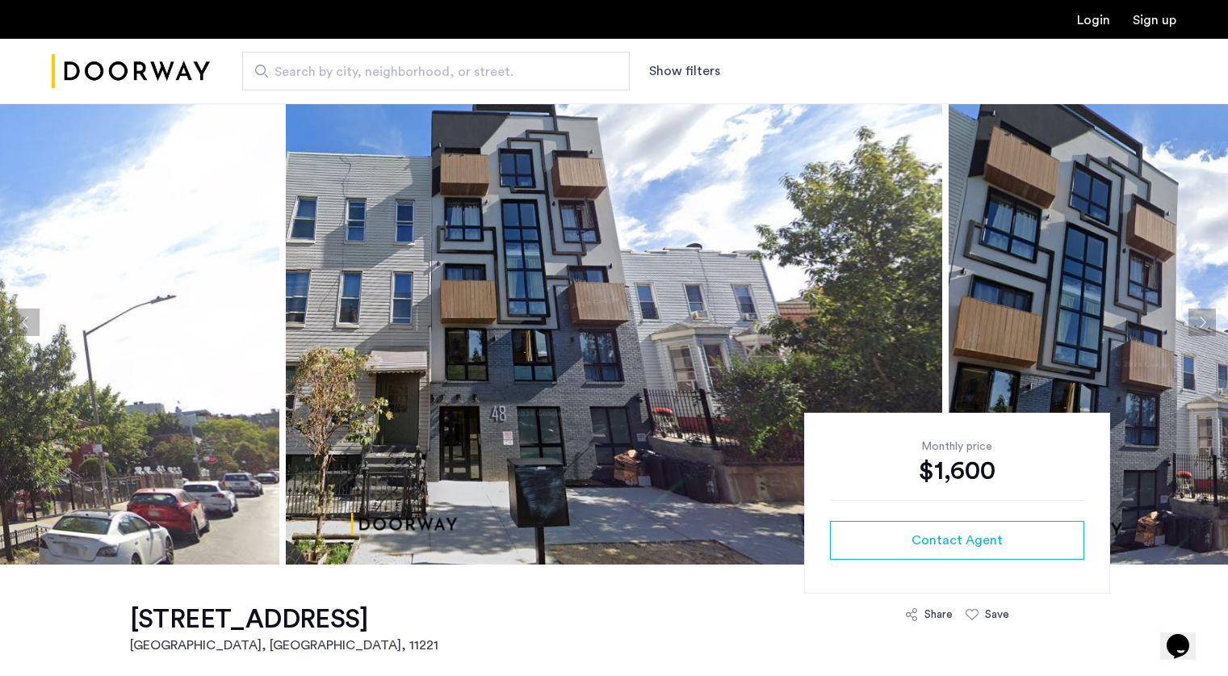
click at [1208, 323] on button "Next apartment" at bounding box center [1201, 321] width 27 height 27
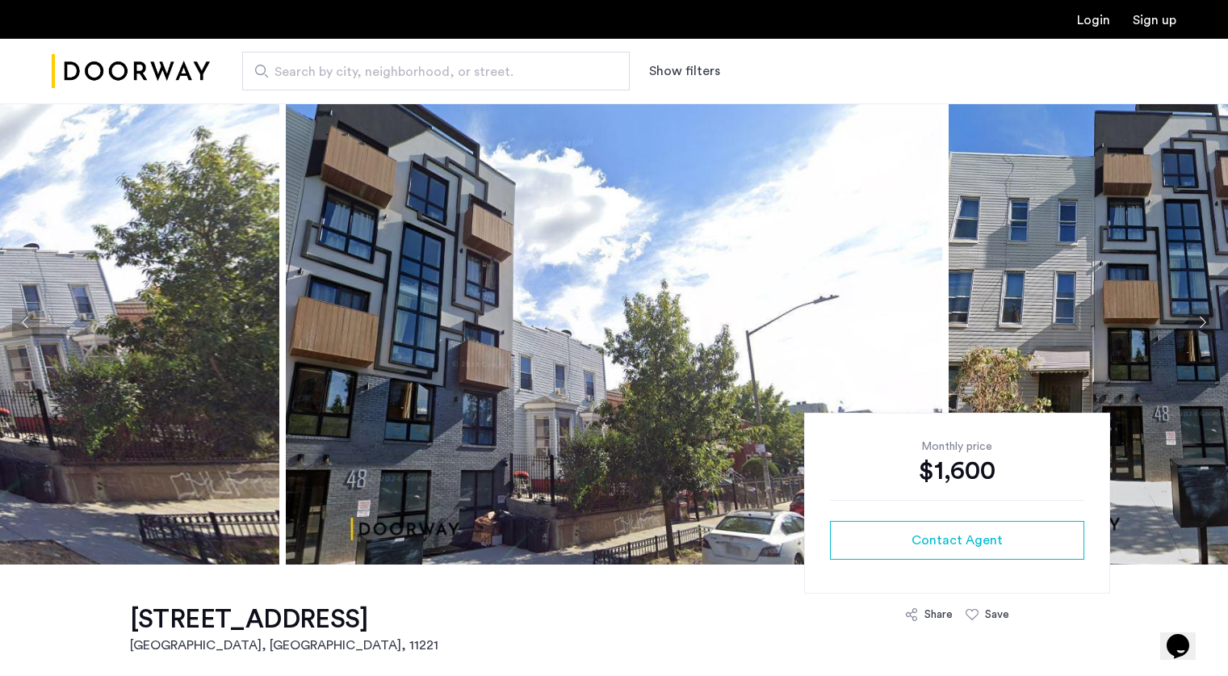
click at [1208, 323] on button "Next apartment" at bounding box center [1201, 321] width 27 height 27
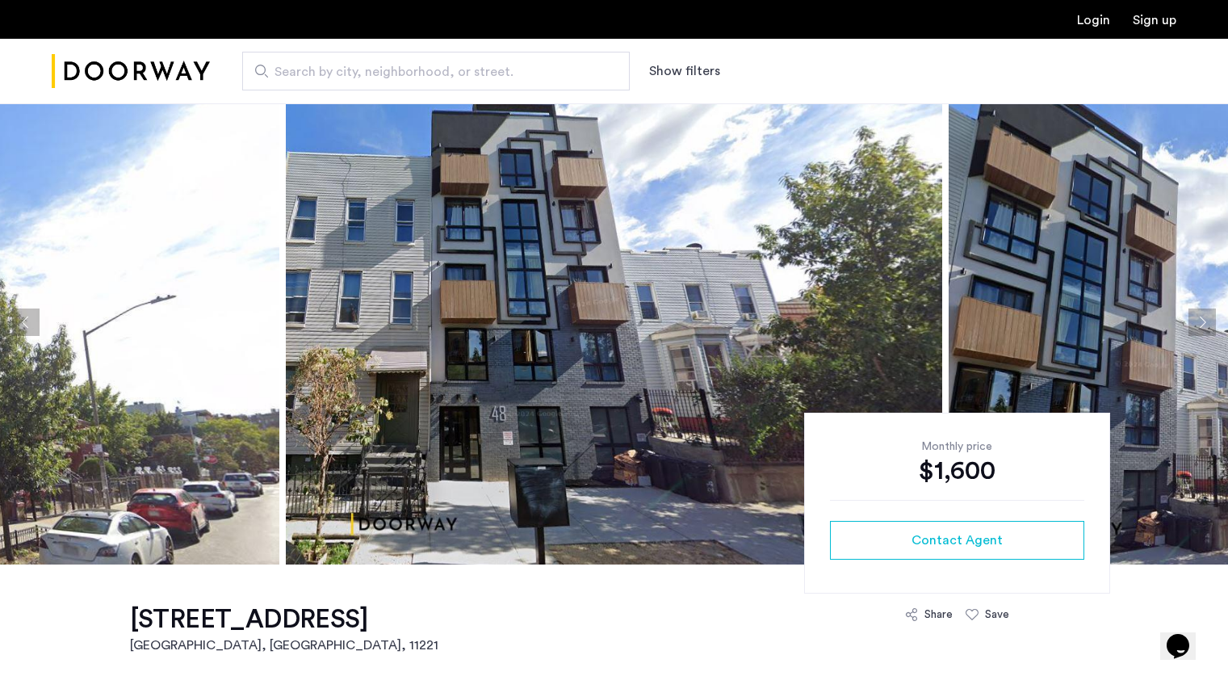
click at [1208, 323] on button "Next apartment" at bounding box center [1201, 321] width 27 height 27
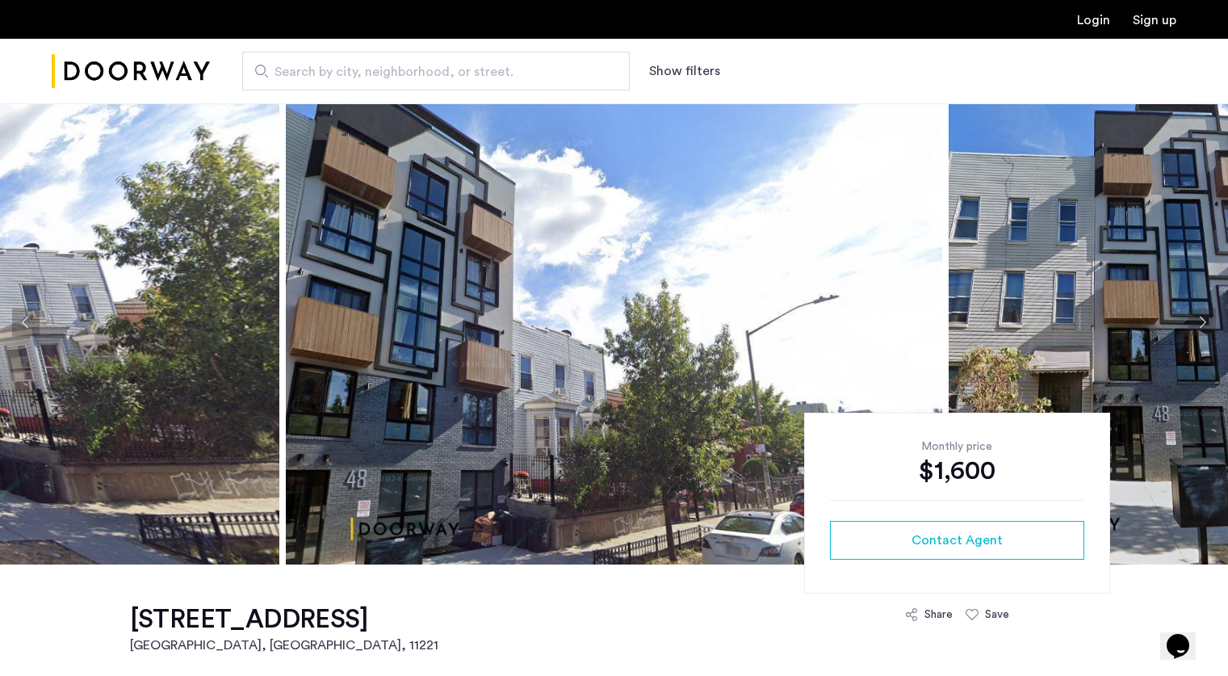
click at [1208, 323] on button "Next apartment" at bounding box center [1201, 321] width 27 height 27
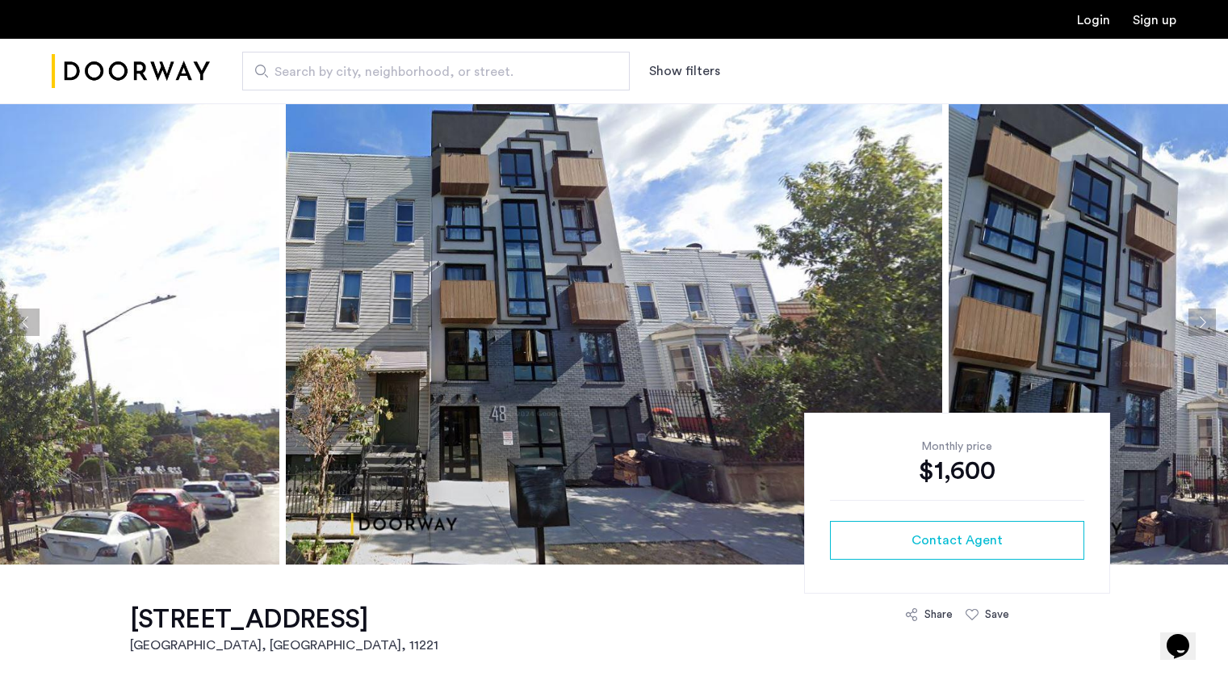
click at [1208, 323] on button "Next apartment" at bounding box center [1201, 321] width 27 height 27
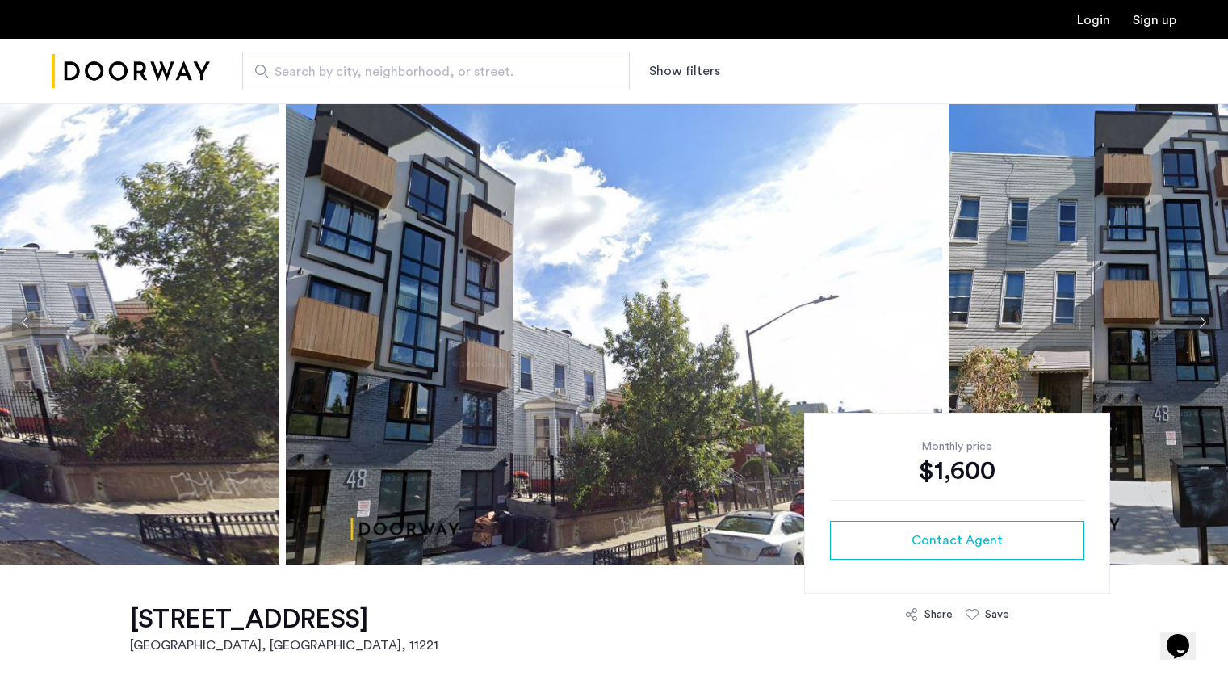
click at [1208, 323] on button "Next apartment" at bounding box center [1201, 321] width 27 height 27
click at [1196, 325] on button "Next apartment" at bounding box center [1201, 321] width 27 height 27
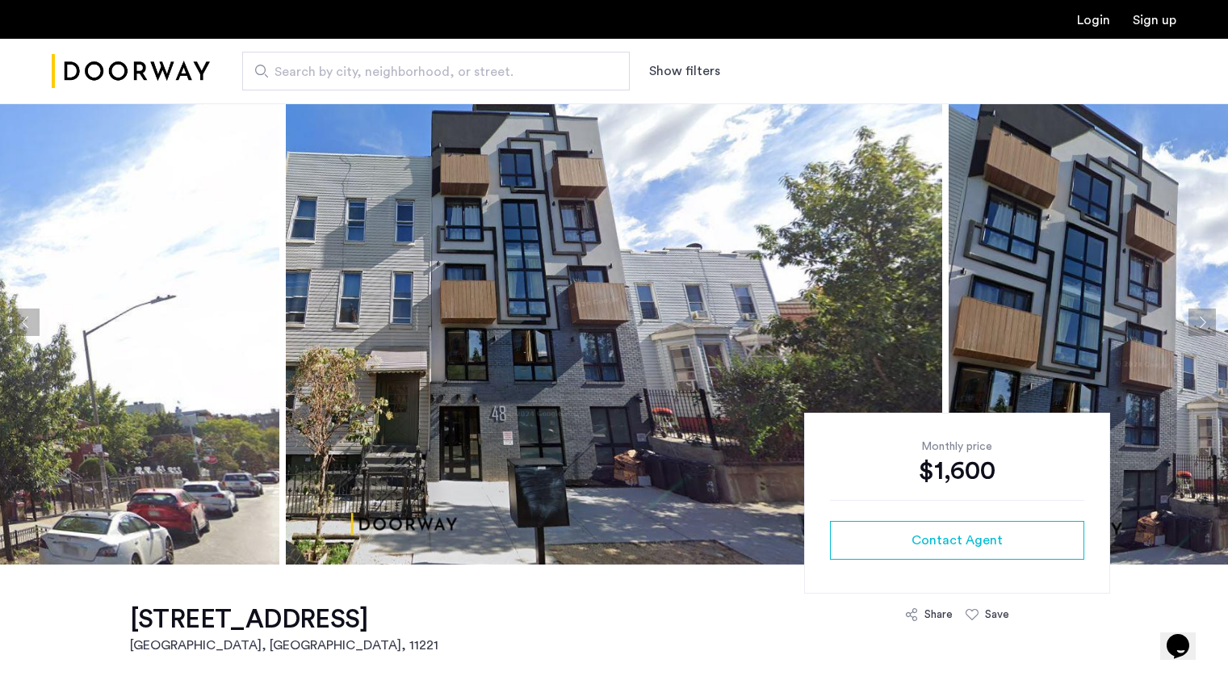
click at [1196, 325] on button "Next apartment" at bounding box center [1201, 321] width 27 height 27
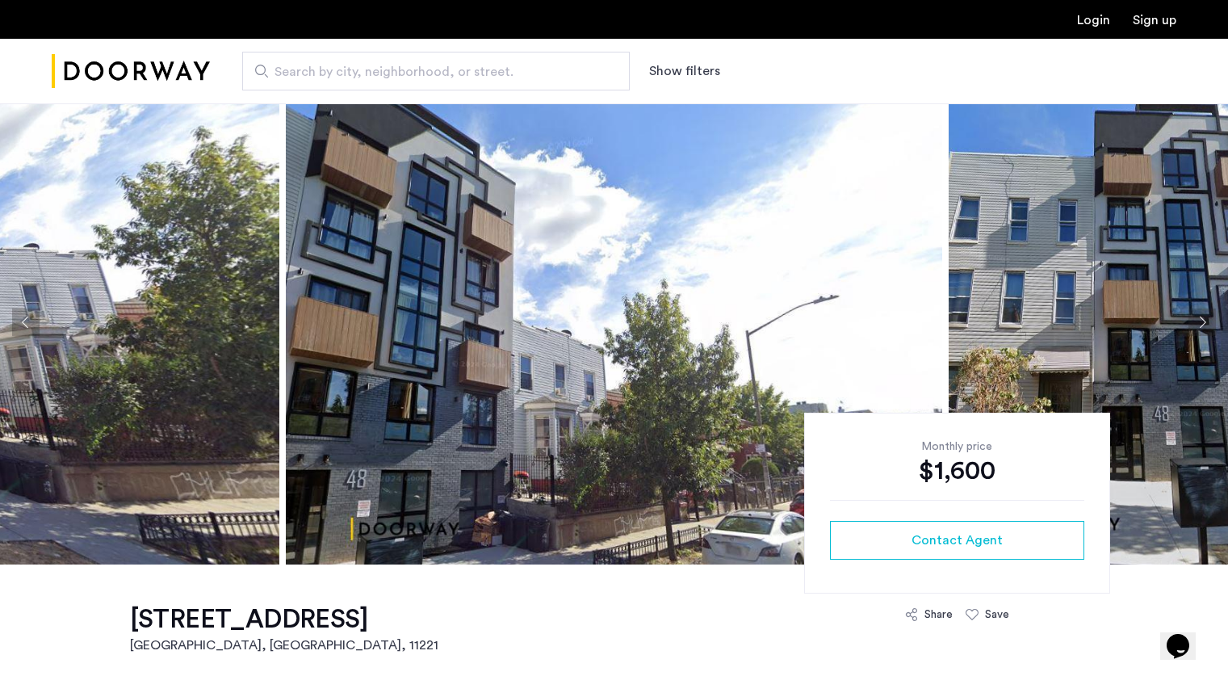
click at [1196, 325] on button "Next apartment" at bounding box center [1201, 321] width 27 height 27
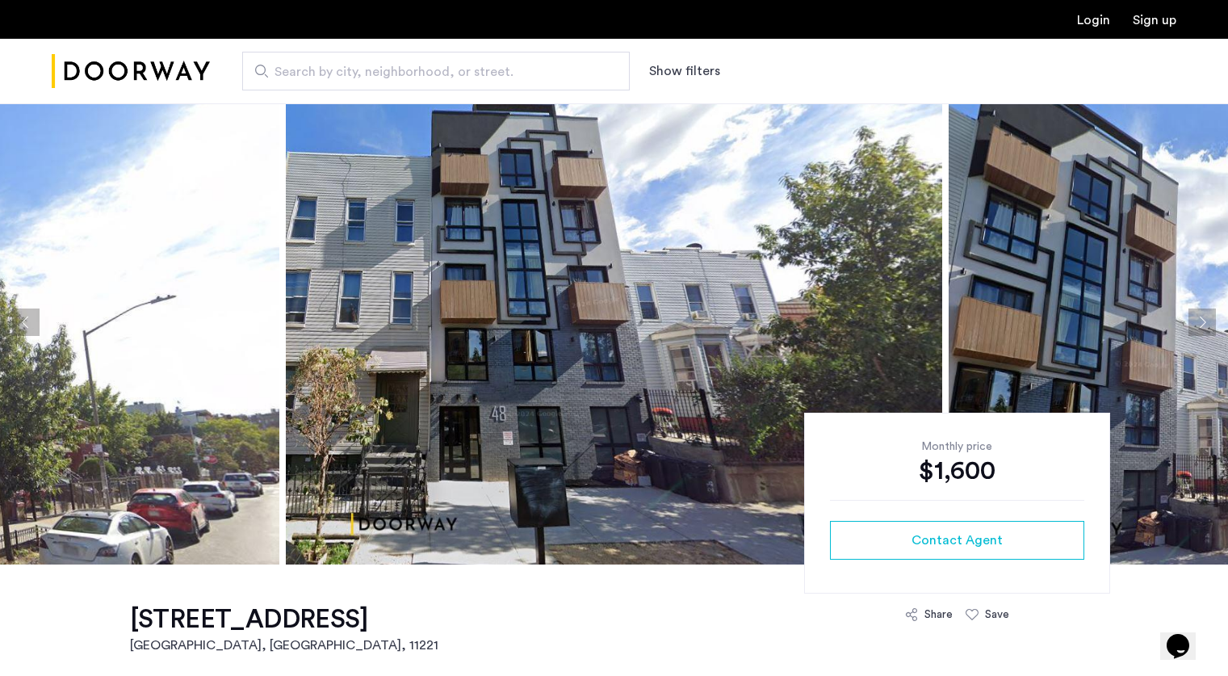
click at [1196, 325] on button "Next apartment" at bounding box center [1201, 321] width 27 height 27
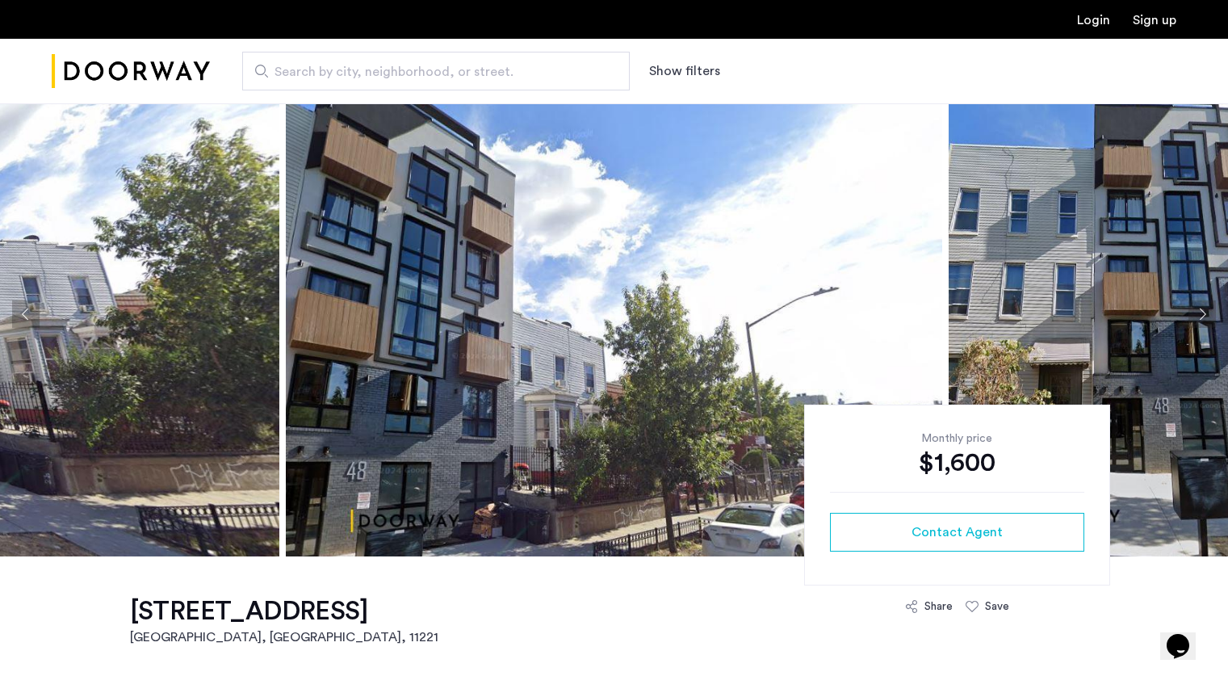
scroll to position [0, 0]
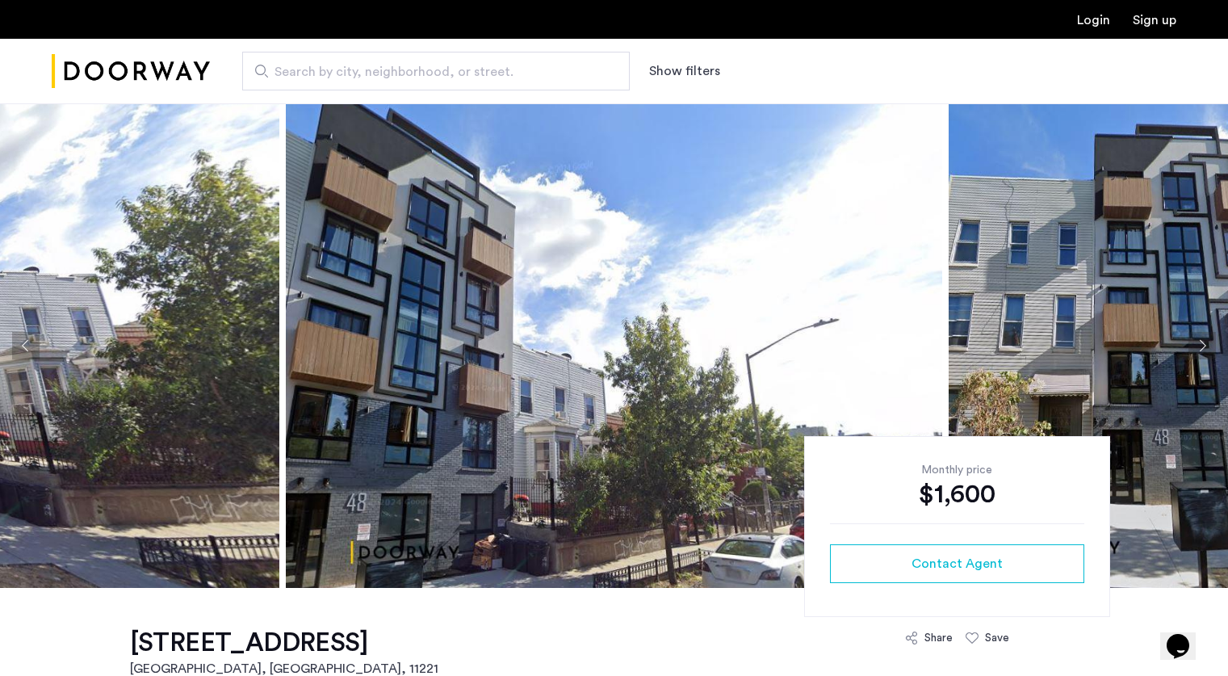
click at [1195, 343] on button "Next apartment" at bounding box center [1201, 345] width 27 height 27
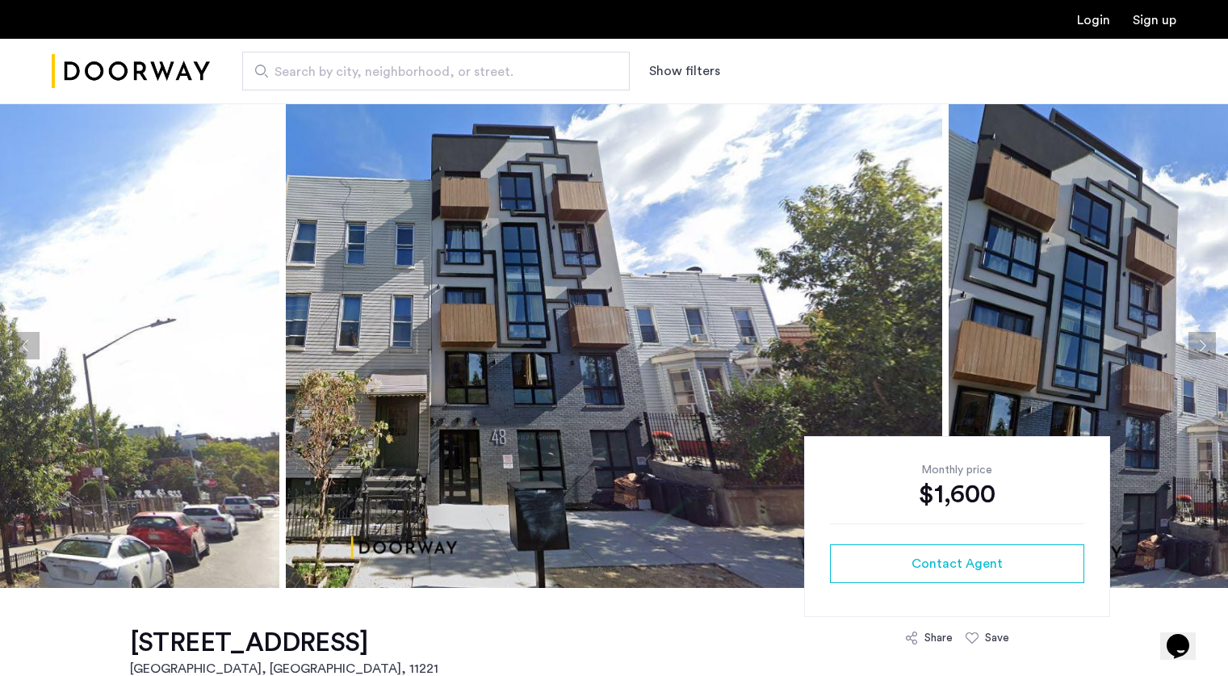
click at [1195, 343] on button "Next apartment" at bounding box center [1201, 345] width 27 height 27
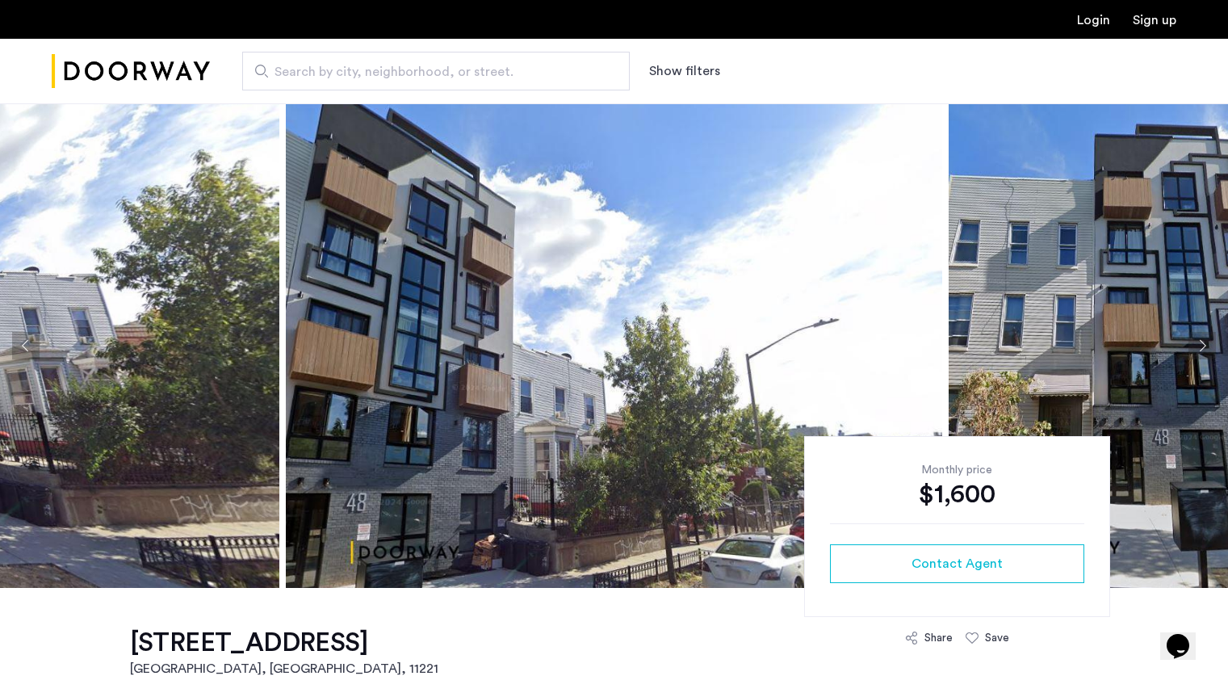
click at [1195, 343] on button "Next apartment" at bounding box center [1201, 345] width 27 height 27
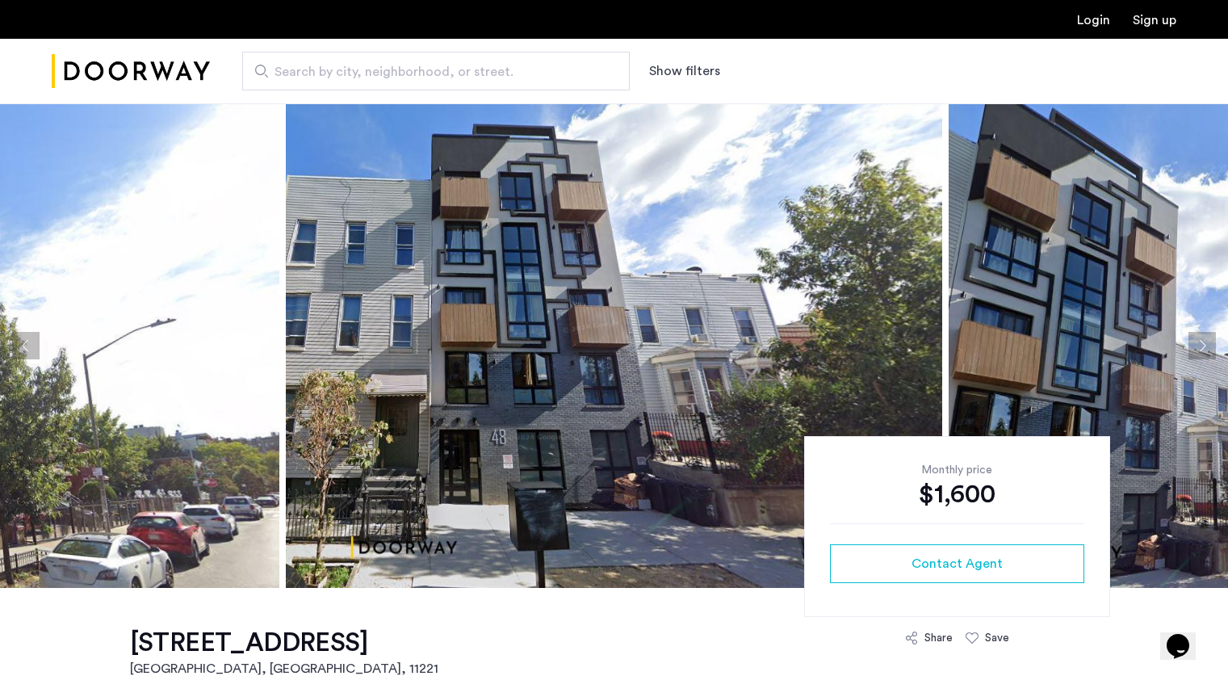
click at [1195, 343] on button "Next apartment" at bounding box center [1201, 345] width 27 height 27
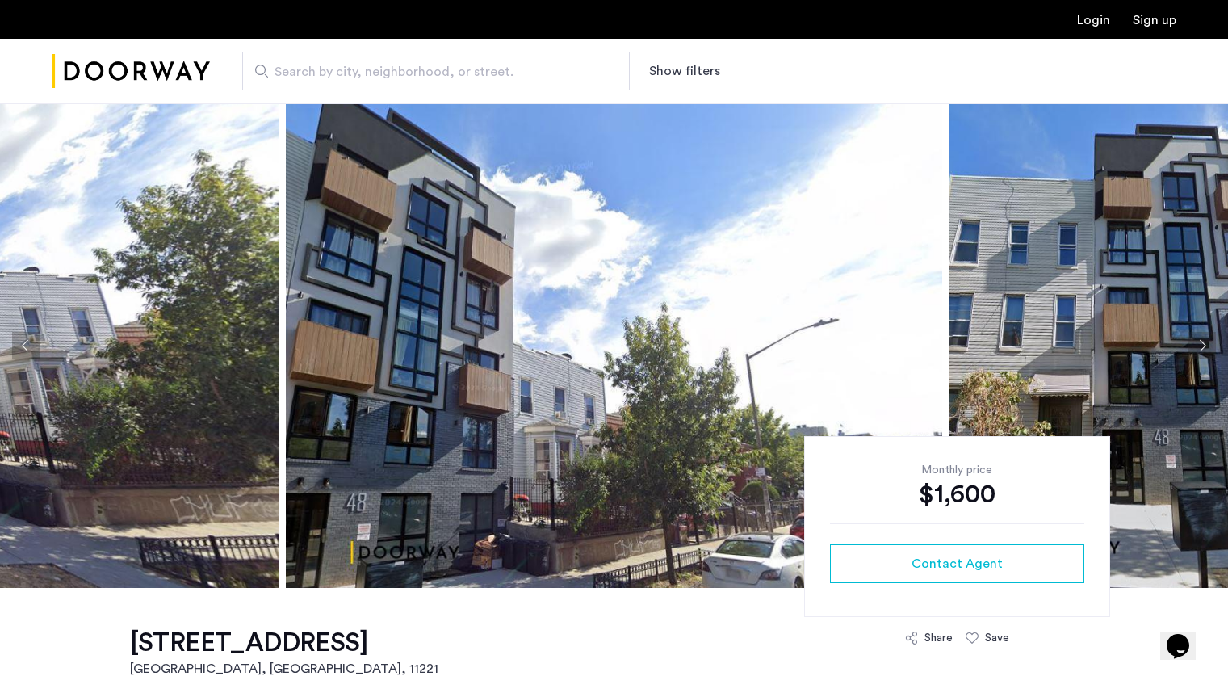
click at [1195, 343] on button "Next apartment" at bounding box center [1201, 345] width 27 height 27
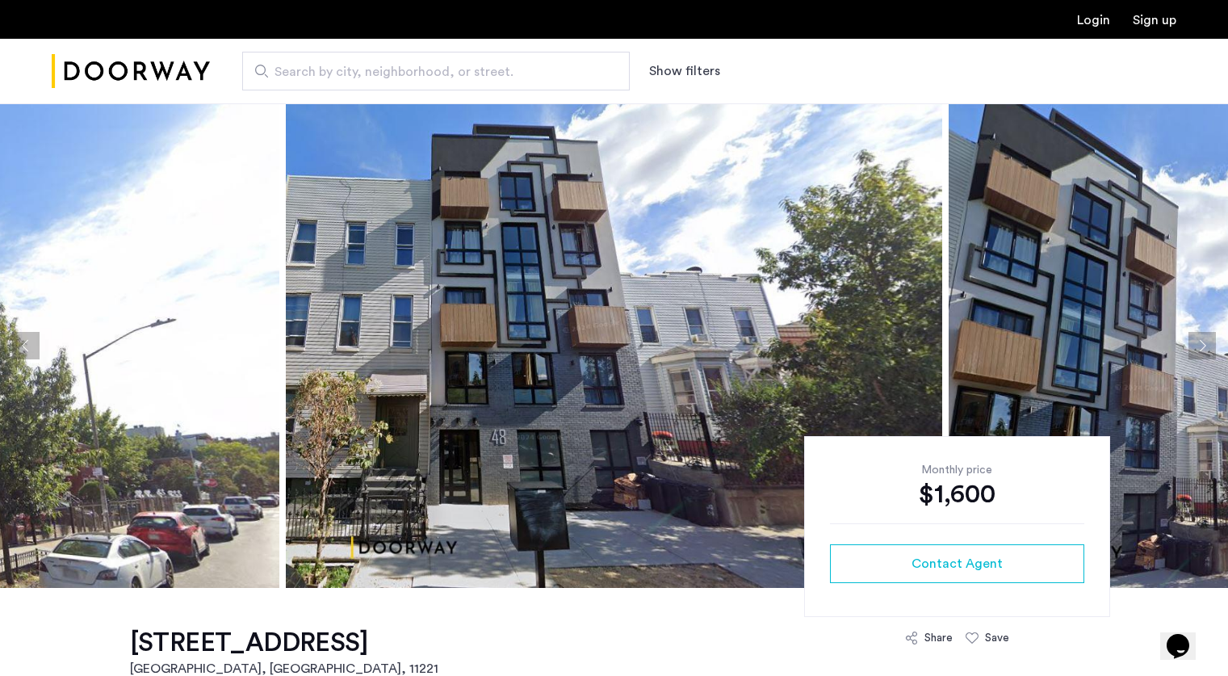
click at [1195, 343] on button "Next apartment" at bounding box center [1201, 345] width 27 height 27
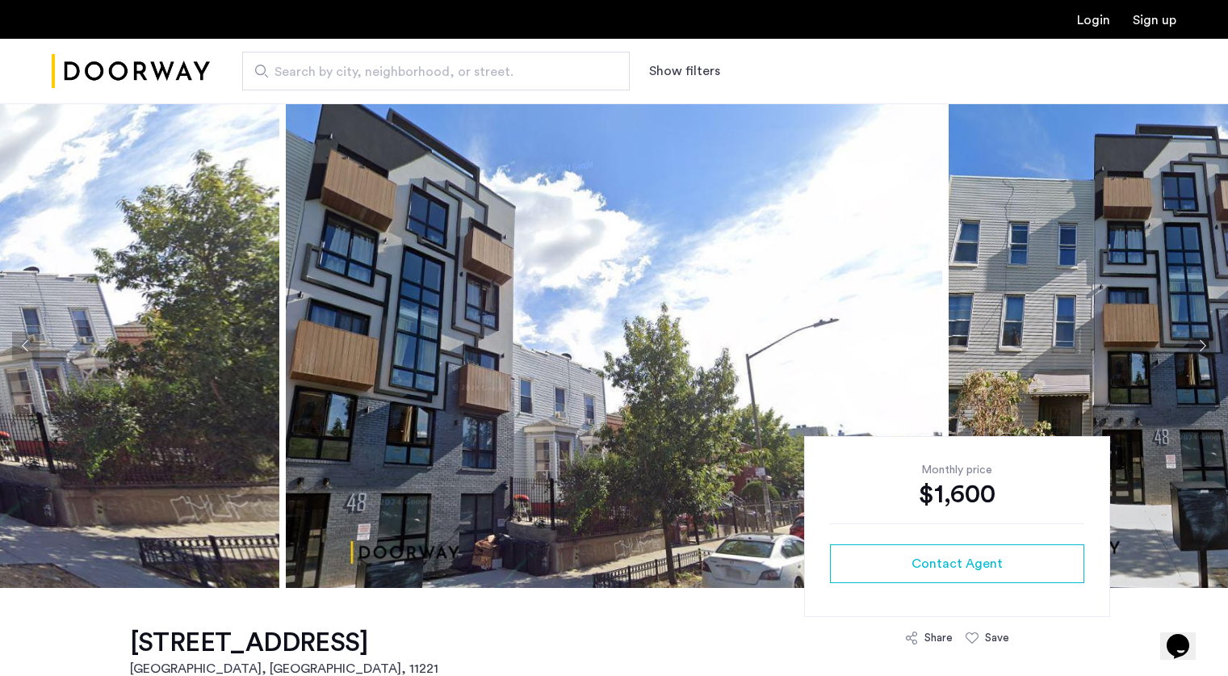
click at [1195, 343] on button "Next apartment" at bounding box center [1201, 345] width 27 height 27
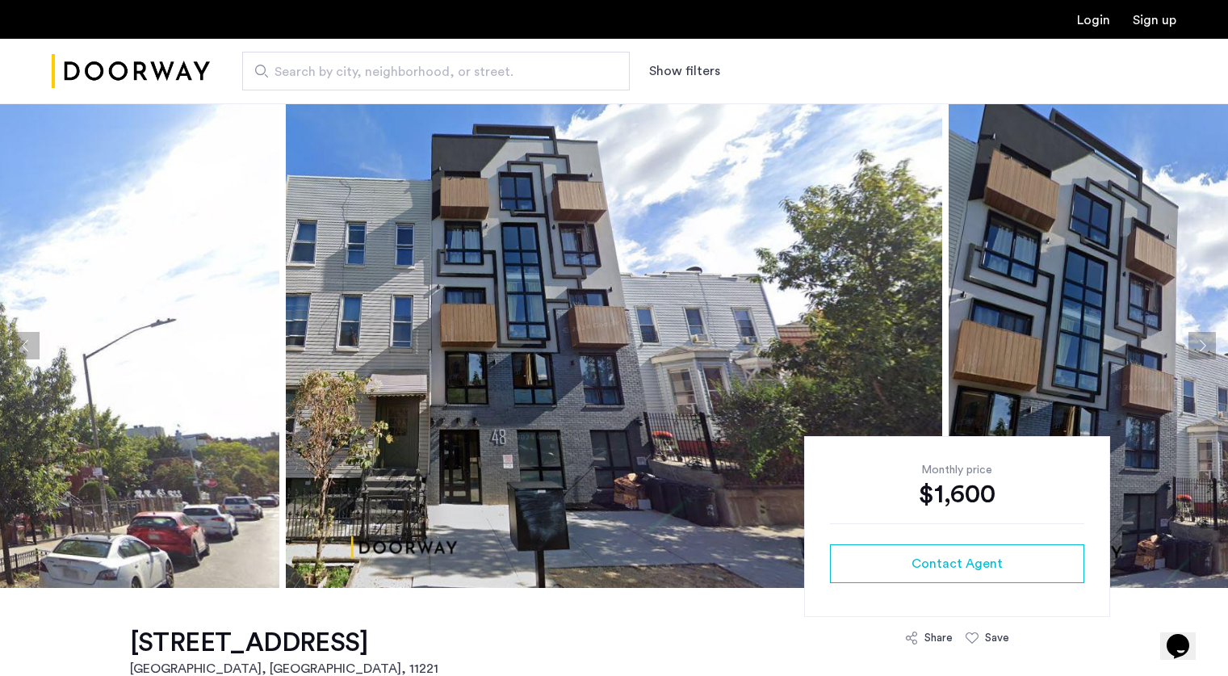
click at [1195, 343] on button "Next apartment" at bounding box center [1201, 345] width 27 height 27
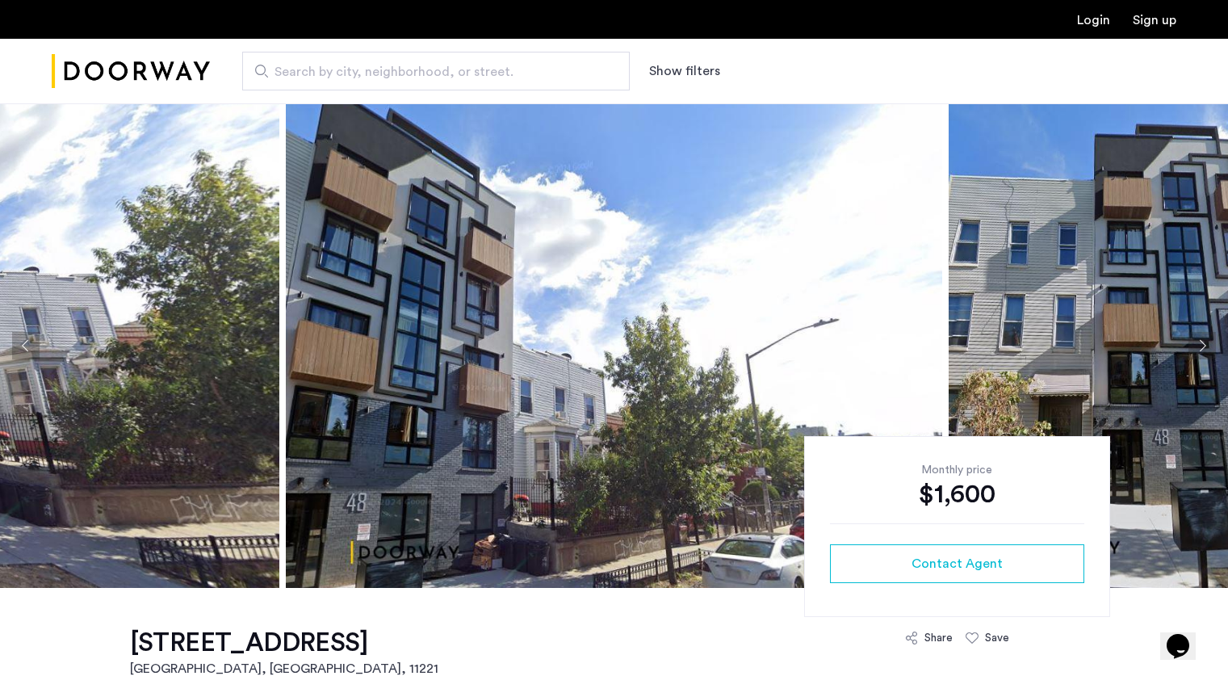
click at [1195, 343] on button "Next apartment" at bounding box center [1201, 345] width 27 height 27
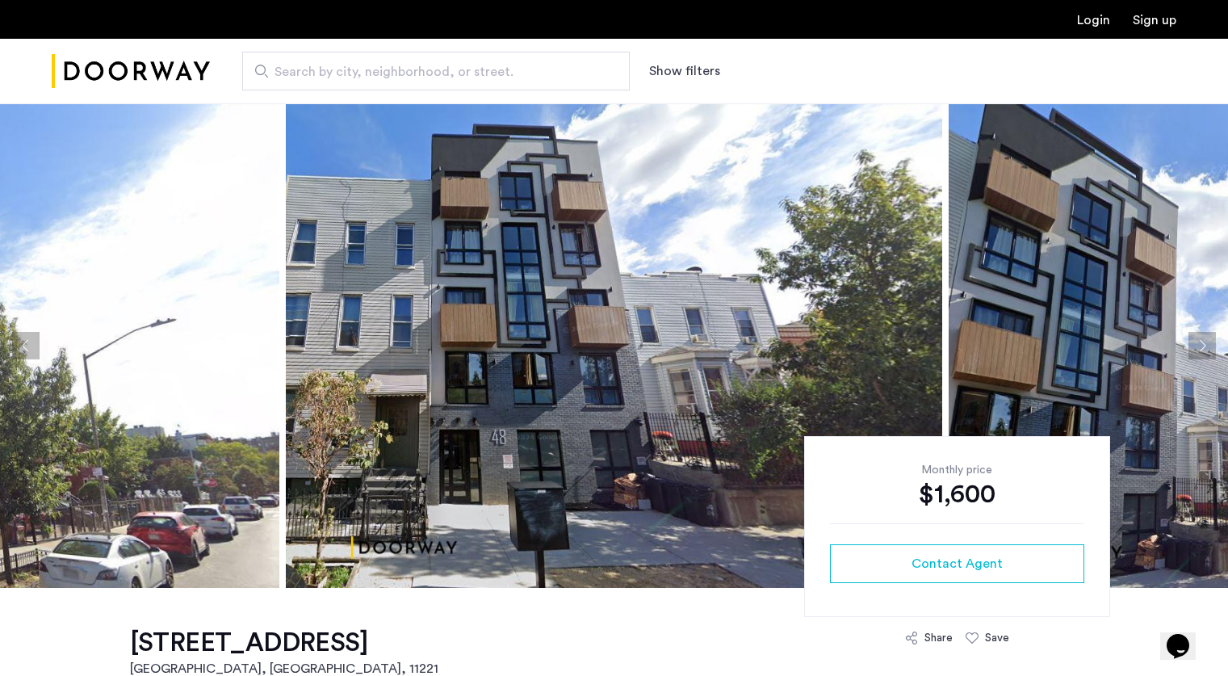
click at [1195, 343] on button "Next apartment" at bounding box center [1201, 345] width 27 height 27
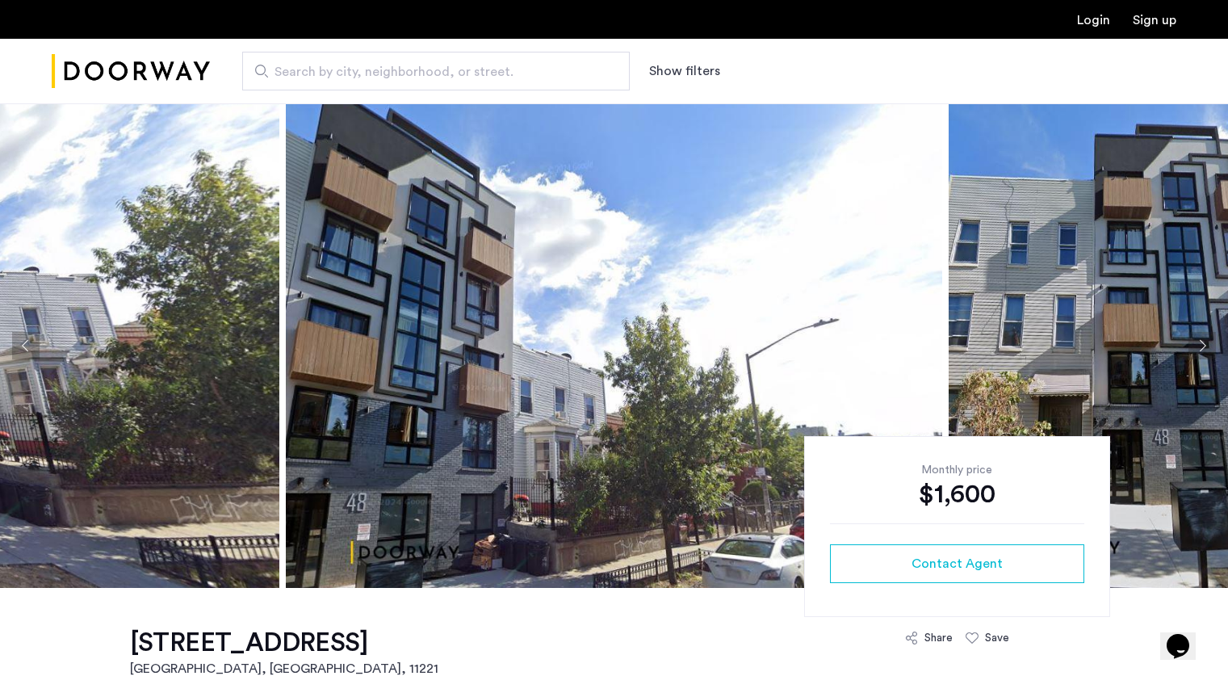
click at [1195, 343] on button "Next apartment" at bounding box center [1201, 345] width 27 height 27
click at [1207, 346] on button "Next apartment" at bounding box center [1201, 345] width 27 height 27
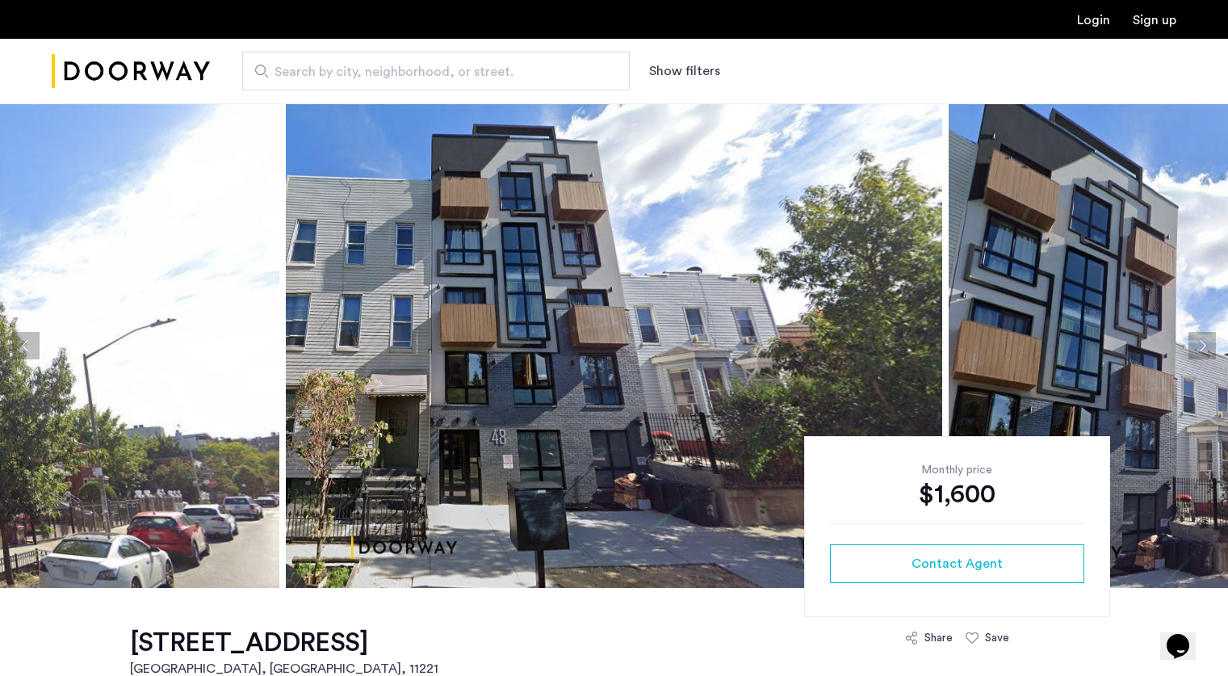
click at [1207, 346] on button "Next apartment" at bounding box center [1201, 345] width 27 height 27
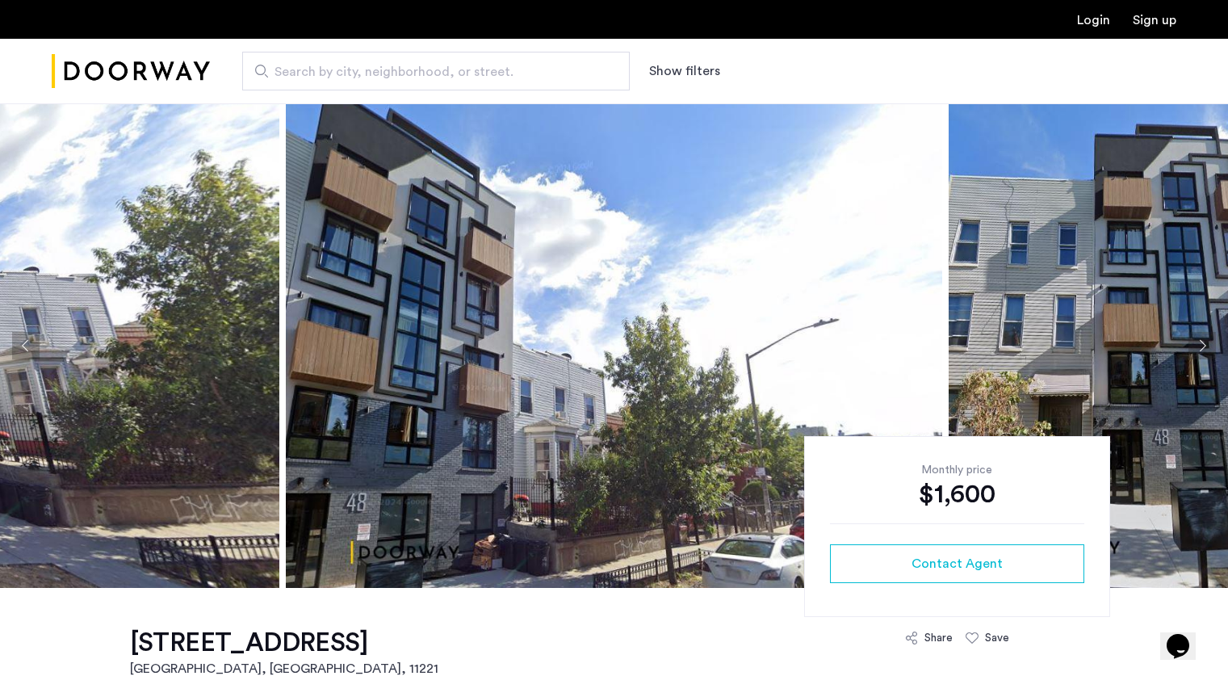
click at [1207, 346] on button "Next apartment" at bounding box center [1201, 345] width 27 height 27
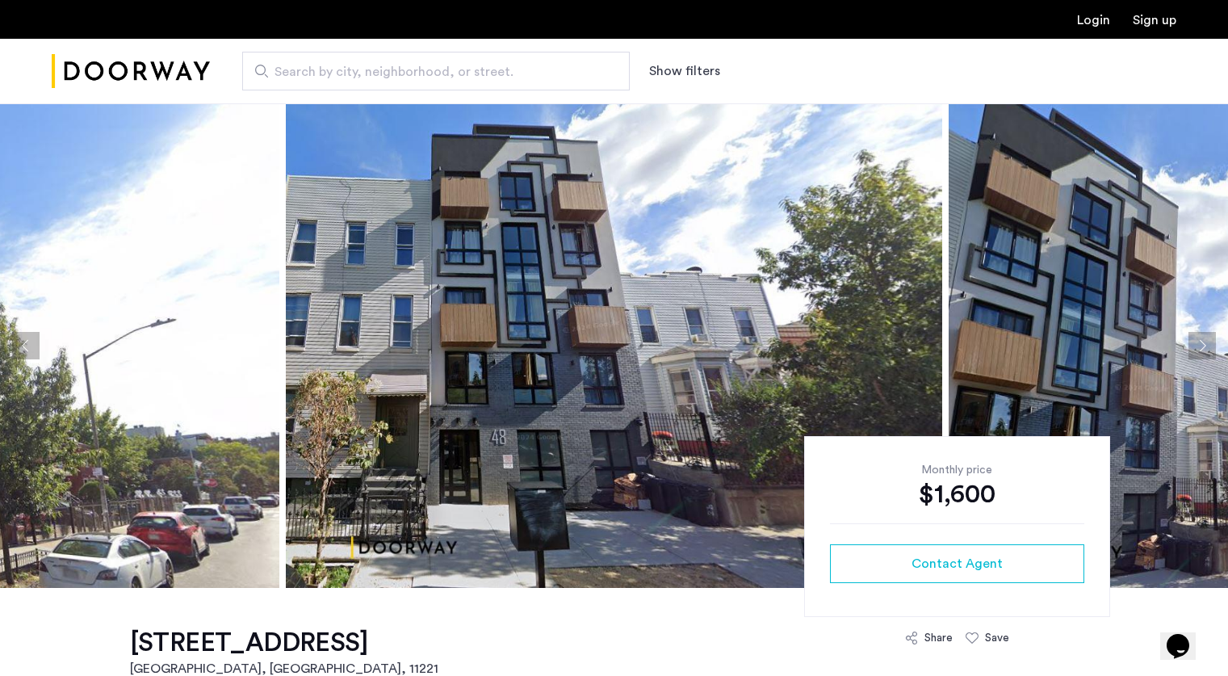
click at [1207, 346] on button "Next apartment" at bounding box center [1201, 345] width 27 height 27
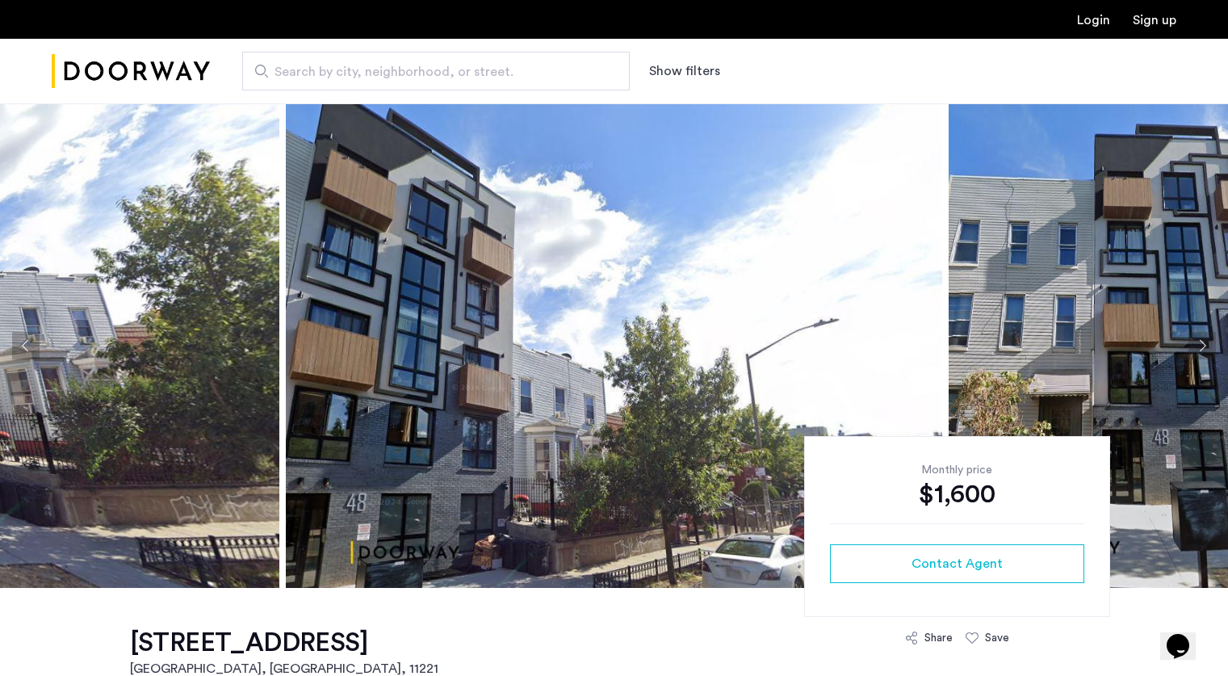
click at [1207, 346] on button "Next apartment" at bounding box center [1201, 345] width 27 height 27
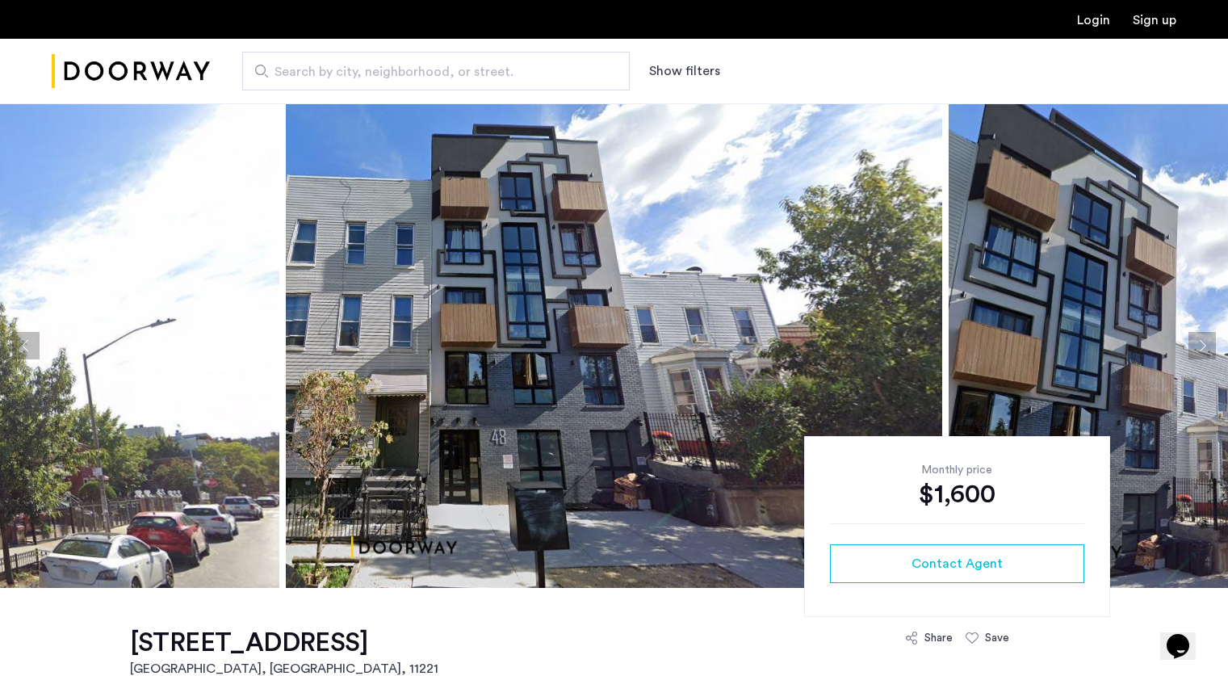
click at [1207, 346] on button "Next apartment" at bounding box center [1201, 345] width 27 height 27
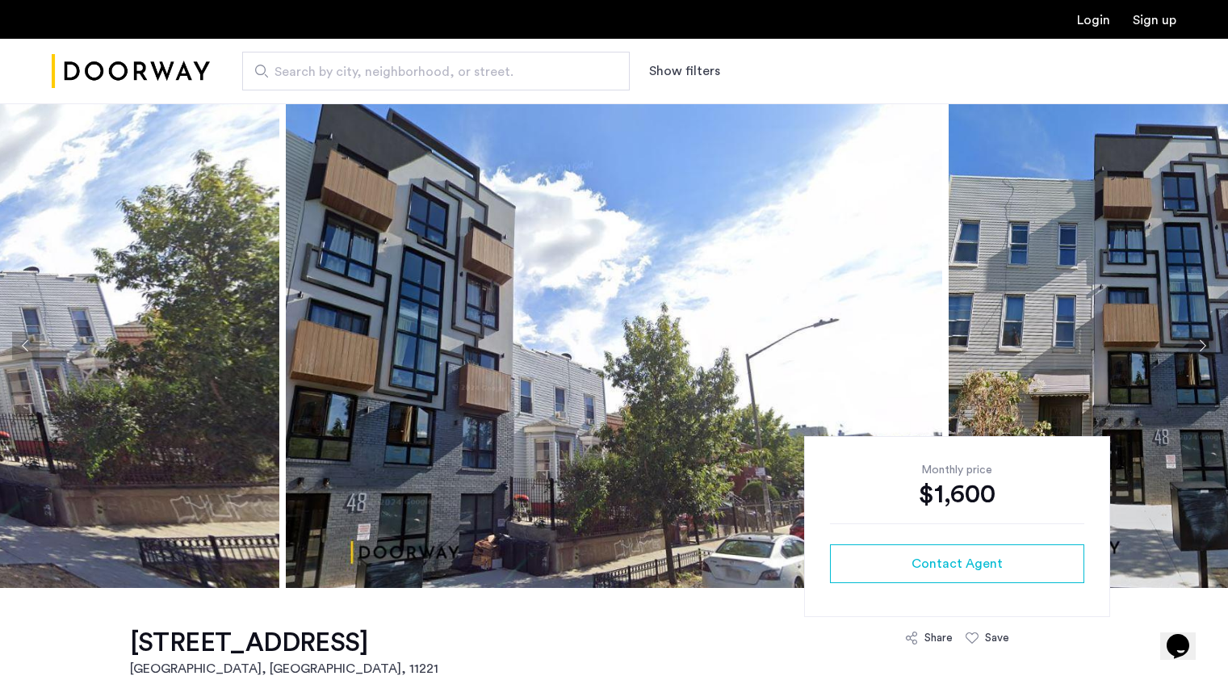
click at [1207, 346] on button "Next apartment" at bounding box center [1201, 345] width 27 height 27
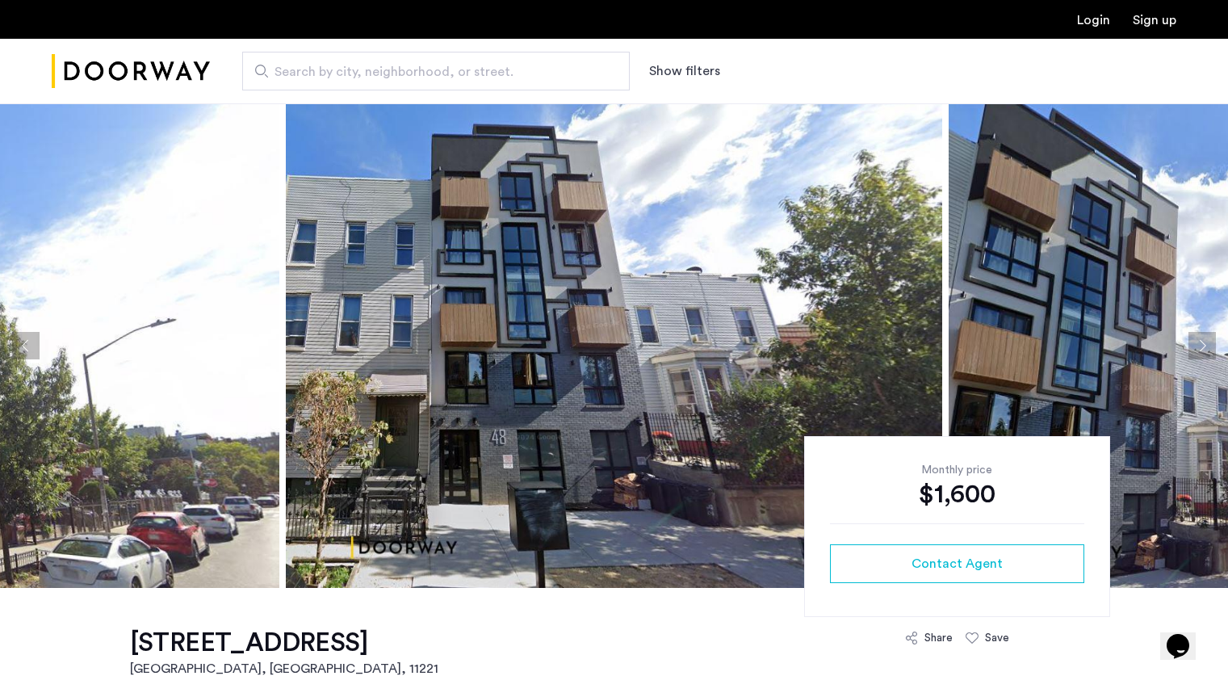
click at [1207, 346] on button "Next apartment" at bounding box center [1201, 345] width 27 height 27
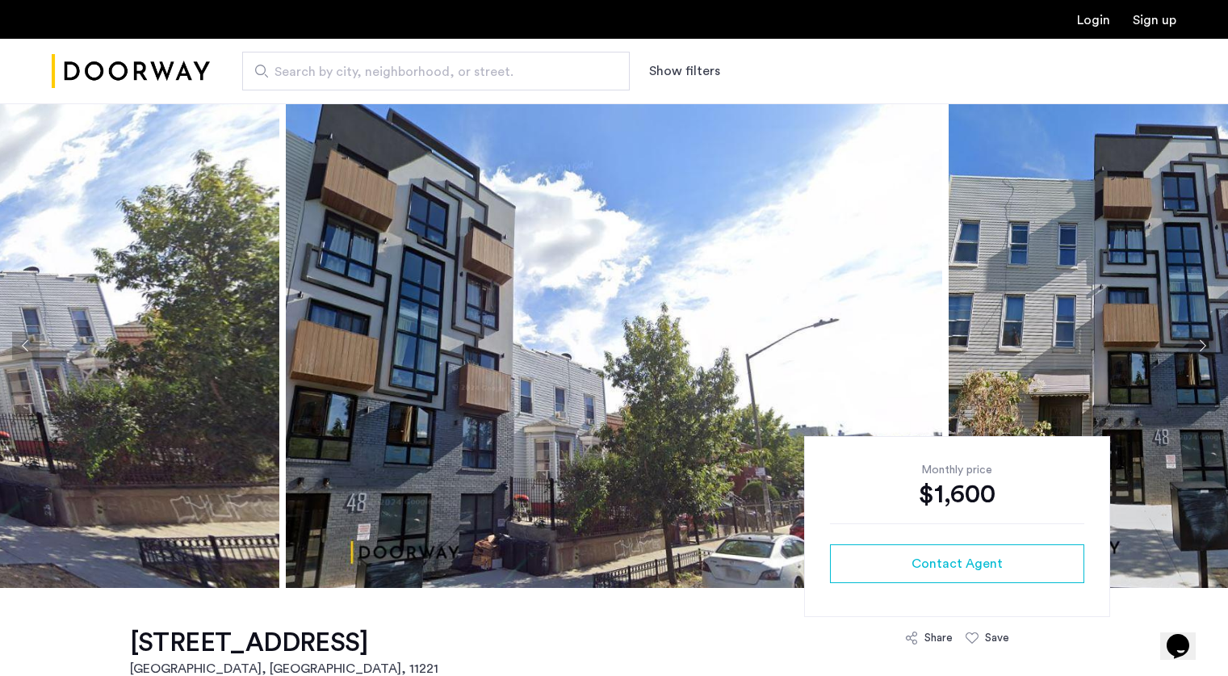
click at [1207, 346] on button "Next apartment" at bounding box center [1201, 345] width 27 height 27
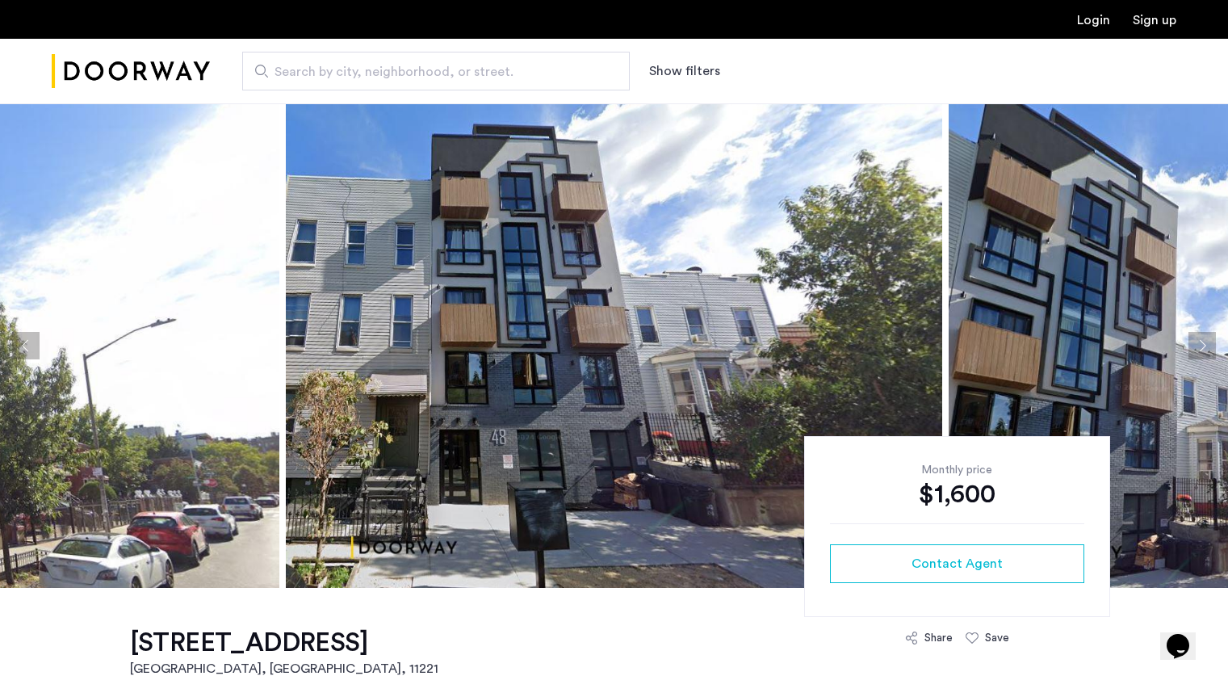
click at [1207, 346] on button "Next apartment" at bounding box center [1201, 345] width 27 height 27
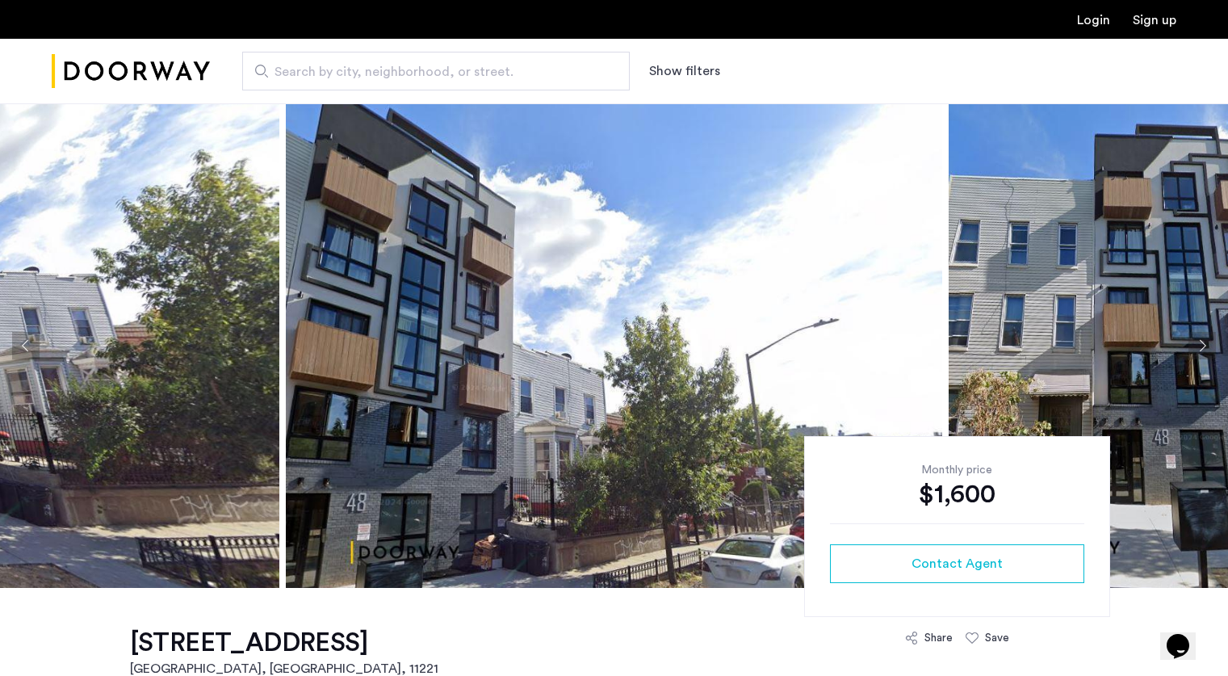
click at [1207, 346] on button "Next apartment" at bounding box center [1201, 345] width 27 height 27
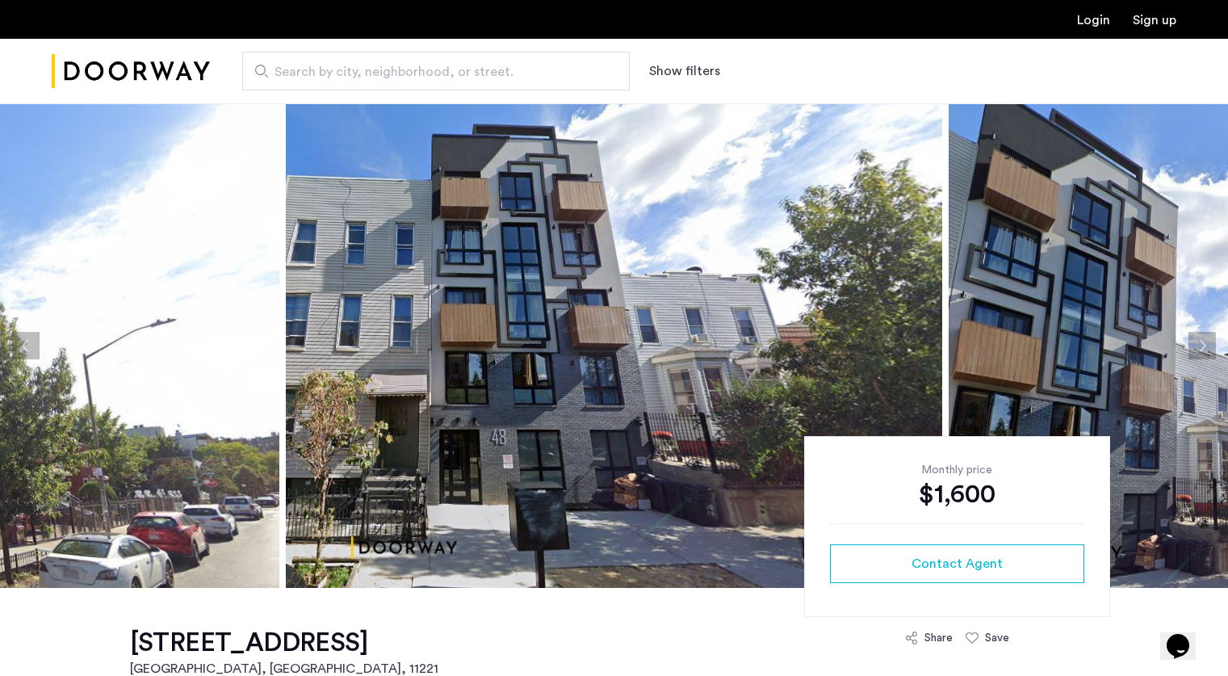
click at [1207, 346] on button "Next apartment" at bounding box center [1201, 345] width 27 height 27
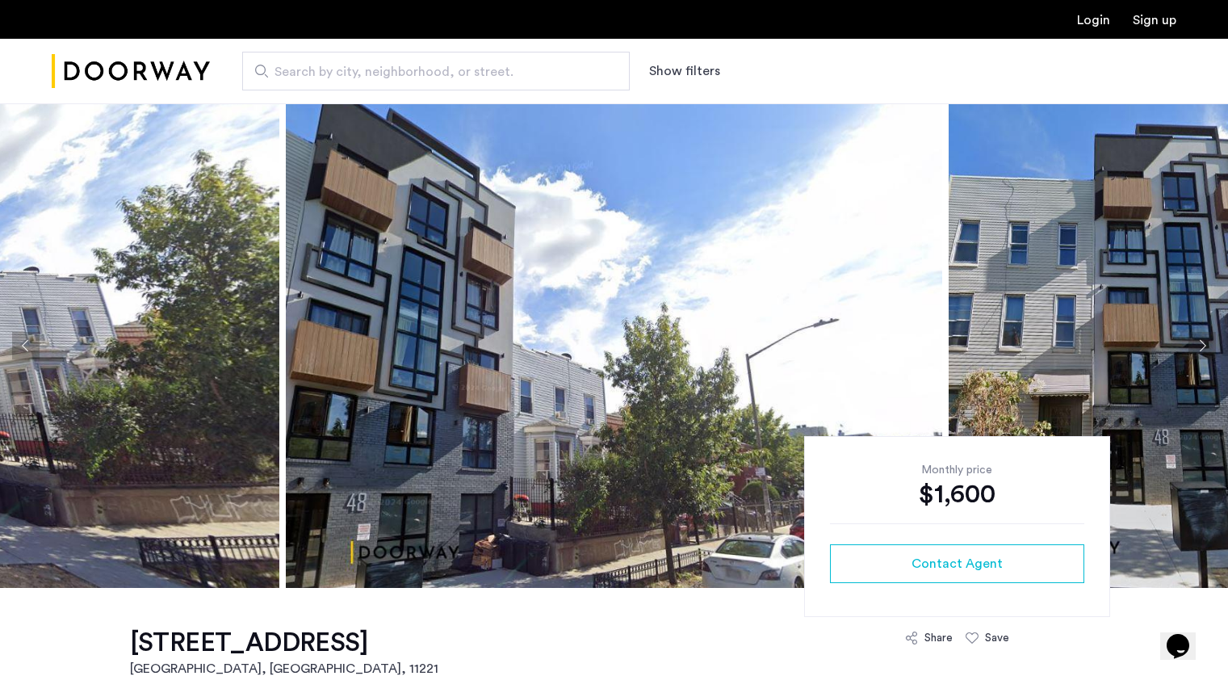
click at [1207, 346] on button "Next apartment" at bounding box center [1201, 345] width 27 height 27
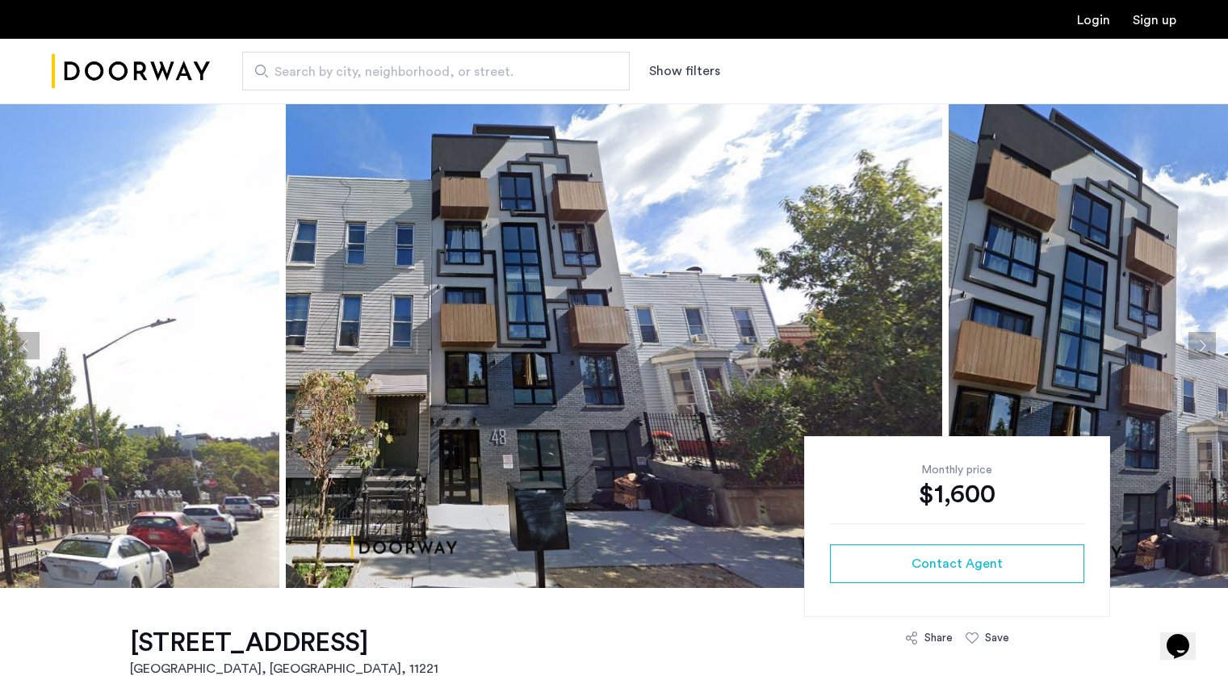
click at [1207, 346] on button "Next apartment" at bounding box center [1201, 345] width 27 height 27
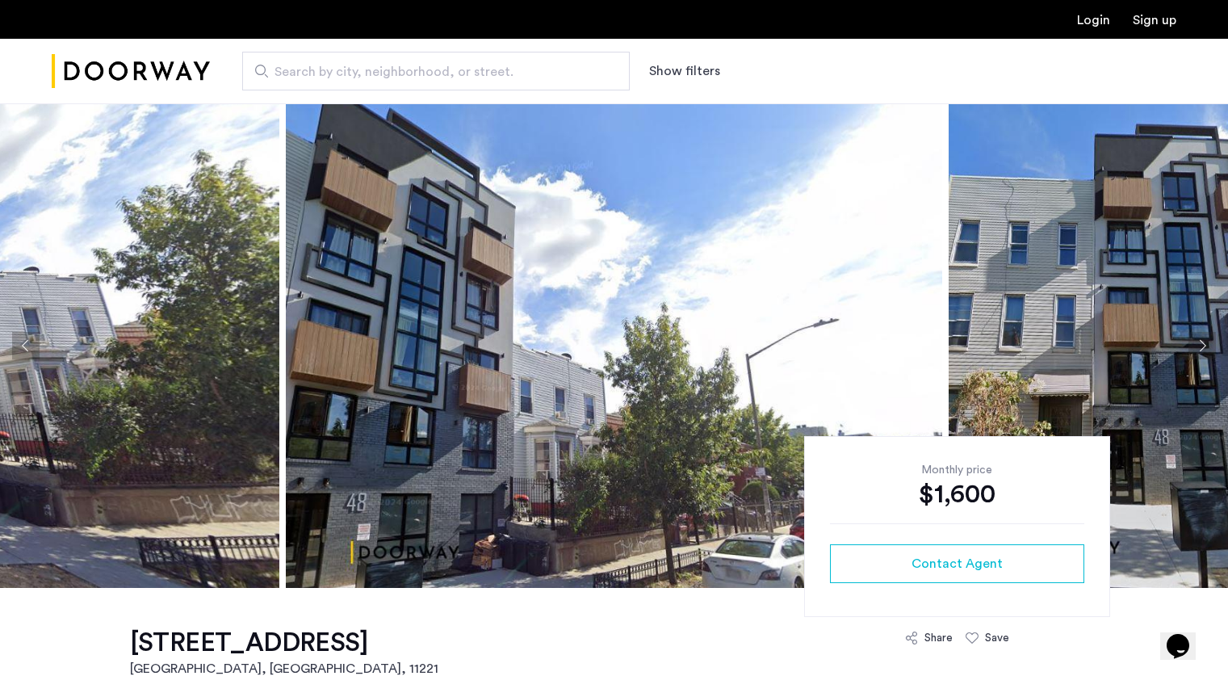
click at [1207, 346] on button "Next apartment" at bounding box center [1201, 345] width 27 height 27
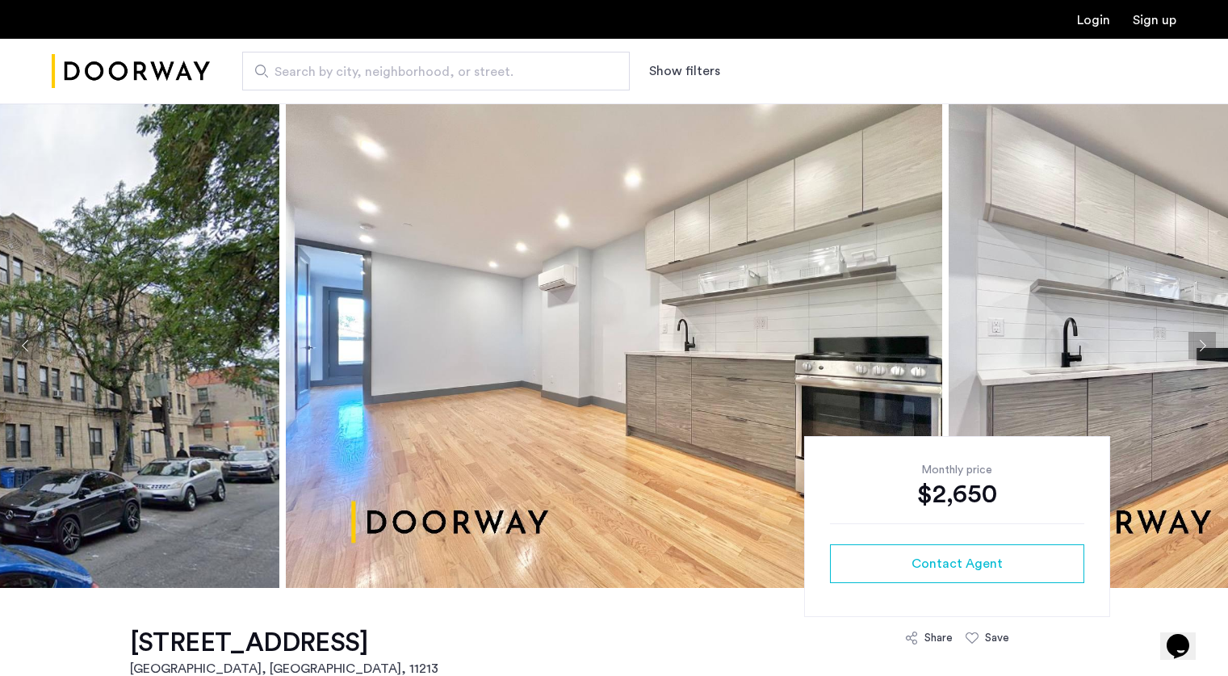
click at [1196, 339] on button "Next apartment" at bounding box center [1201, 345] width 27 height 27
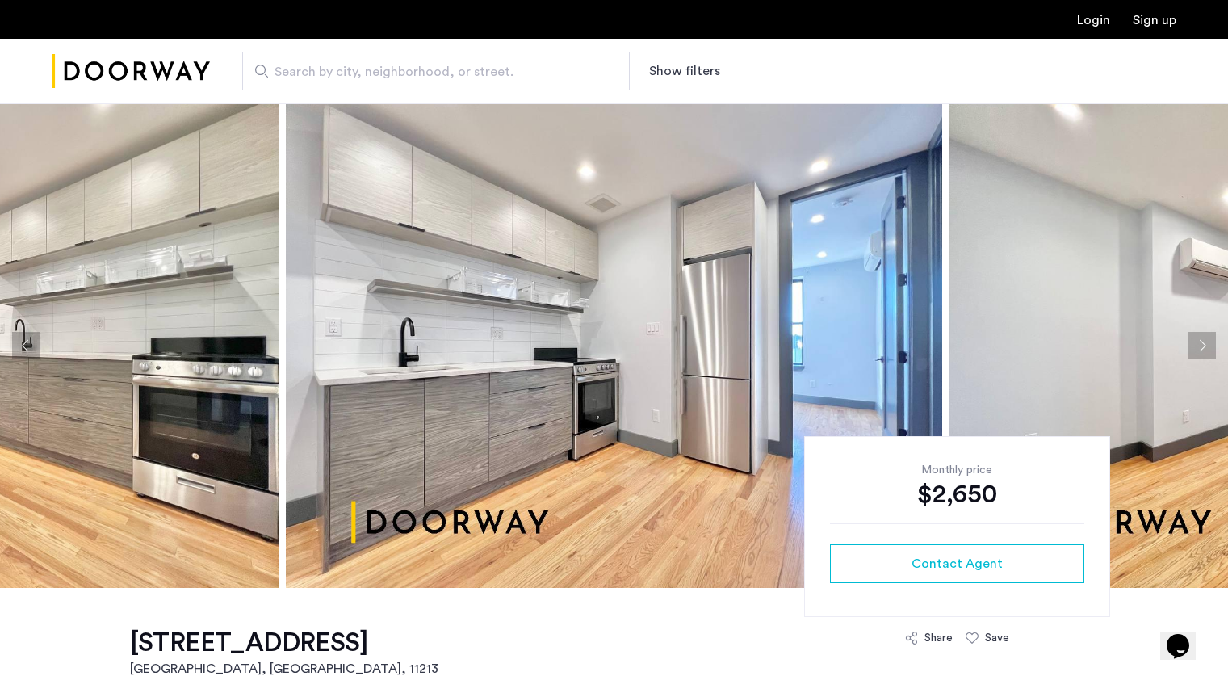
click at [1196, 339] on button "Next apartment" at bounding box center [1201, 345] width 27 height 27
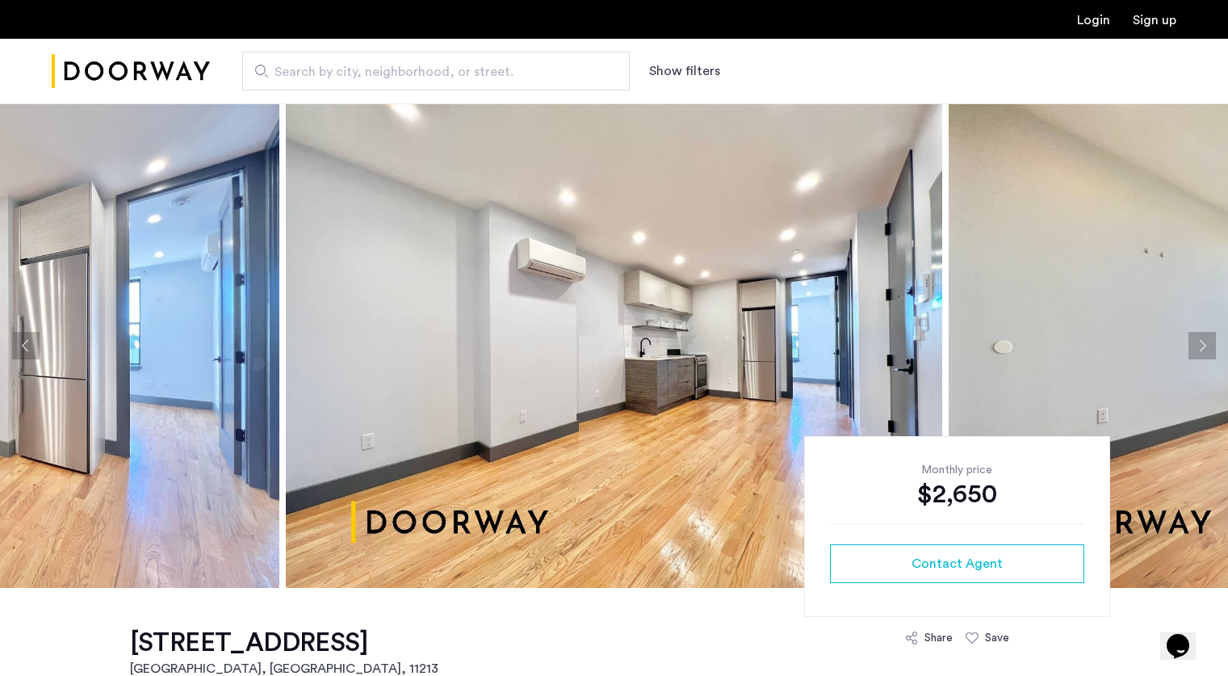
click at [1196, 339] on button "Next apartment" at bounding box center [1201, 345] width 27 height 27
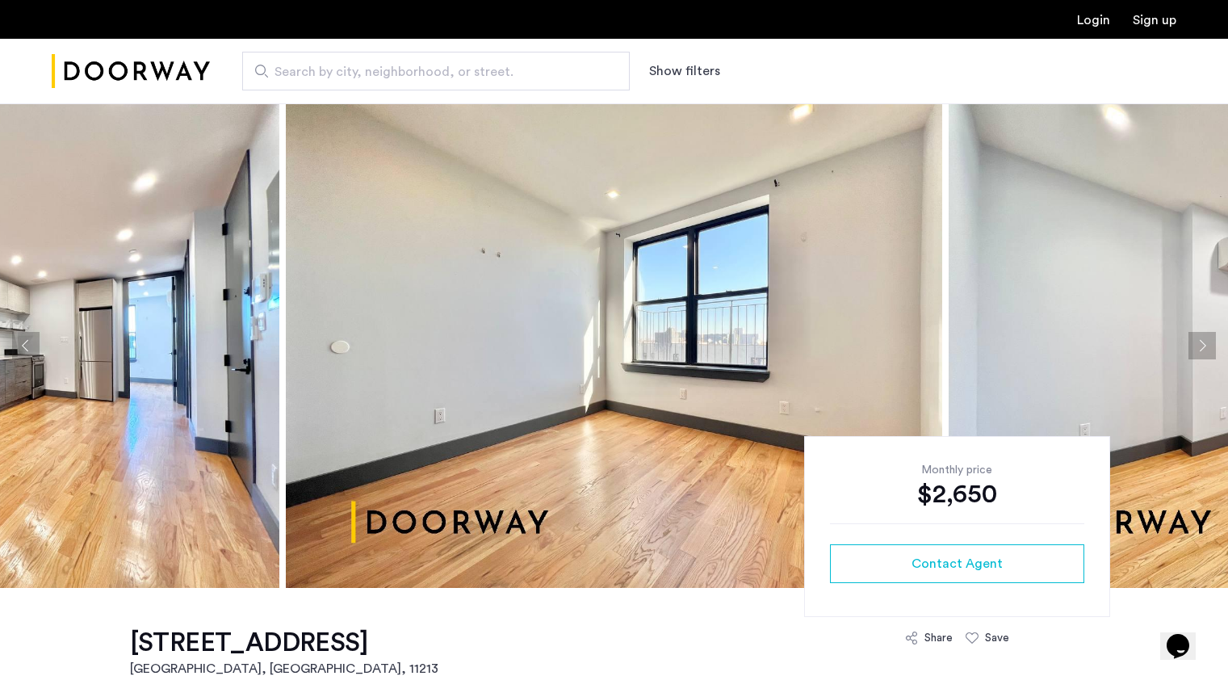
click at [1196, 339] on button "Next apartment" at bounding box center [1201, 345] width 27 height 27
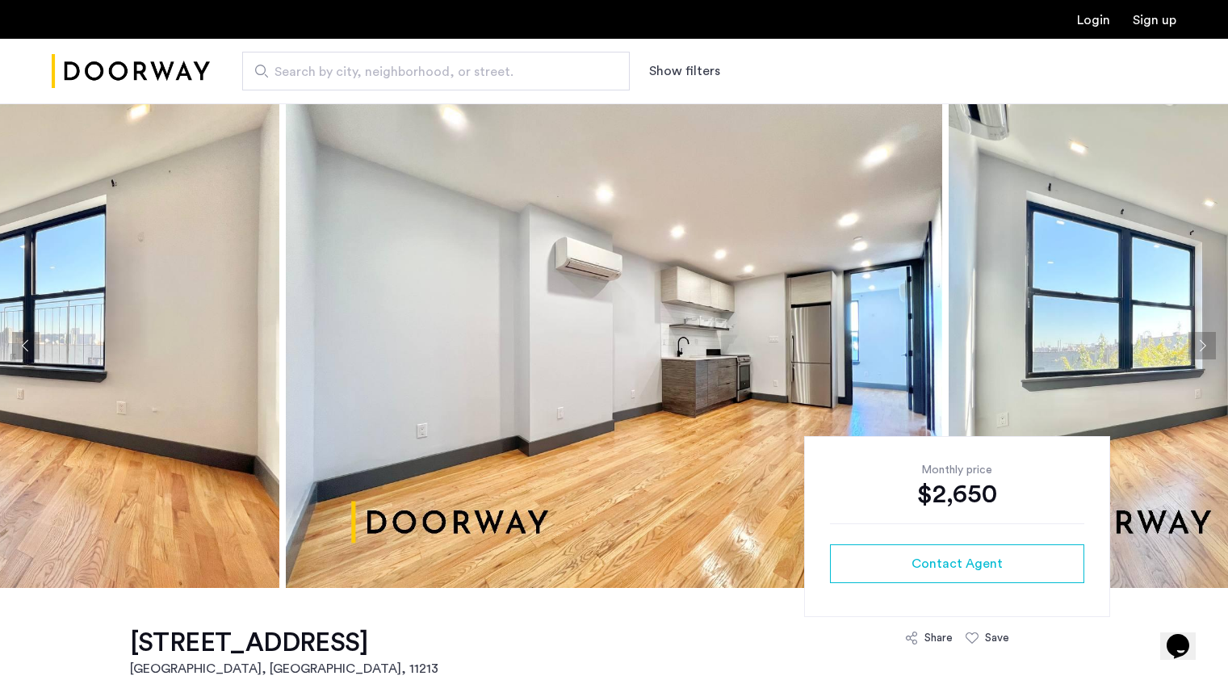
click at [1196, 339] on button "Next apartment" at bounding box center [1201, 345] width 27 height 27
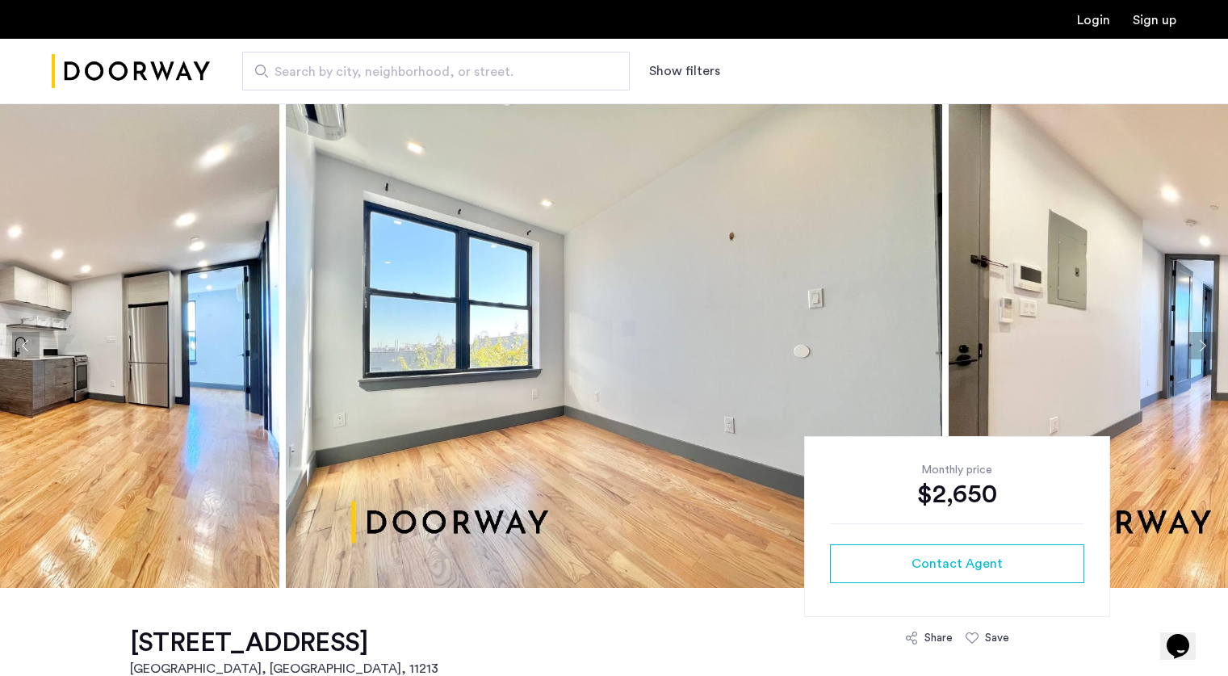
click at [1196, 339] on button "Next apartment" at bounding box center [1201, 345] width 27 height 27
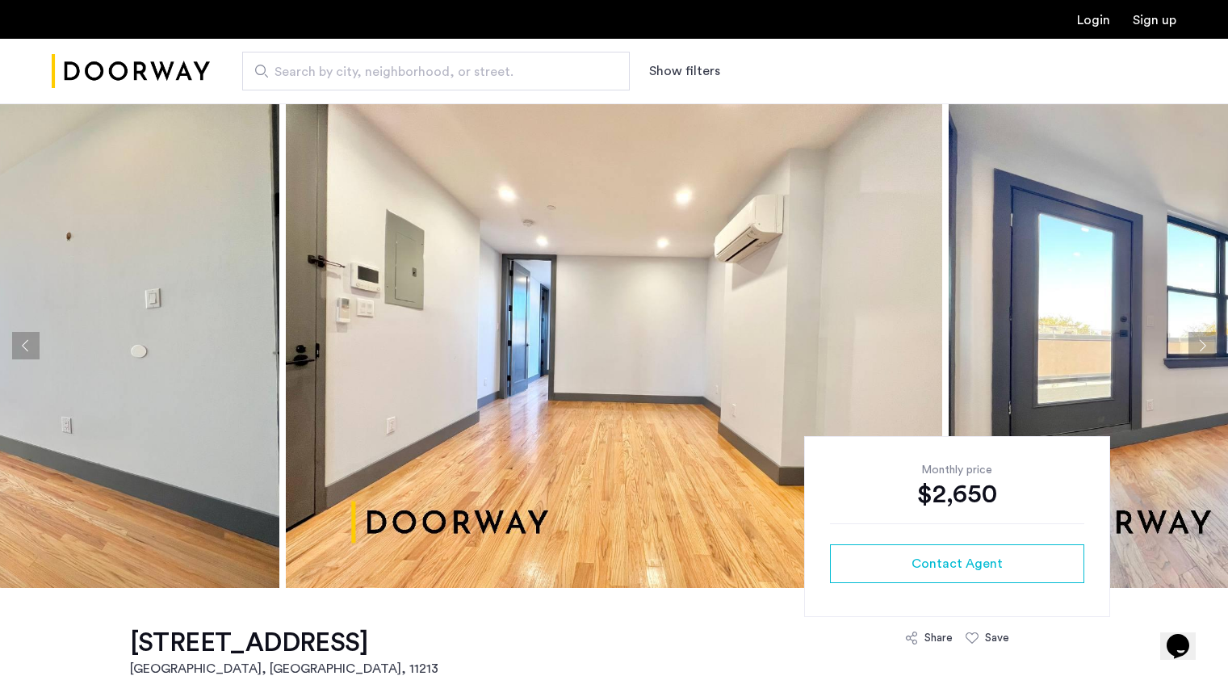
click at [1196, 339] on button "Next apartment" at bounding box center [1201, 345] width 27 height 27
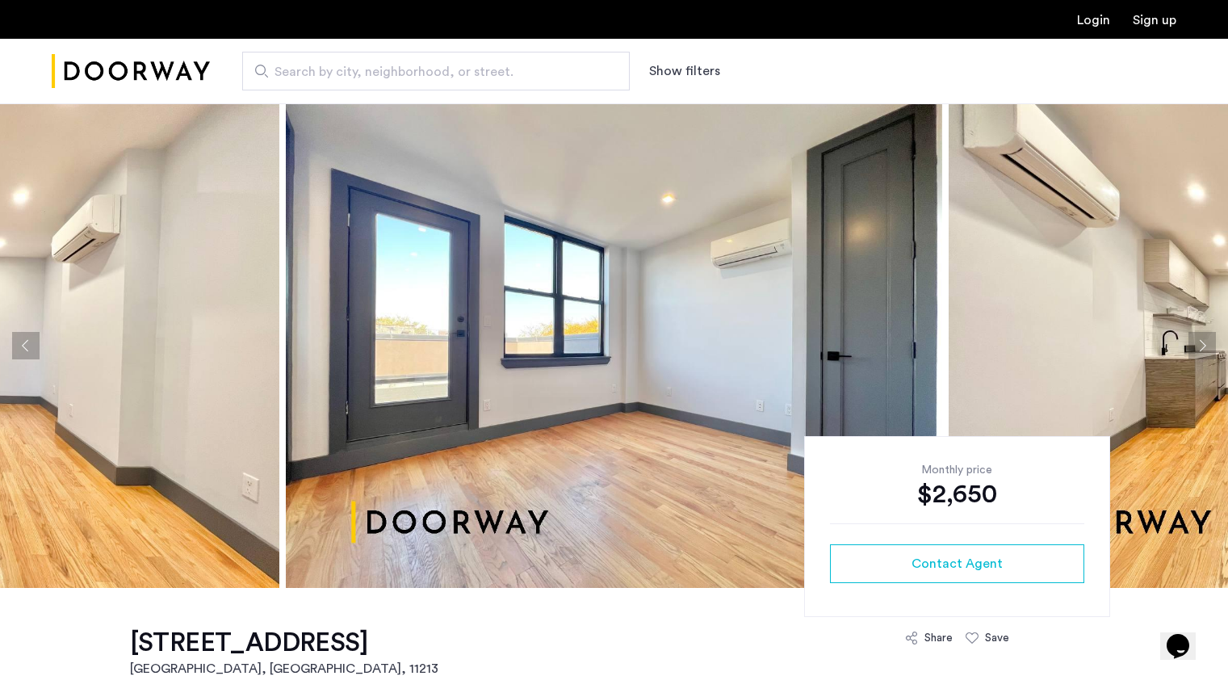
click at [1196, 339] on button "Next apartment" at bounding box center [1201, 345] width 27 height 27
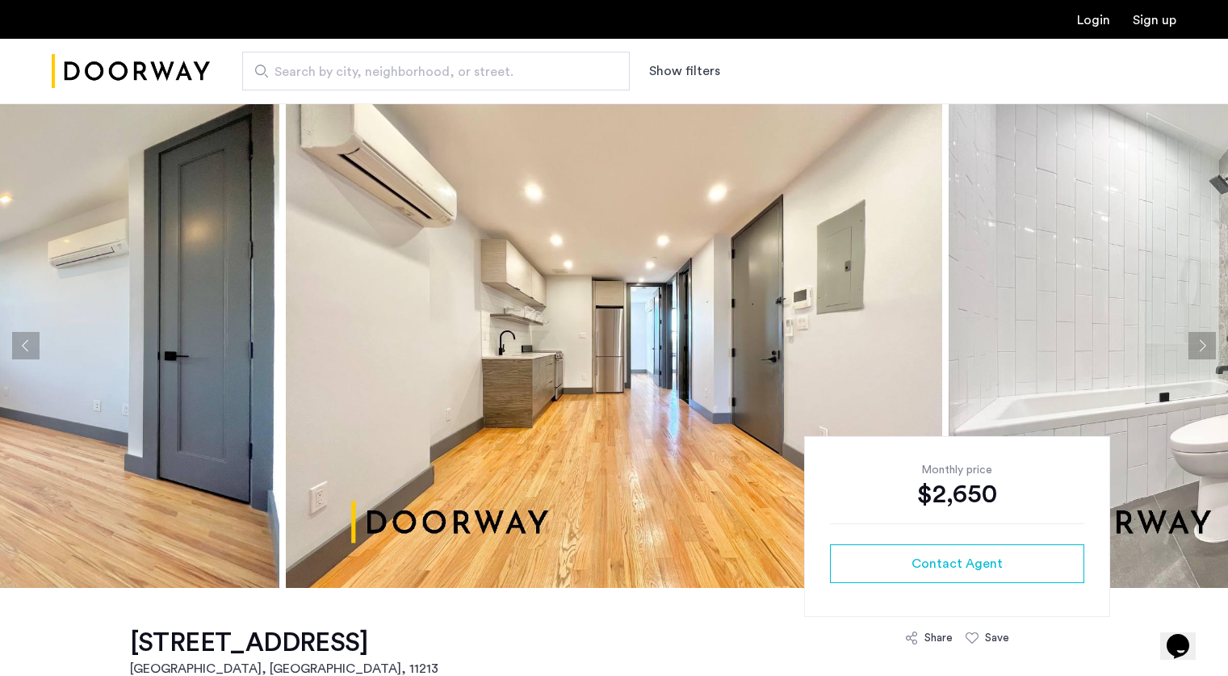
click at [1196, 339] on button "Next apartment" at bounding box center [1201, 345] width 27 height 27
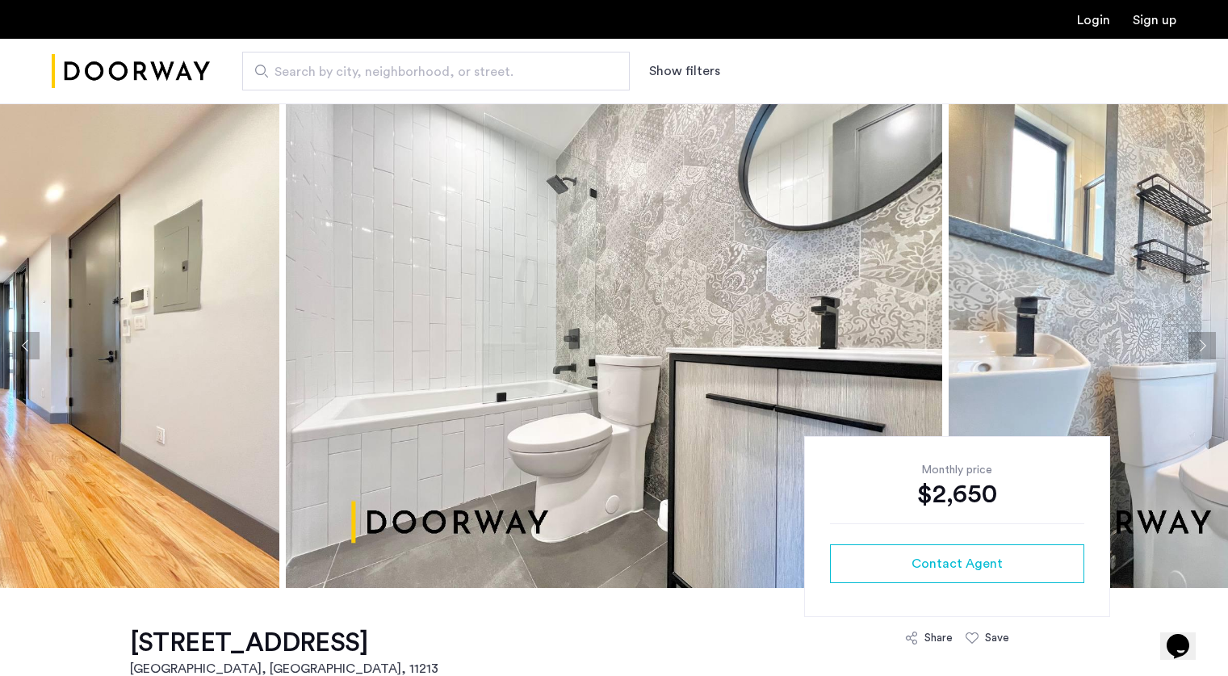
click at [1196, 339] on button "Next apartment" at bounding box center [1201, 345] width 27 height 27
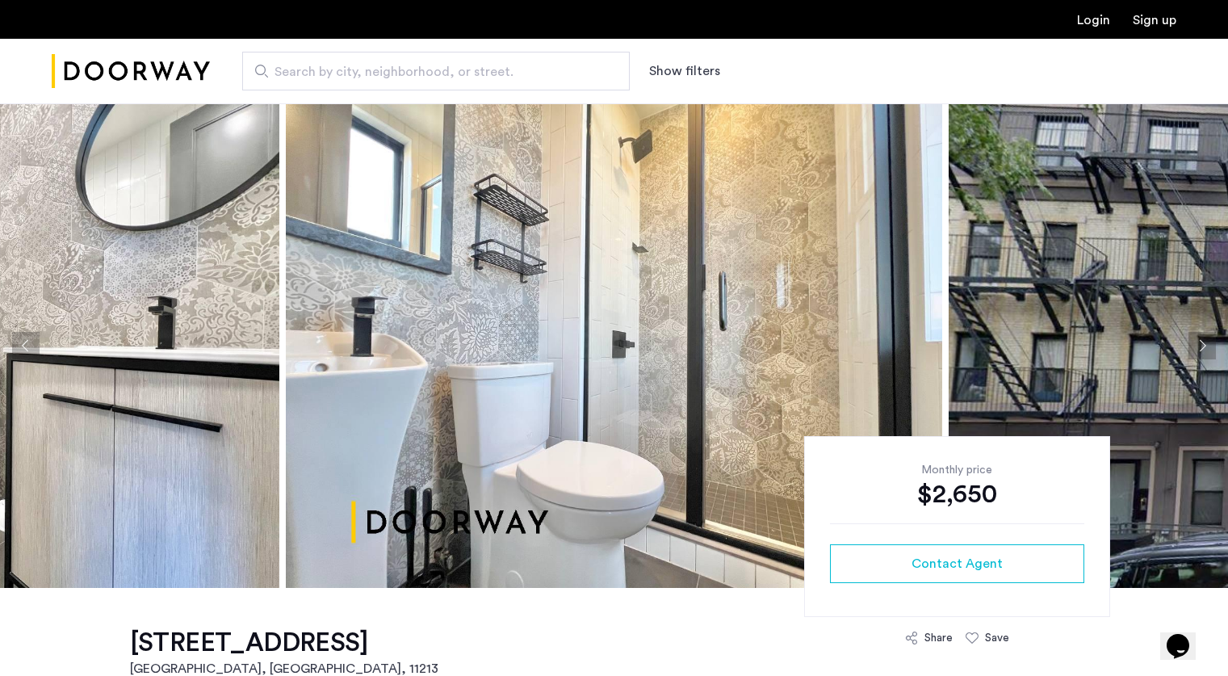
click at [1203, 350] on button "Next apartment" at bounding box center [1201, 345] width 27 height 27
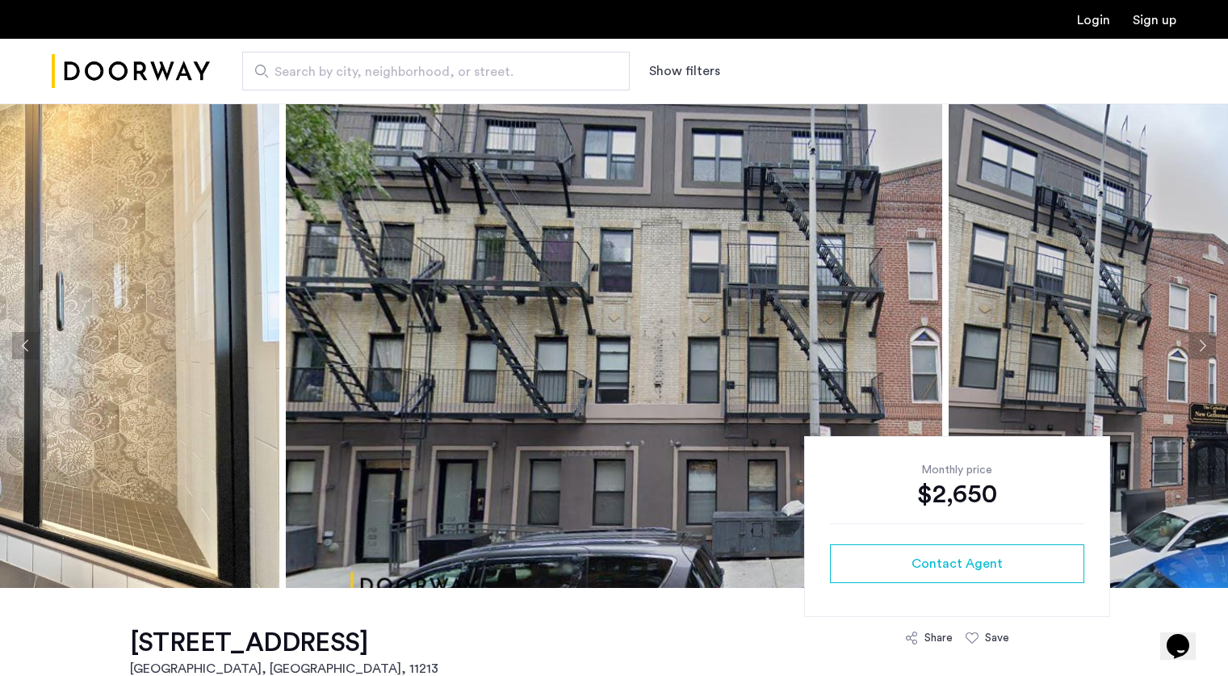
click at [1203, 350] on button "Next apartment" at bounding box center [1201, 345] width 27 height 27
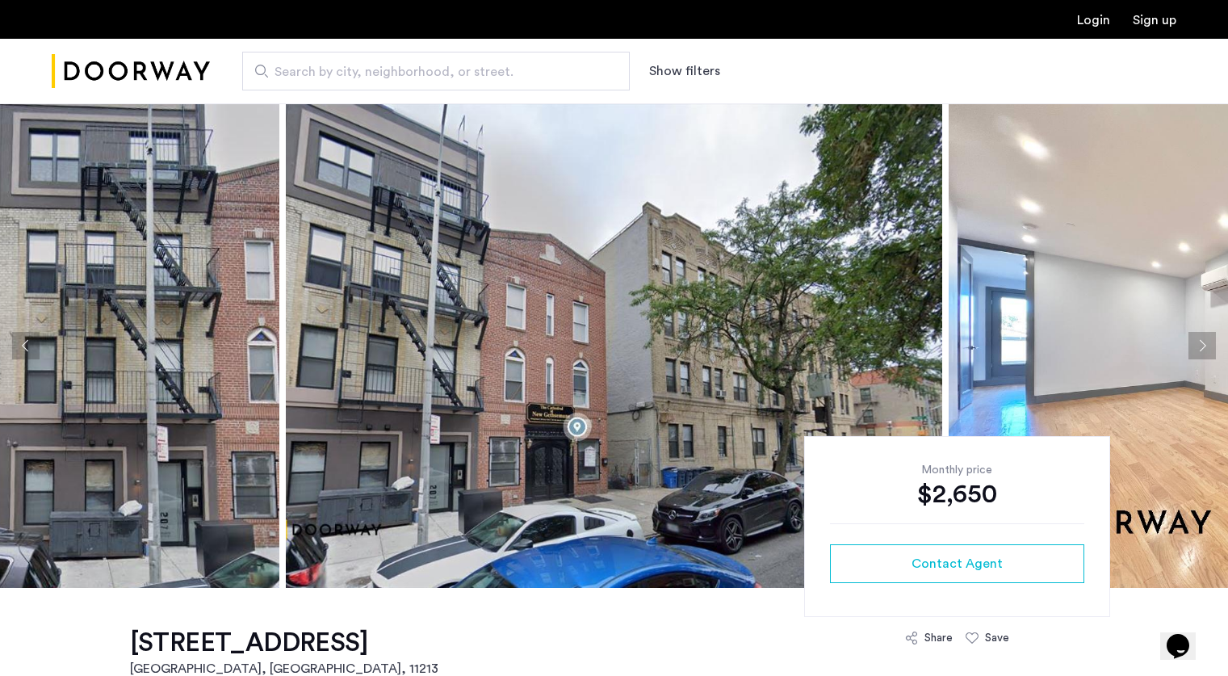
click at [1203, 350] on button "Next apartment" at bounding box center [1201, 345] width 27 height 27
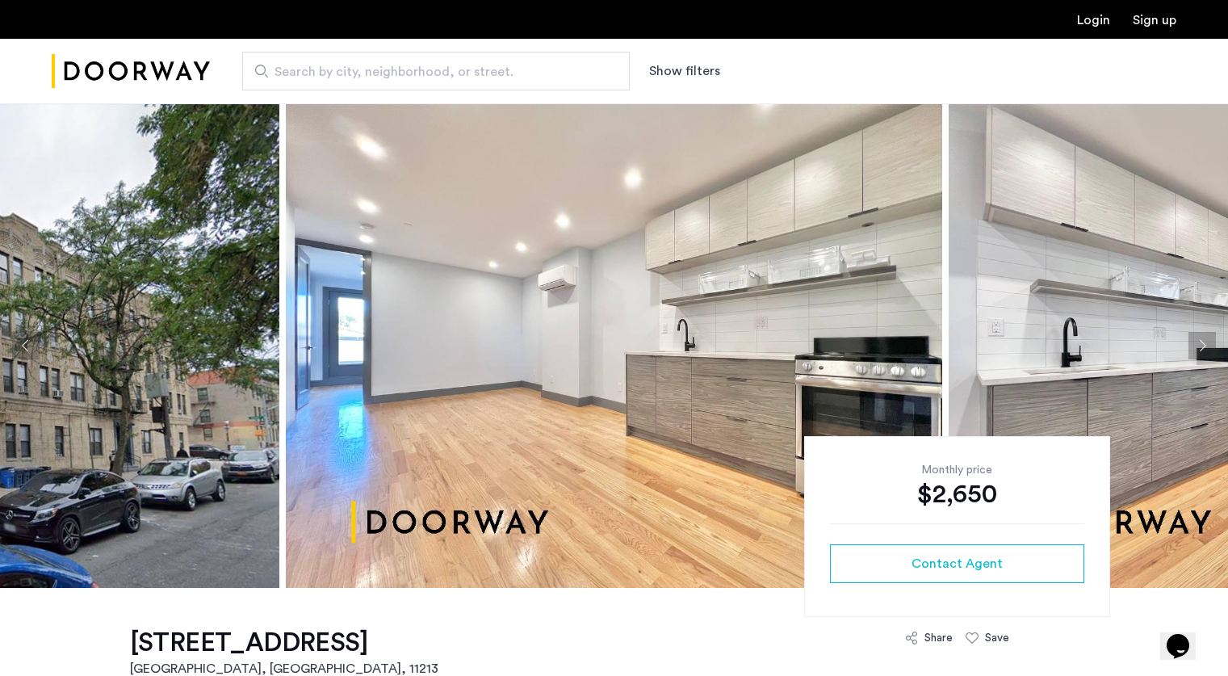
click at [1203, 350] on button "Next apartment" at bounding box center [1201, 345] width 27 height 27
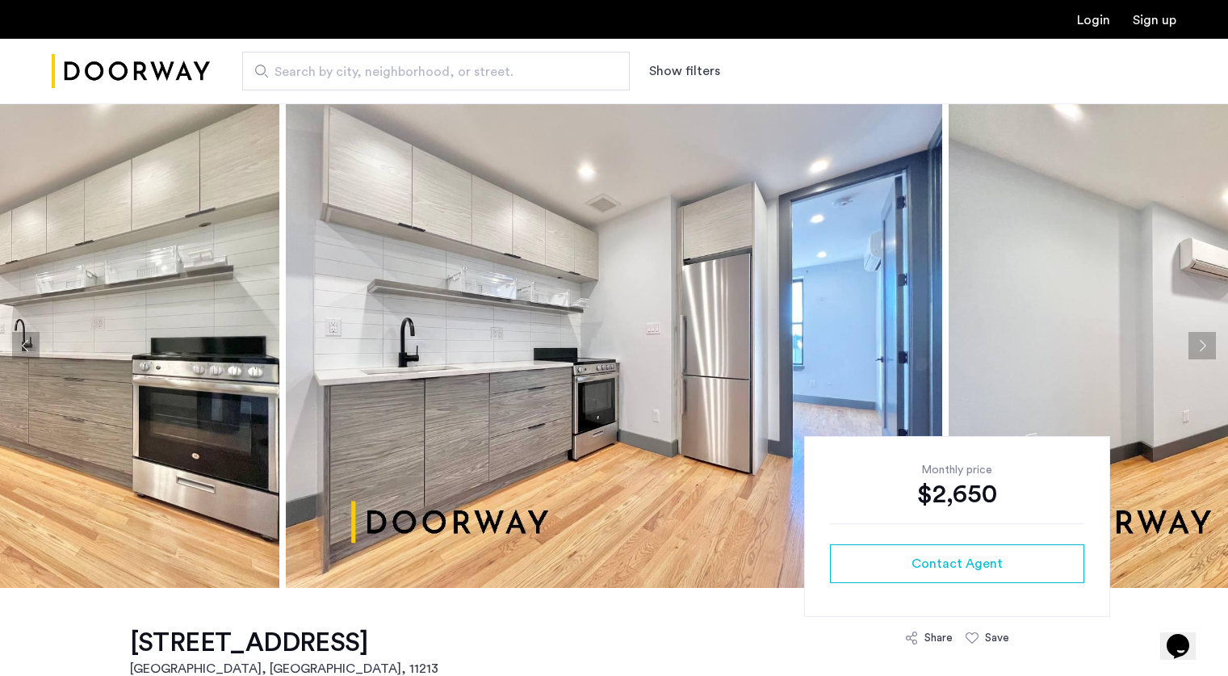
click at [1203, 350] on button "Next apartment" at bounding box center [1201, 345] width 27 height 27
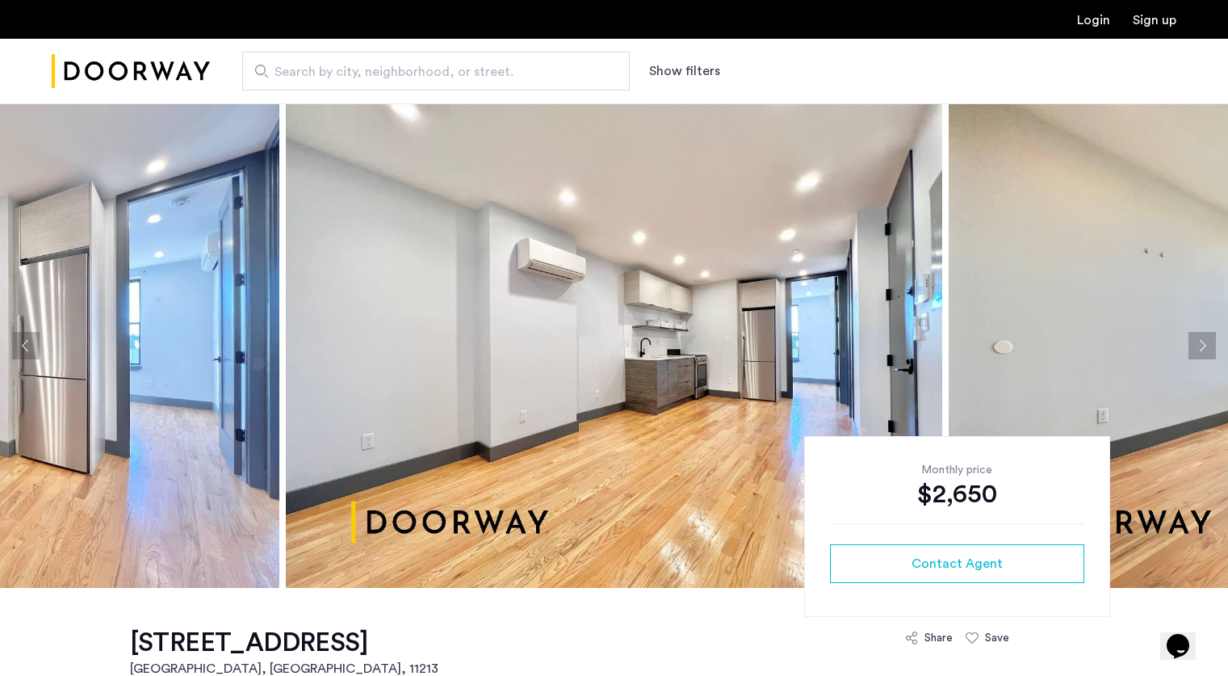
click at [1203, 350] on button "Next apartment" at bounding box center [1201, 345] width 27 height 27
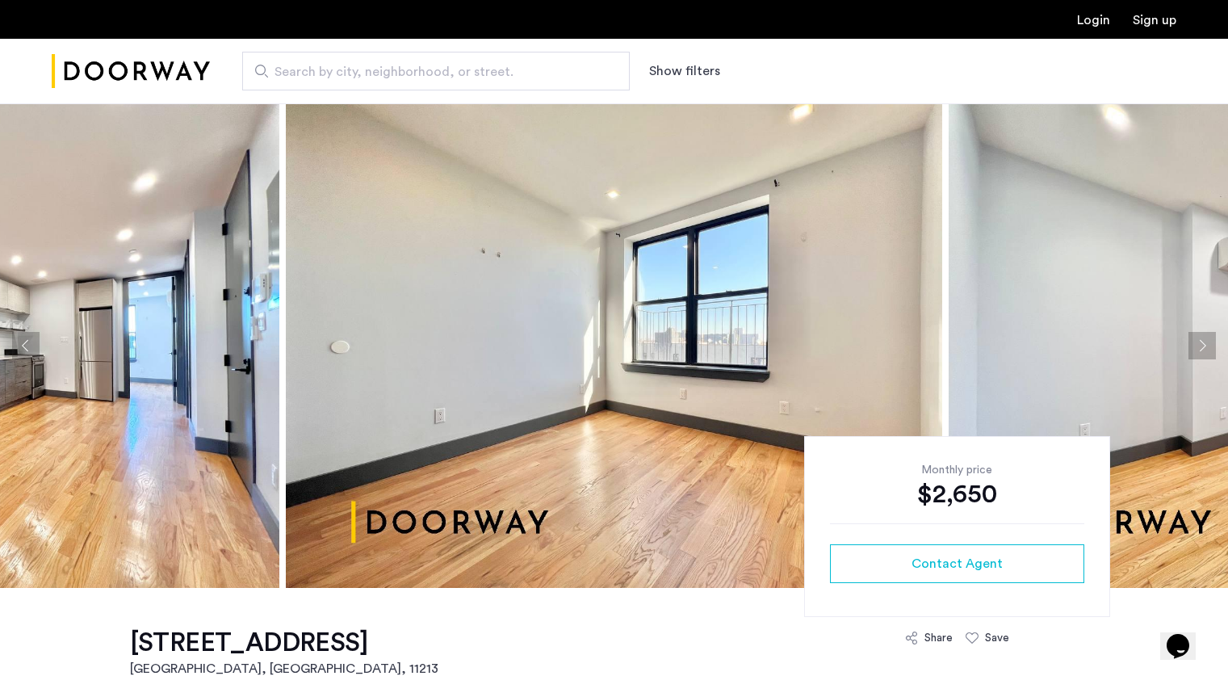
click at [1203, 350] on button "Next apartment" at bounding box center [1201, 345] width 27 height 27
click at [1198, 346] on button "Next apartment" at bounding box center [1201, 345] width 27 height 27
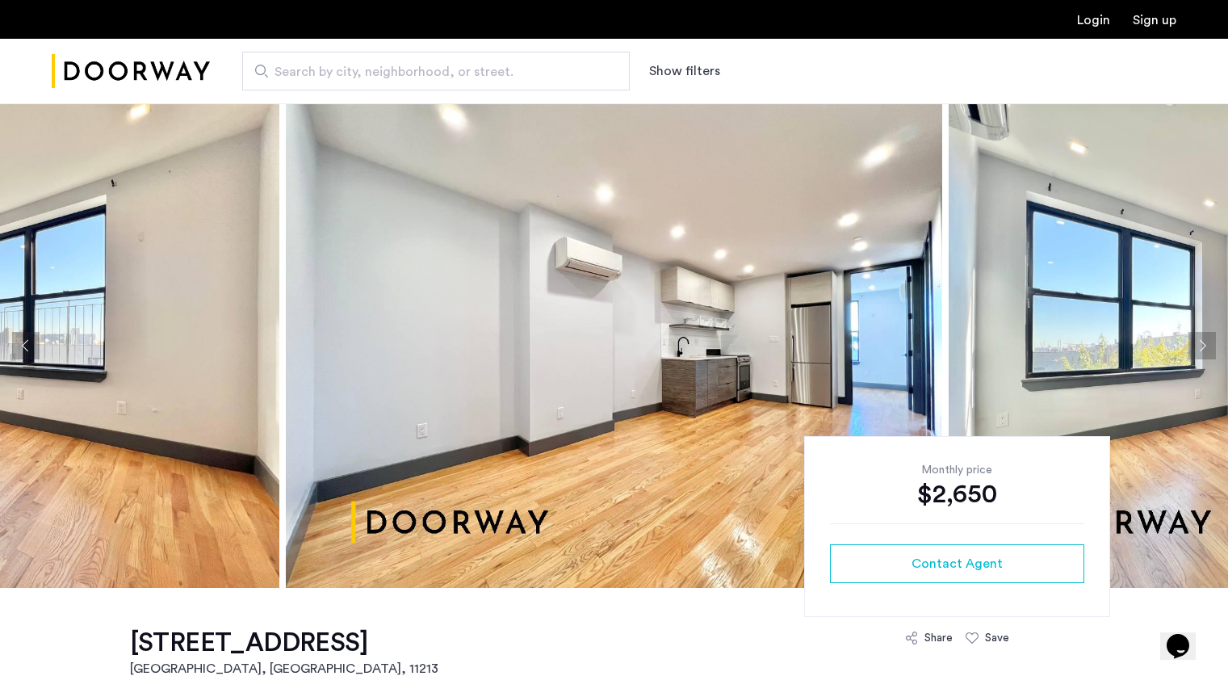
click at [1198, 346] on button "Next apartment" at bounding box center [1201, 345] width 27 height 27
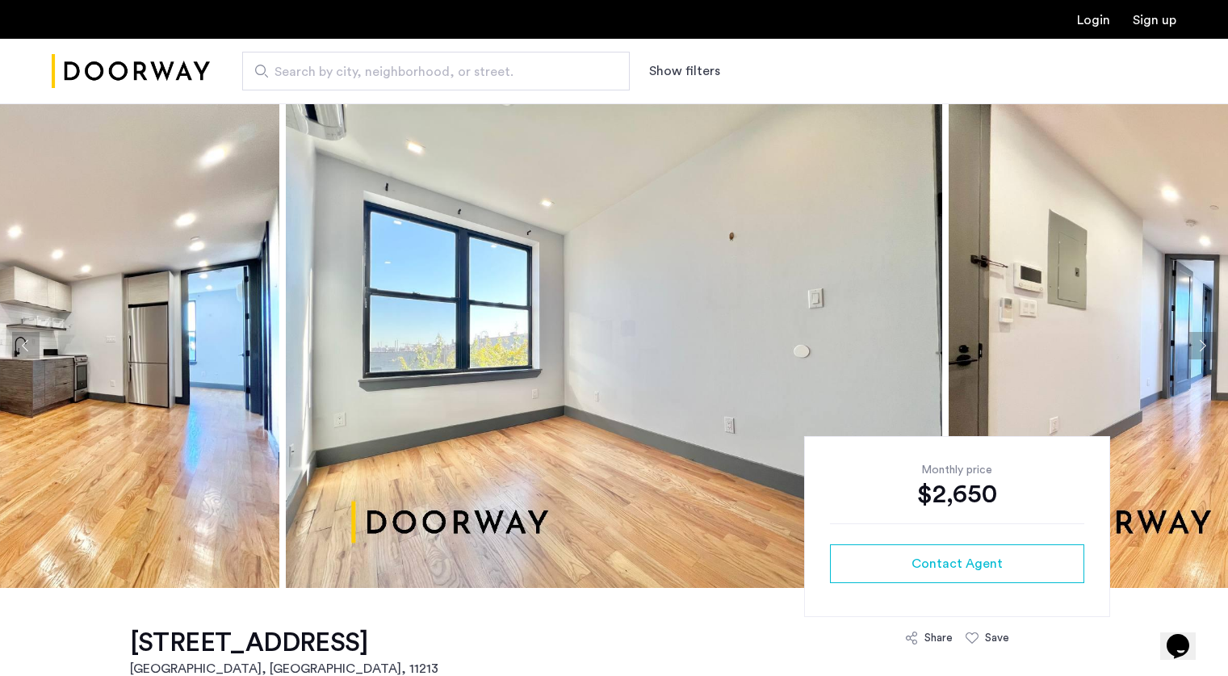
click at [1198, 346] on button "Next apartment" at bounding box center [1201, 345] width 27 height 27
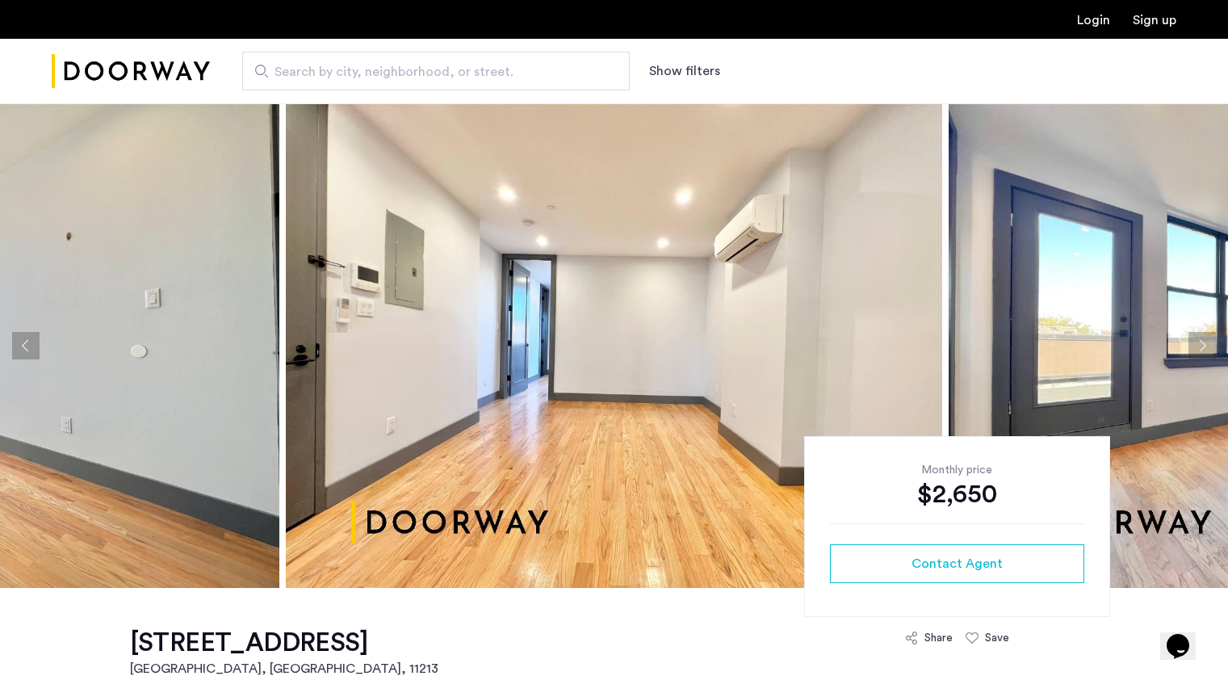
click at [1198, 346] on button "Next apartment" at bounding box center [1201, 345] width 27 height 27
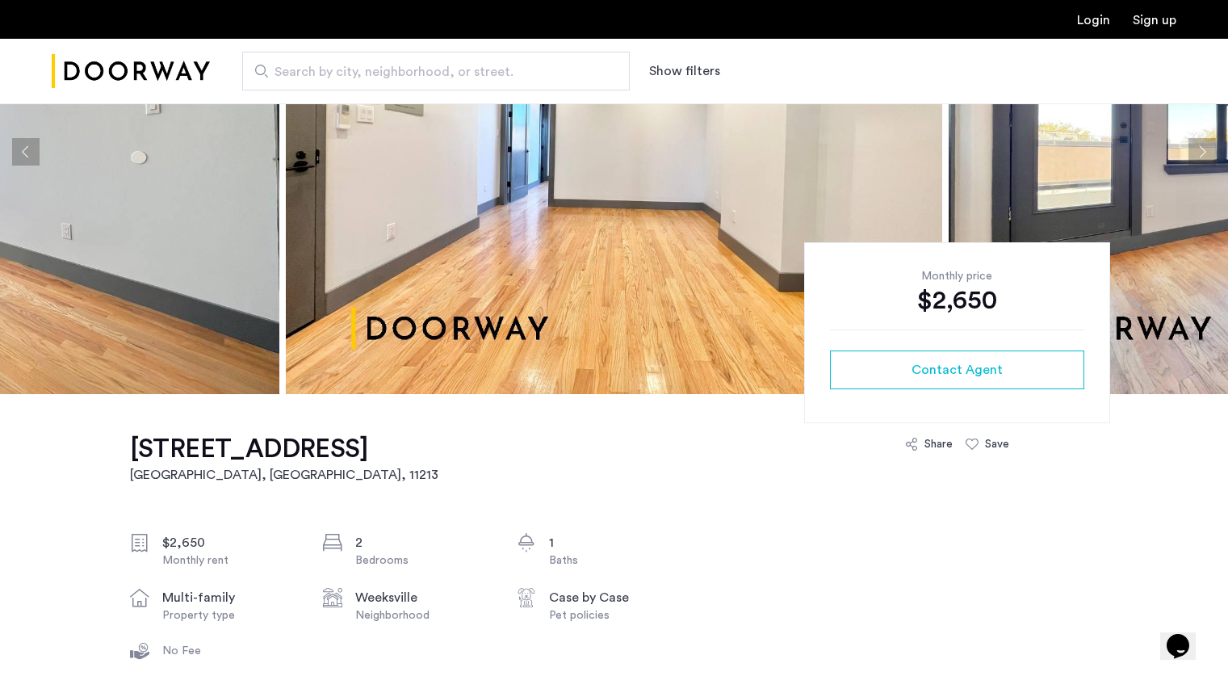
scroll to position [195, 0]
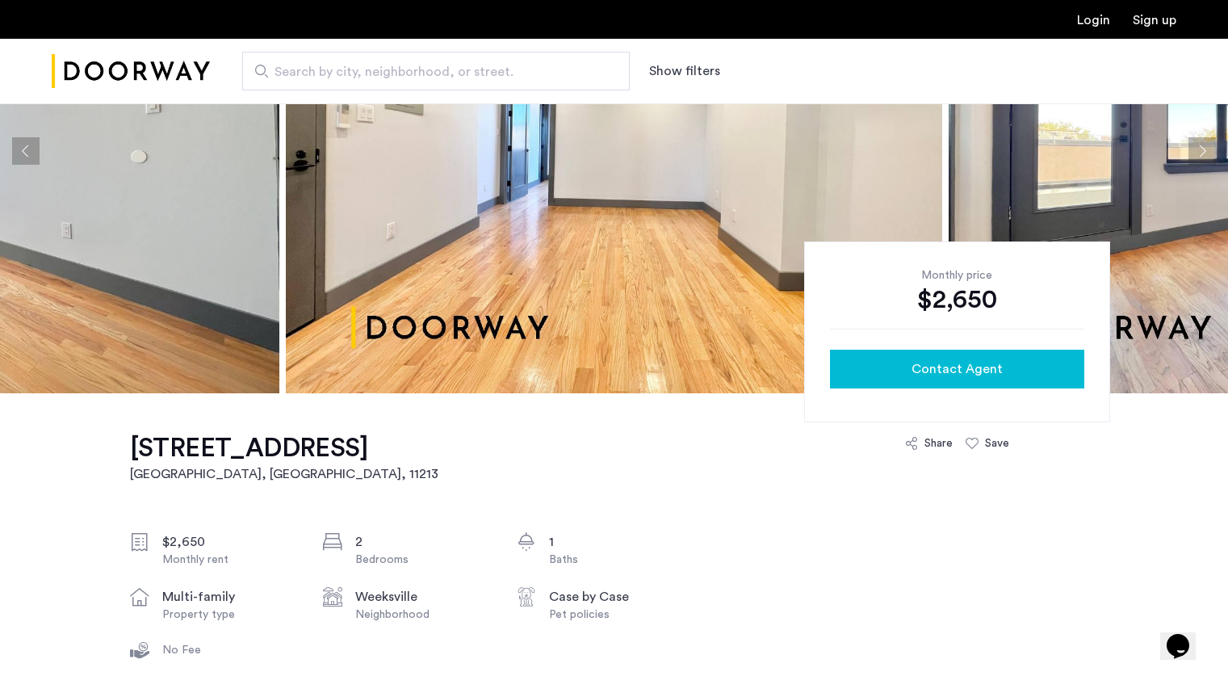
click at [983, 355] on button "Contact Agent" at bounding box center [957, 369] width 254 height 39
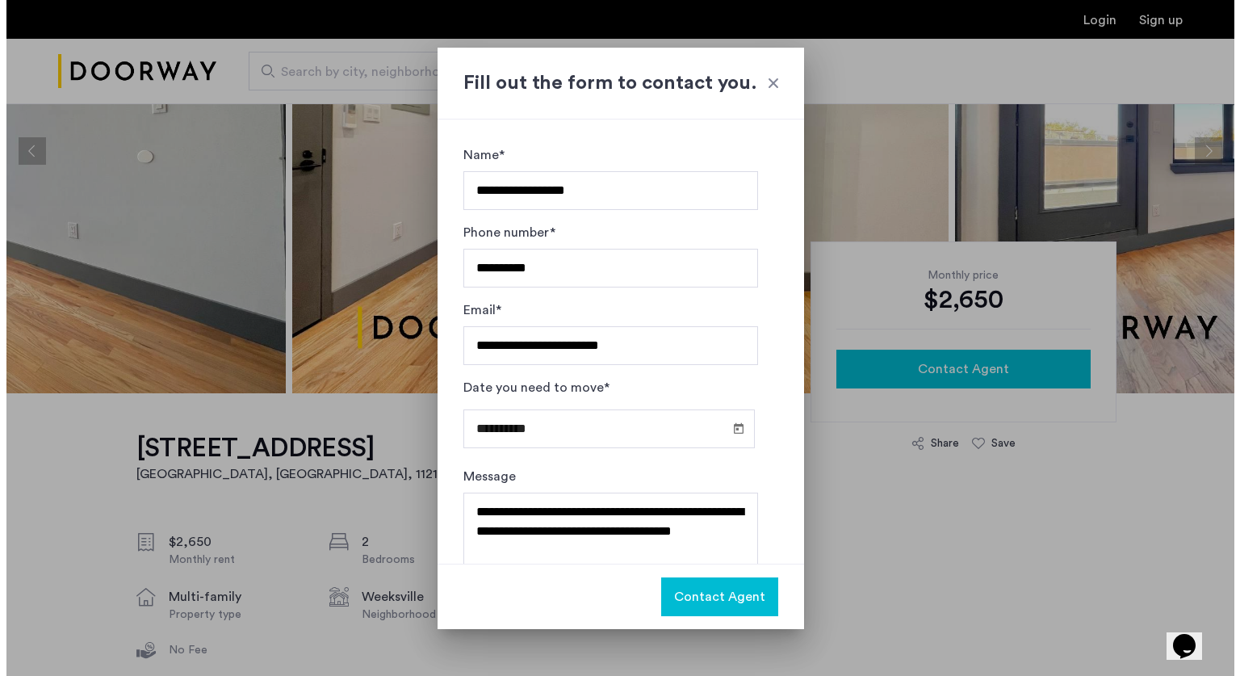
scroll to position [0, 0]
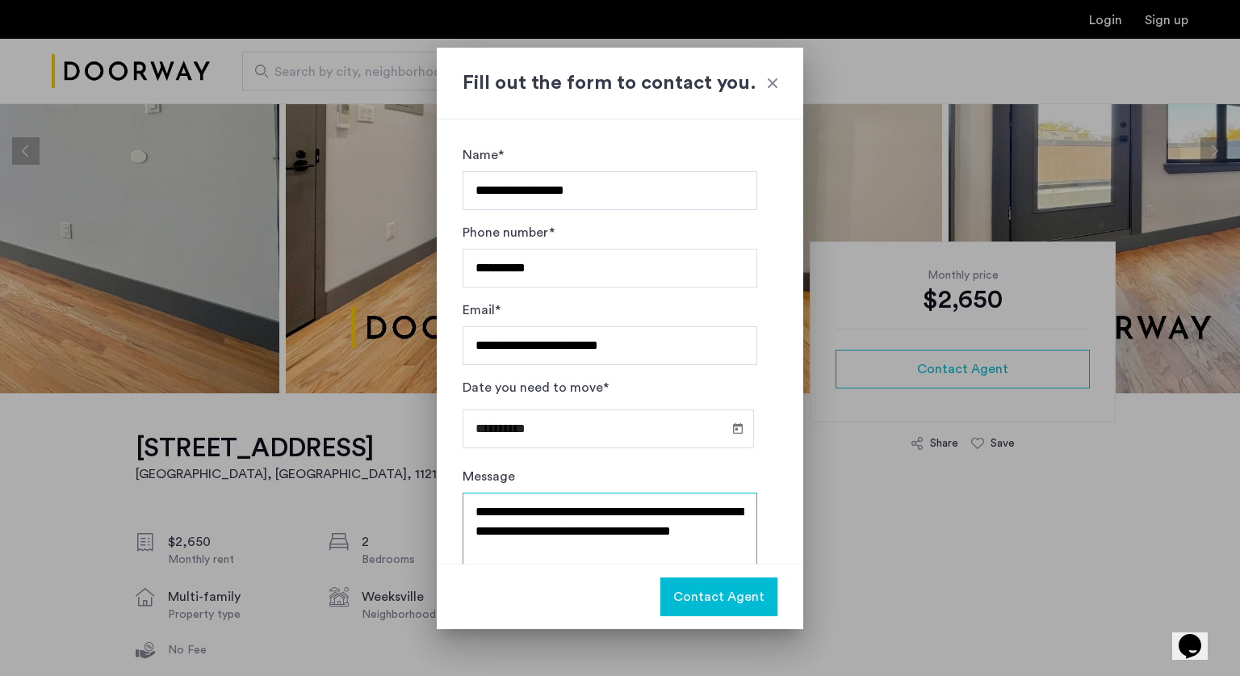
click at [716, 510] on textarea "**********" at bounding box center [610, 540] width 295 height 97
click at [555, 546] on textarea "**********" at bounding box center [610, 540] width 295 height 97
click at [543, 534] on textarea "**********" at bounding box center [610, 540] width 295 height 97
click at [593, 555] on textarea "**********" at bounding box center [610, 540] width 295 height 97
type textarea "**********"
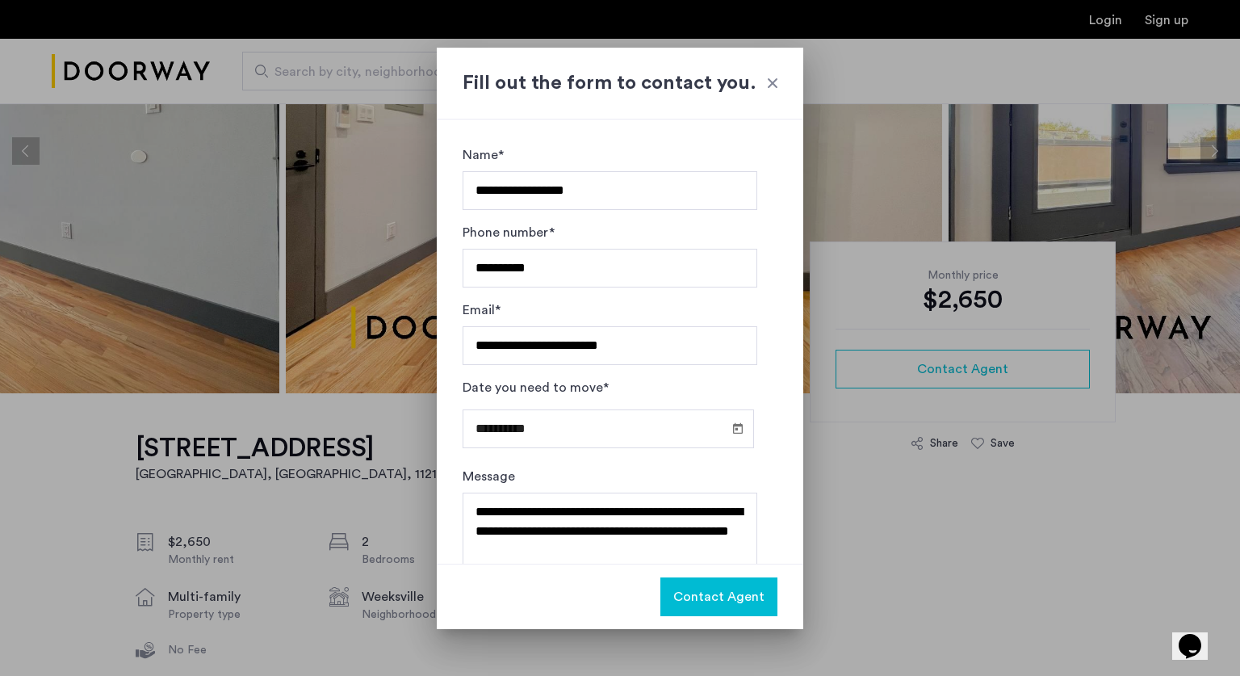
click at [761, 606] on span "Contact Agent" at bounding box center [718, 596] width 91 height 19
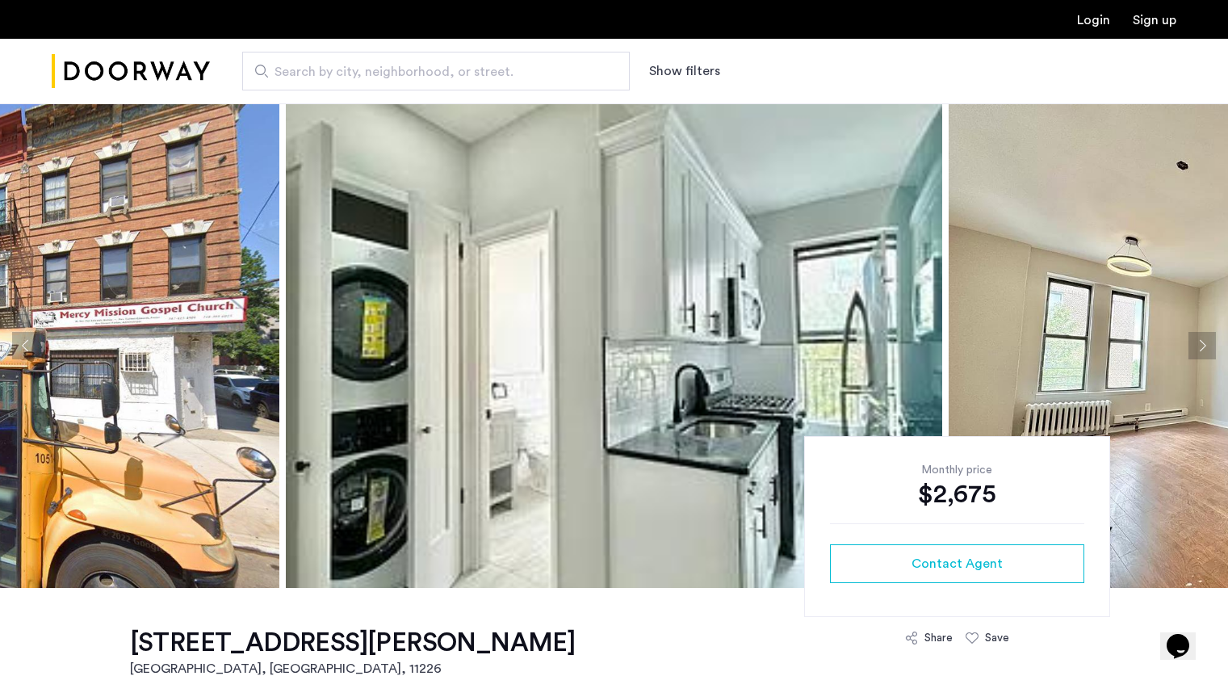
click at [1205, 347] on button "Next apartment" at bounding box center [1201, 345] width 27 height 27
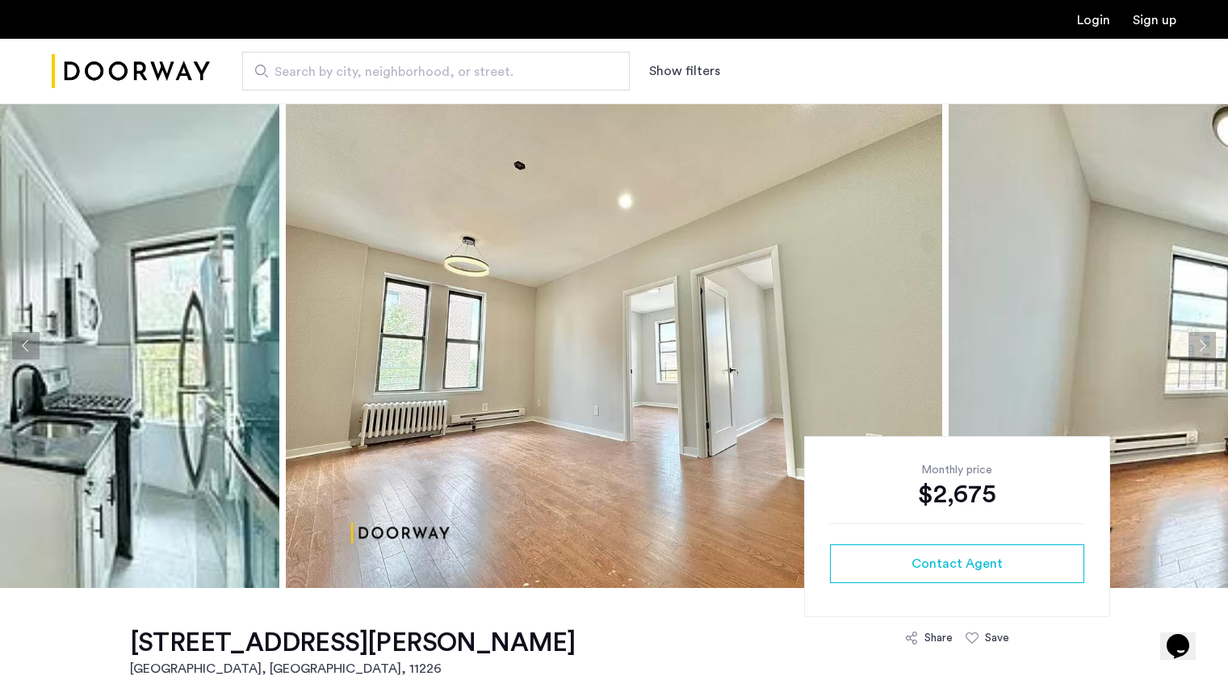
click at [1205, 347] on button "Next apartment" at bounding box center [1201, 345] width 27 height 27
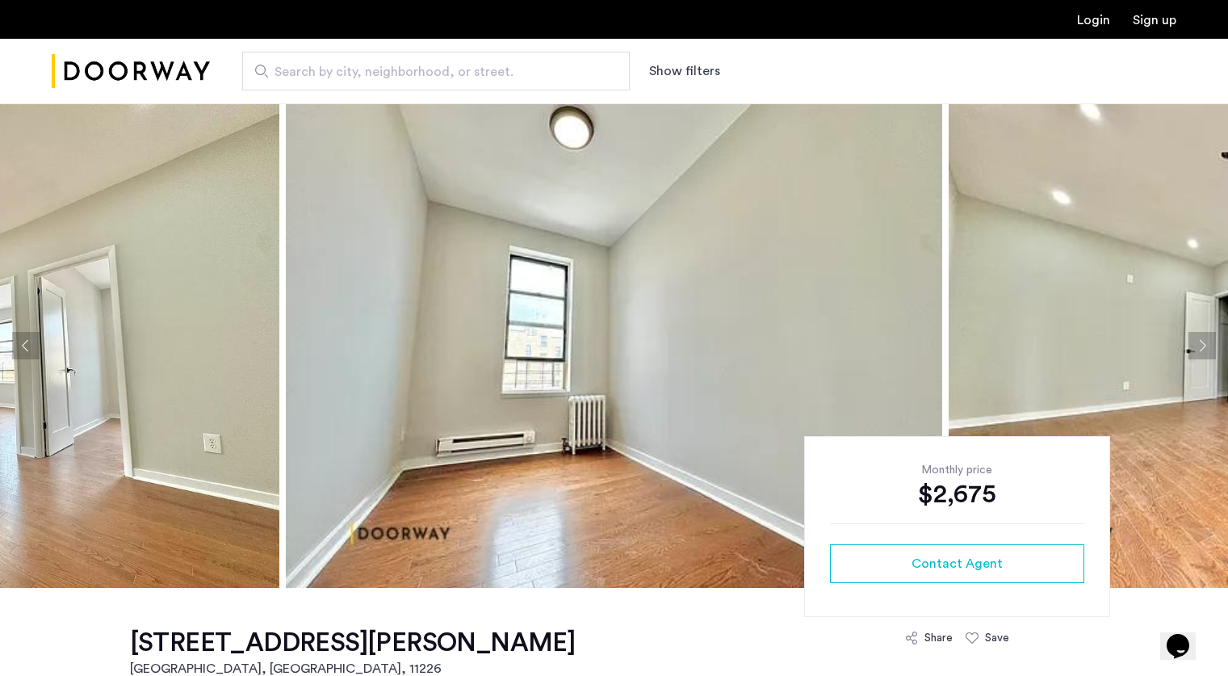
click at [1205, 347] on button "Next apartment" at bounding box center [1201, 345] width 27 height 27
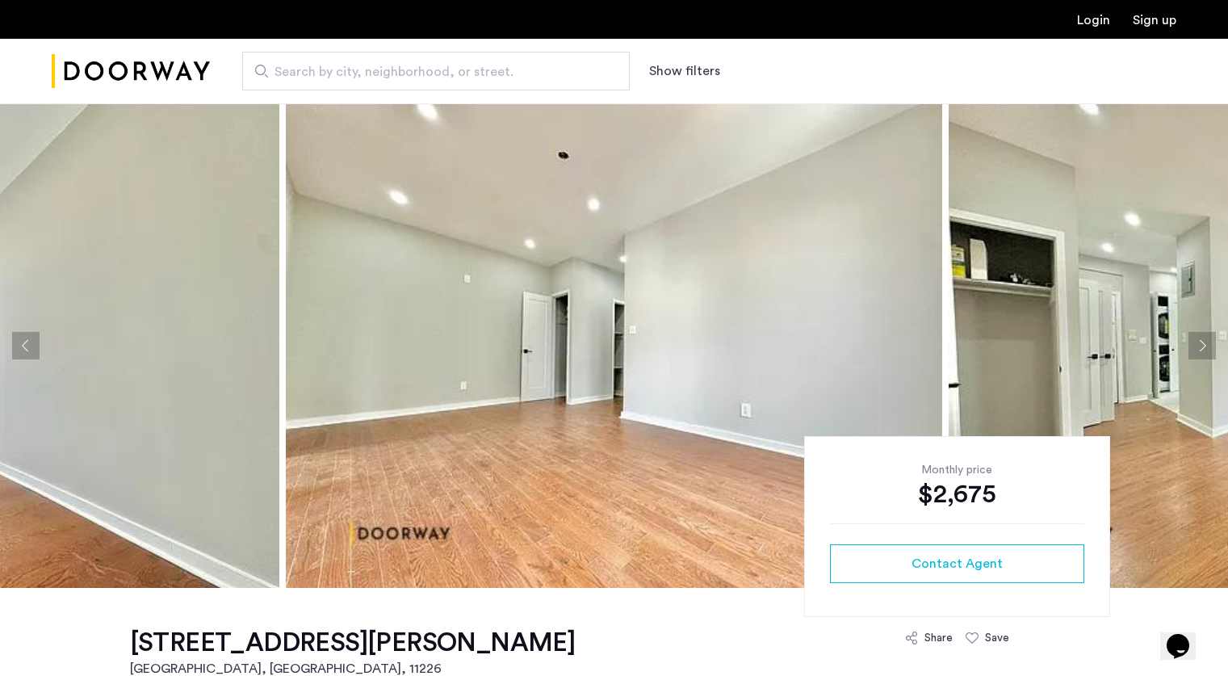
click at [1205, 347] on button "Next apartment" at bounding box center [1201, 345] width 27 height 27
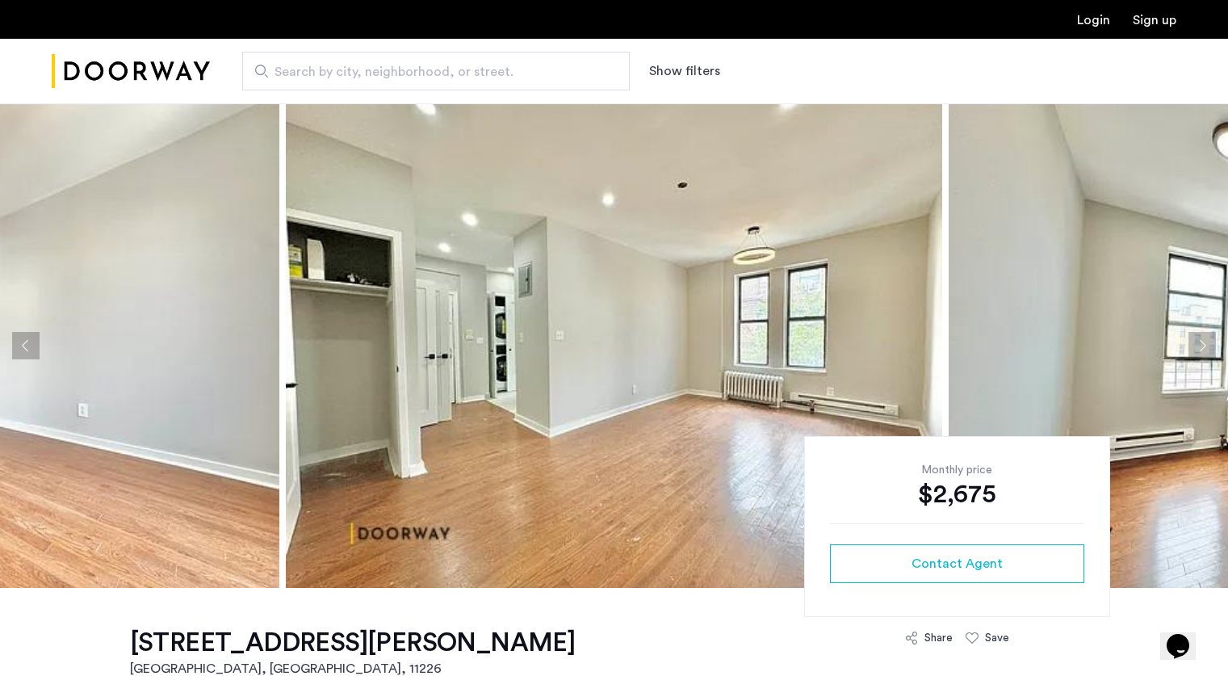
click at [1205, 347] on button "Next apartment" at bounding box center [1201, 345] width 27 height 27
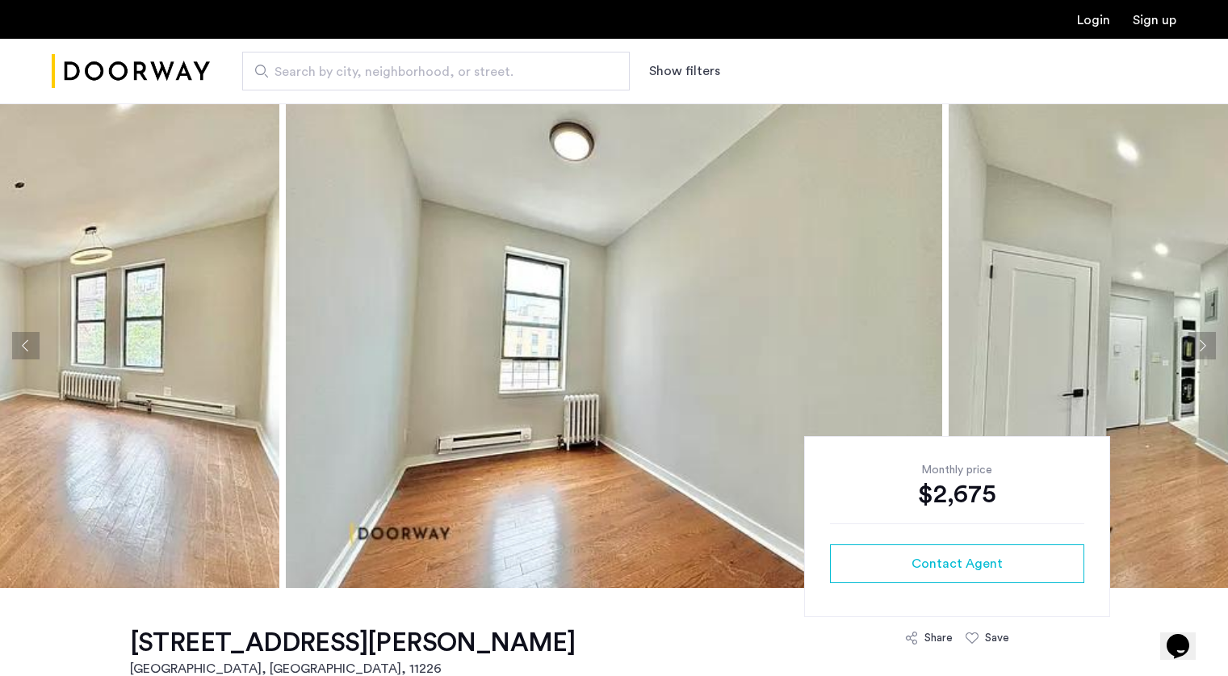
click at [1205, 347] on button "Next apartment" at bounding box center [1201, 345] width 27 height 27
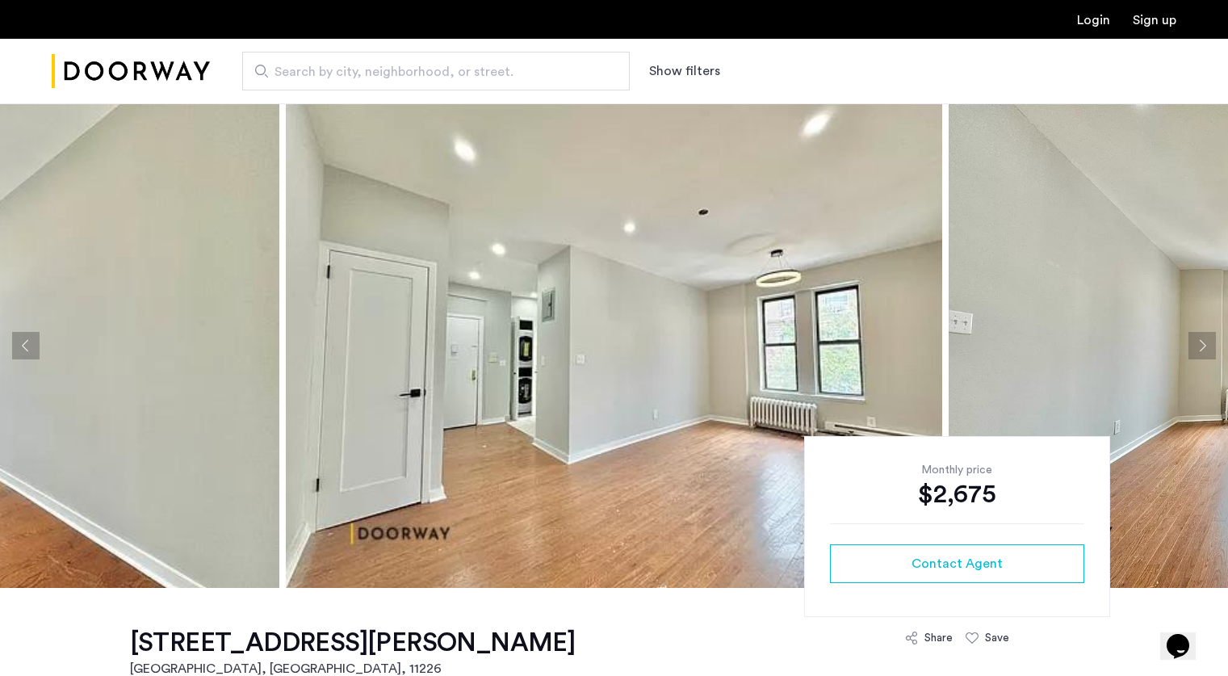
click at [1211, 335] on button "Next apartment" at bounding box center [1201, 345] width 27 height 27
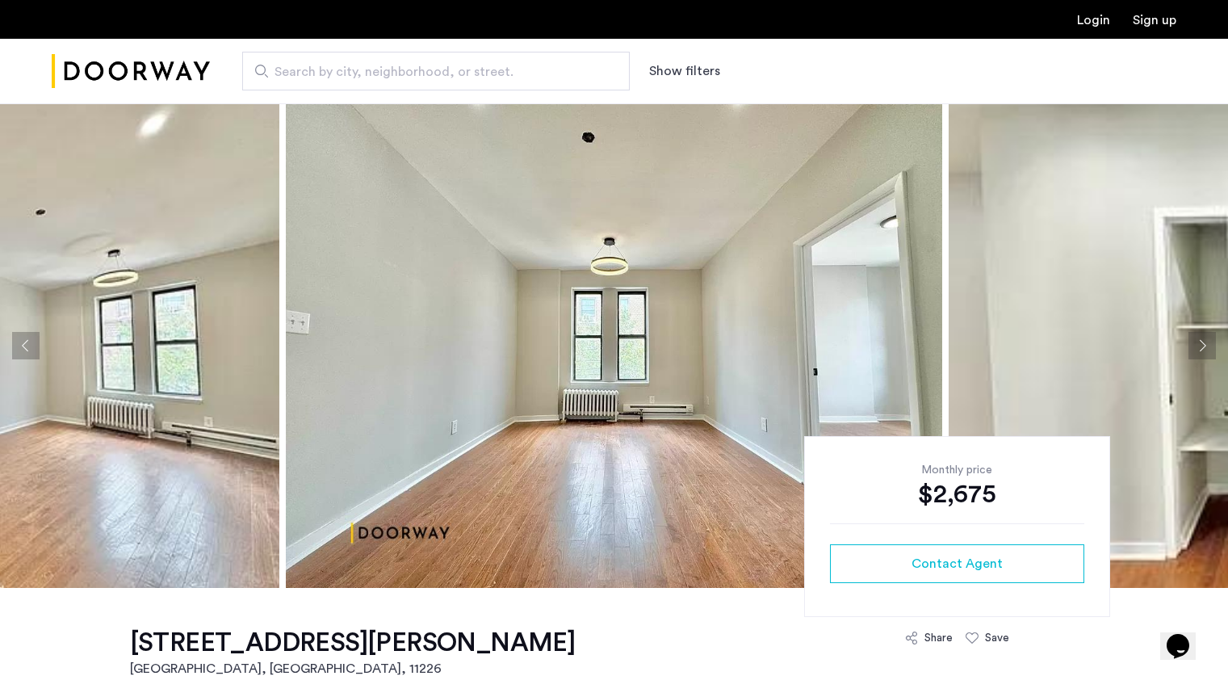
click at [1211, 335] on button "Next apartment" at bounding box center [1201, 345] width 27 height 27
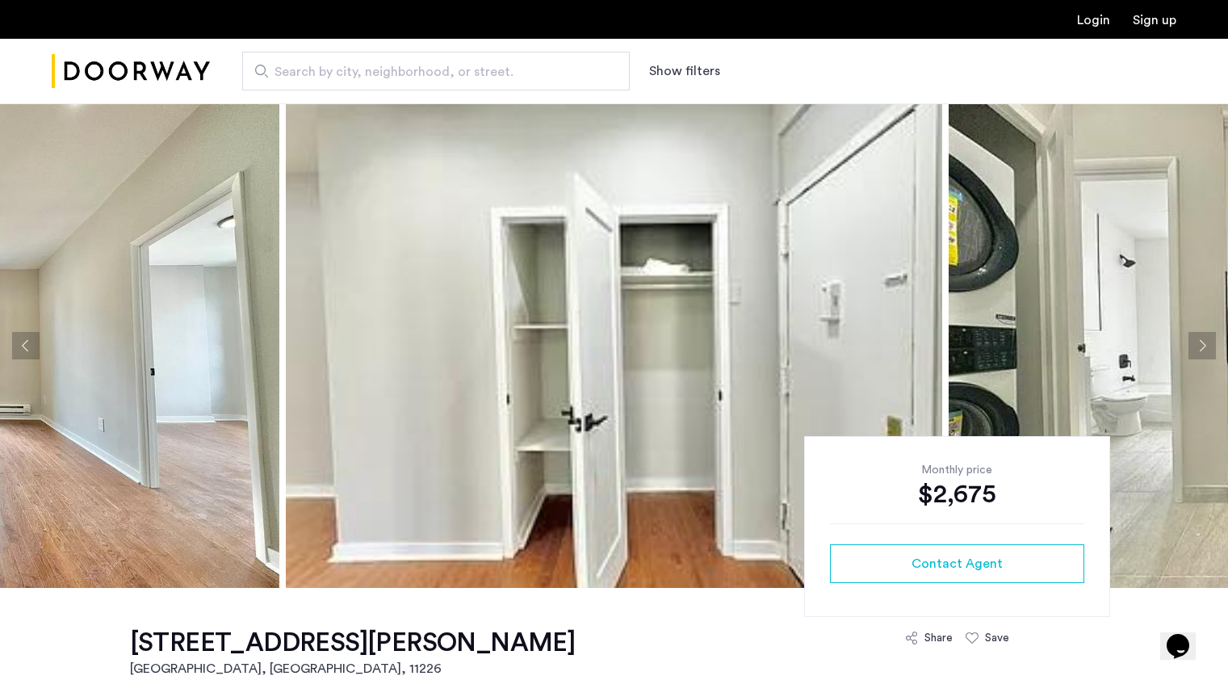
click at [1211, 335] on button "Next apartment" at bounding box center [1201, 345] width 27 height 27
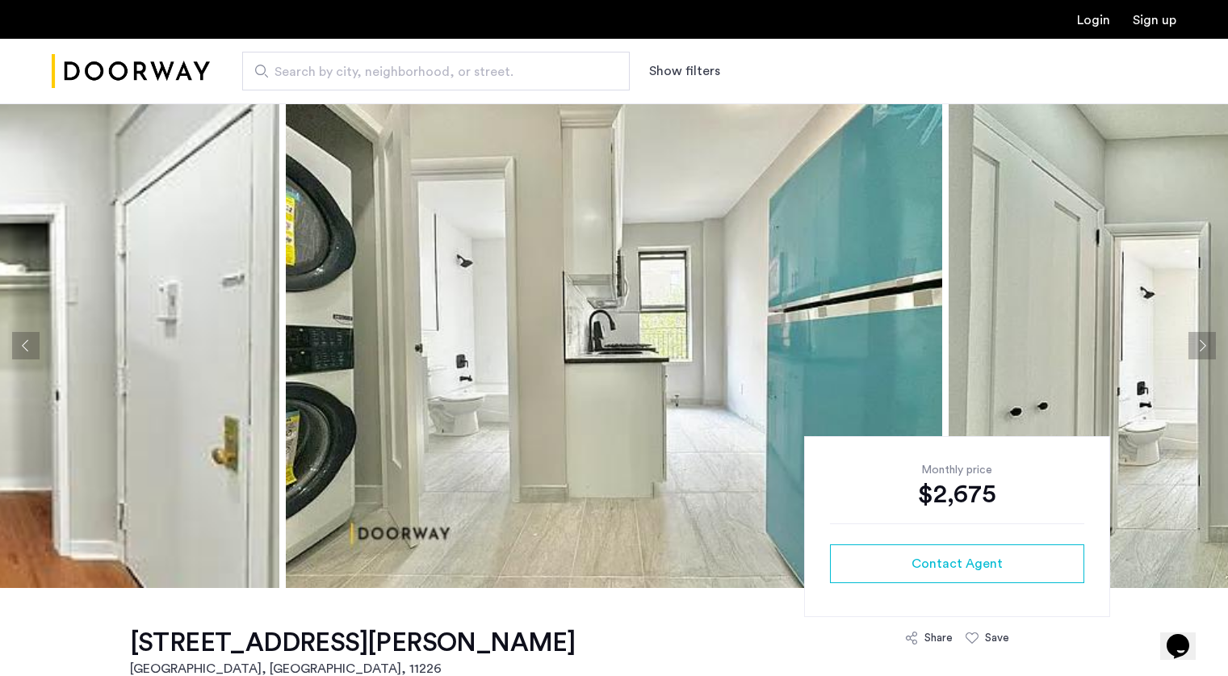
click at [1211, 335] on button "Next apartment" at bounding box center [1201, 345] width 27 height 27
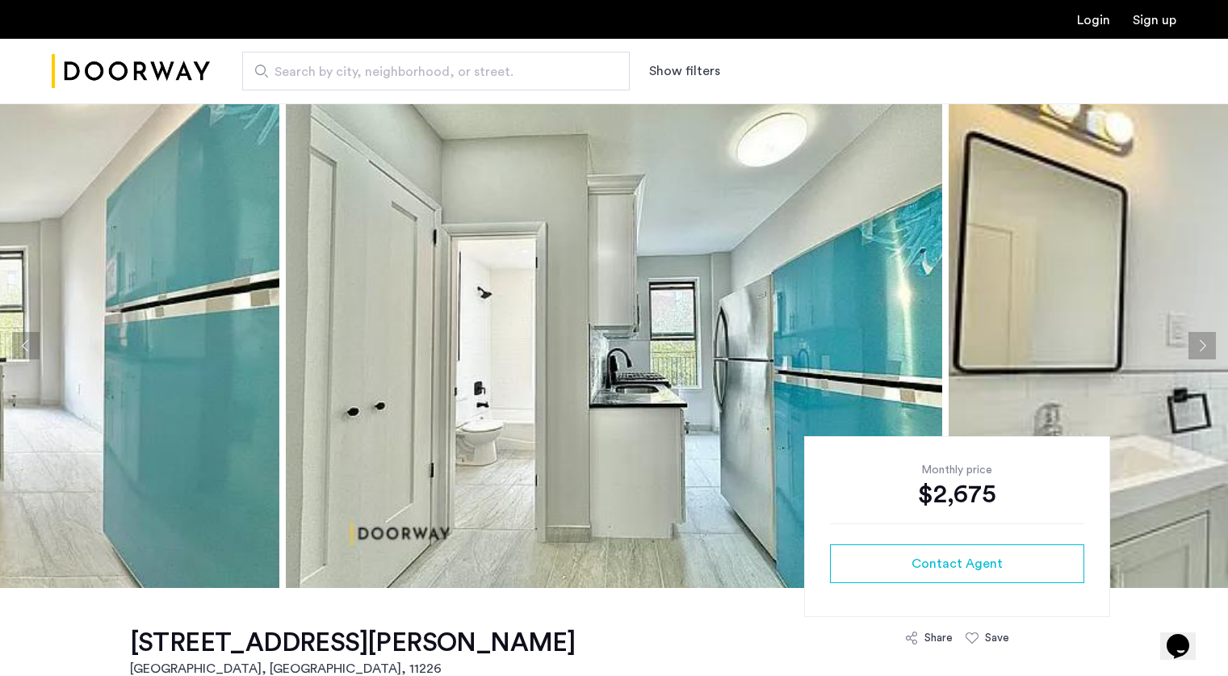
click at [1211, 335] on button "Next apartment" at bounding box center [1201, 345] width 27 height 27
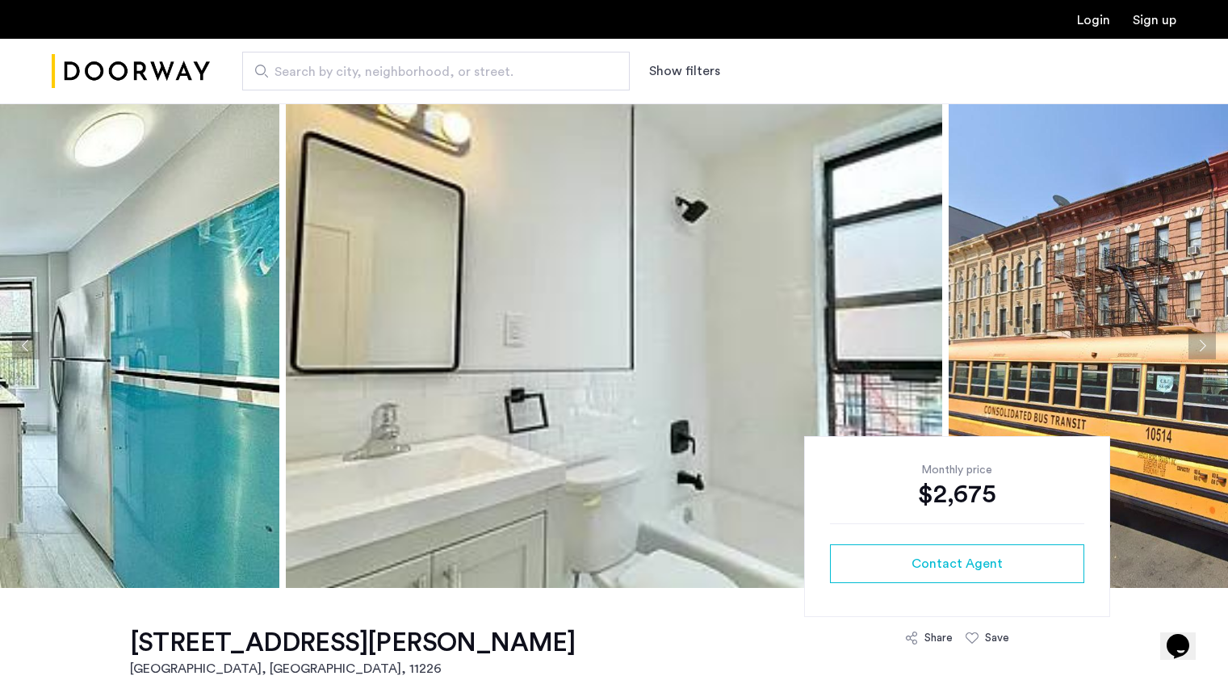
click at [1211, 335] on button "Next apartment" at bounding box center [1201, 345] width 27 height 27
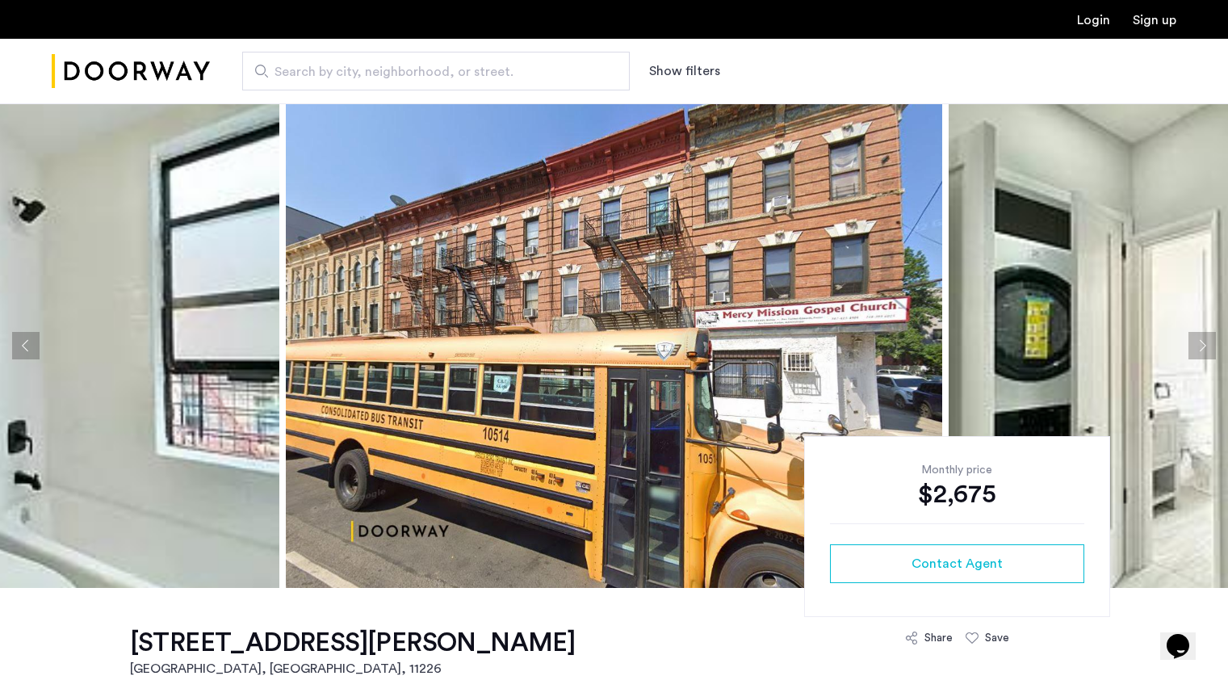
click at [1211, 335] on button "Next apartment" at bounding box center [1201, 345] width 27 height 27
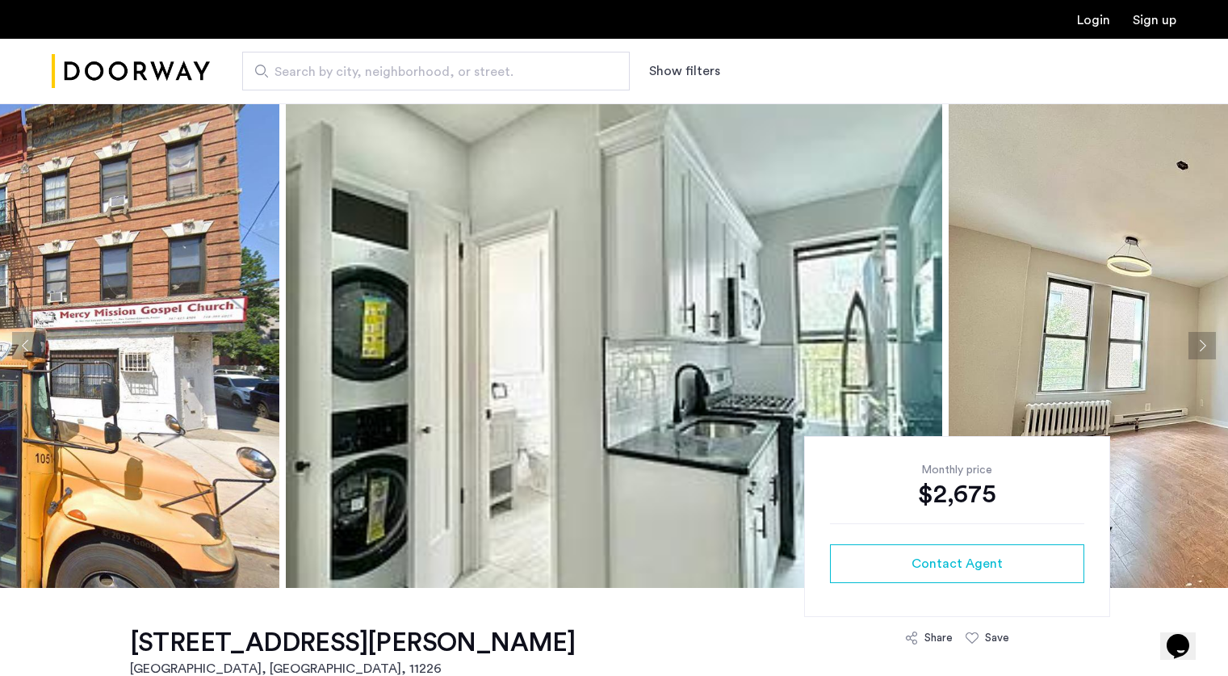
click at [1211, 335] on button "Next apartment" at bounding box center [1201, 345] width 27 height 27
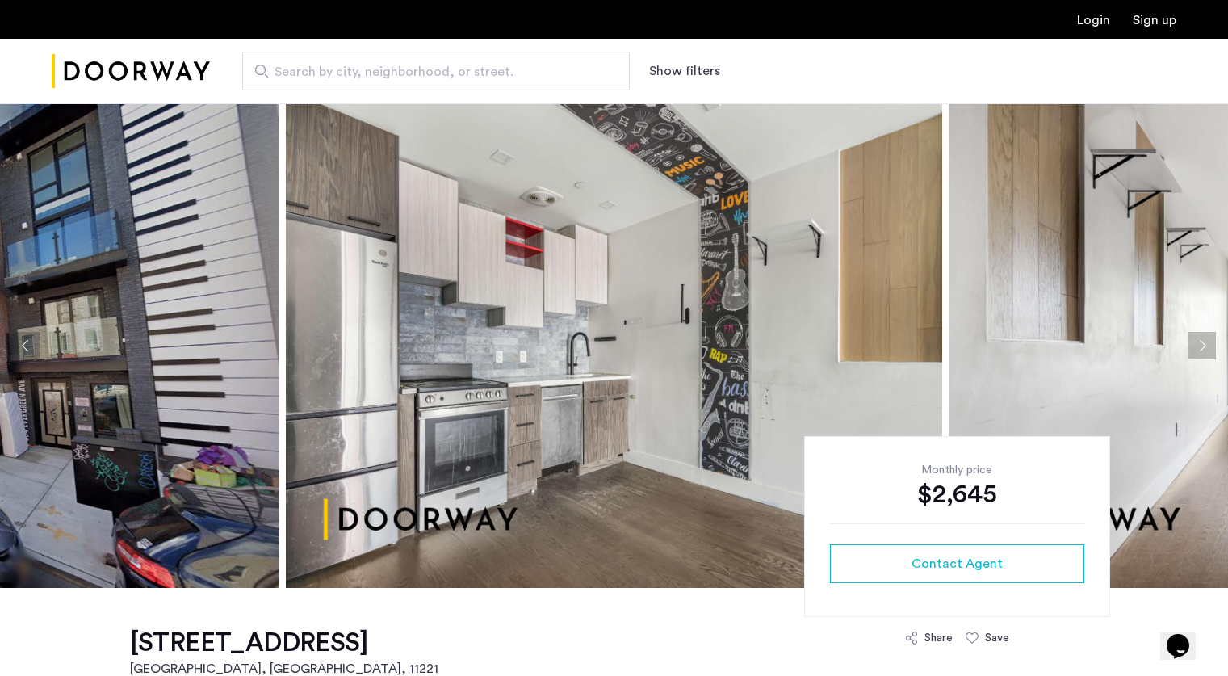
click at [1203, 343] on button "Next apartment" at bounding box center [1201, 345] width 27 height 27
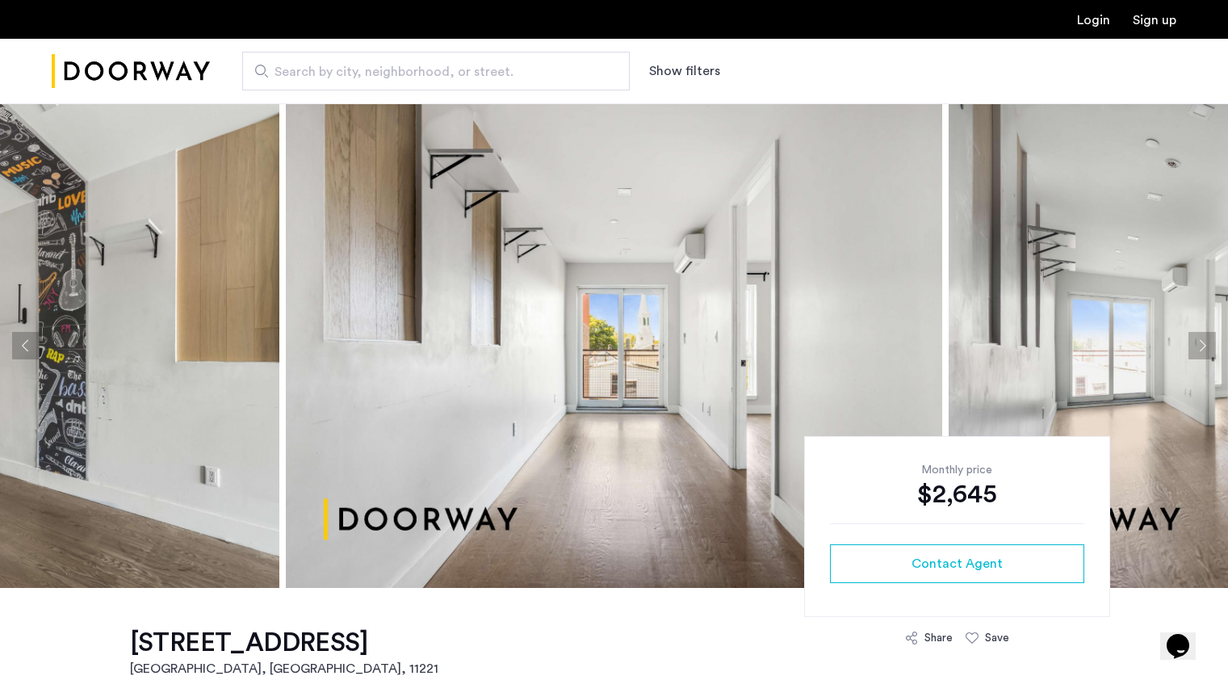
click at [1203, 343] on button "Next apartment" at bounding box center [1201, 345] width 27 height 27
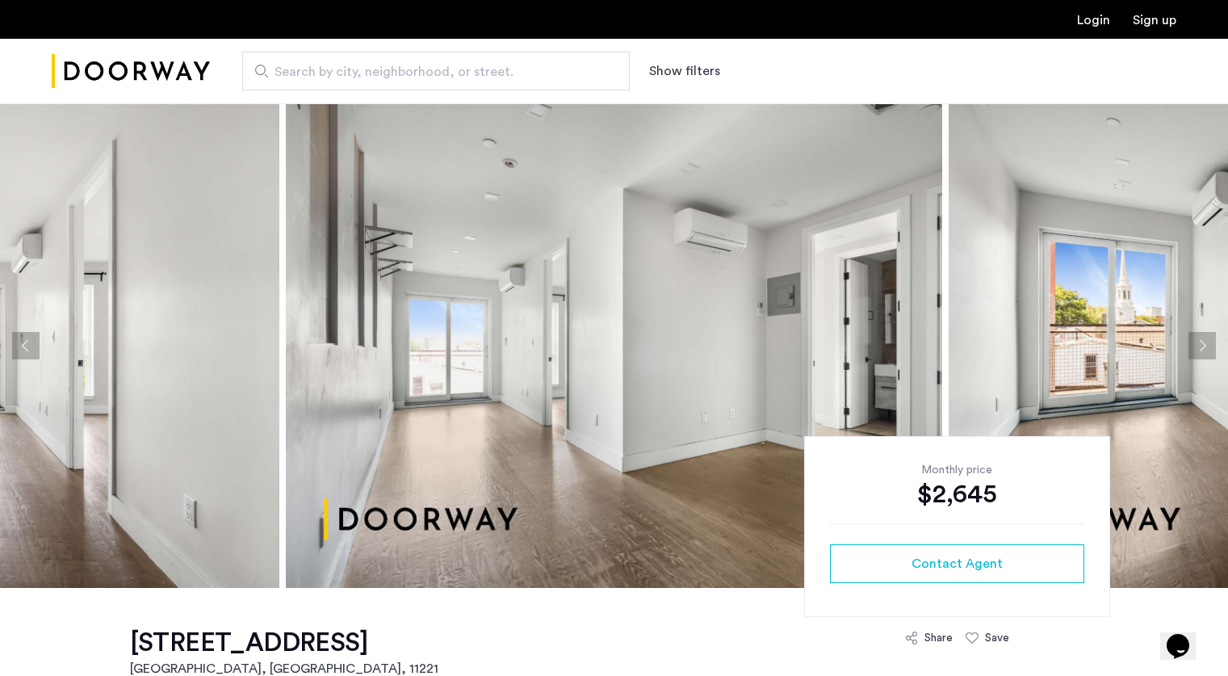
click at [1203, 343] on button "Next apartment" at bounding box center [1201, 345] width 27 height 27
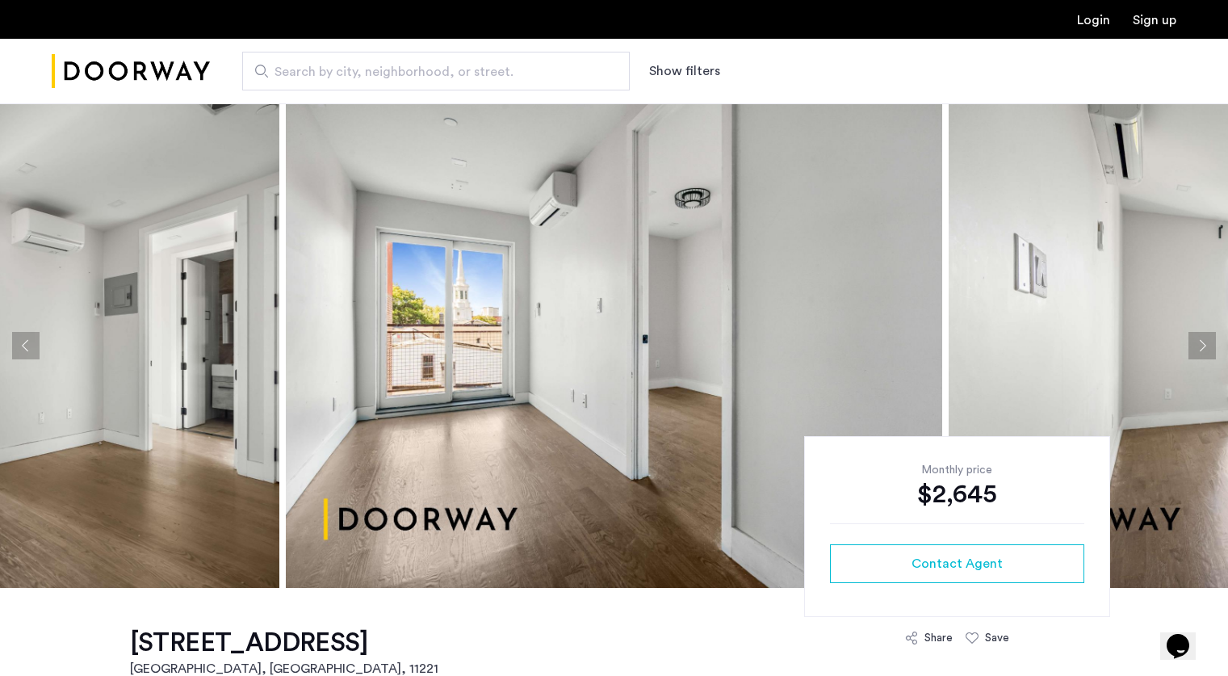
click at [1203, 343] on button "Next apartment" at bounding box center [1201, 345] width 27 height 27
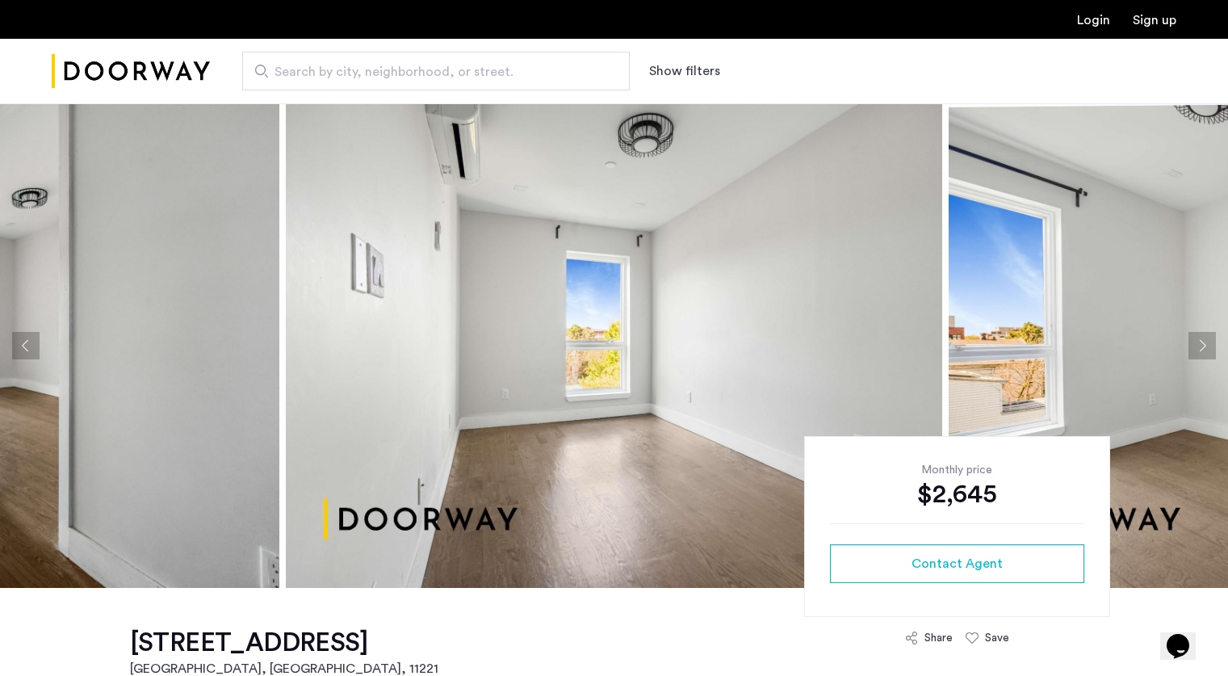
click at [1203, 343] on button "Next apartment" at bounding box center [1201, 345] width 27 height 27
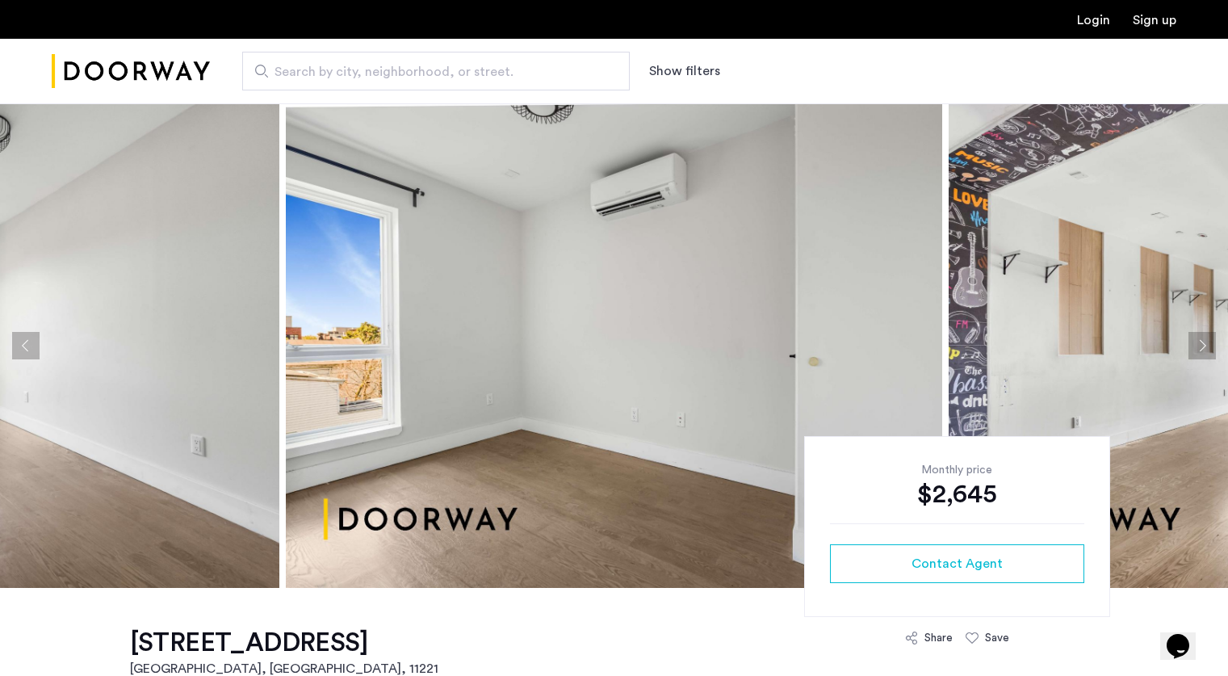
click at [1203, 343] on button "Next apartment" at bounding box center [1201, 345] width 27 height 27
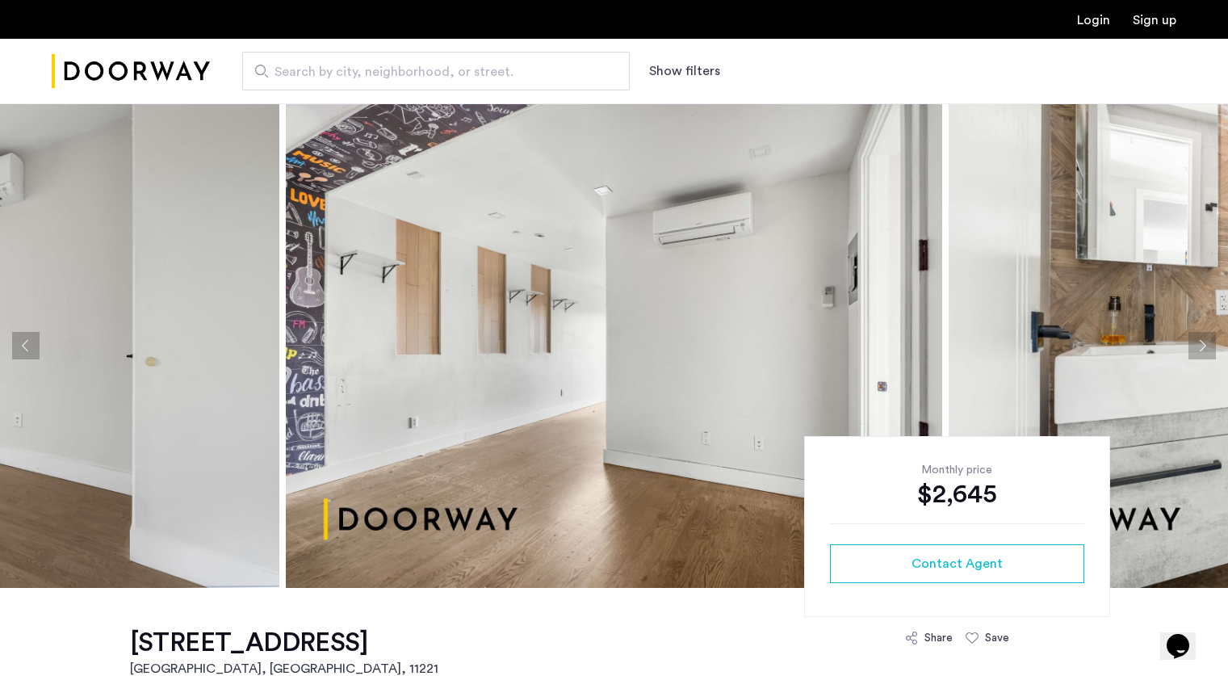
click at [1203, 343] on button "Next apartment" at bounding box center [1201, 345] width 27 height 27
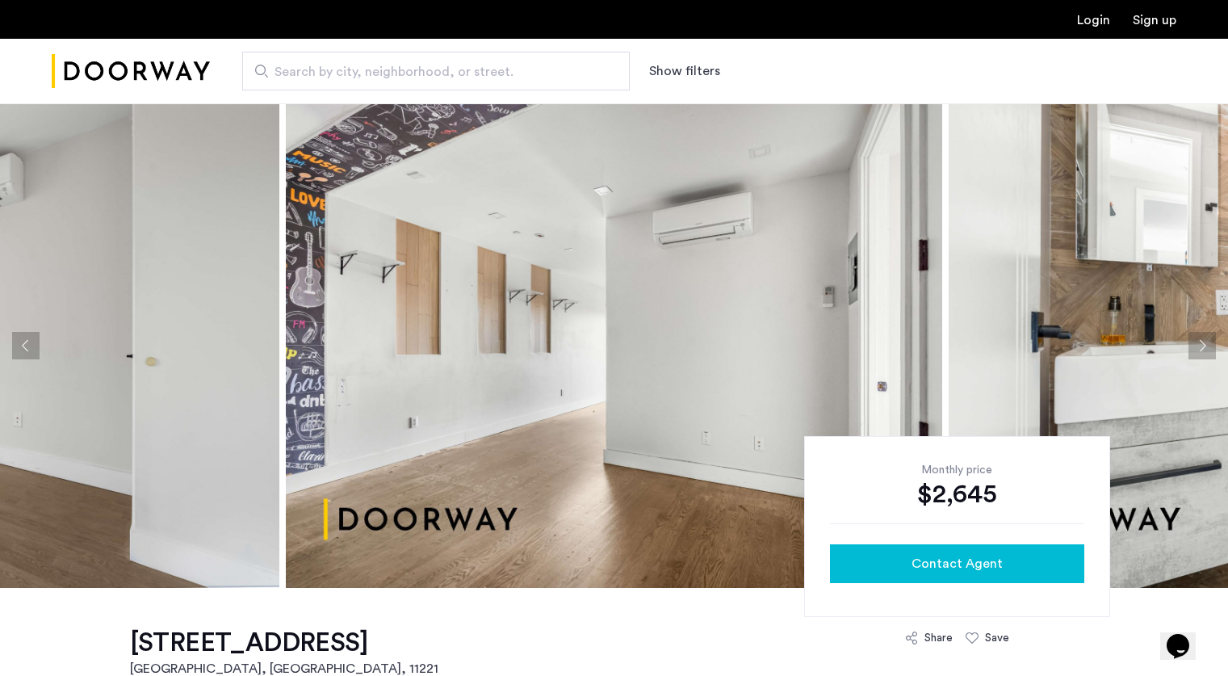
click at [945, 551] on button "Contact Agent" at bounding box center [957, 563] width 254 height 39
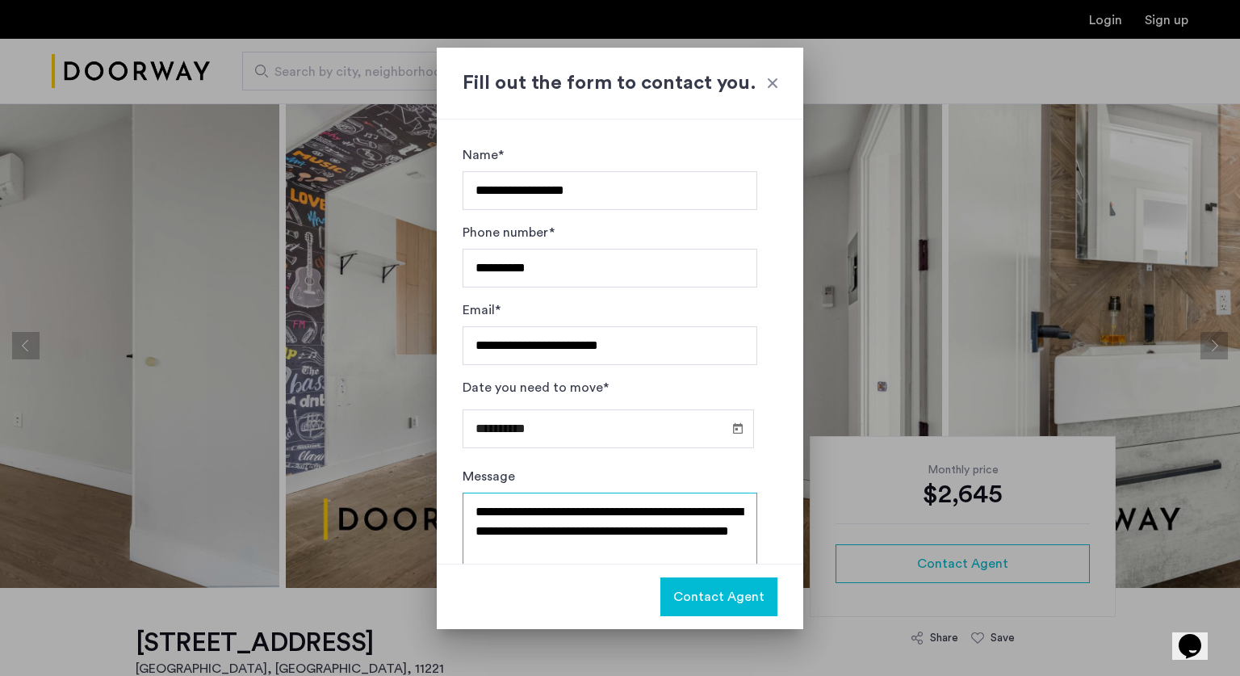
click at [602, 555] on textarea "**********" at bounding box center [610, 540] width 295 height 97
click at [711, 594] on span "Contact Agent" at bounding box center [718, 596] width 91 height 19
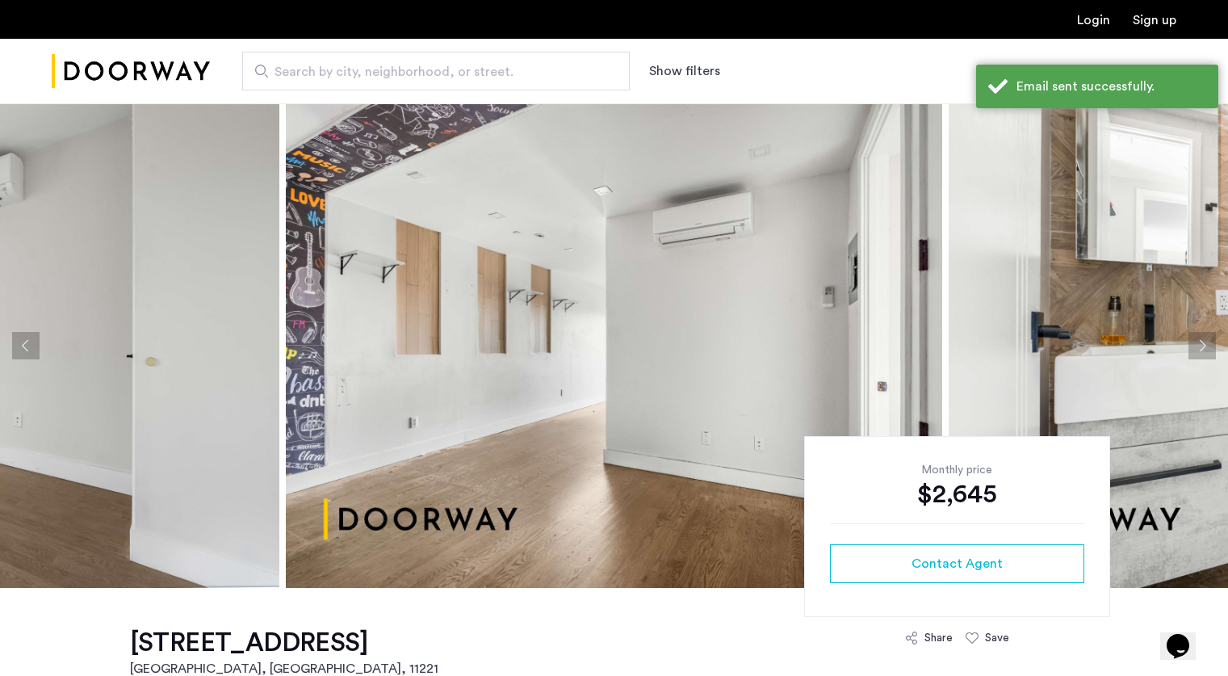
click at [1209, 337] on button "Next apartment" at bounding box center [1201, 345] width 27 height 27
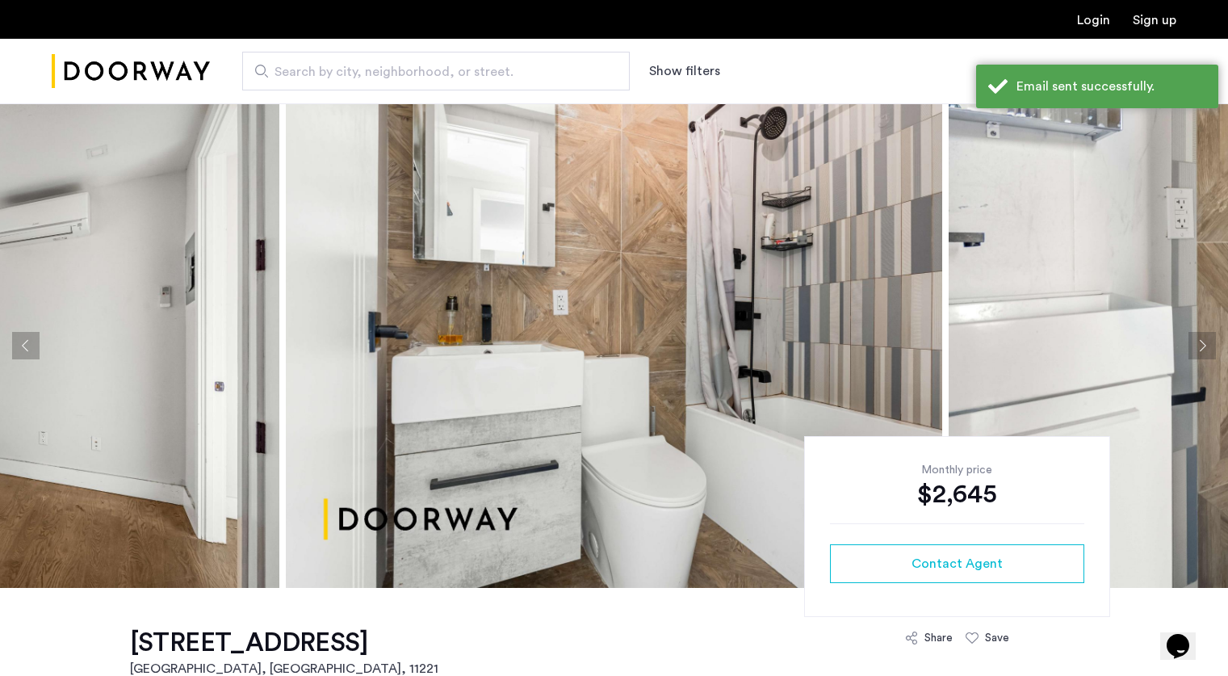
click at [1209, 337] on button "Next apartment" at bounding box center [1201, 345] width 27 height 27
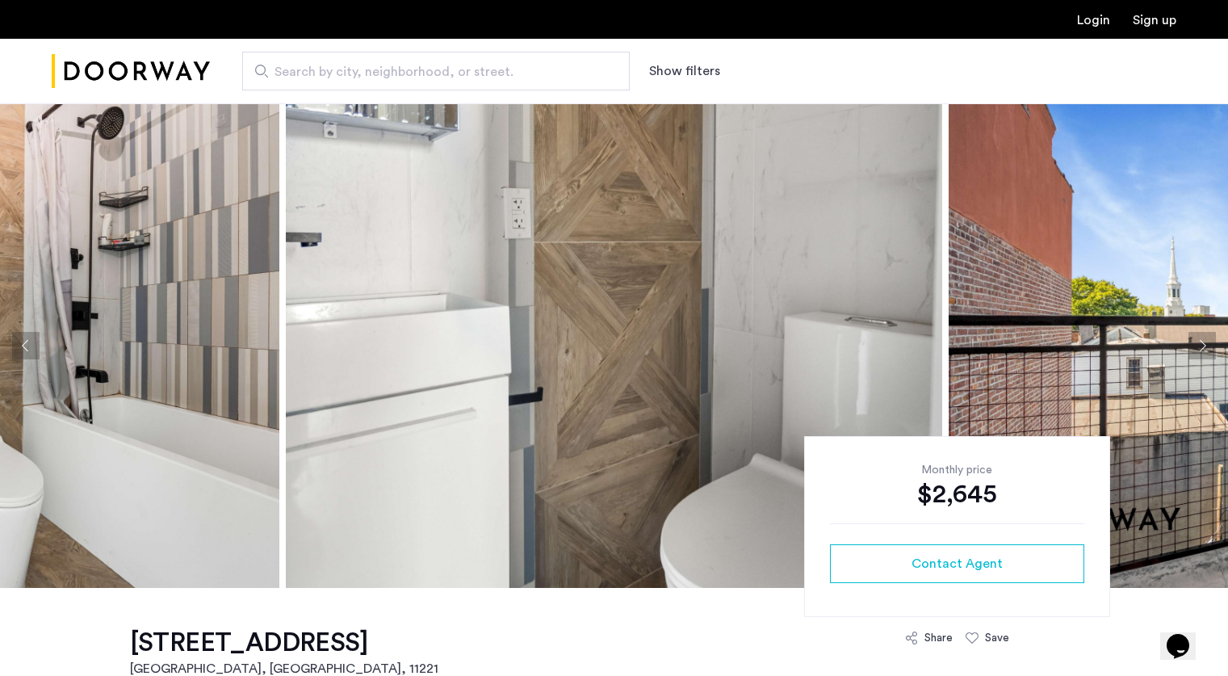
click at [1209, 337] on button "Next apartment" at bounding box center [1201, 345] width 27 height 27
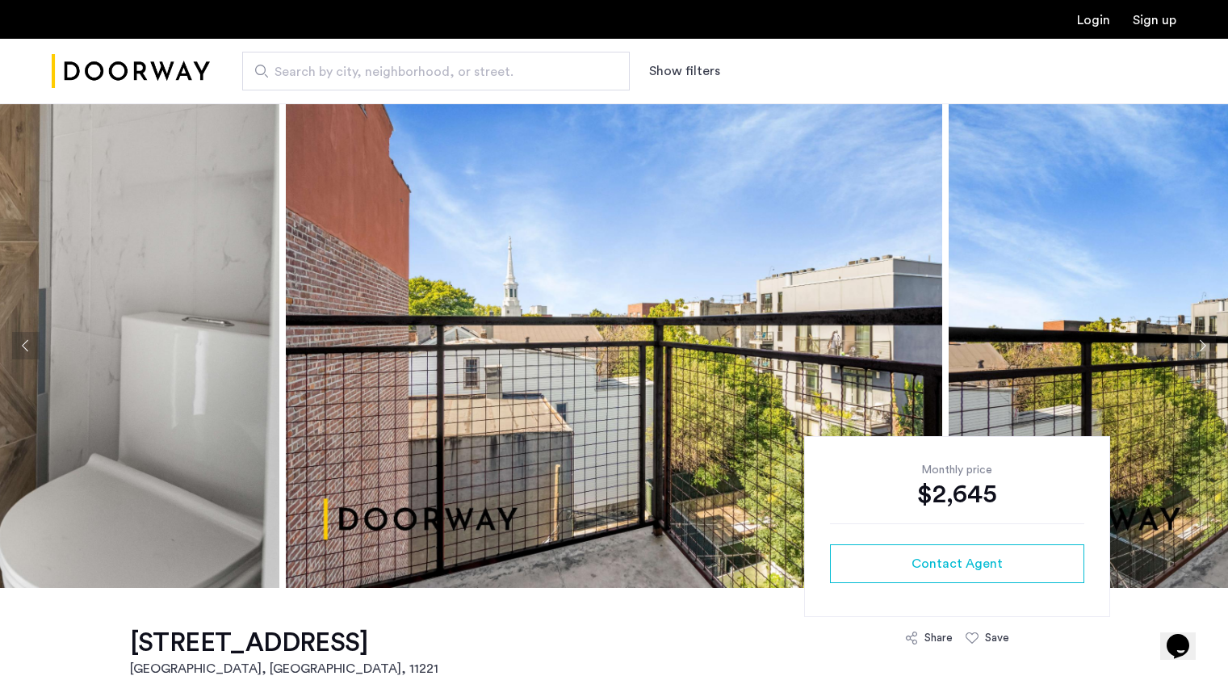
click at [1209, 337] on button "Next apartment" at bounding box center [1201, 345] width 27 height 27
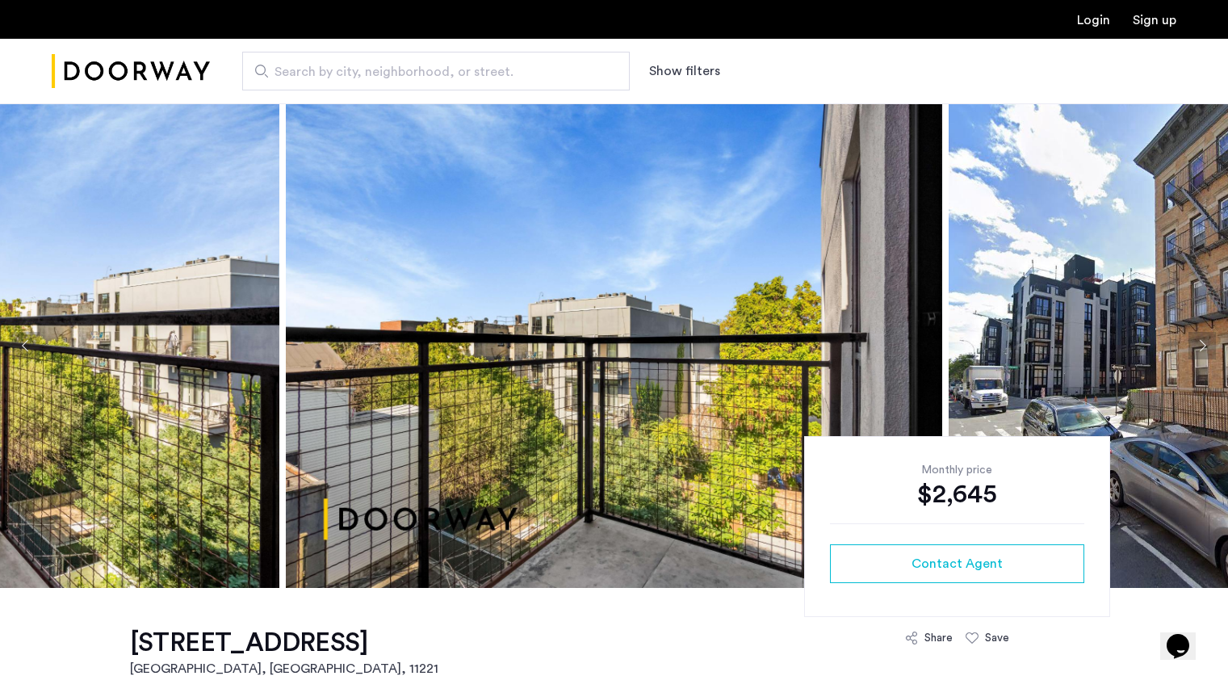
click at [1209, 337] on button "Next apartment" at bounding box center [1201, 345] width 27 height 27
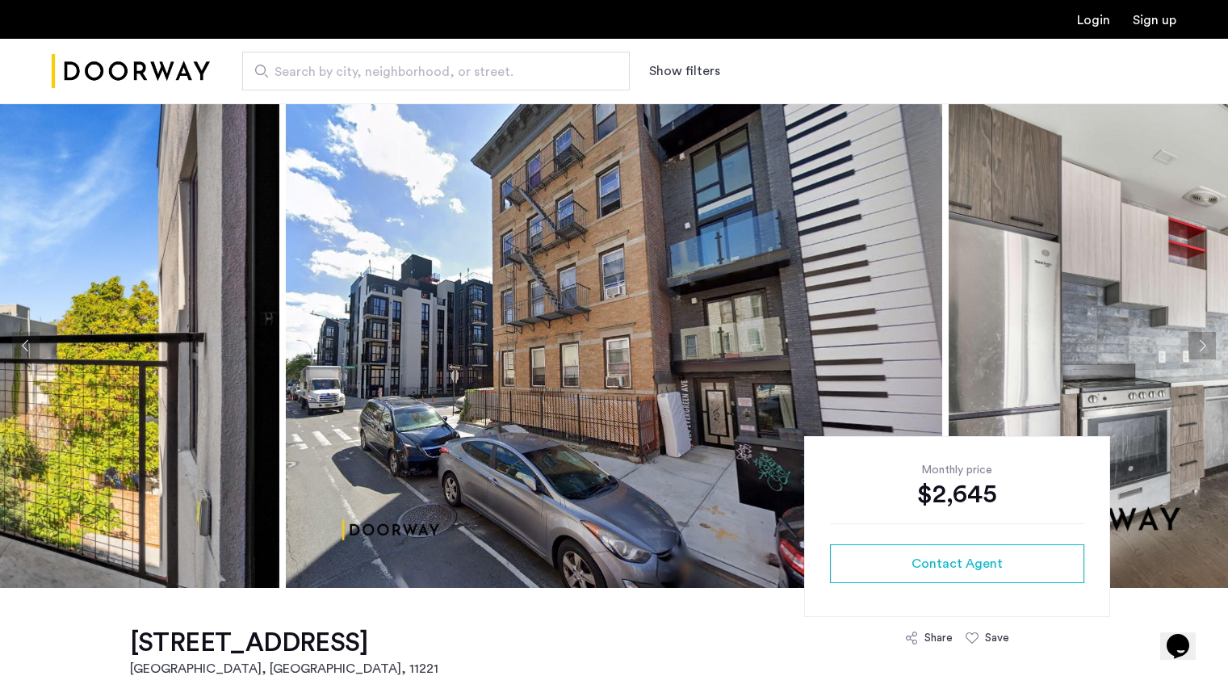
click at [36, 343] on button "Previous apartment" at bounding box center [25, 345] width 27 height 27
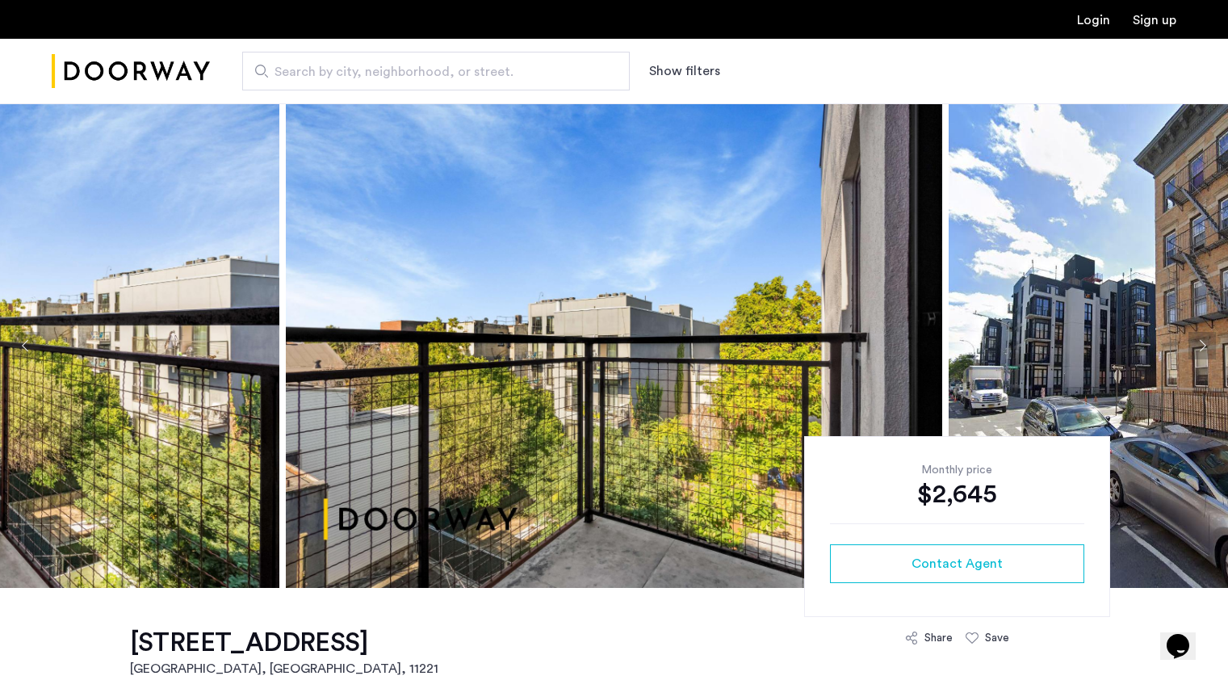
click at [36, 343] on button "Previous apartment" at bounding box center [25, 345] width 27 height 27
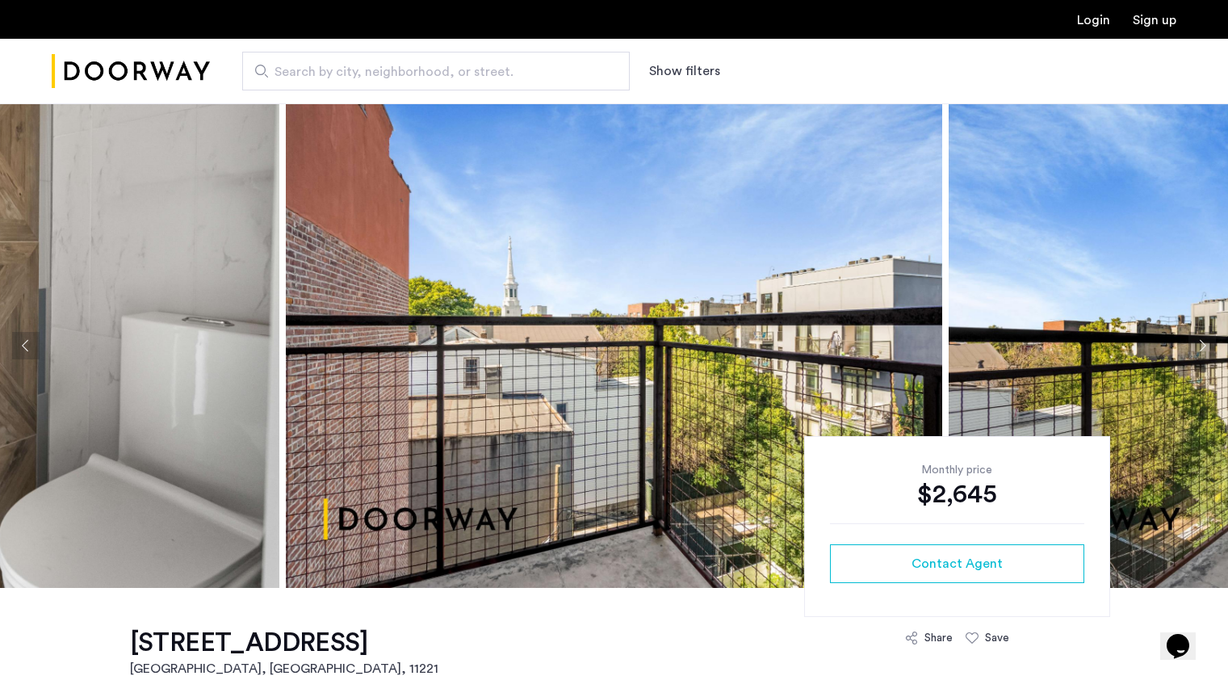
click at [36, 343] on button "Previous apartment" at bounding box center [25, 345] width 27 height 27
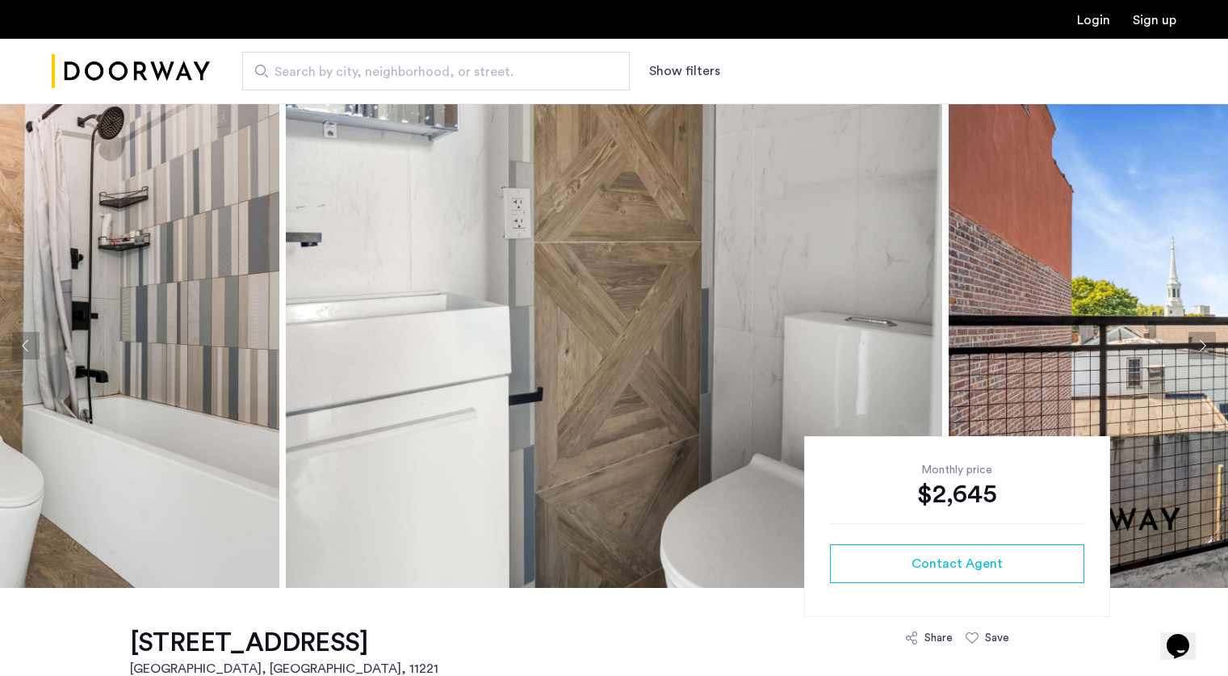
click at [36, 343] on button "Previous apartment" at bounding box center [25, 345] width 27 height 27
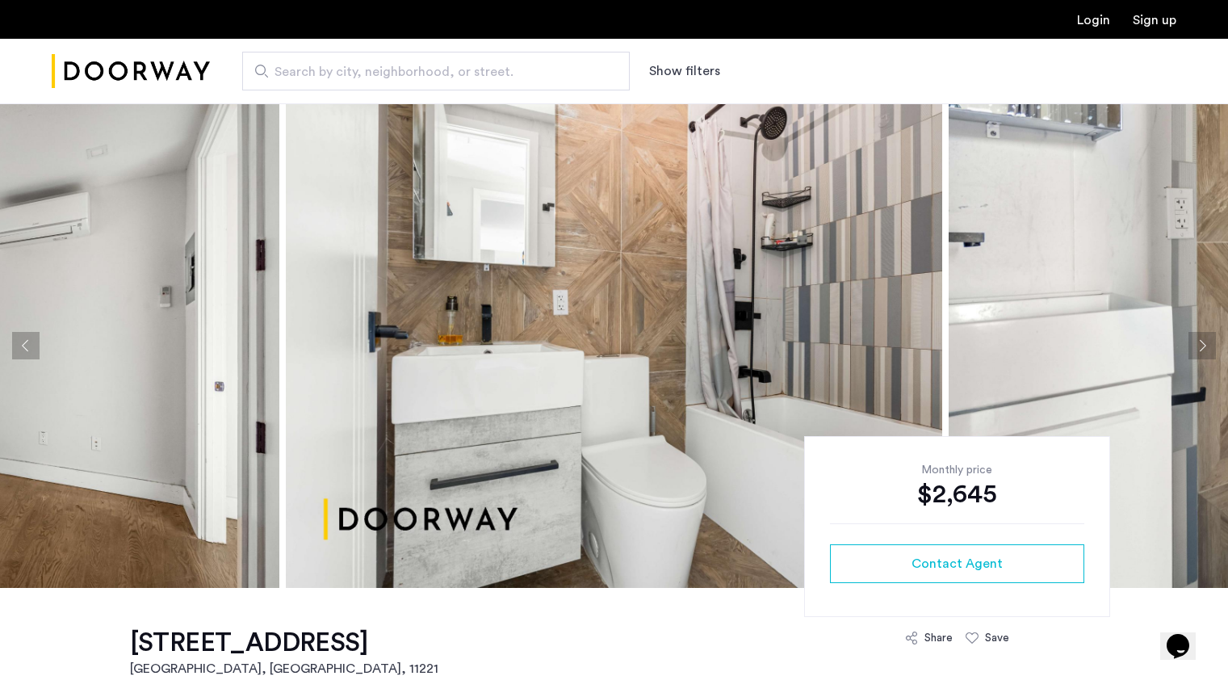
click at [36, 343] on button "Previous apartment" at bounding box center [25, 345] width 27 height 27
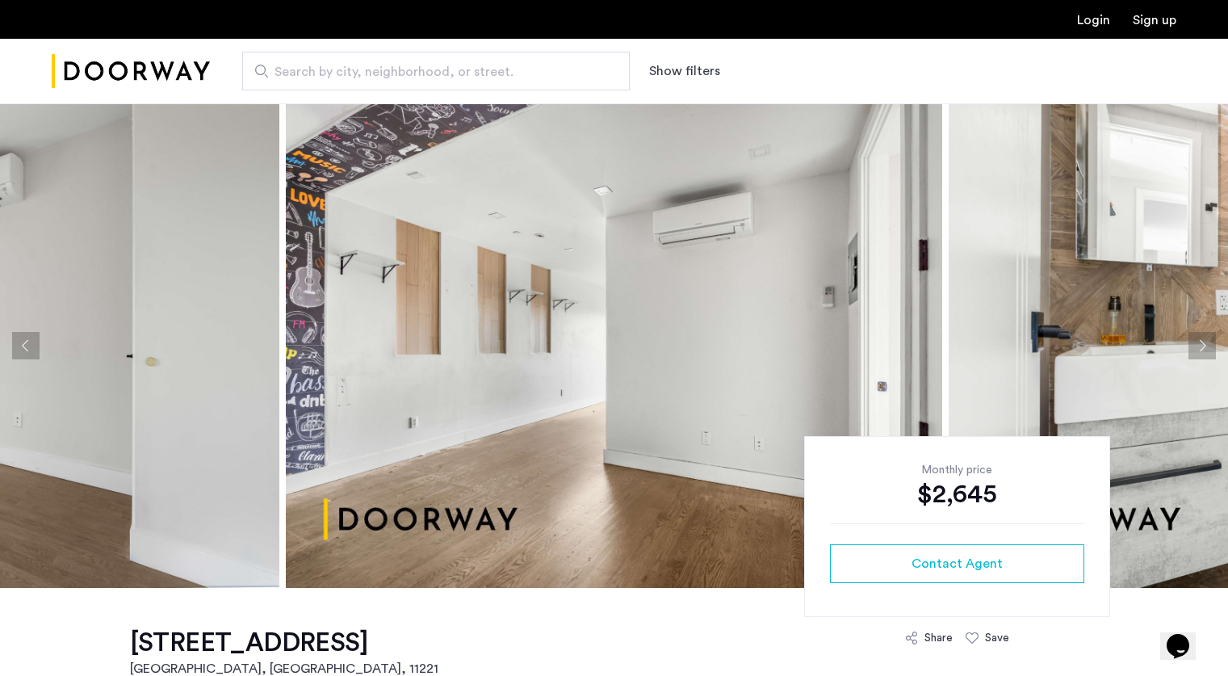
click at [36, 343] on button "Previous apartment" at bounding box center [25, 345] width 27 height 27
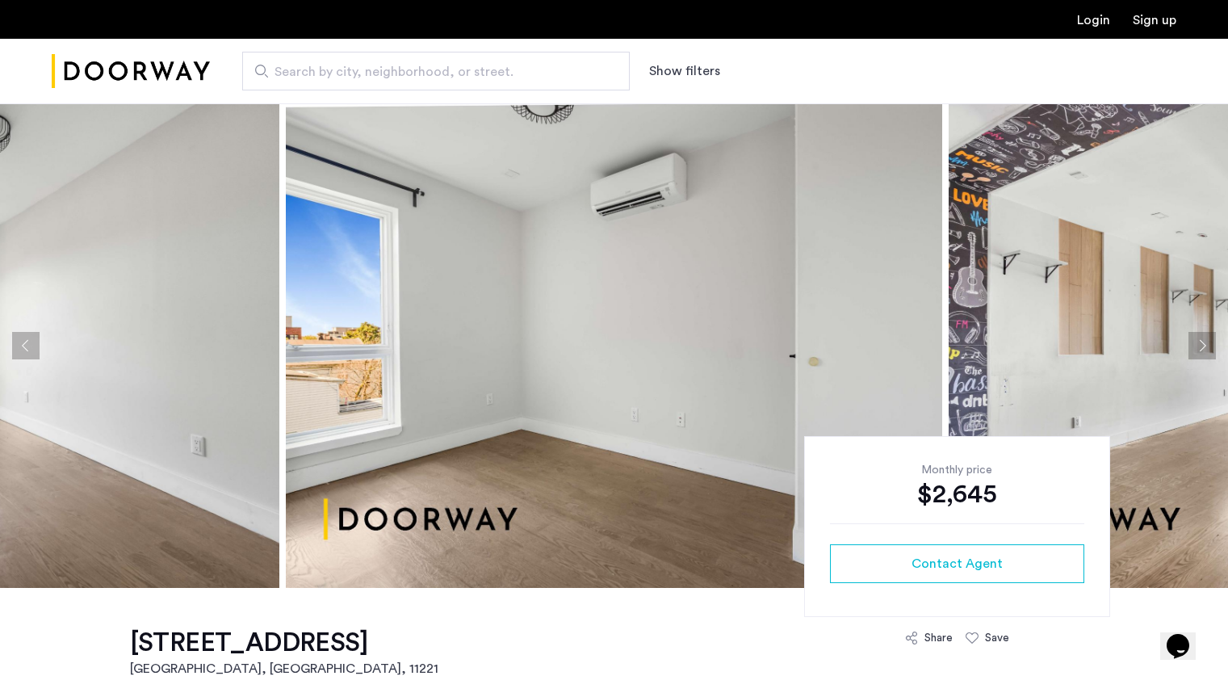
click at [36, 343] on button "Previous apartment" at bounding box center [25, 345] width 27 height 27
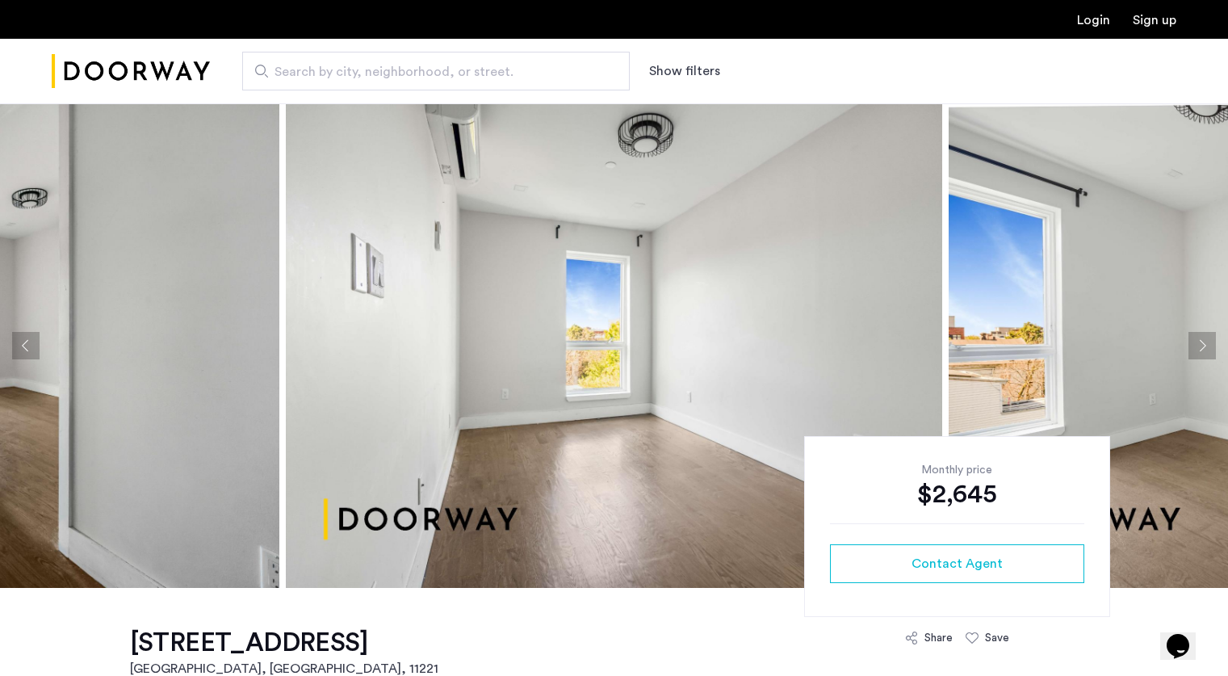
click at [36, 343] on button "Previous apartment" at bounding box center [25, 345] width 27 height 27
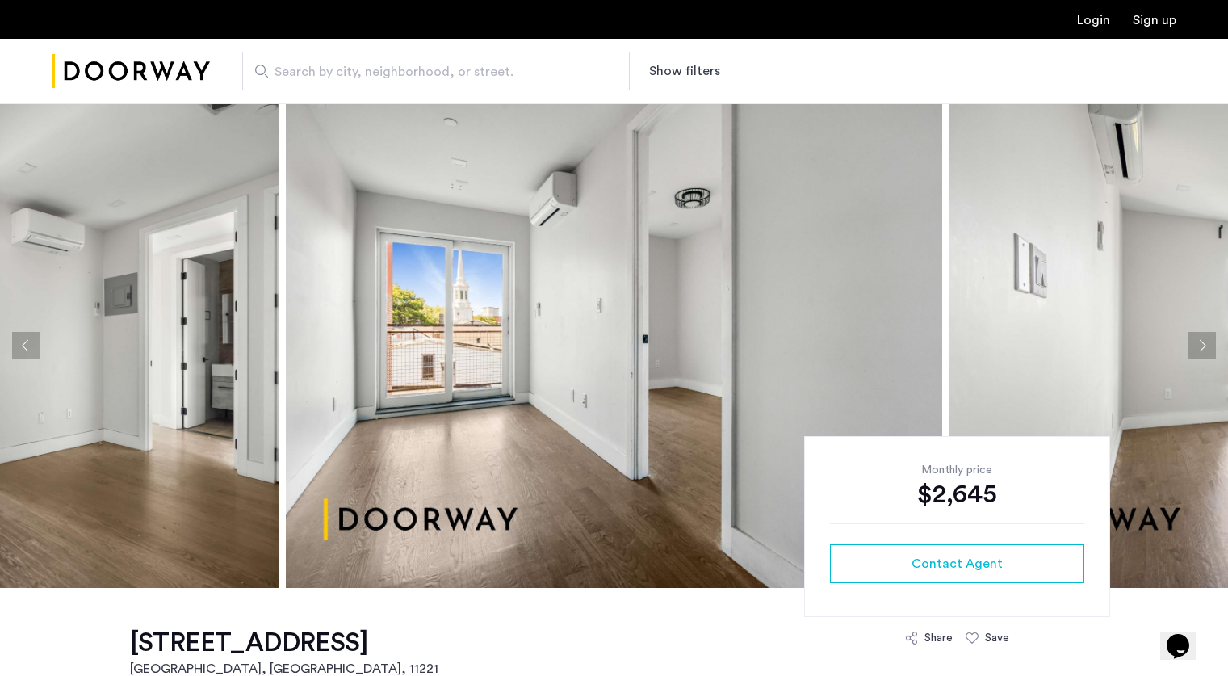
click at [36, 343] on button "Previous apartment" at bounding box center [25, 345] width 27 height 27
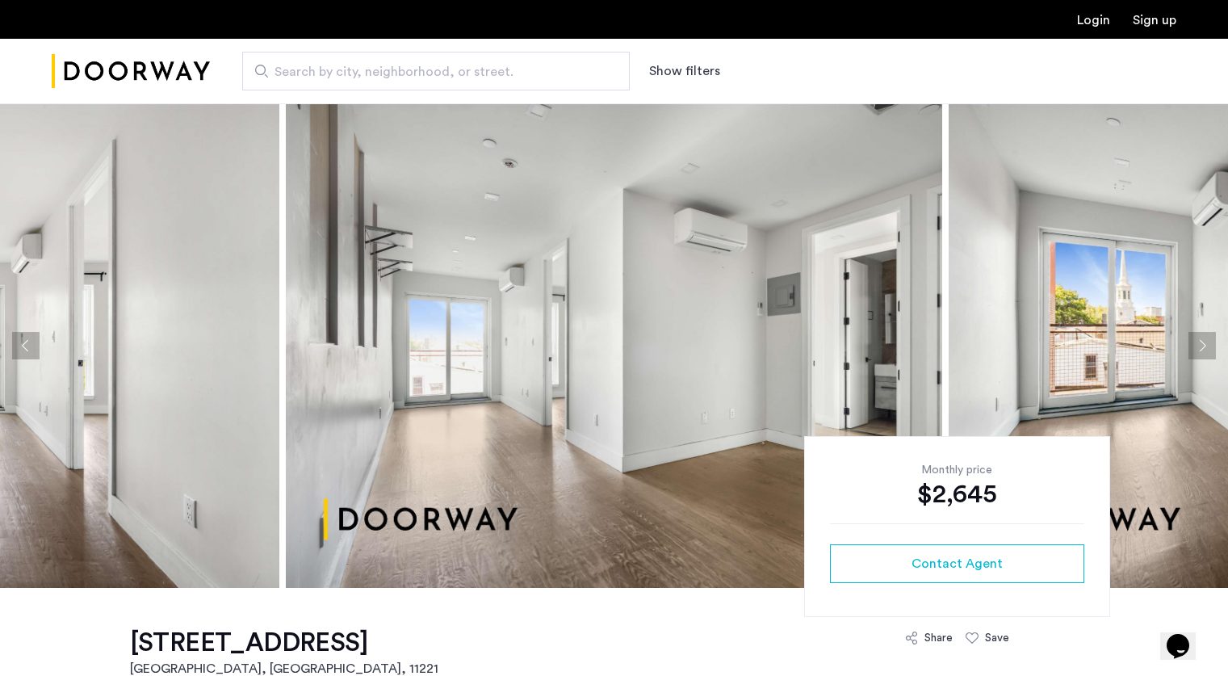
click at [36, 343] on button "Previous apartment" at bounding box center [25, 345] width 27 height 27
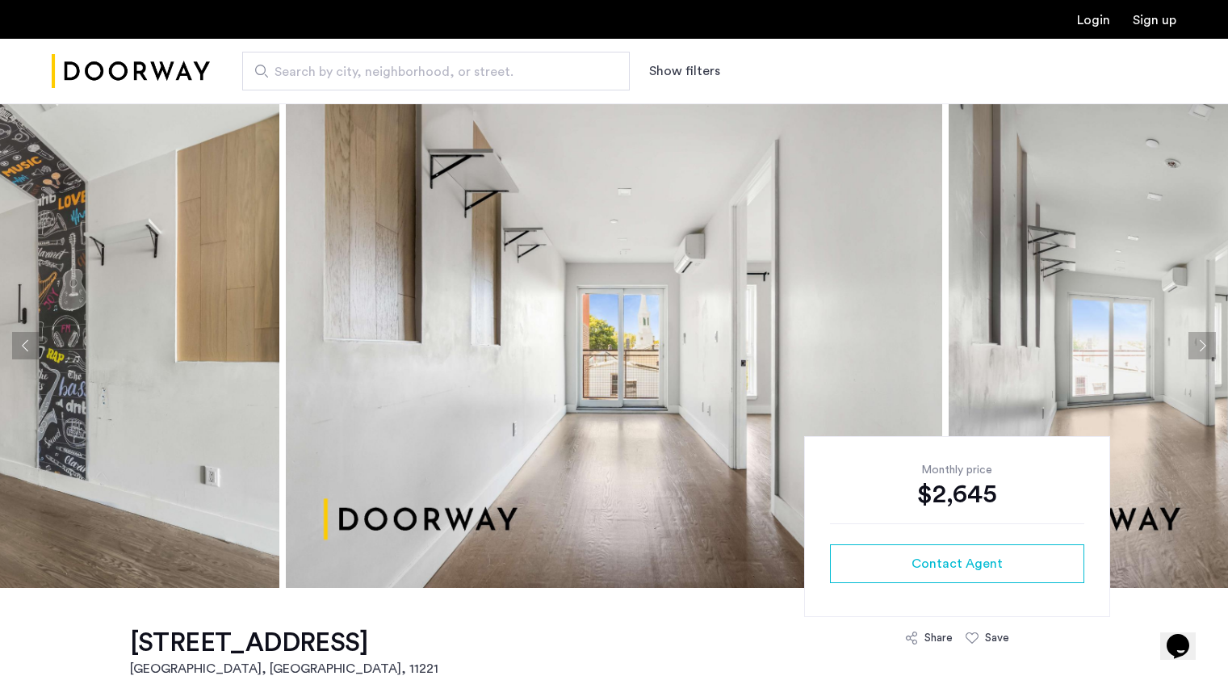
click at [36, 343] on button "Previous apartment" at bounding box center [25, 345] width 27 height 27
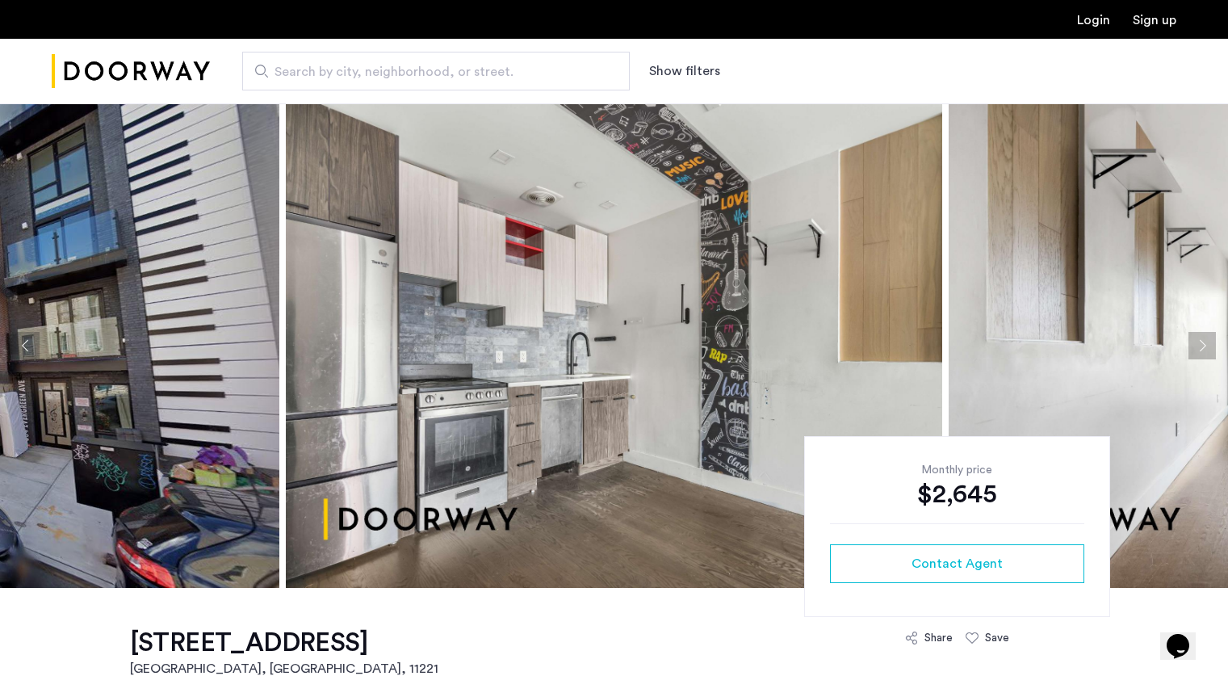
click at [36, 343] on button "Previous apartment" at bounding box center [25, 345] width 27 height 27
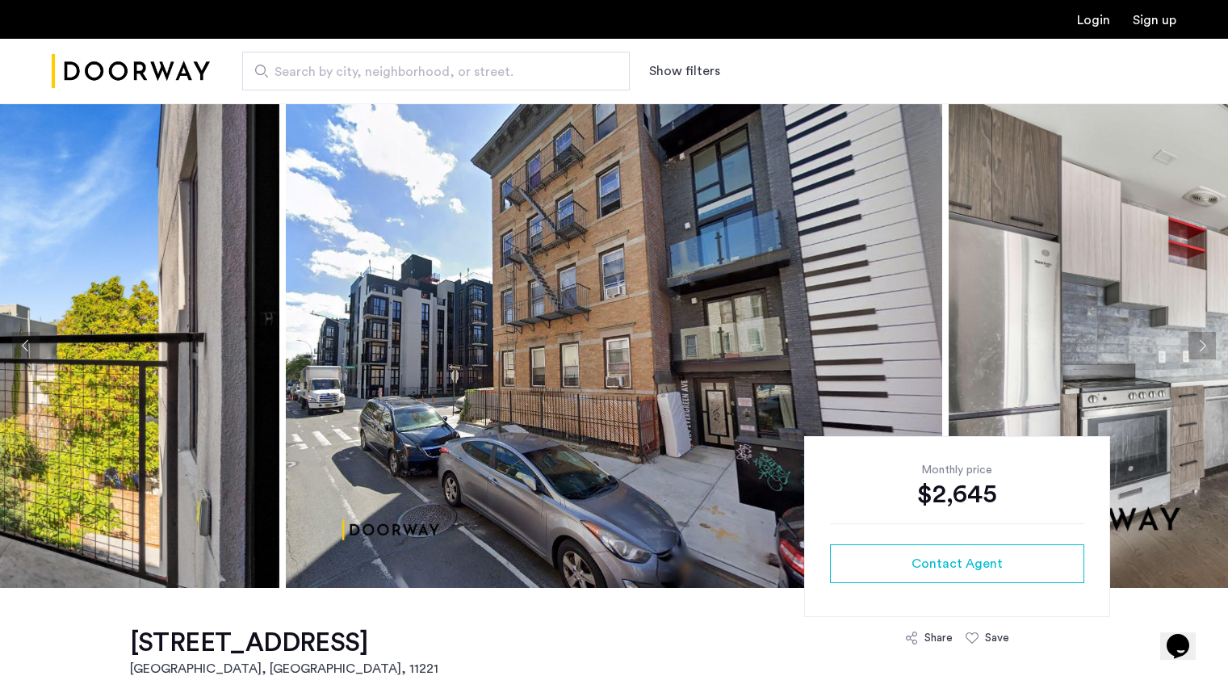
click at [36, 343] on button "Previous apartment" at bounding box center [25, 345] width 27 height 27
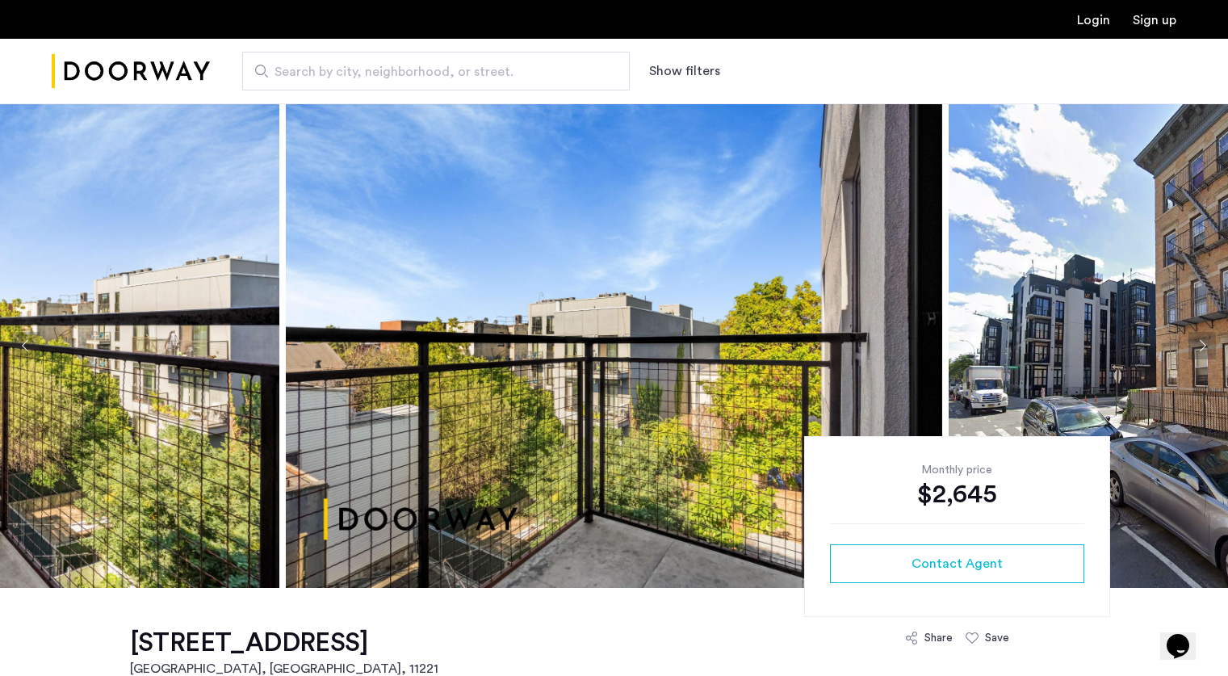
click at [36, 343] on button "Previous apartment" at bounding box center [25, 345] width 27 height 27
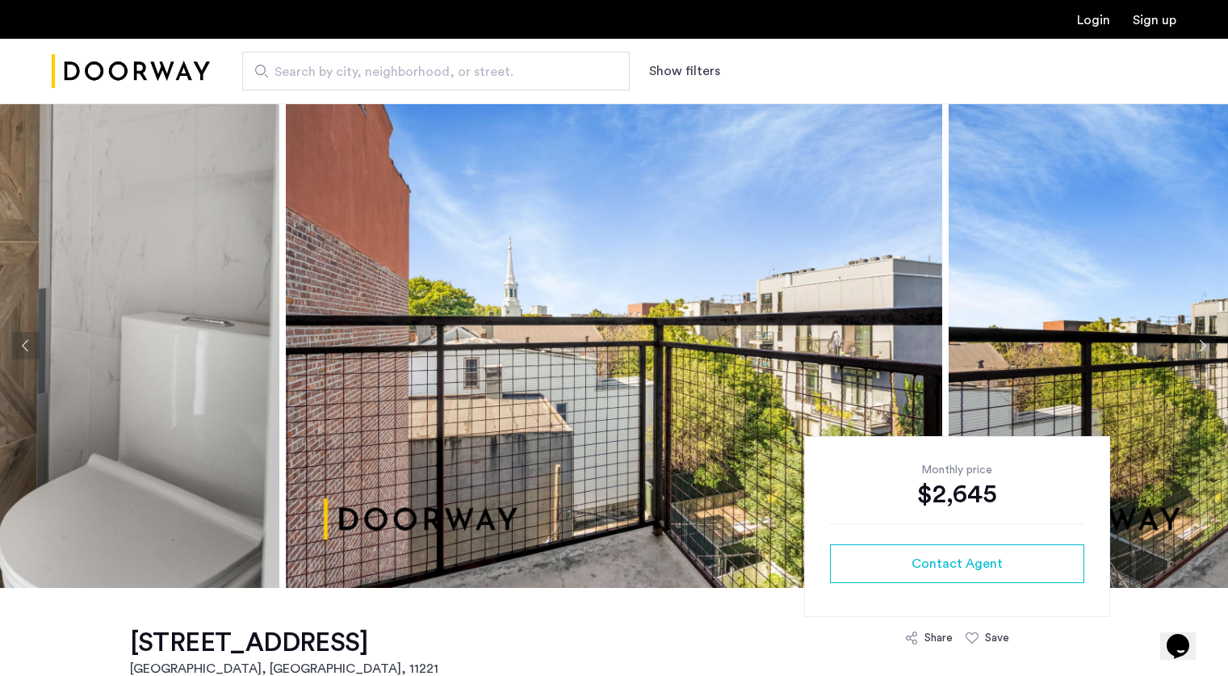
click at [36, 343] on button "Previous apartment" at bounding box center [25, 345] width 27 height 27
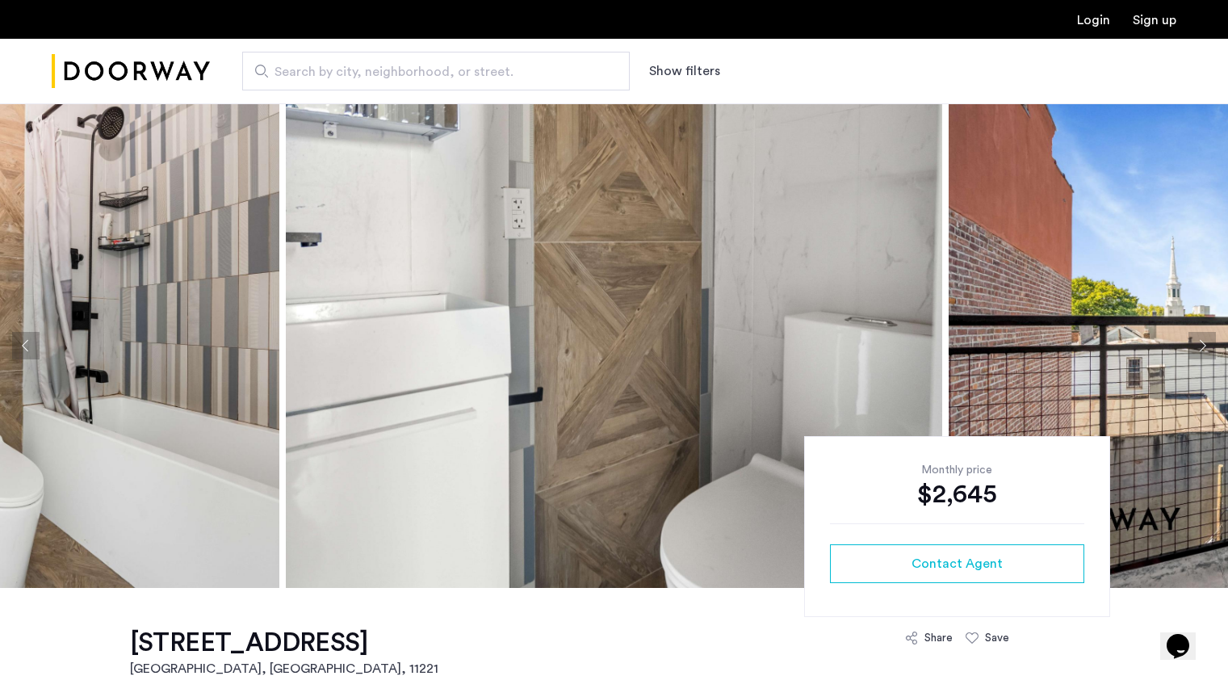
click at [36, 343] on button "Previous apartment" at bounding box center [25, 345] width 27 height 27
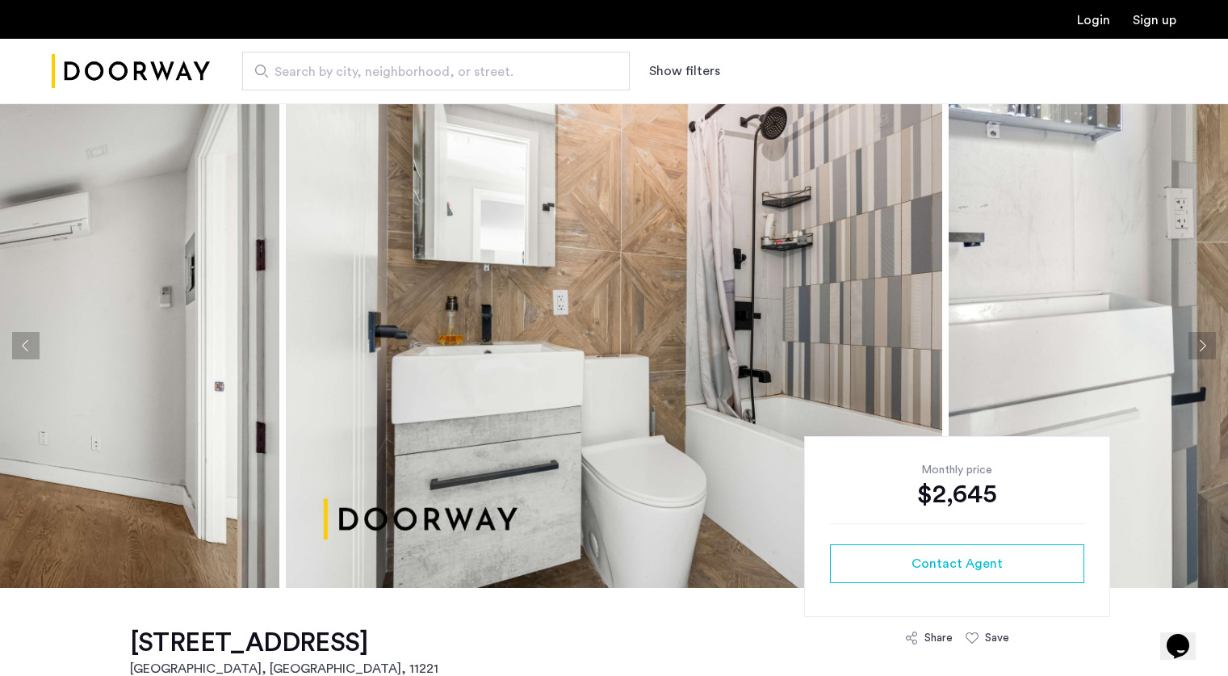
click at [36, 343] on button "Previous apartment" at bounding box center [25, 345] width 27 height 27
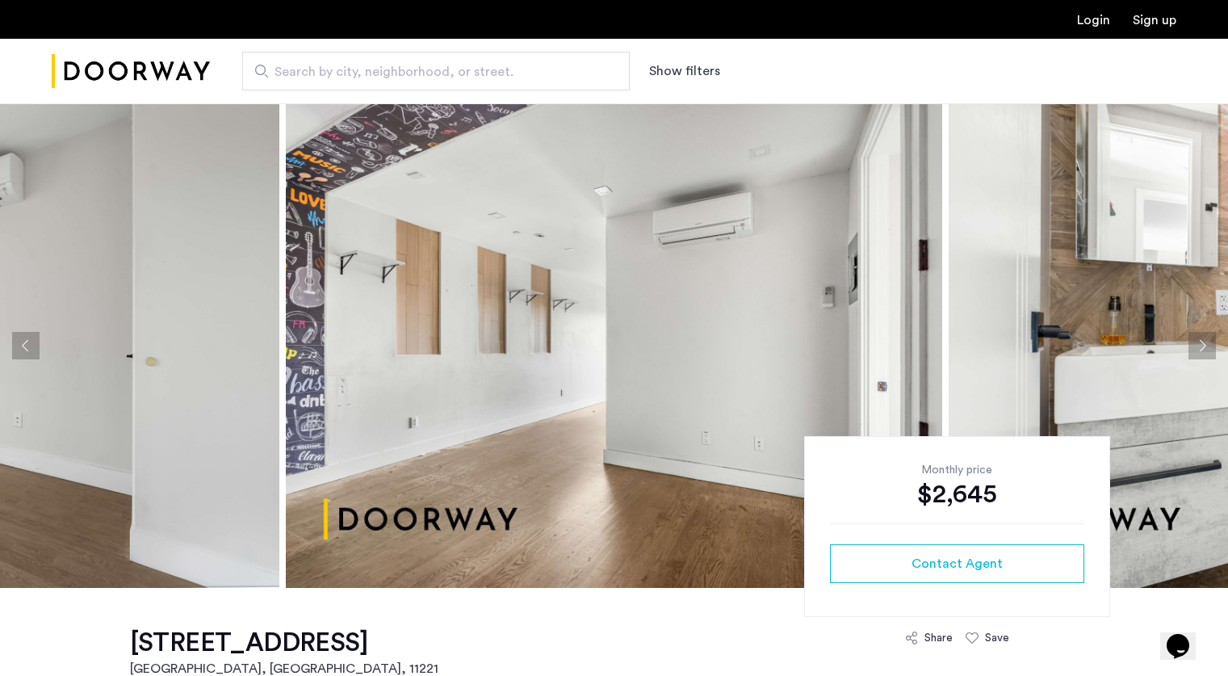
click at [1211, 353] on button "Next apartment" at bounding box center [1201, 345] width 27 height 27
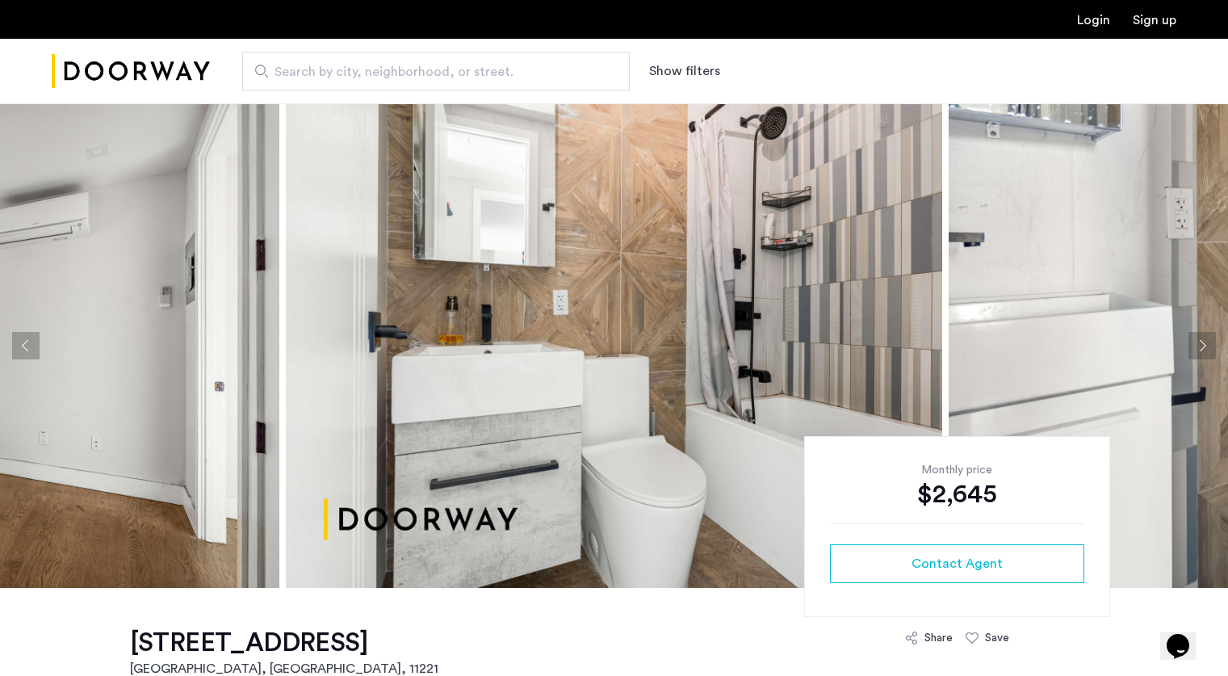
click at [1211, 353] on button "Next apartment" at bounding box center [1201, 345] width 27 height 27
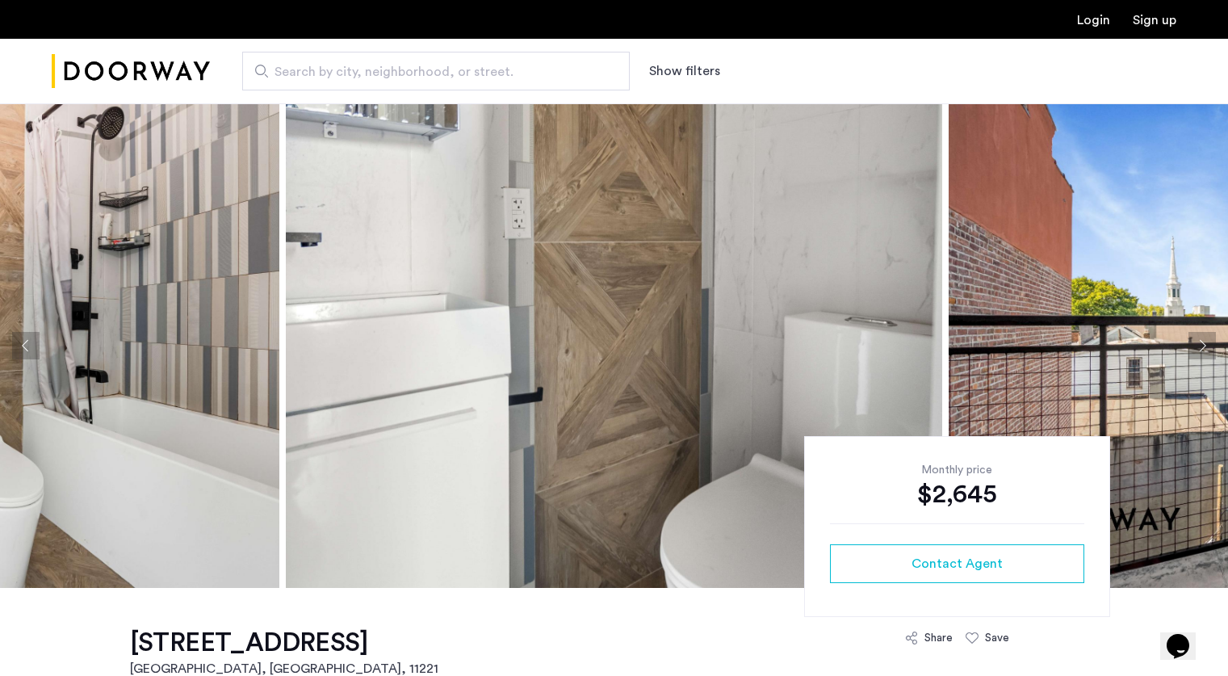
click at [1211, 353] on button "Next apartment" at bounding box center [1201, 345] width 27 height 27
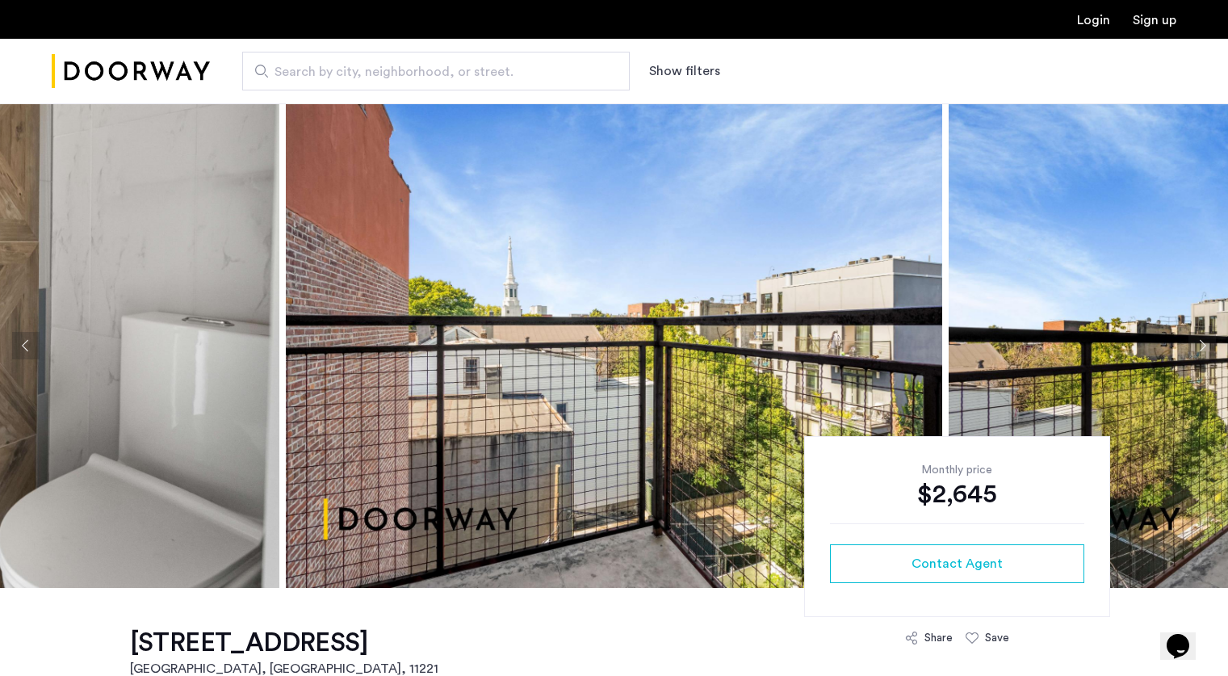
click at [1211, 353] on button "Next apartment" at bounding box center [1201, 345] width 27 height 27
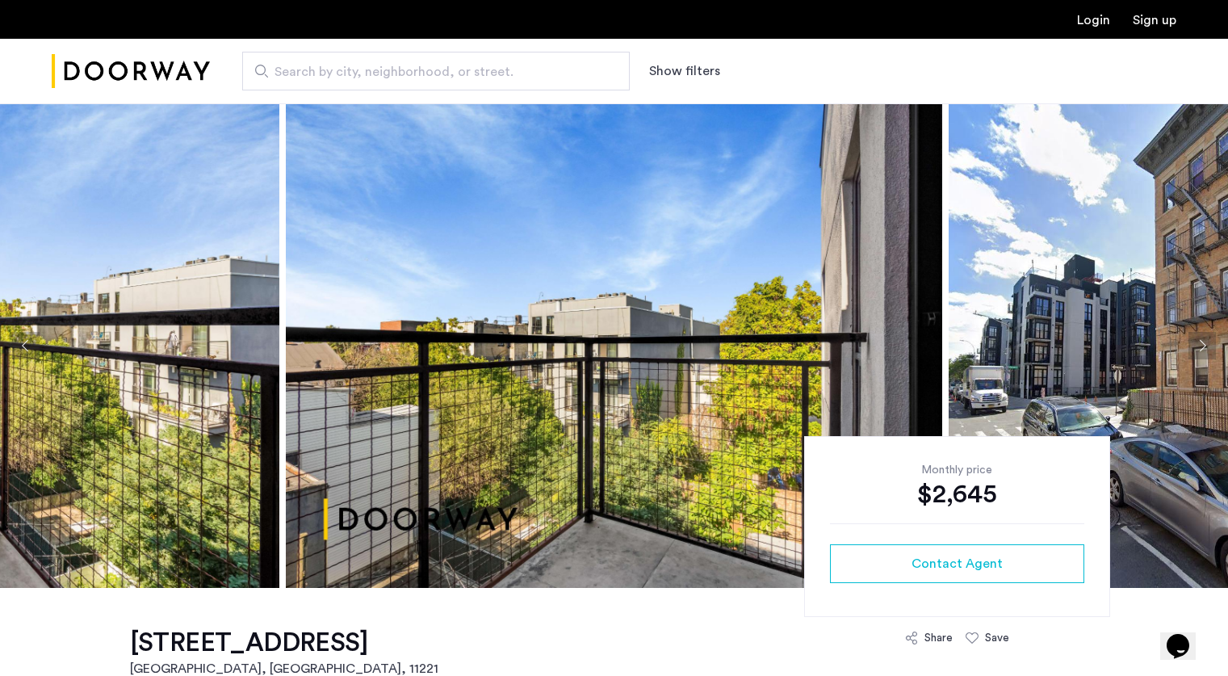
click at [1211, 353] on button "Next apartment" at bounding box center [1201, 345] width 27 height 27
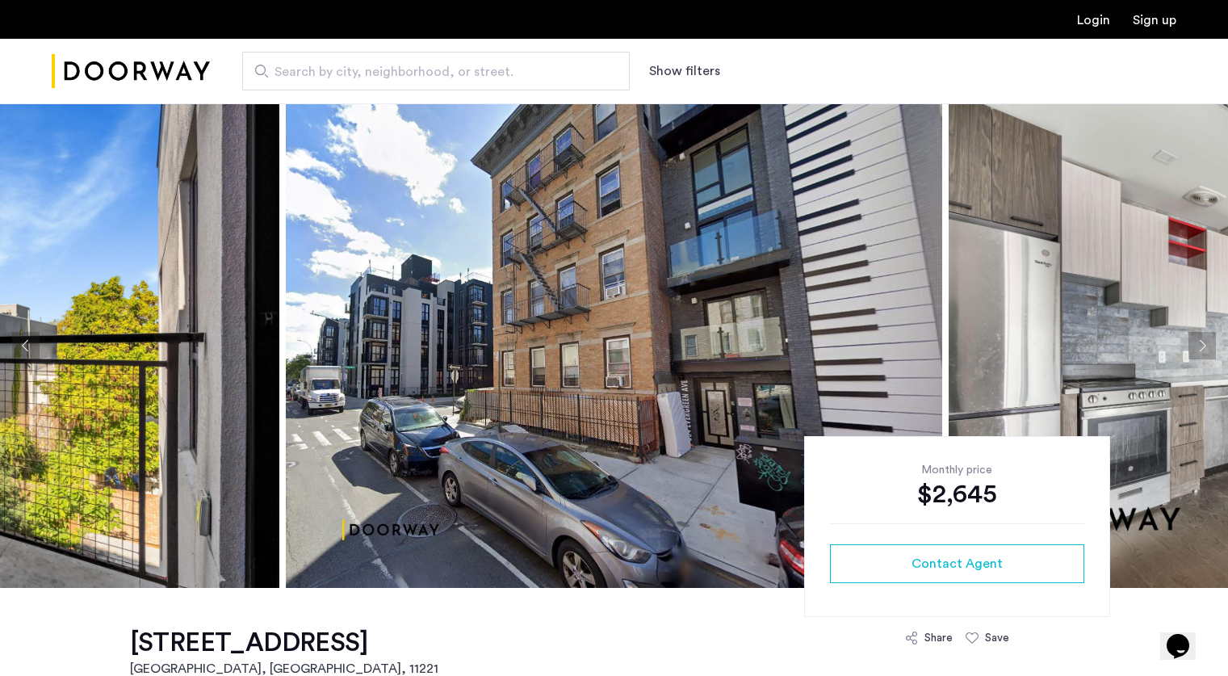
click at [1211, 353] on button "Next apartment" at bounding box center [1201, 345] width 27 height 27
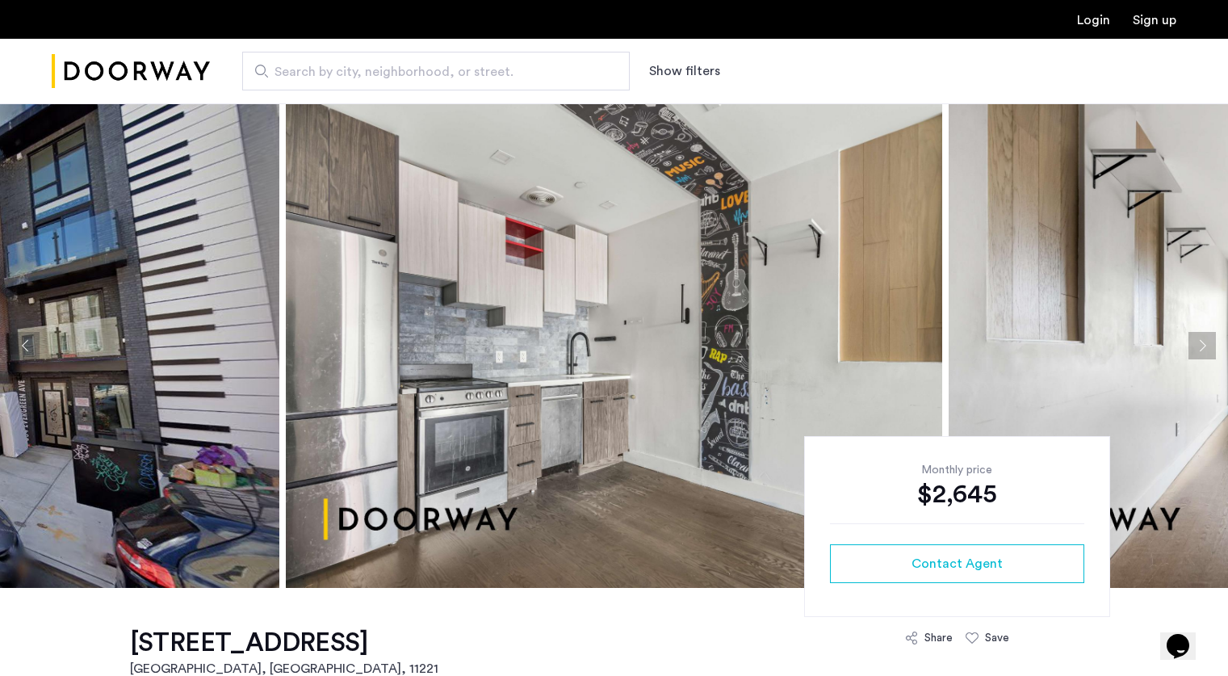
click at [1211, 353] on button "Next apartment" at bounding box center [1201, 345] width 27 height 27
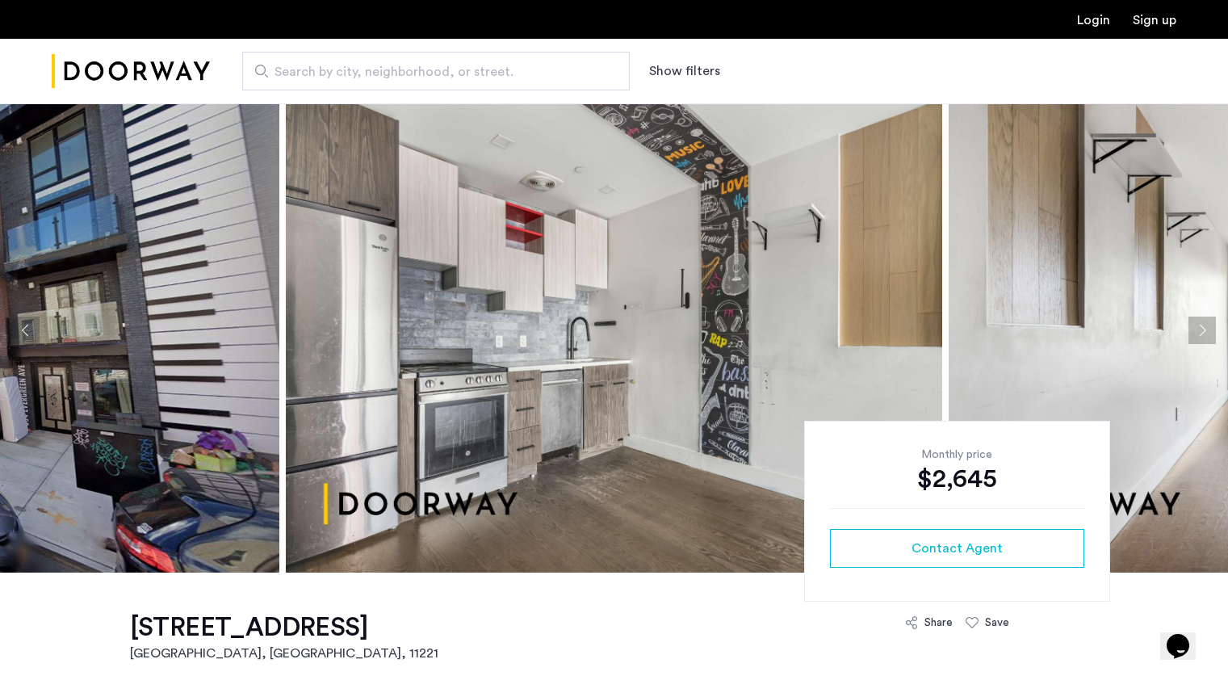
scroll to position [15, 0]
click at [1205, 336] on button "Next apartment" at bounding box center [1201, 330] width 27 height 27
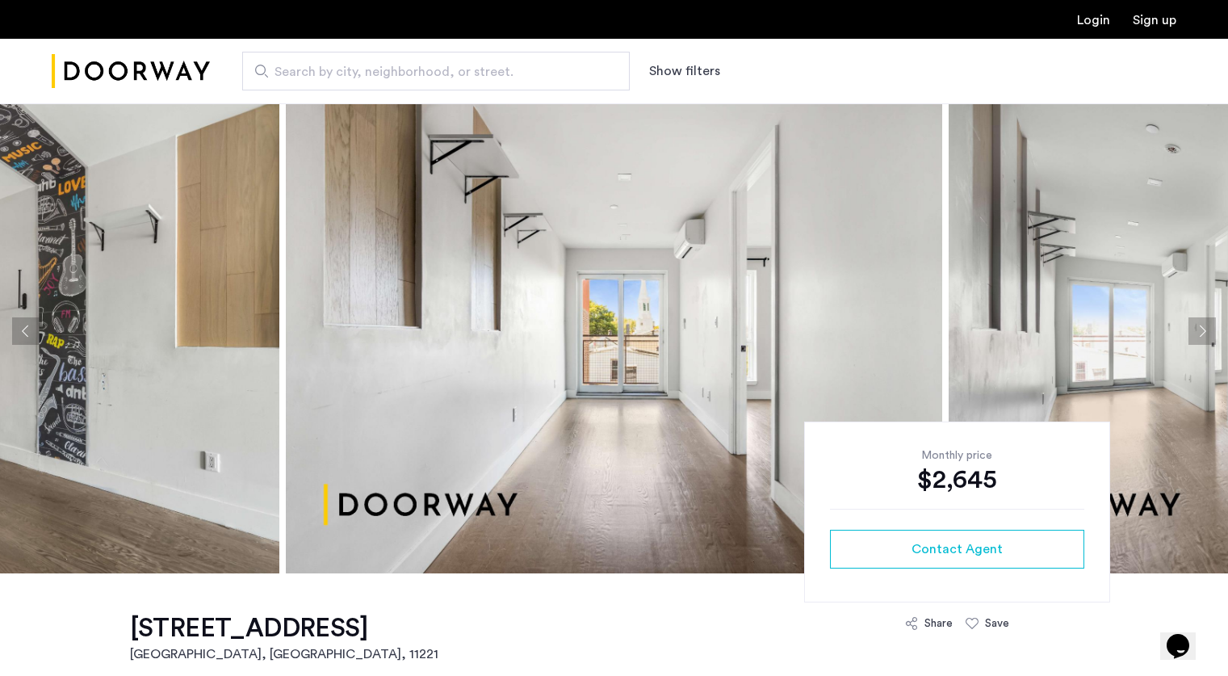
click at [1205, 336] on button "Next apartment" at bounding box center [1201, 330] width 27 height 27
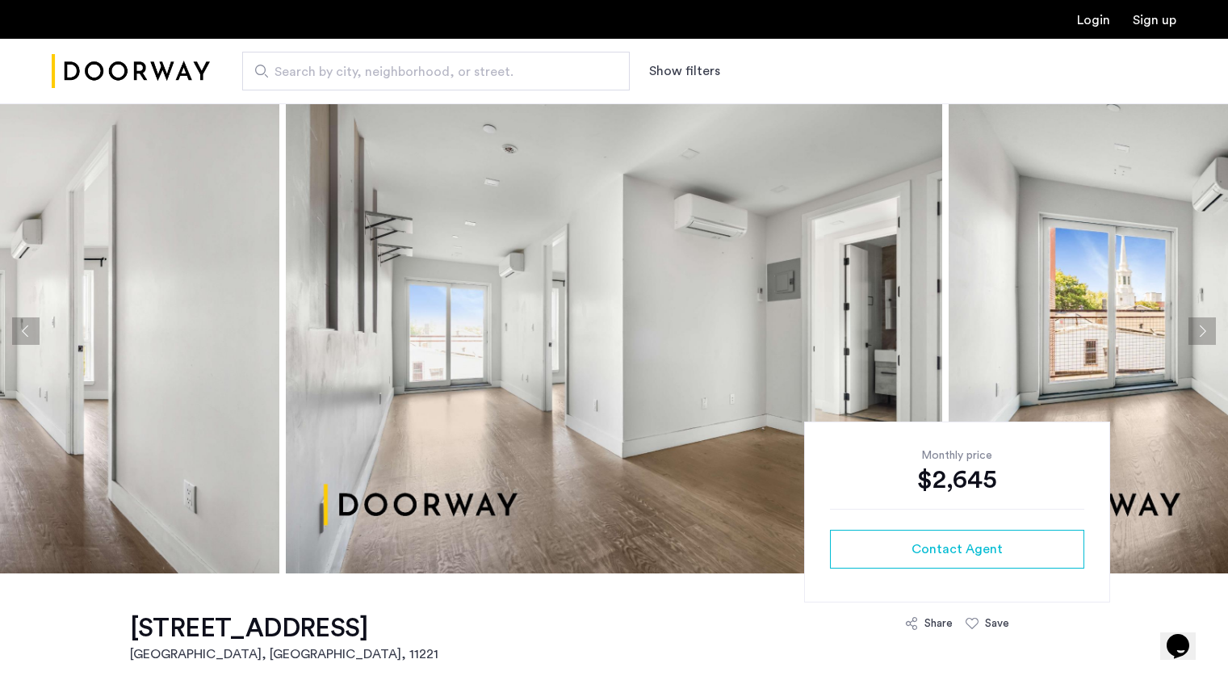
click at [1205, 336] on button "Next apartment" at bounding box center [1201, 330] width 27 height 27
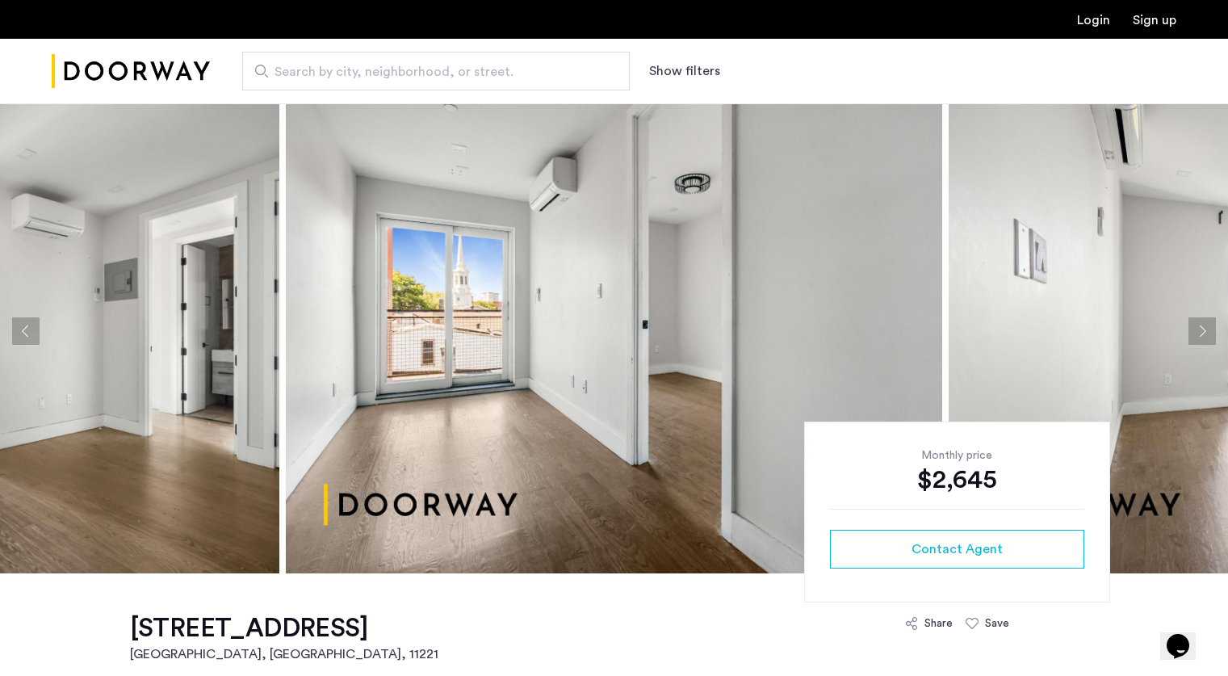
click at [1205, 336] on button "Next apartment" at bounding box center [1201, 330] width 27 height 27
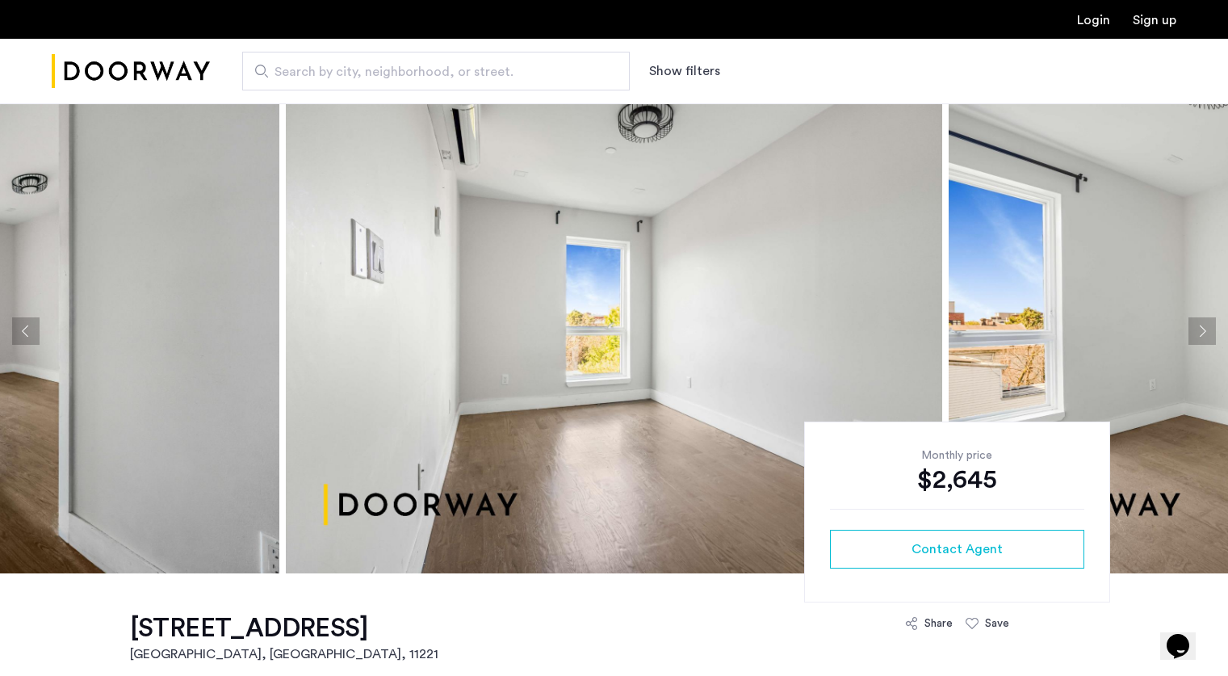
click at [1205, 336] on button "Next apartment" at bounding box center [1201, 330] width 27 height 27
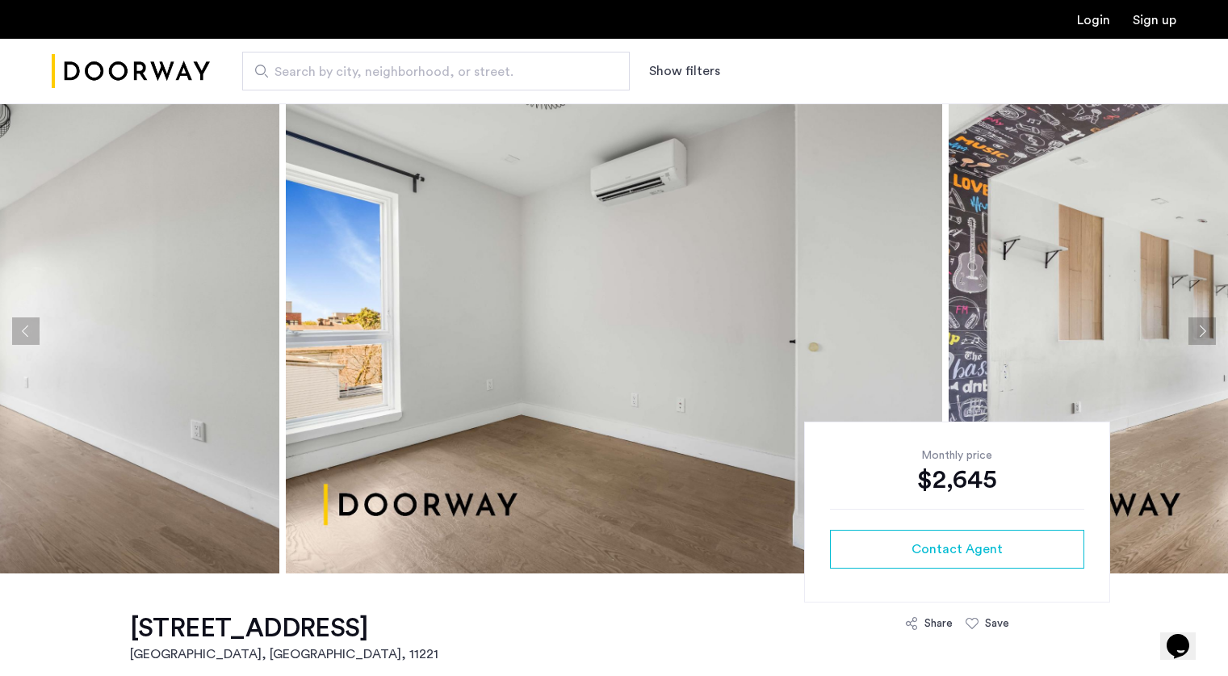
click at [1205, 336] on button "Next apartment" at bounding box center [1201, 330] width 27 height 27
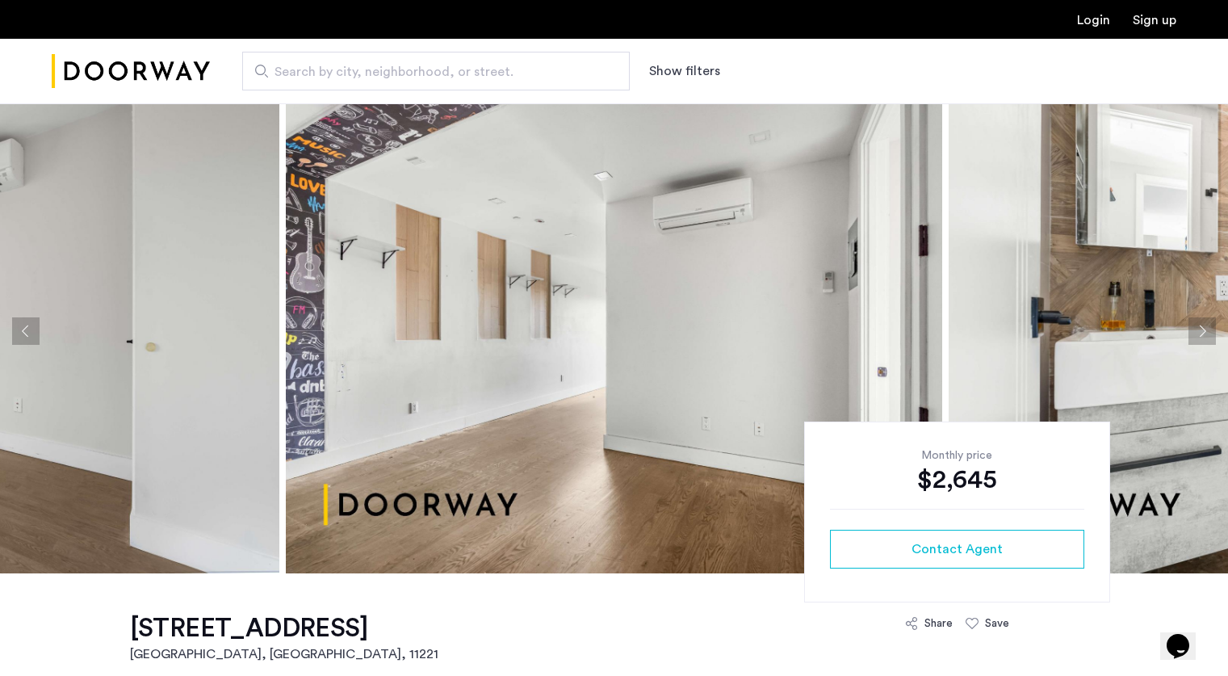
click at [1205, 336] on button "Next apartment" at bounding box center [1201, 330] width 27 height 27
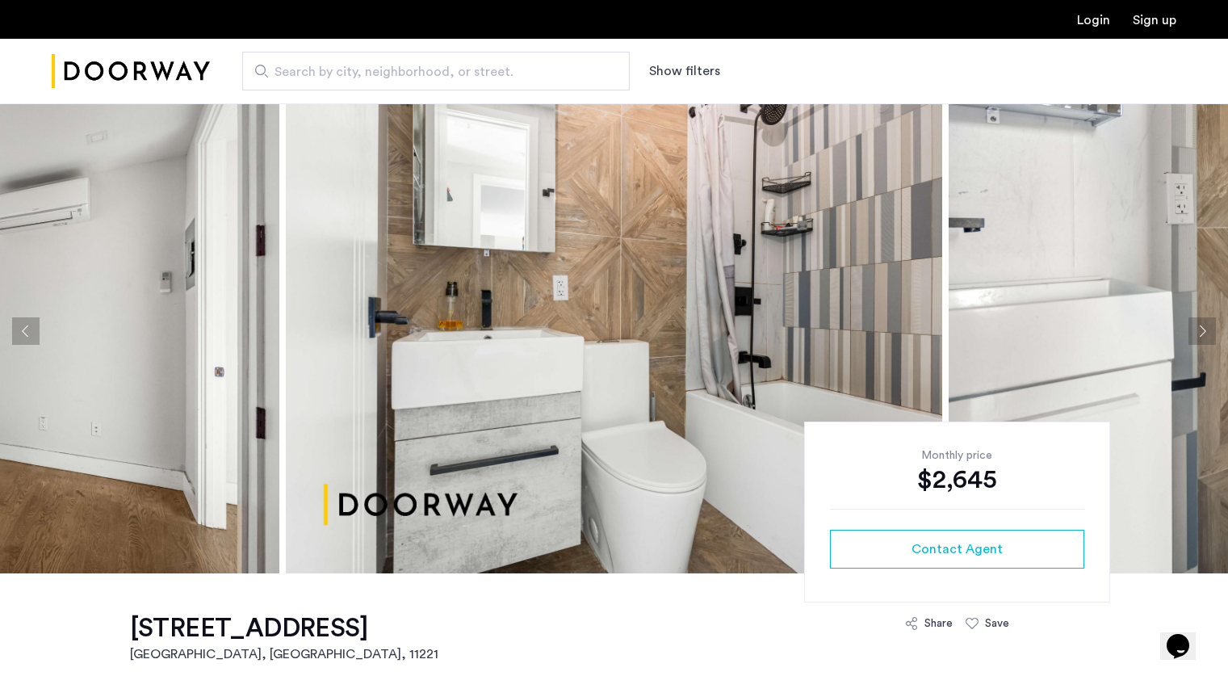
click at [1205, 336] on button "Next apartment" at bounding box center [1201, 330] width 27 height 27
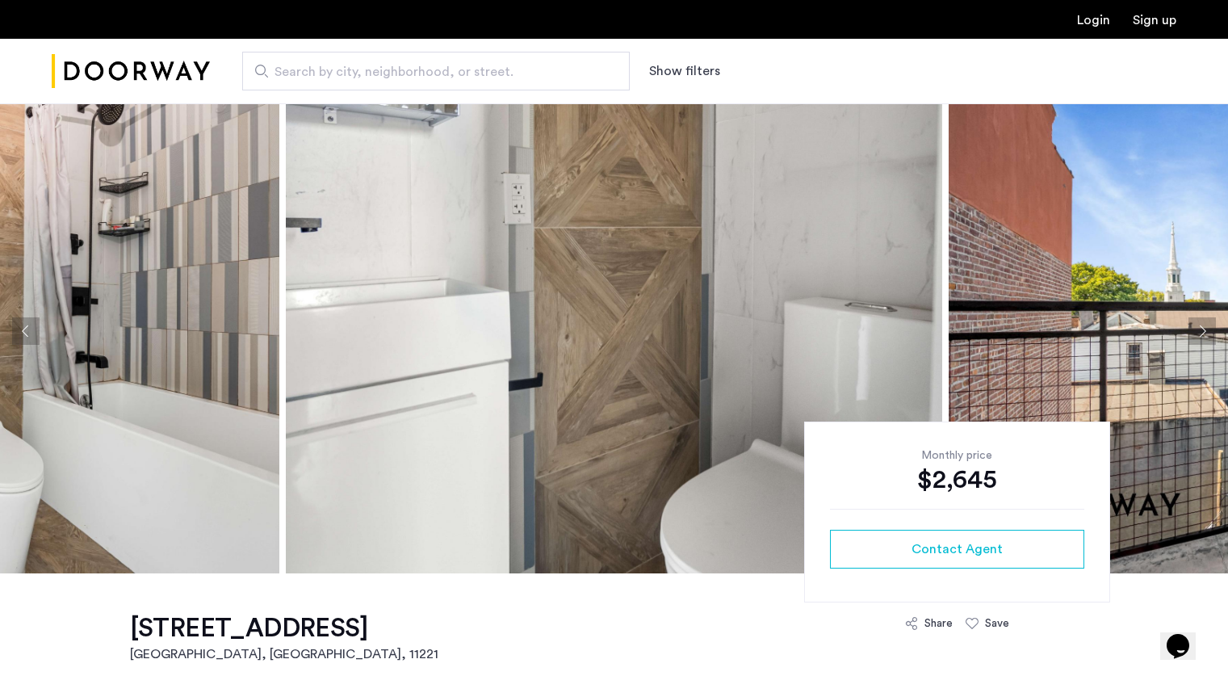
click at [1205, 336] on button "Next apartment" at bounding box center [1201, 330] width 27 height 27
